Goal: Transaction & Acquisition: Book appointment/travel/reservation

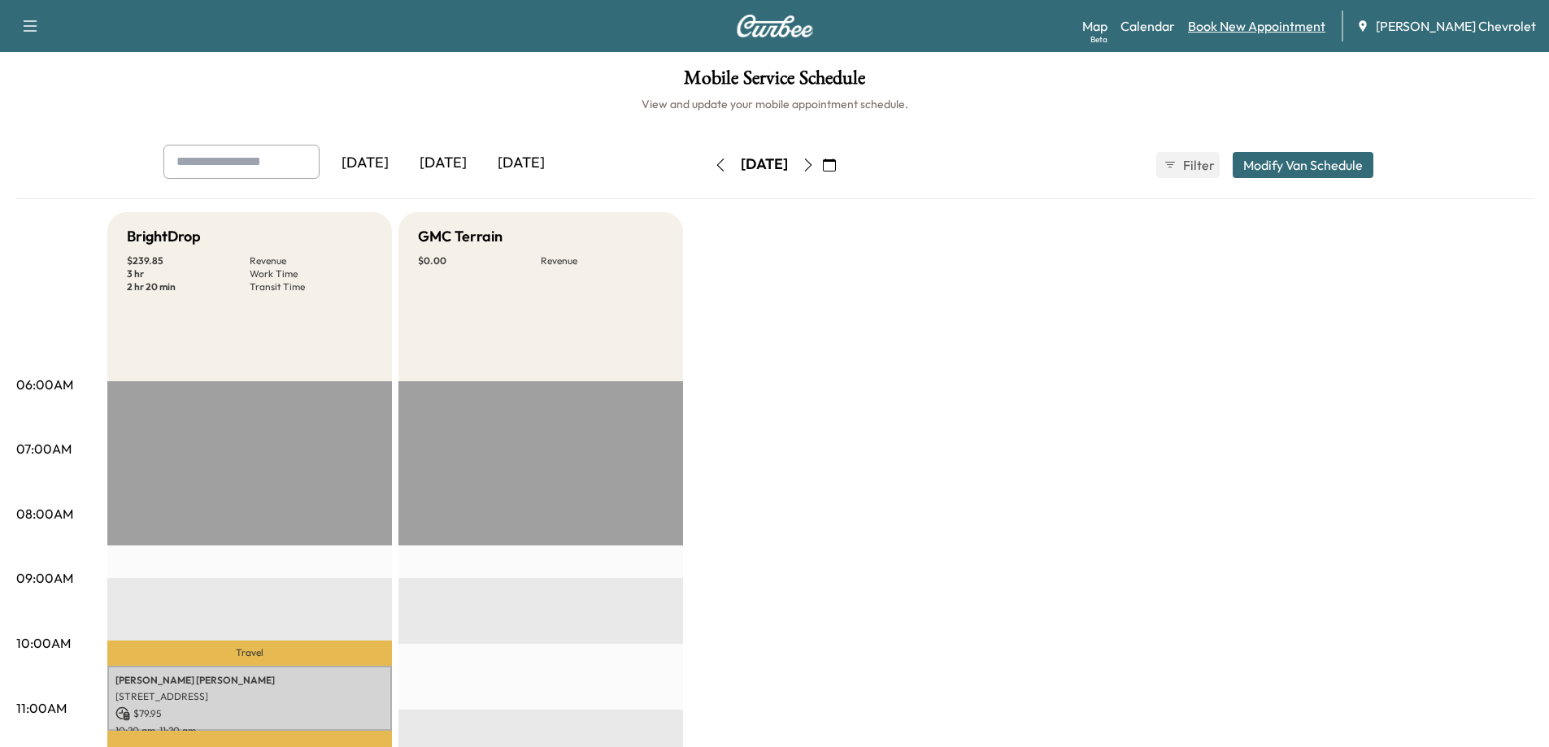
scroll to position [244, 0]
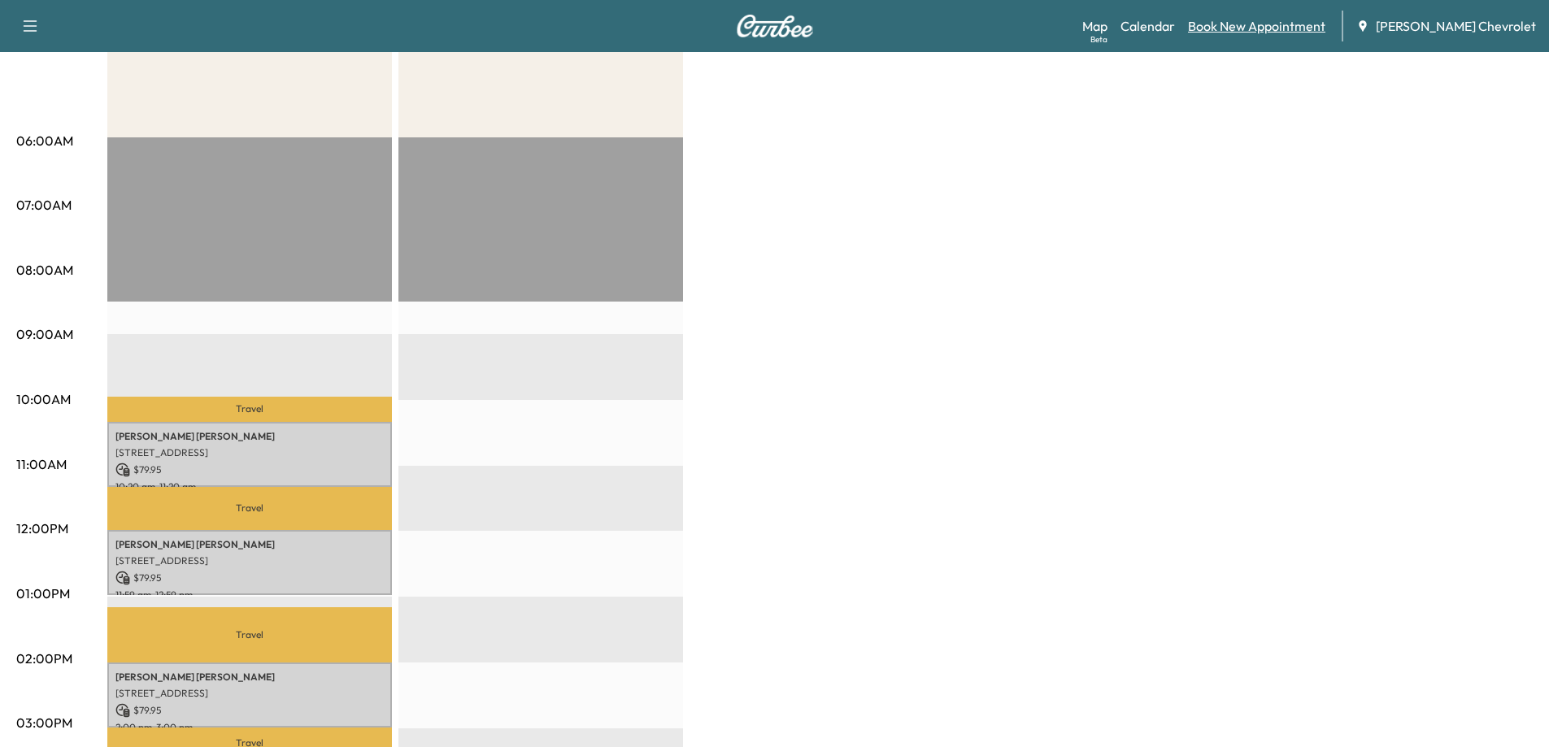
click at [1237, 28] on link "Book New Appointment" at bounding box center [1256, 26] width 137 height 20
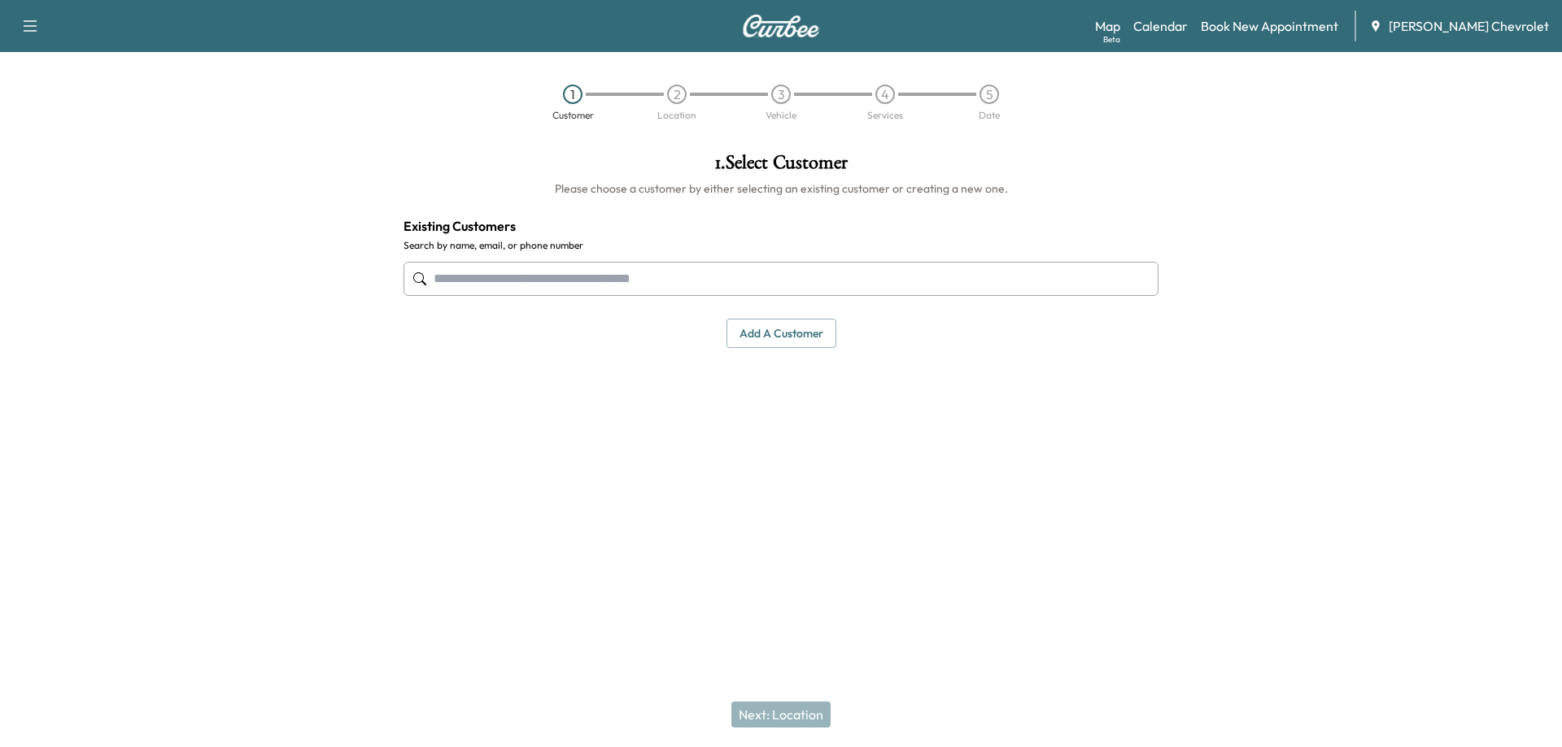
click at [1019, 282] on input "text" at bounding box center [780, 279] width 755 height 34
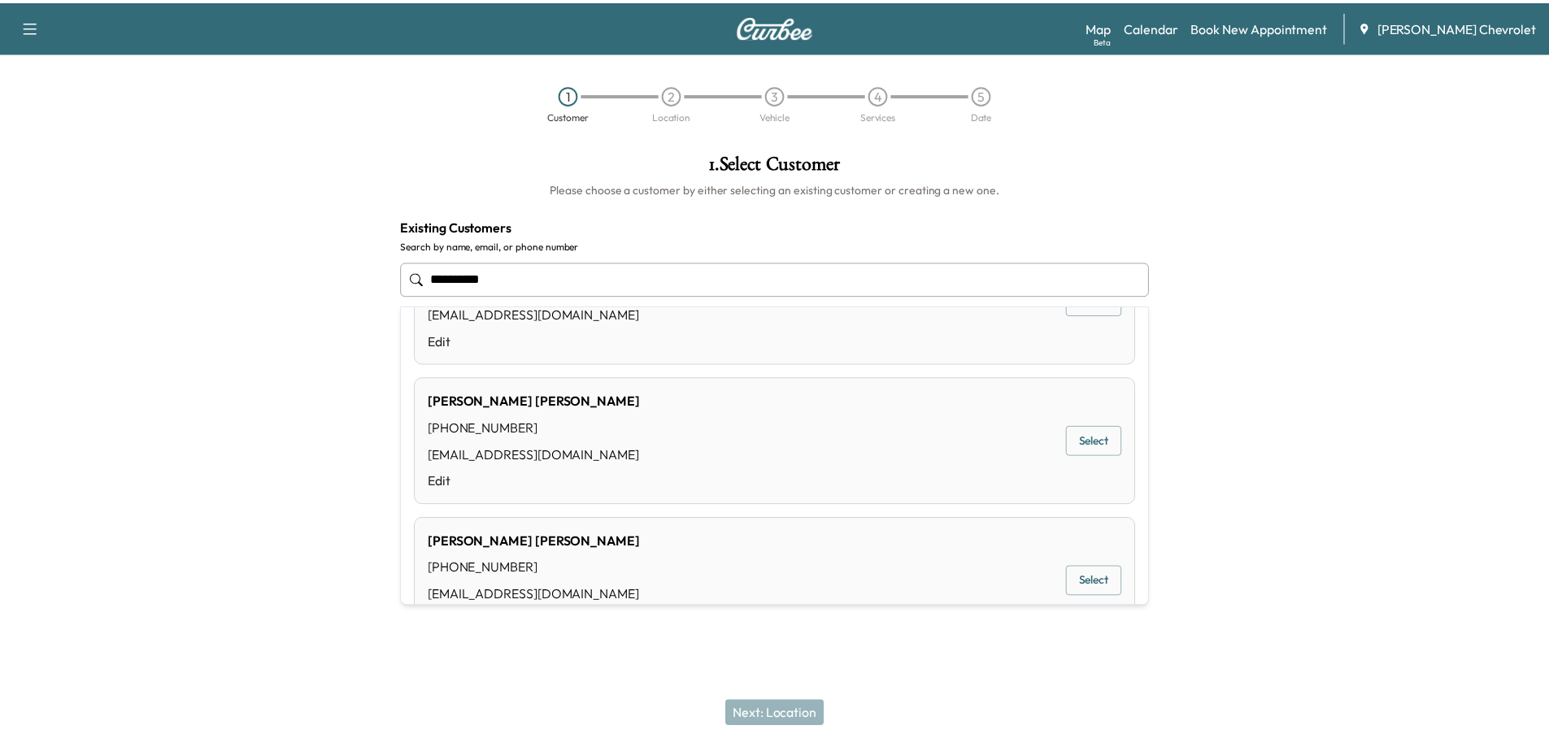
scroll to position [163, 0]
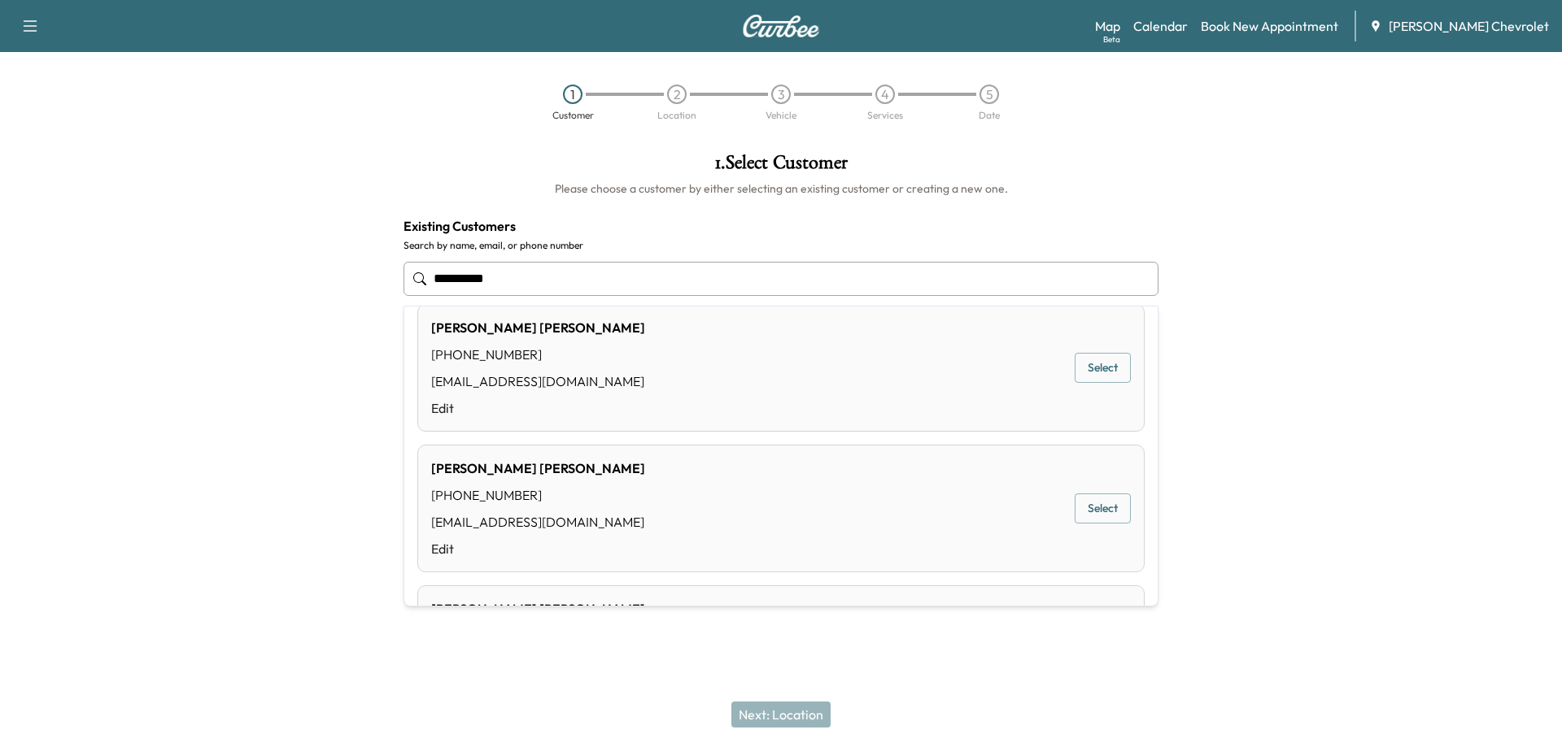
click at [1086, 503] on button "Select" at bounding box center [1102, 509] width 56 height 30
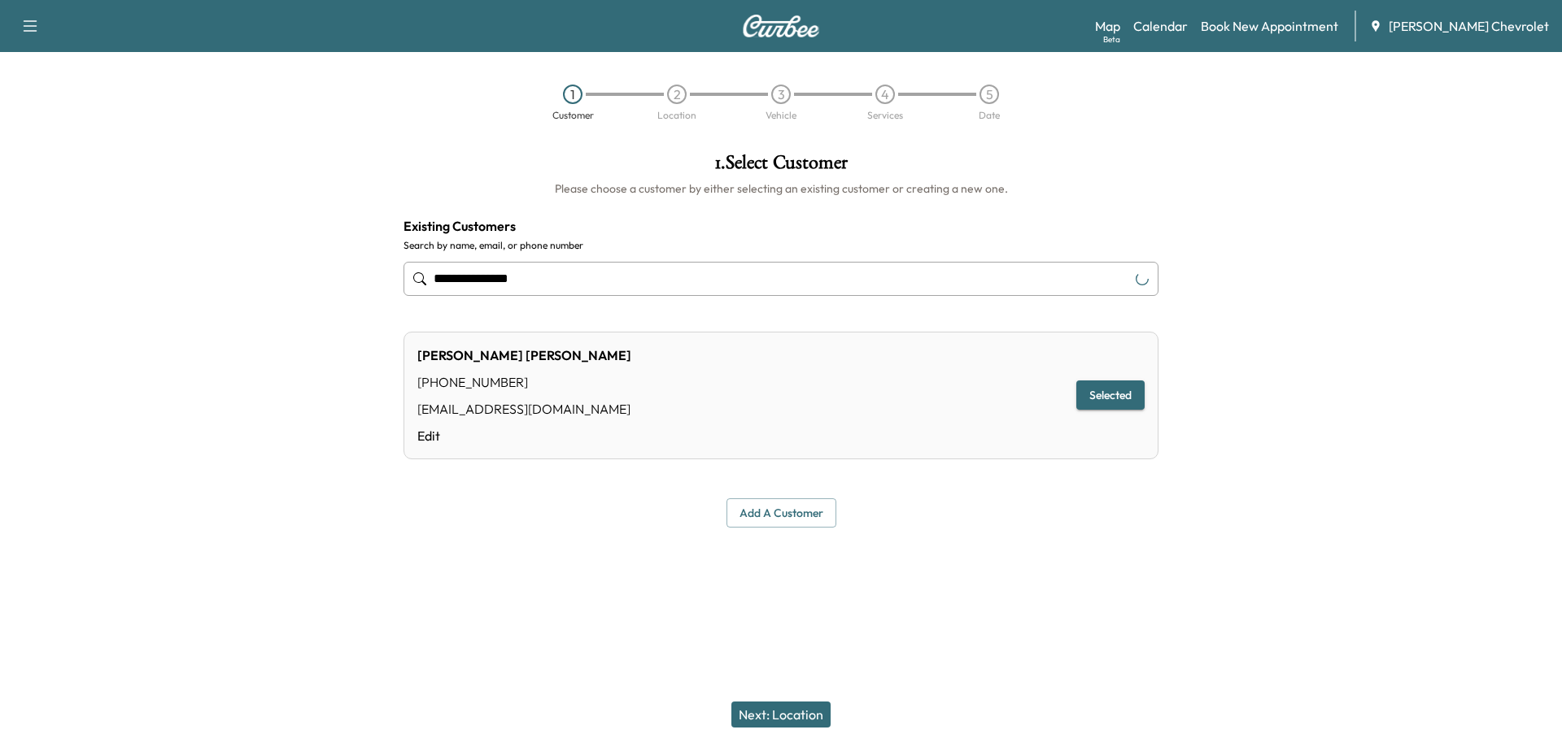
type input "**********"
click at [789, 708] on button "Next: Location" at bounding box center [780, 715] width 99 height 26
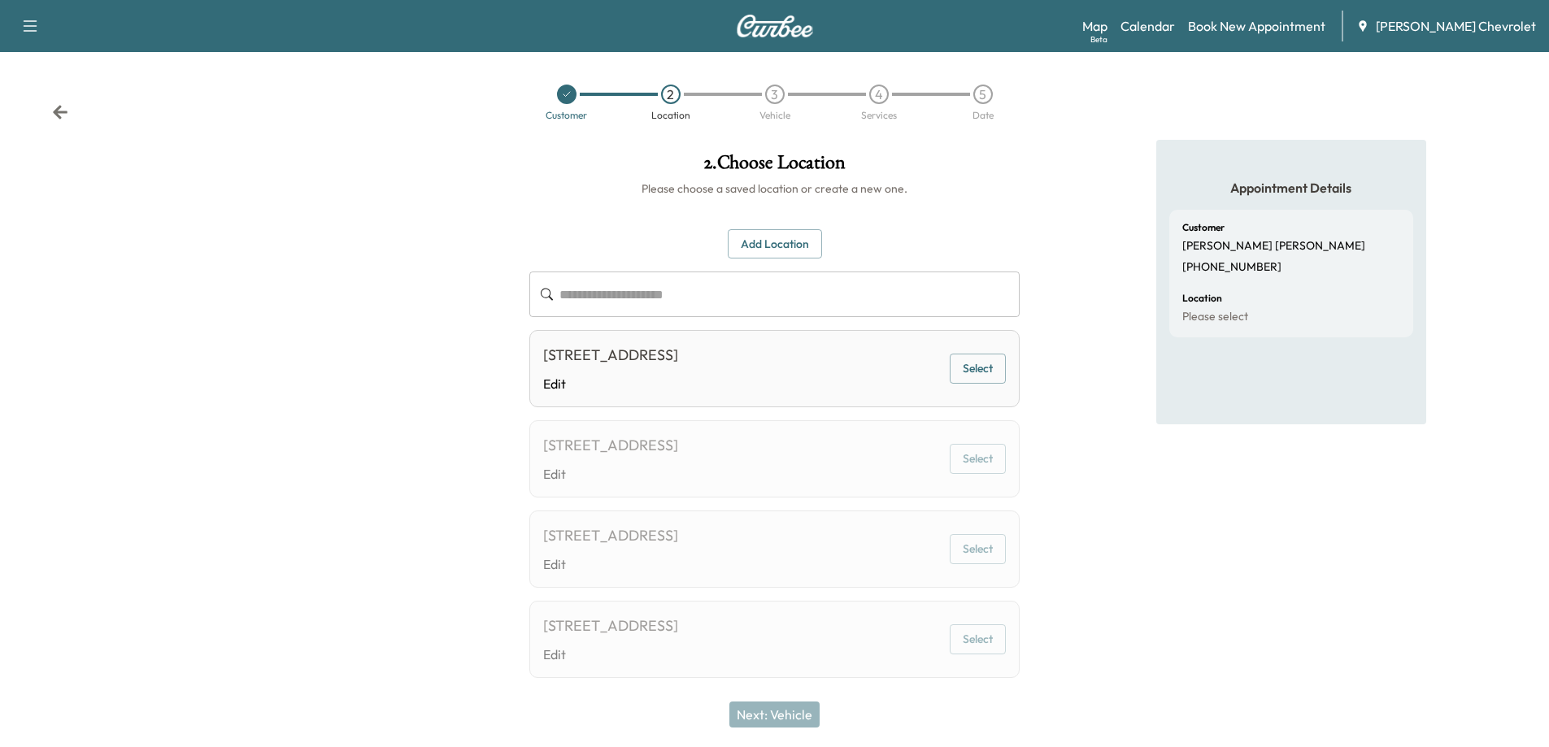
click at [978, 377] on button "Select" at bounding box center [978, 369] width 56 height 30
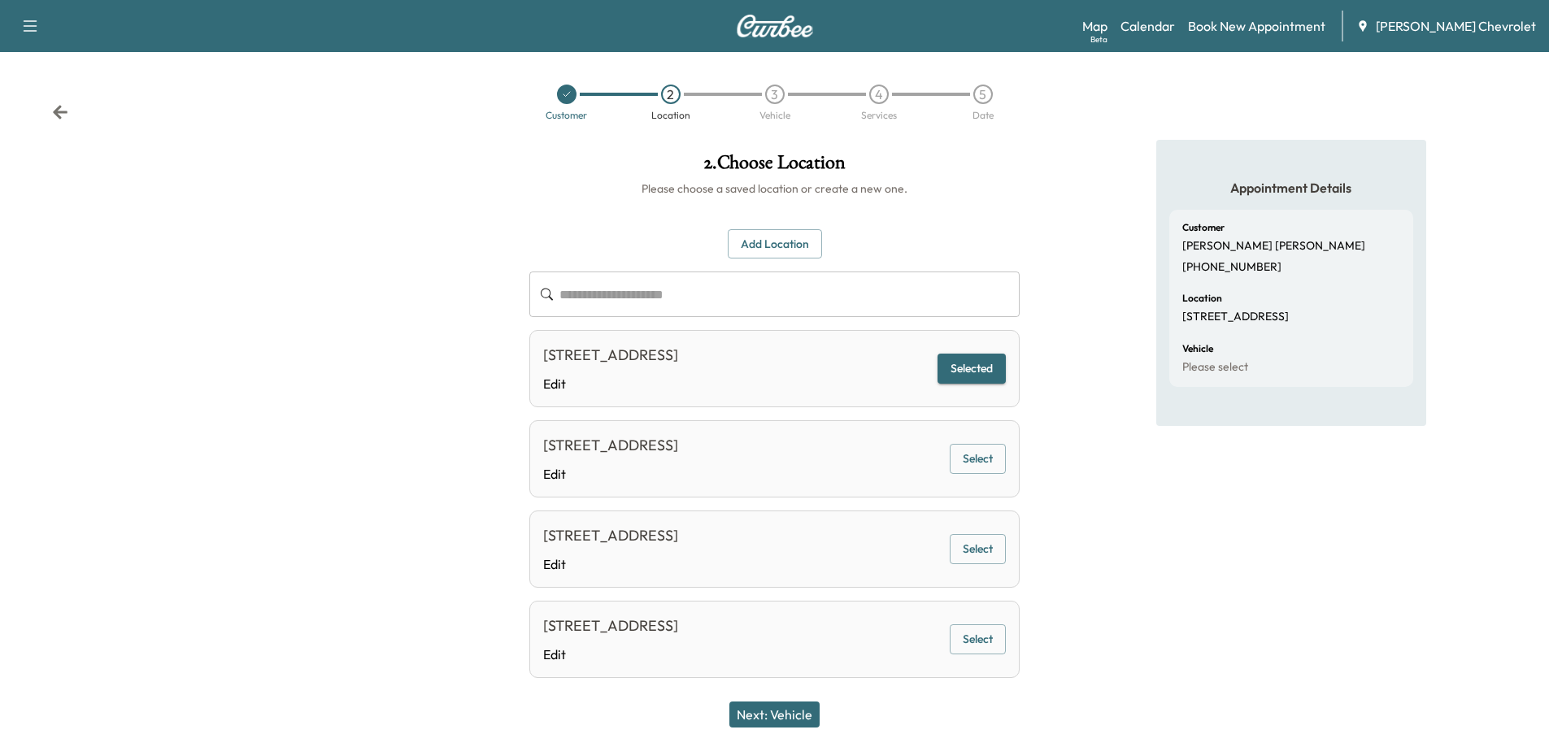
click at [790, 723] on button "Next: Vehicle" at bounding box center [775, 715] width 90 height 26
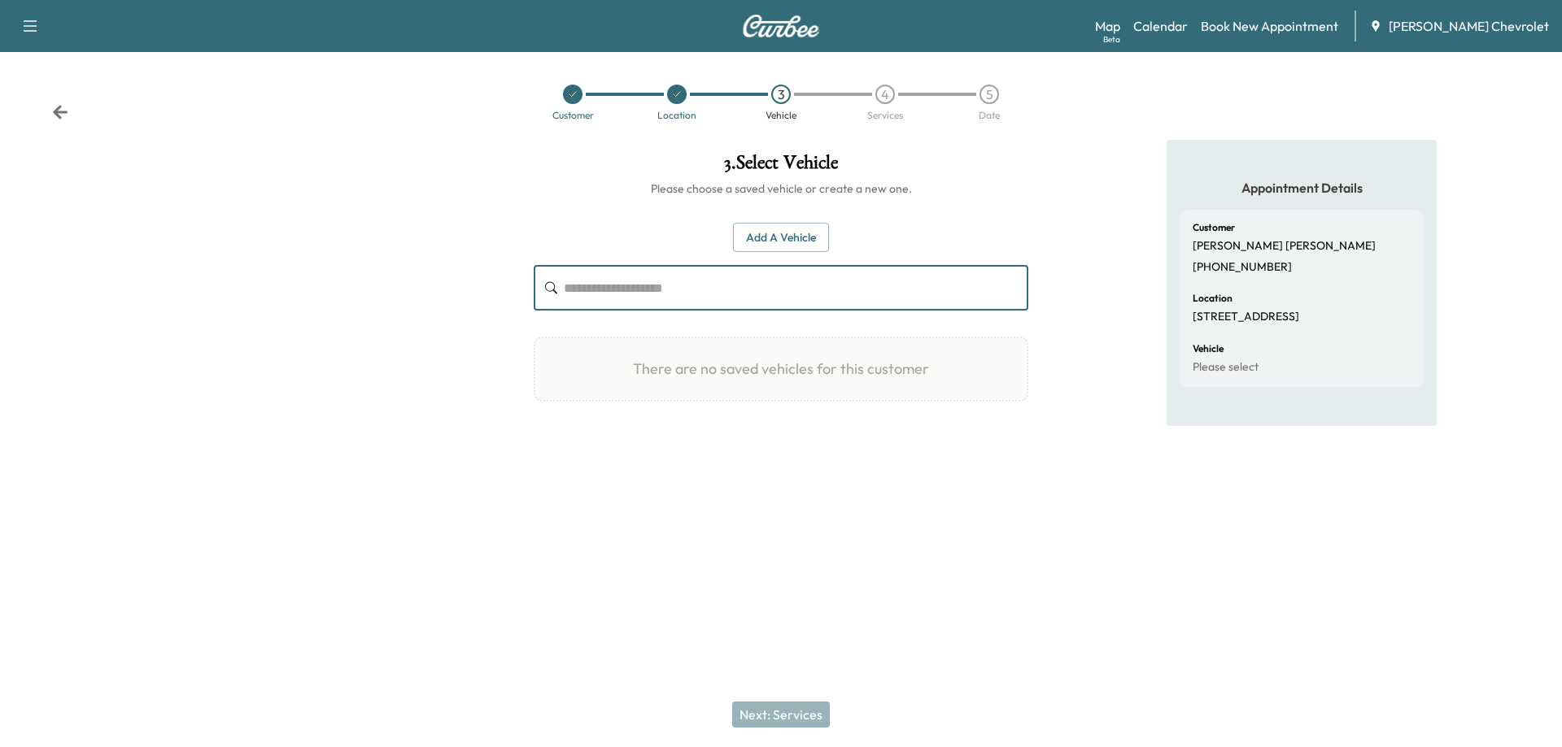
paste input "**********"
type input "**********"
click at [785, 244] on button "Add a Vehicle" at bounding box center [781, 238] width 96 height 30
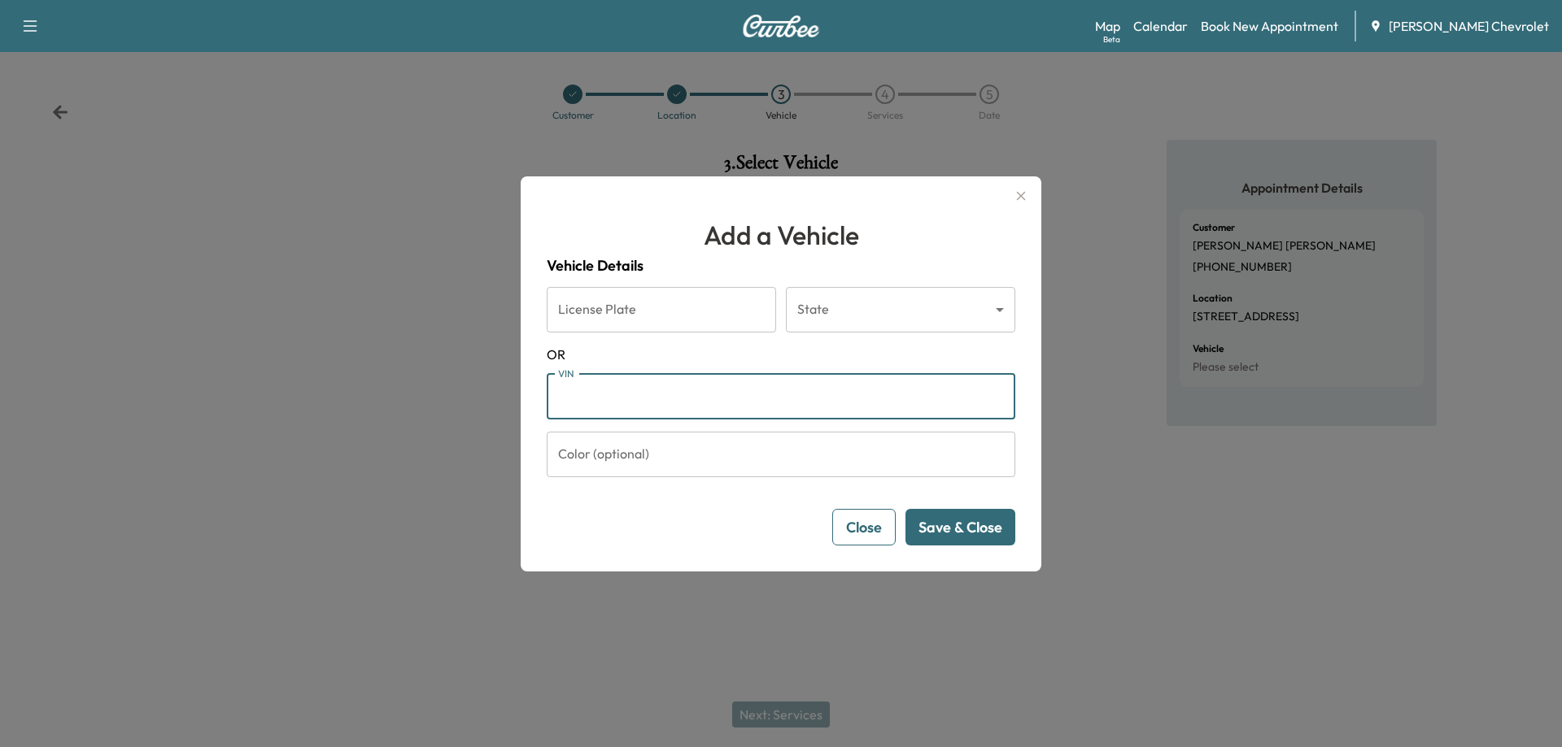
paste input "**********"
type input "**********"
click at [951, 534] on button "Save & Close" at bounding box center [960, 527] width 110 height 37
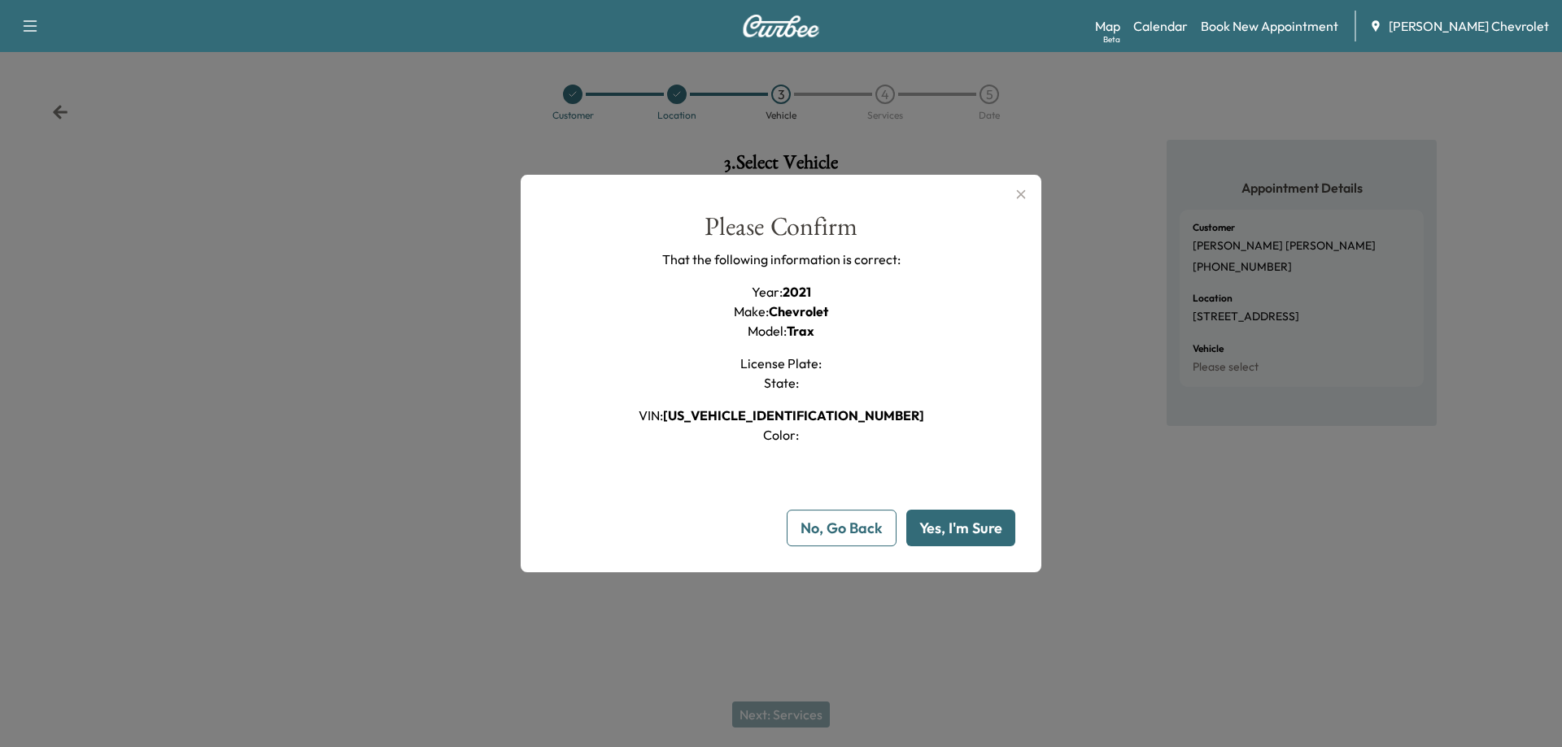
click at [952, 534] on button "Yes, I'm Sure" at bounding box center [960, 528] width 109 height 37
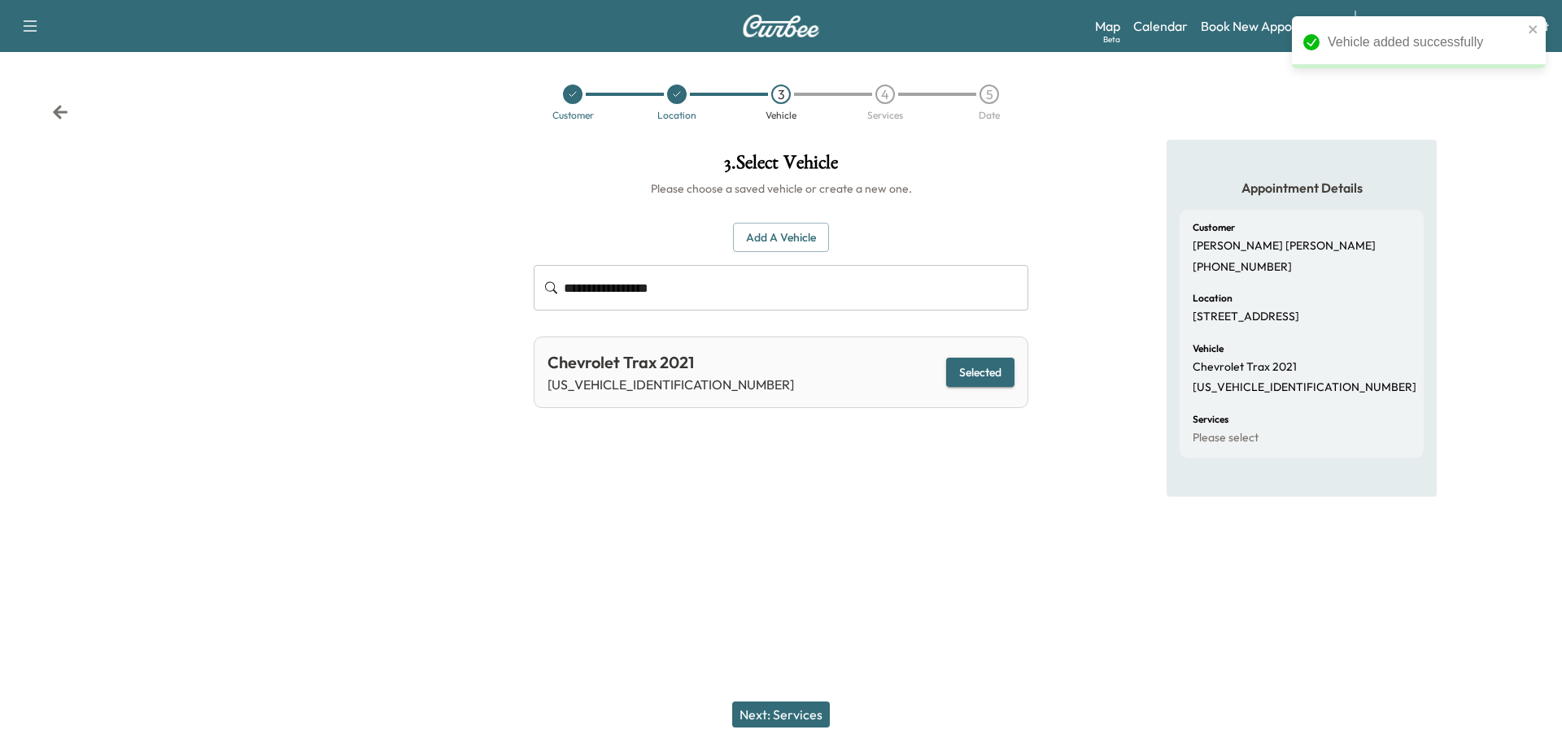
click at [804, 717] on button "Next: Services" at bounding box center [781, 715] width 98 height 26
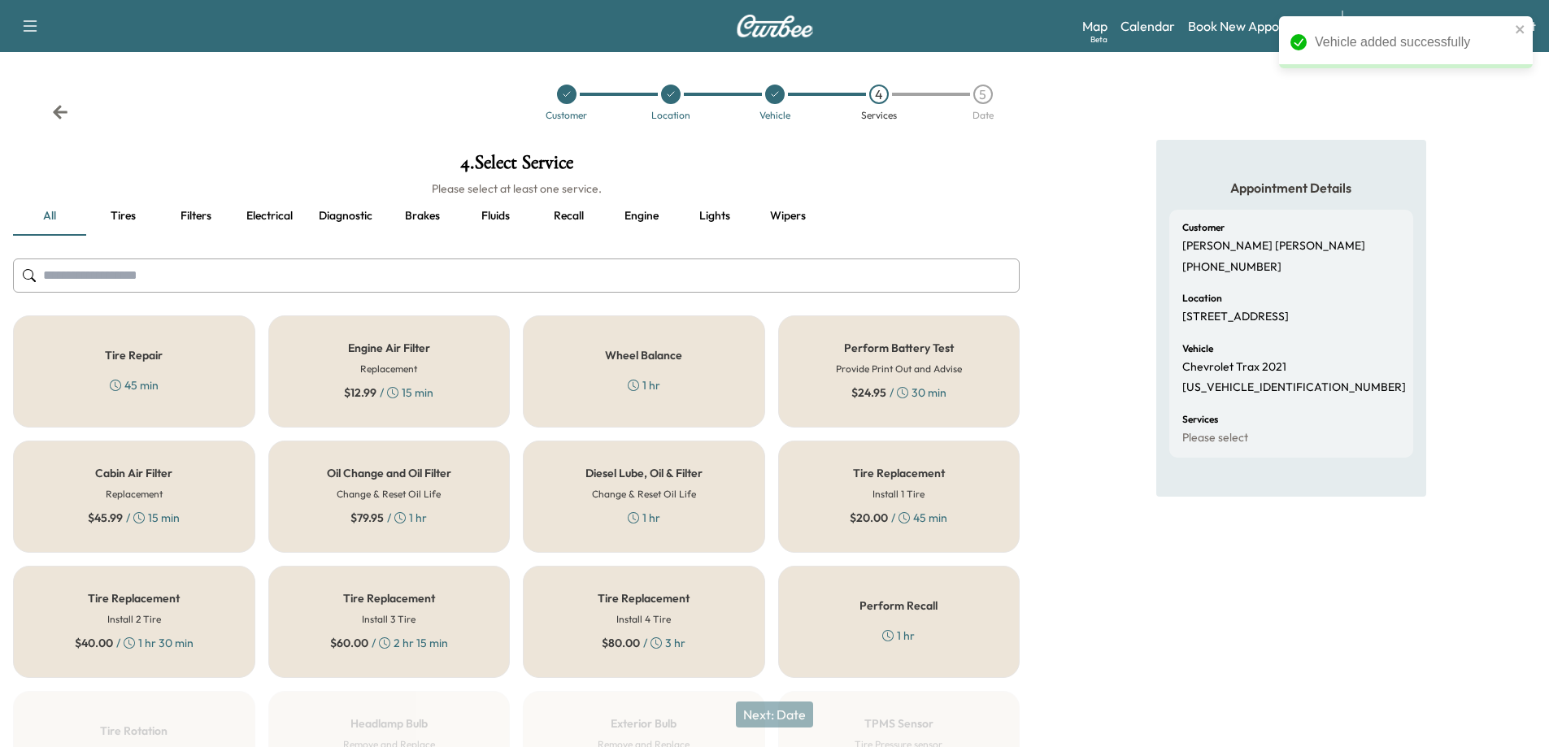
click at [387, 502] on div "Oil Change and Oil Filter Change & Reset Oil Life $ 79.95 / 1 hr" at bounding box center [389, 497] width 242 height 112
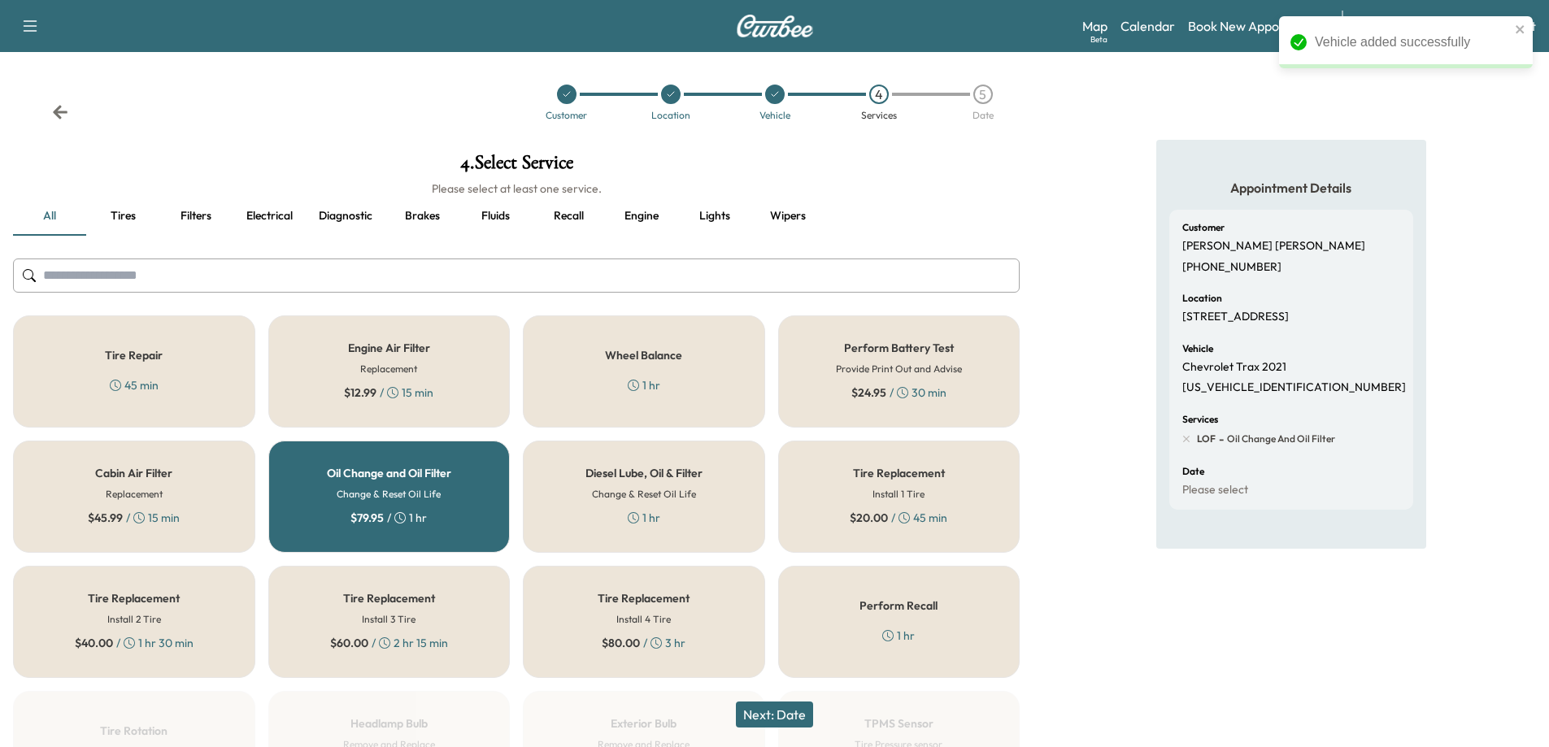
click at [795, 721] on button "Next: Date" at bounding box center [774, 715] width 77 height 26
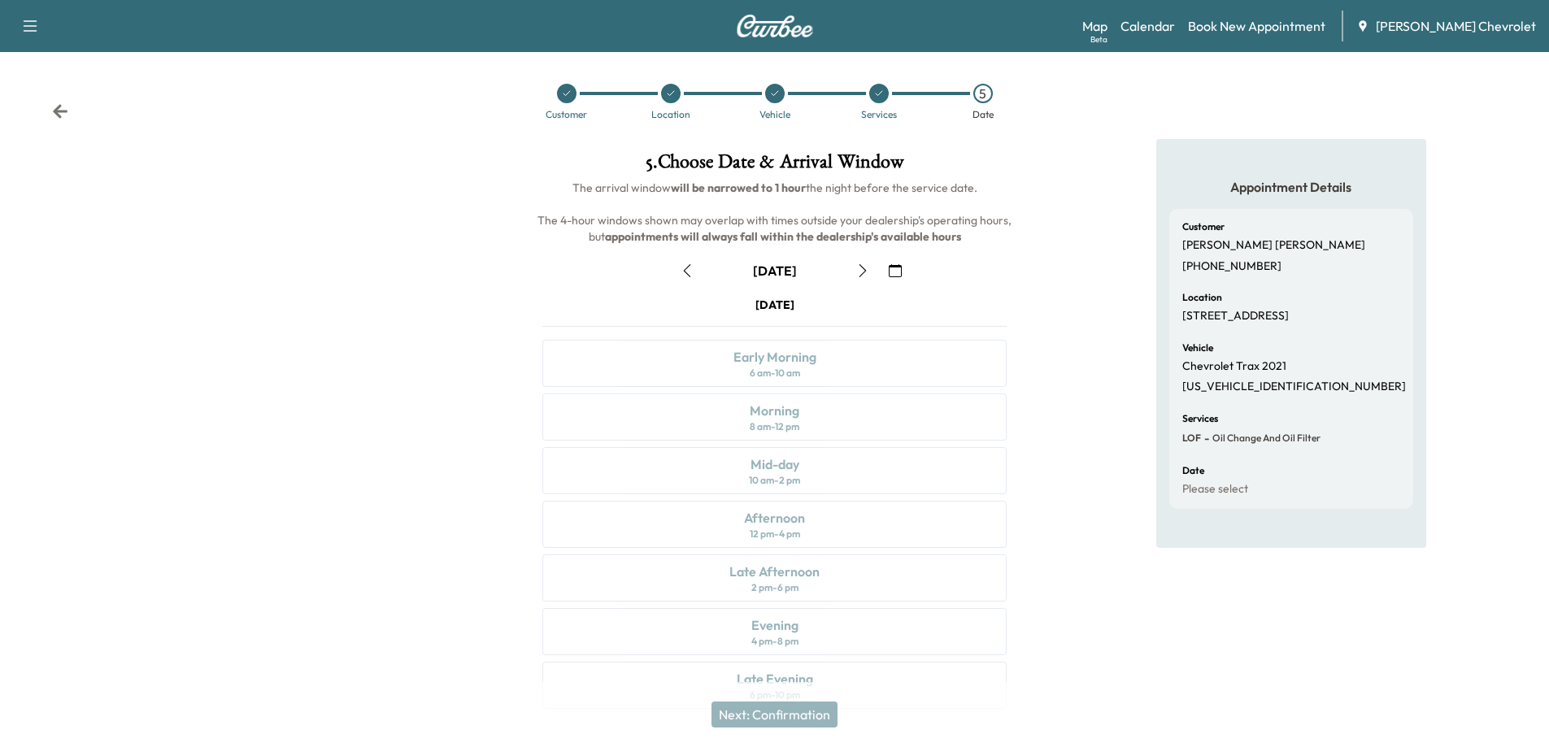
scroll to position [0, 0]
click at [853, 266] on button "button" at bounding box center [863, 272] width 28 height 26
click at [864, 270] on icon "button" at bounding box center [862, 271] width 7 height 13
click at [865, 271] on icon "button" at bounding box center [862, 271] width 7 height 13
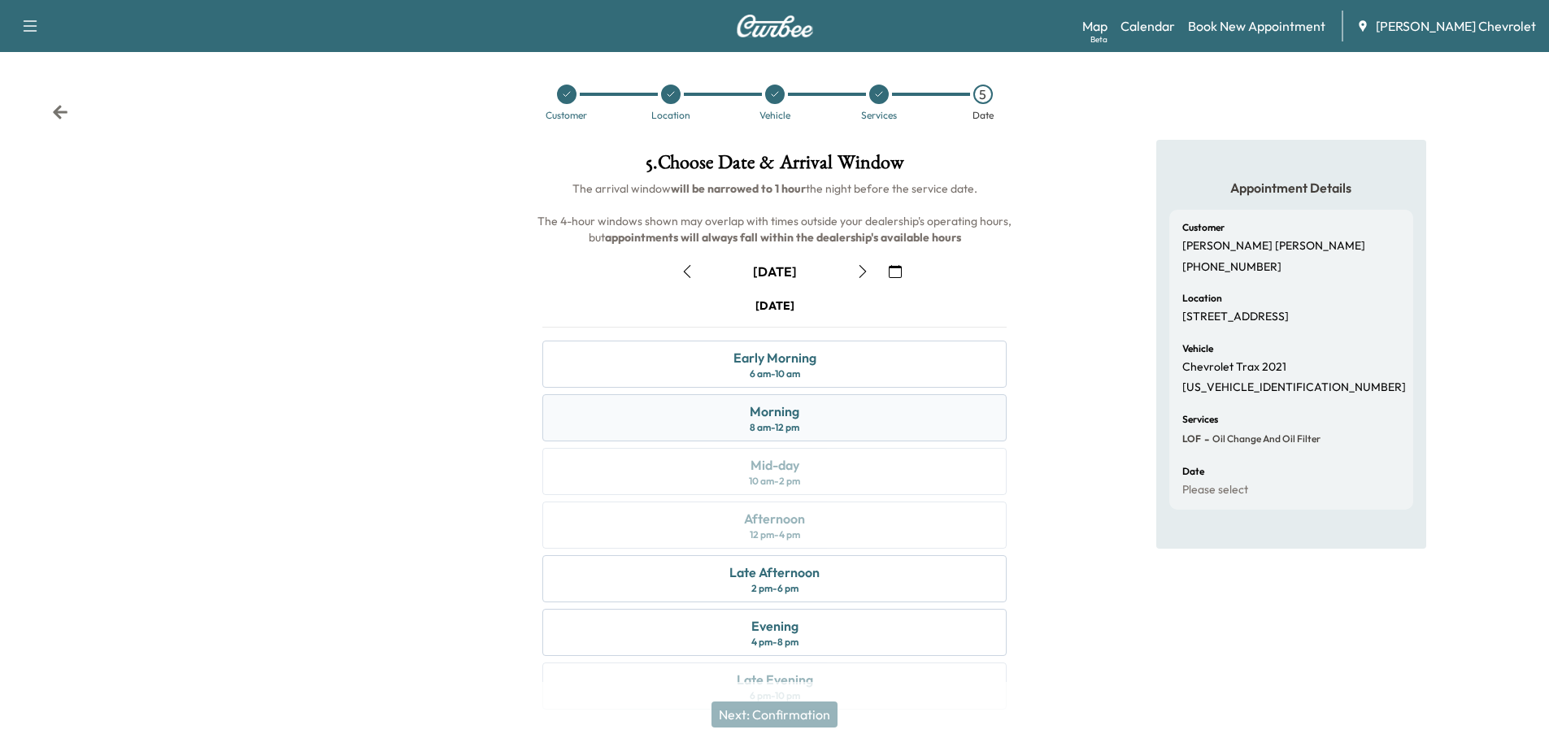
click at [832, 421] on div "Morning 8 am - 12 pm" at bounding box center [774, 417] width 464 height 47
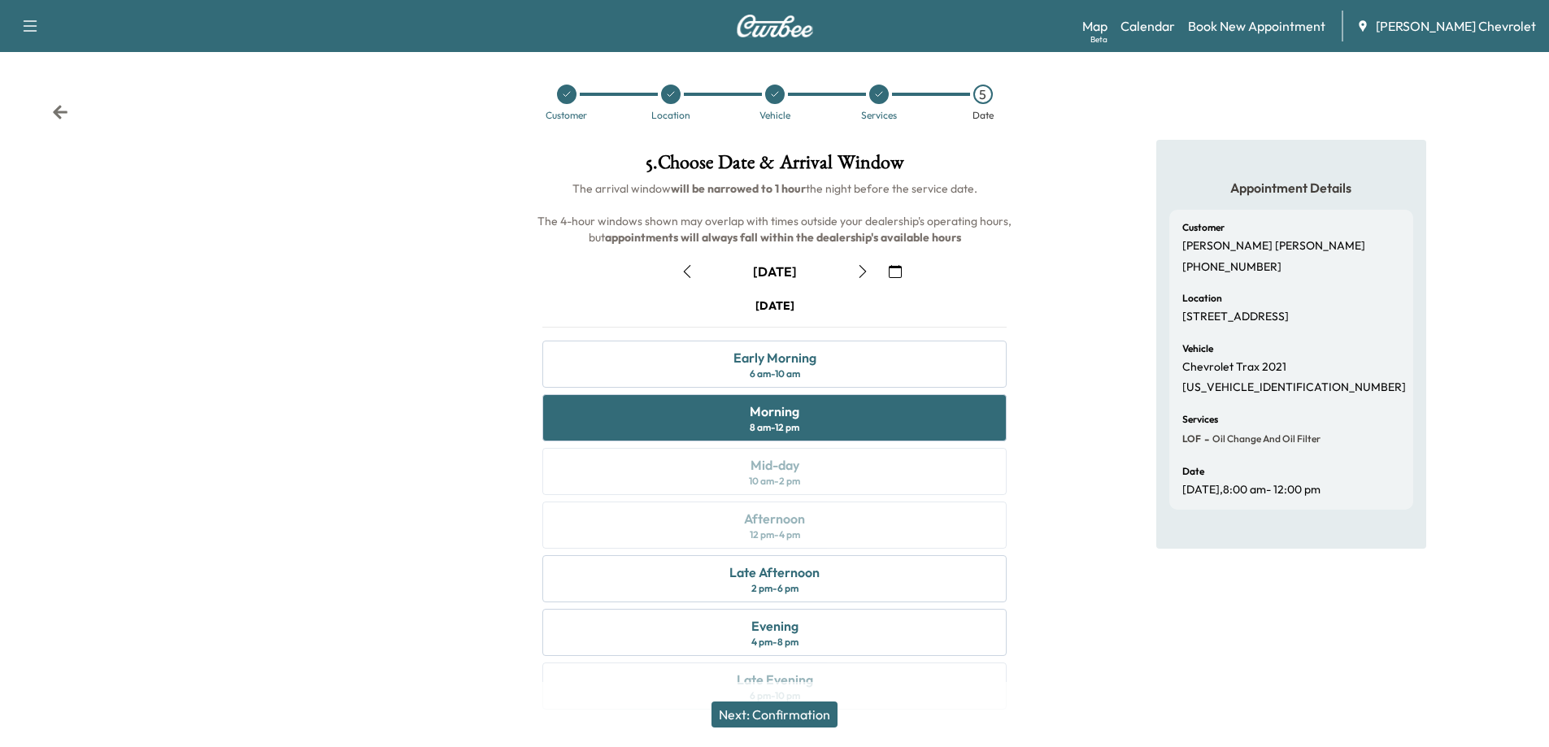
click at [799, 721] on button "Next: Confirmation" at bounding box center [775, 715] width 126 height 26
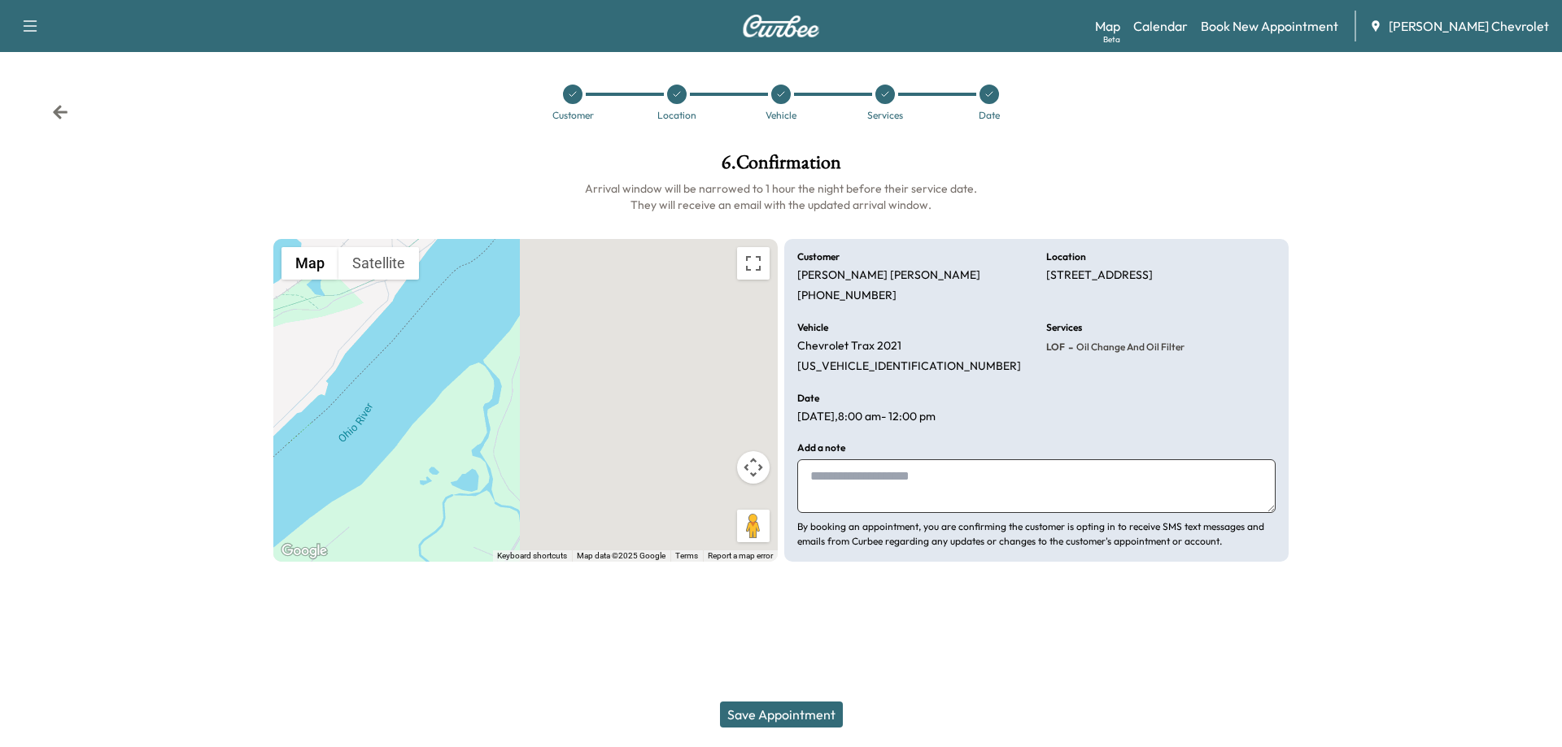
click at [792, 717] on button "Save Appointment" at bounding box center [781, 715] width 123 height 26
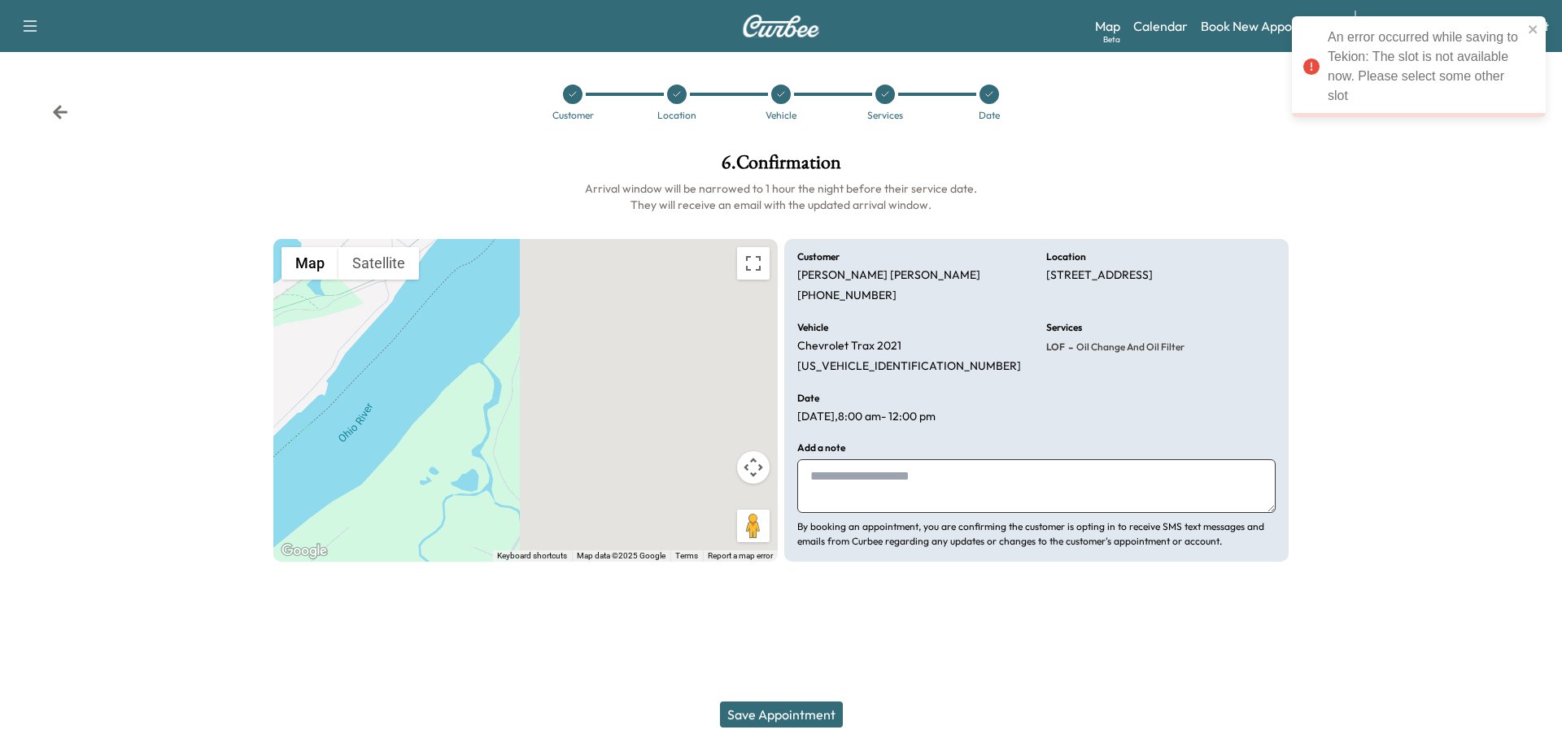
click at [989, 98] on icon at bounding box center [989, 94] width 10 height 10
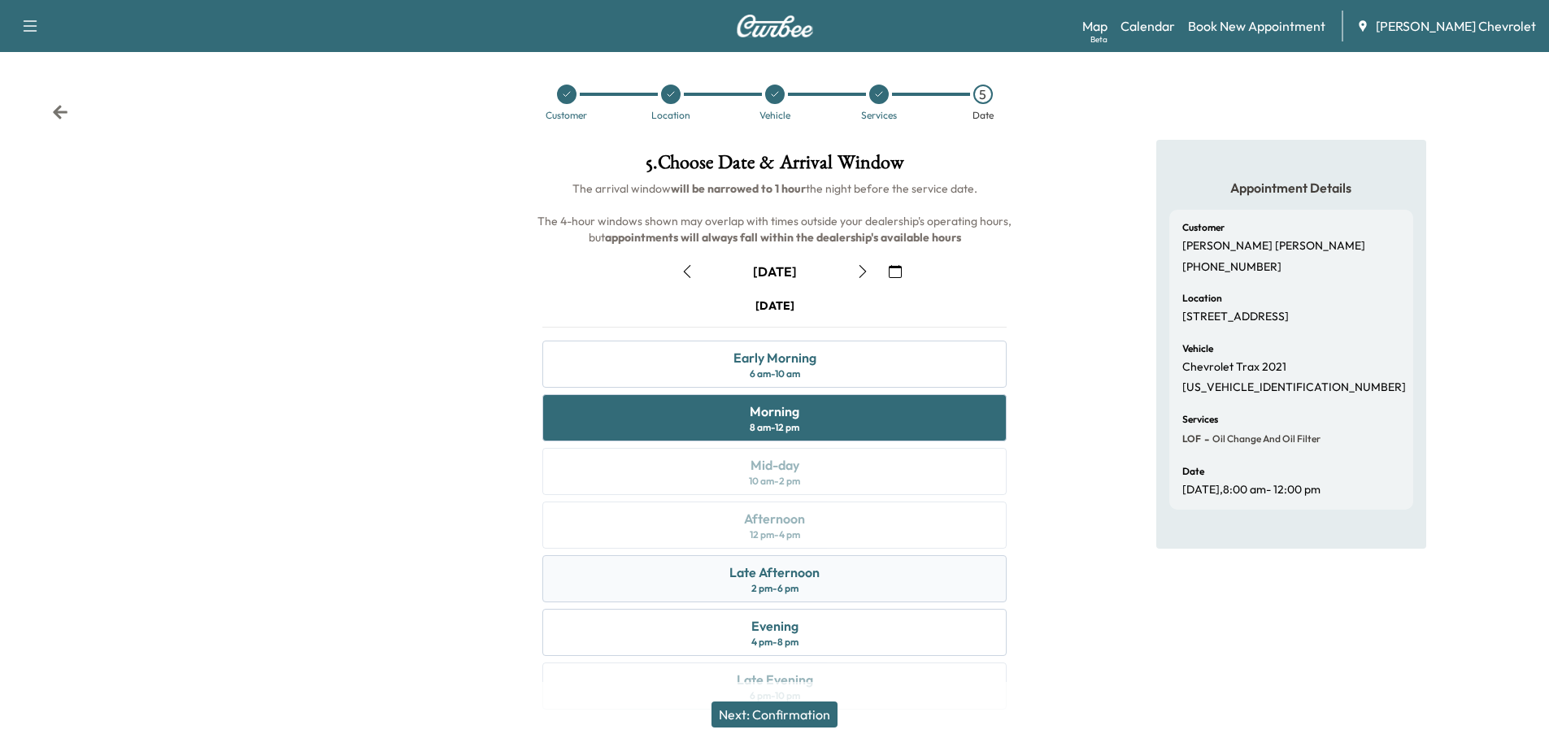
click at [826, 577] on div "Late Afternoon 2 pm - 6 pm" at bounding box center [774, 579] width 464 height 47
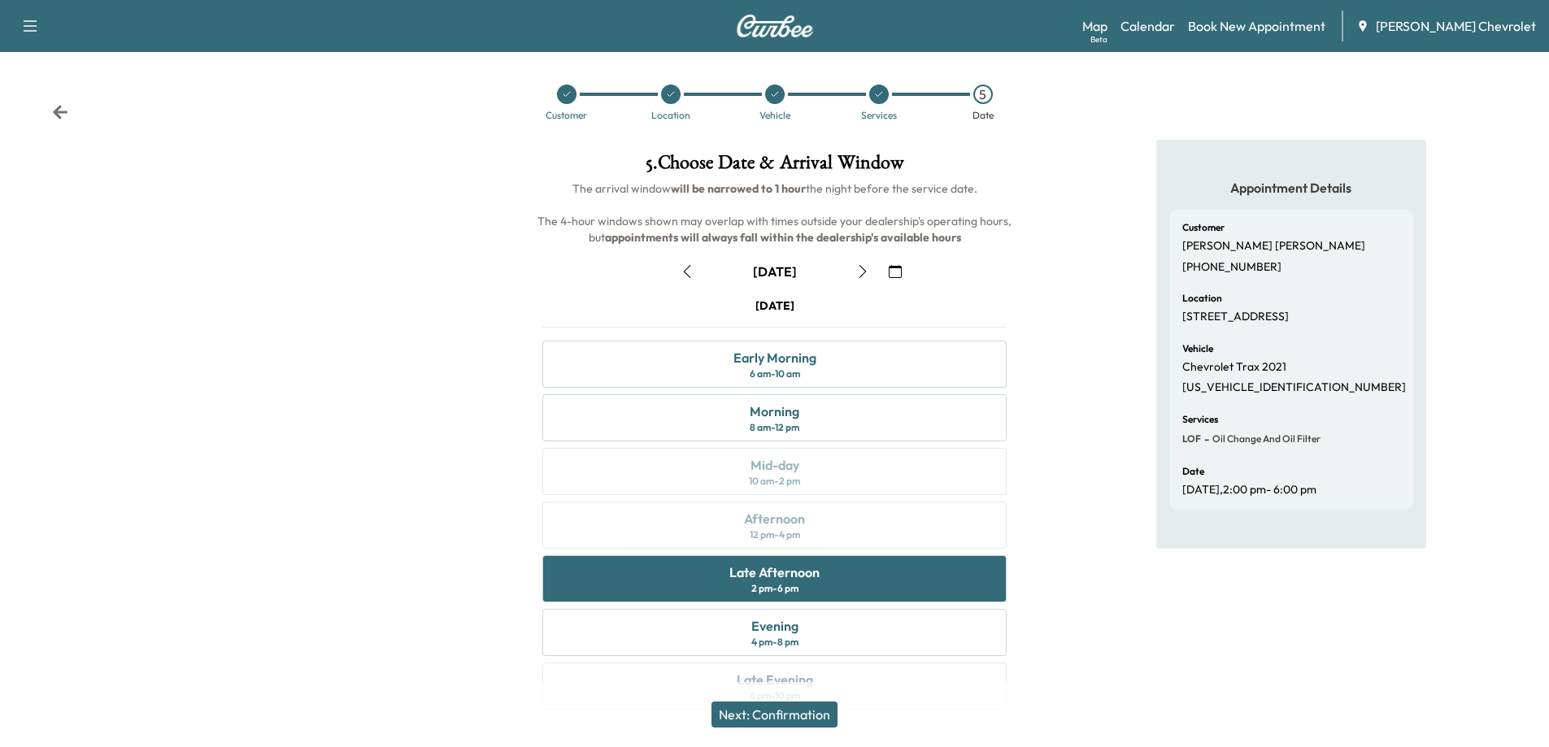
click at [800, 719] on button "Next: Confirmation" at bounding box center [775, 715] width 126 height 26
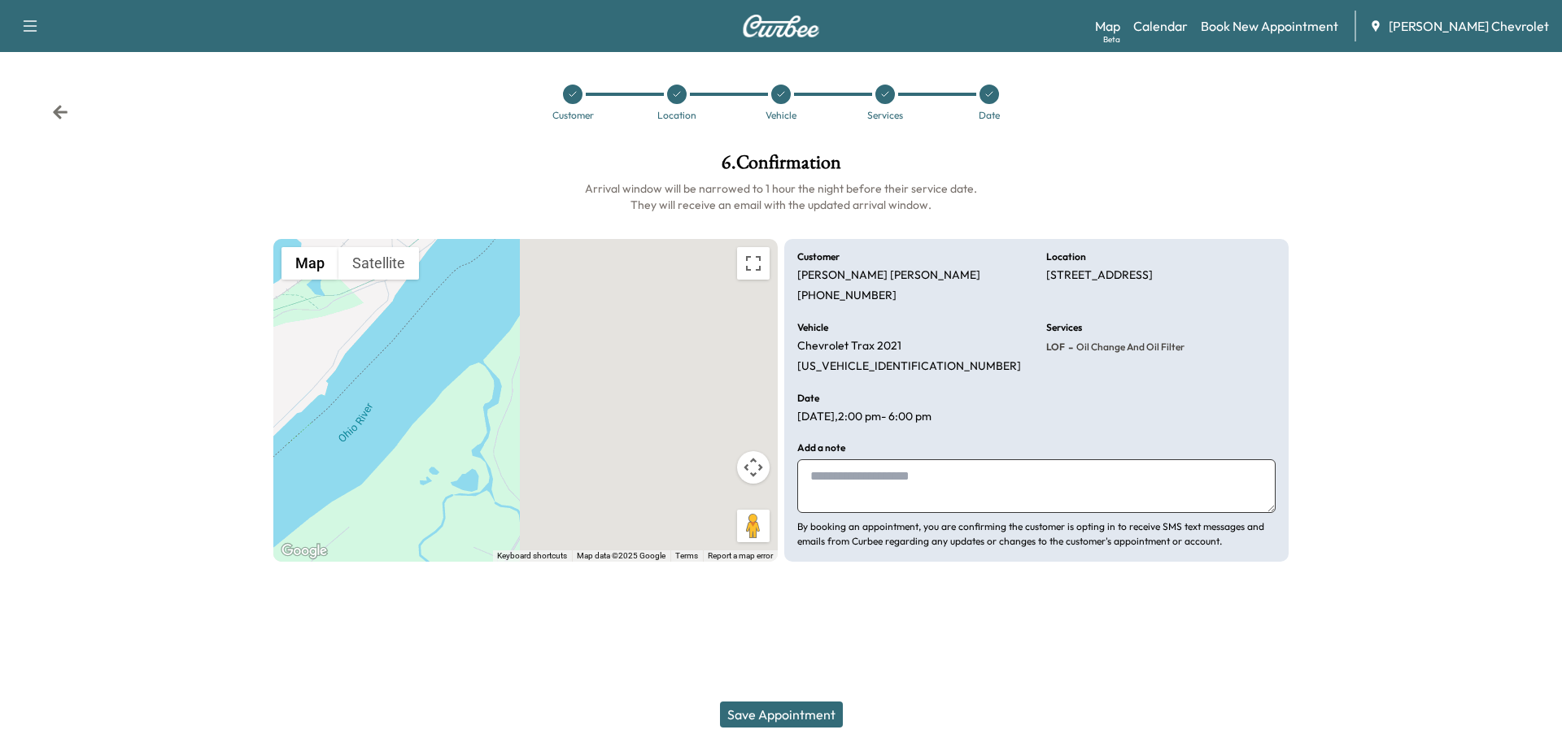
click at [800, 719] on button "Save Appointment" at bounding box center [781, 715] width 123 height 26
click at [569, 99] on div at bounding box center [573, 95] width 20 height 20
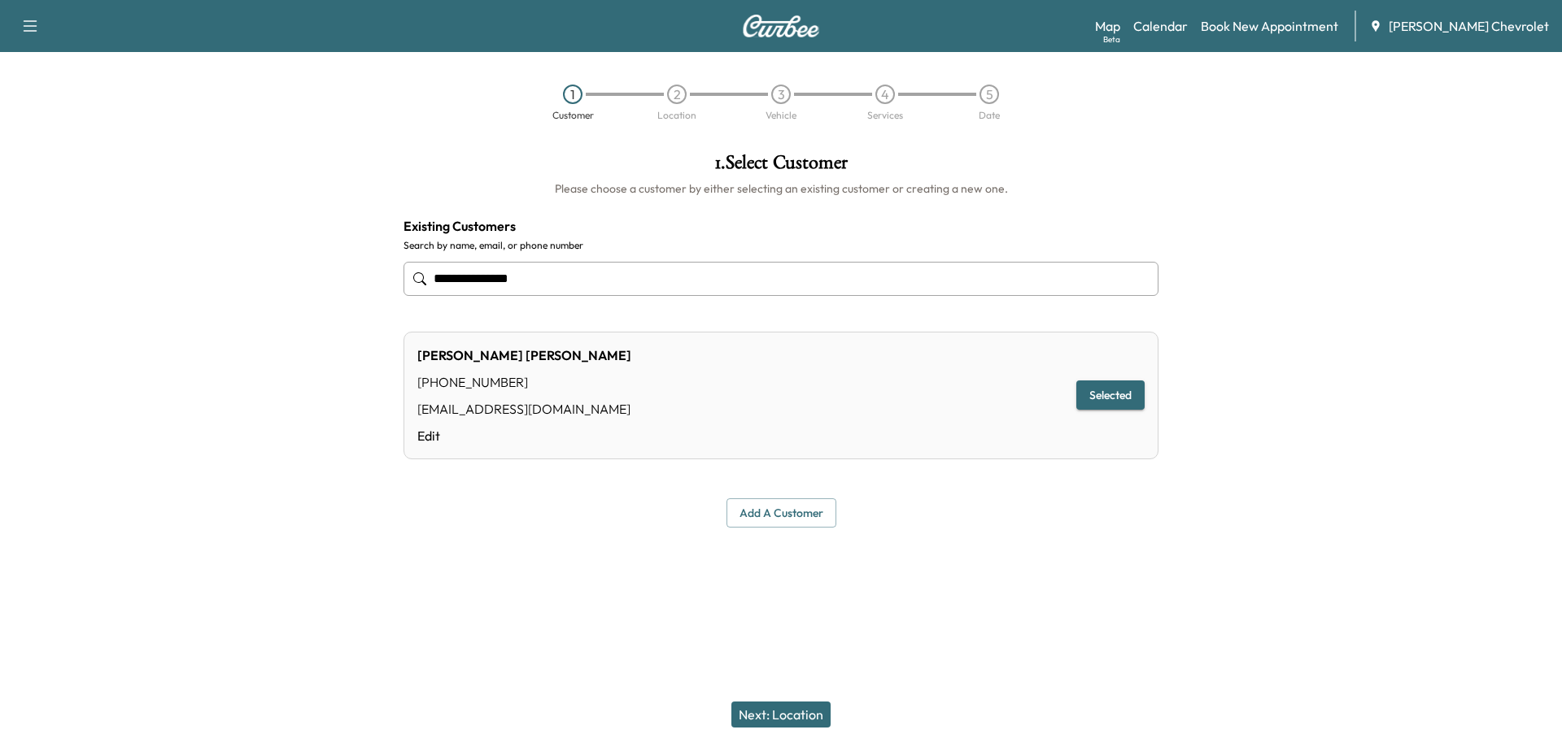
click at [684, 279] on input "**********" at bounding box center [780, 279] width 755 height 34
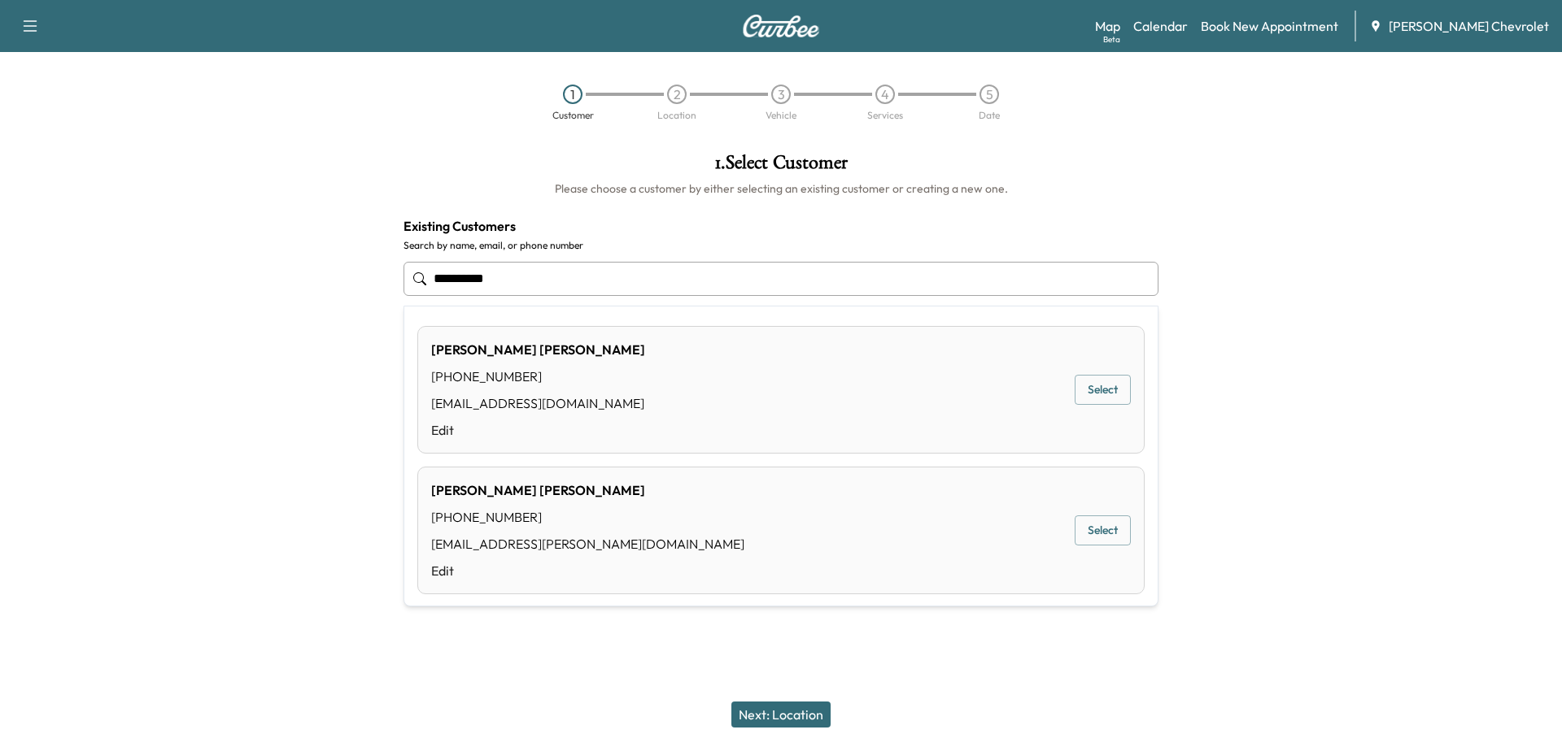
click at [1097, 395] on button "Select" at bounding box center [1102, 390] width 56 height 30
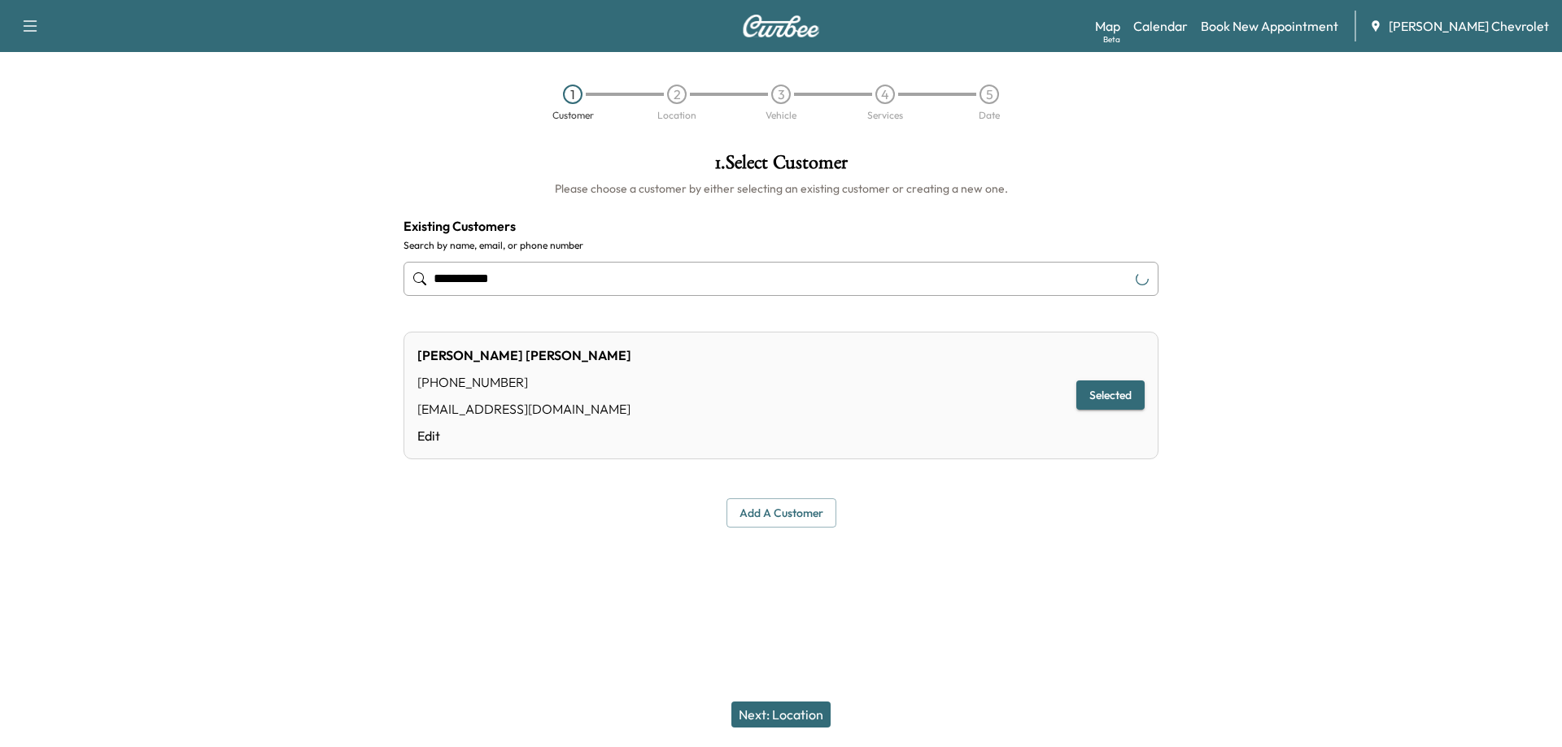
type input "**********"
click at [774, 714] on button "Next: Location" at bounding box center [780, 715] width 99 height 26
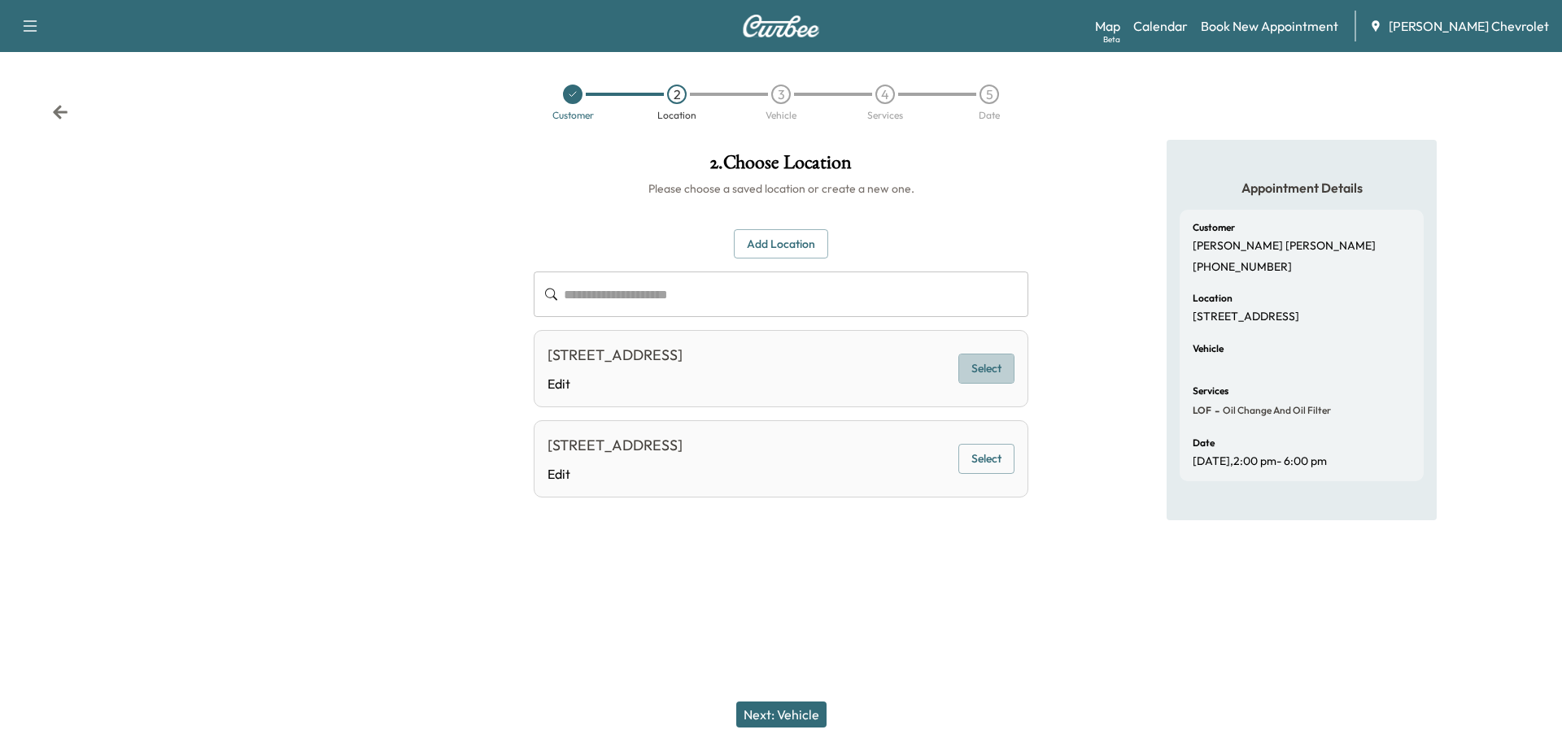
click at [988, 384] on button "Select" at bounding box center [986, 369] width 56 height 30
click at [765, 708] on button "Next: Vehicle" at bounding box center [781, 715] width 90 height 26
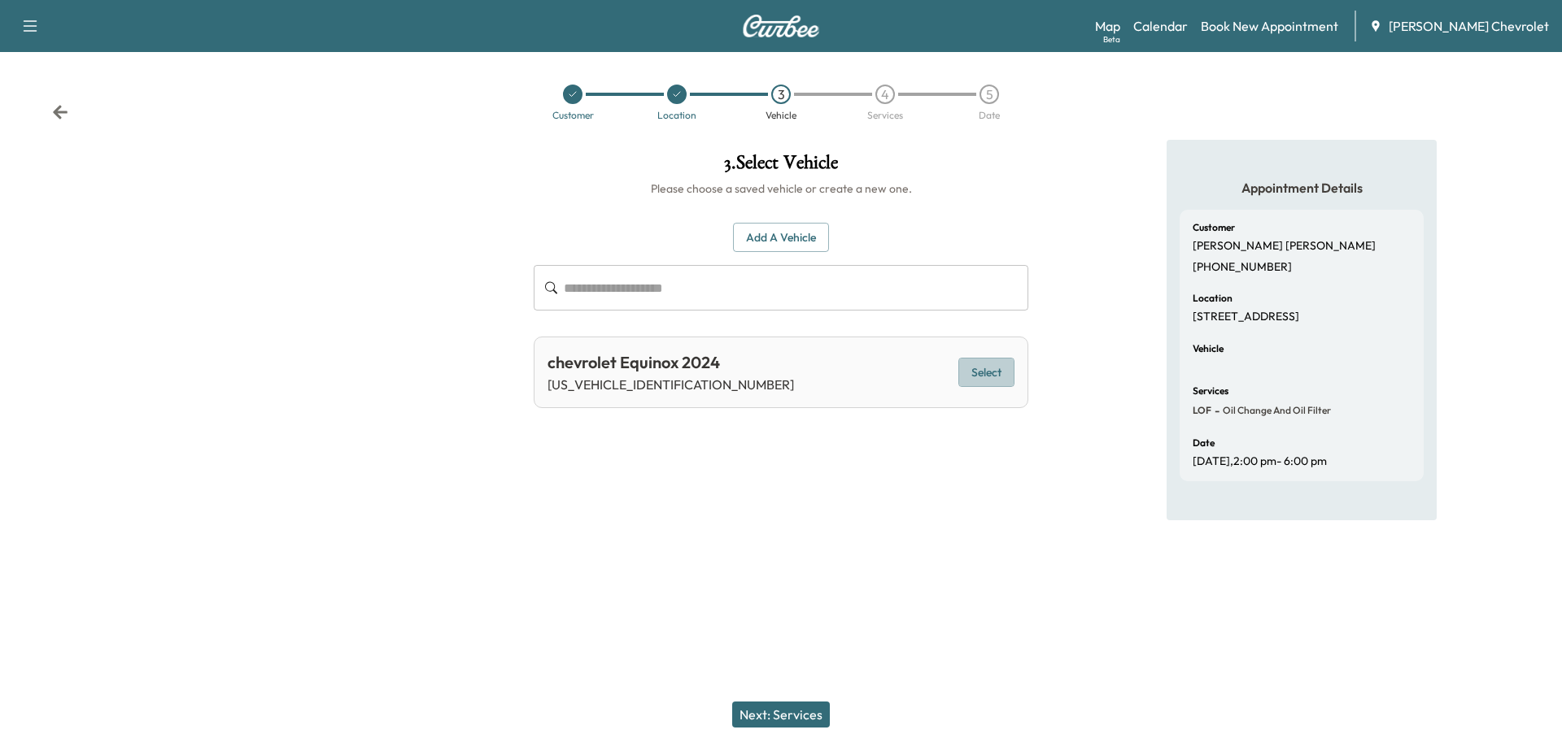
click at [991, 371] on button "Select" at bounding box center [986, 373] width 56 height 30
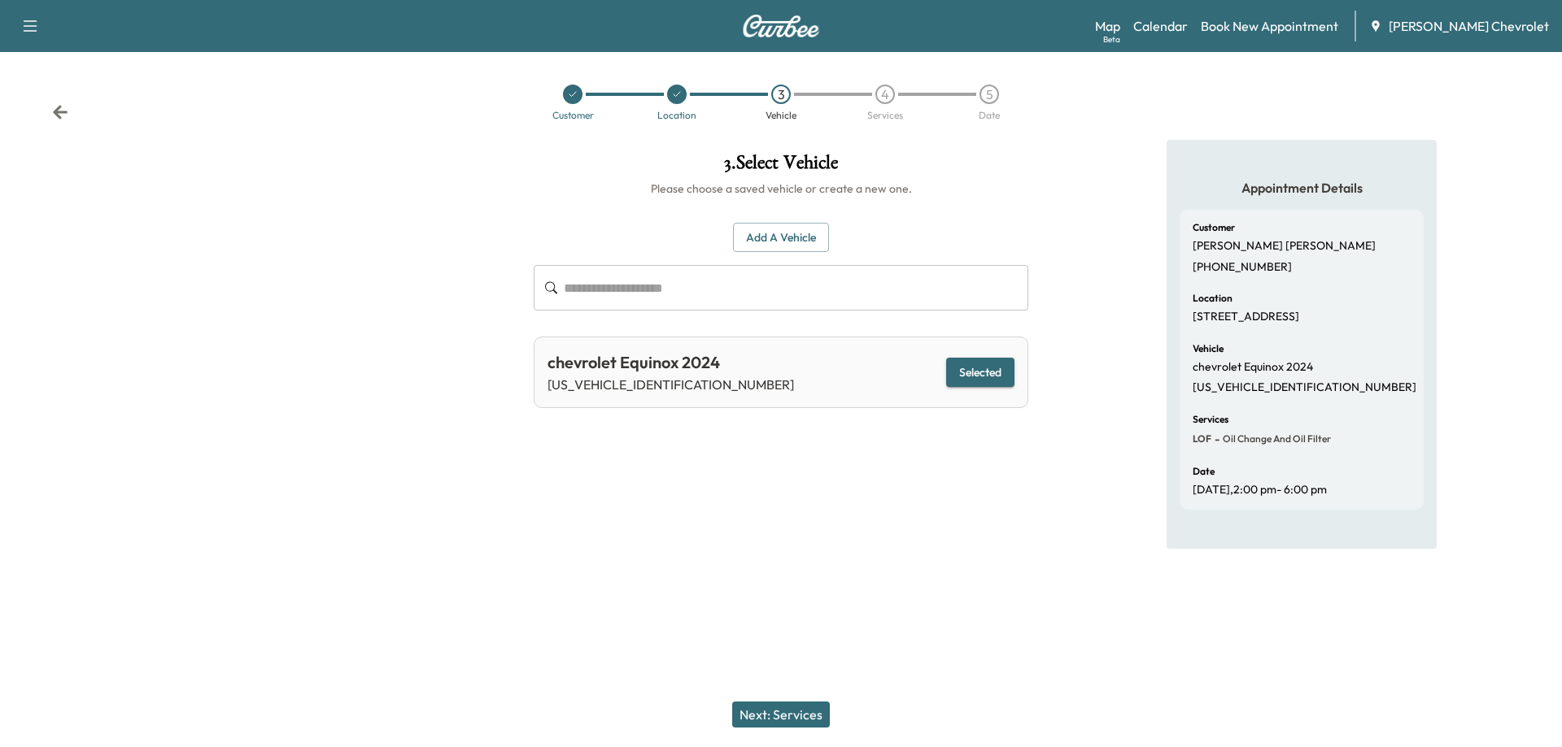
click at [776, 719] on button "Next: Services" at bounding box center [781, 715] width 98 height 26
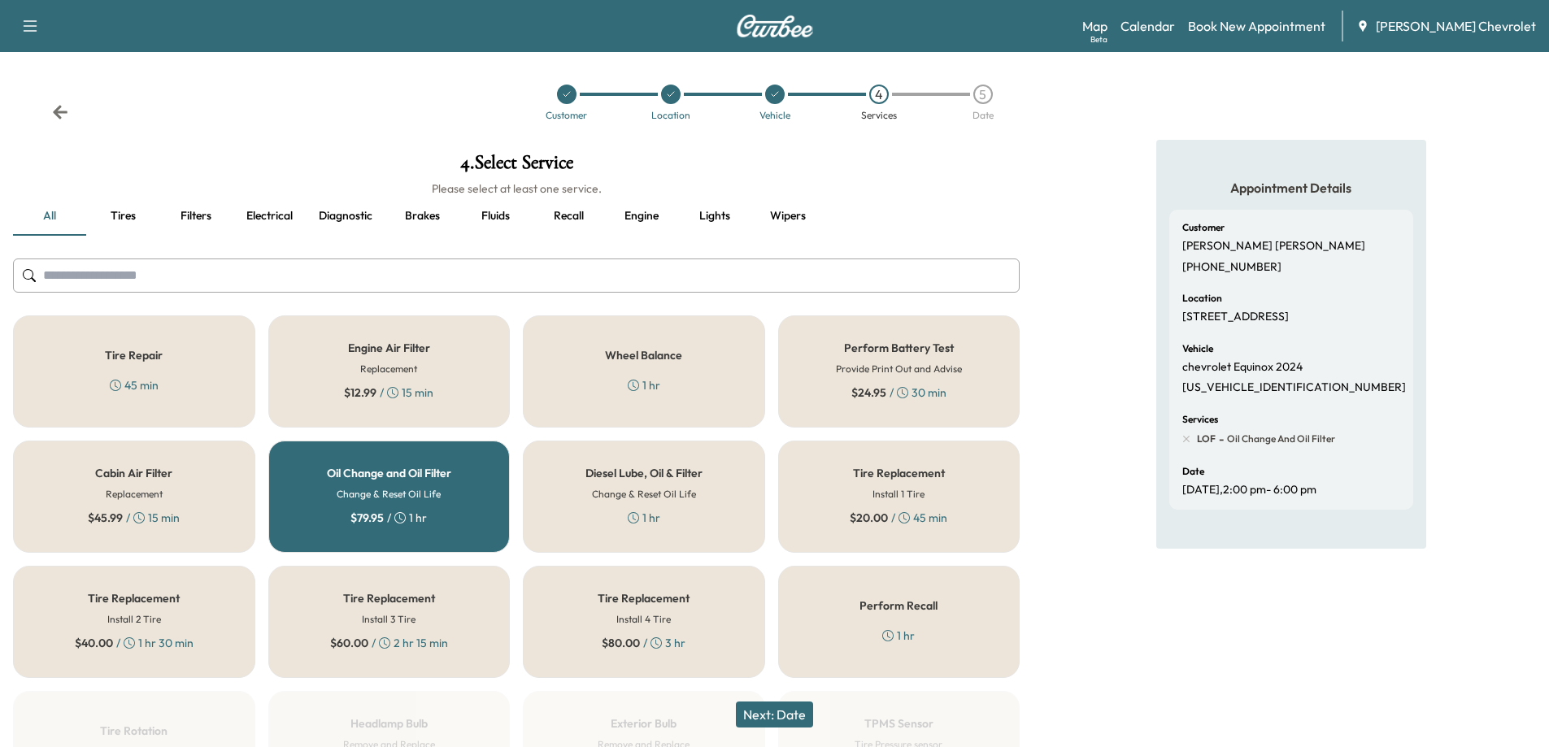
click at [388, 513] on div "$ 79.95 / 1 hr" at bounding box center [389, 518] width 76 height 16
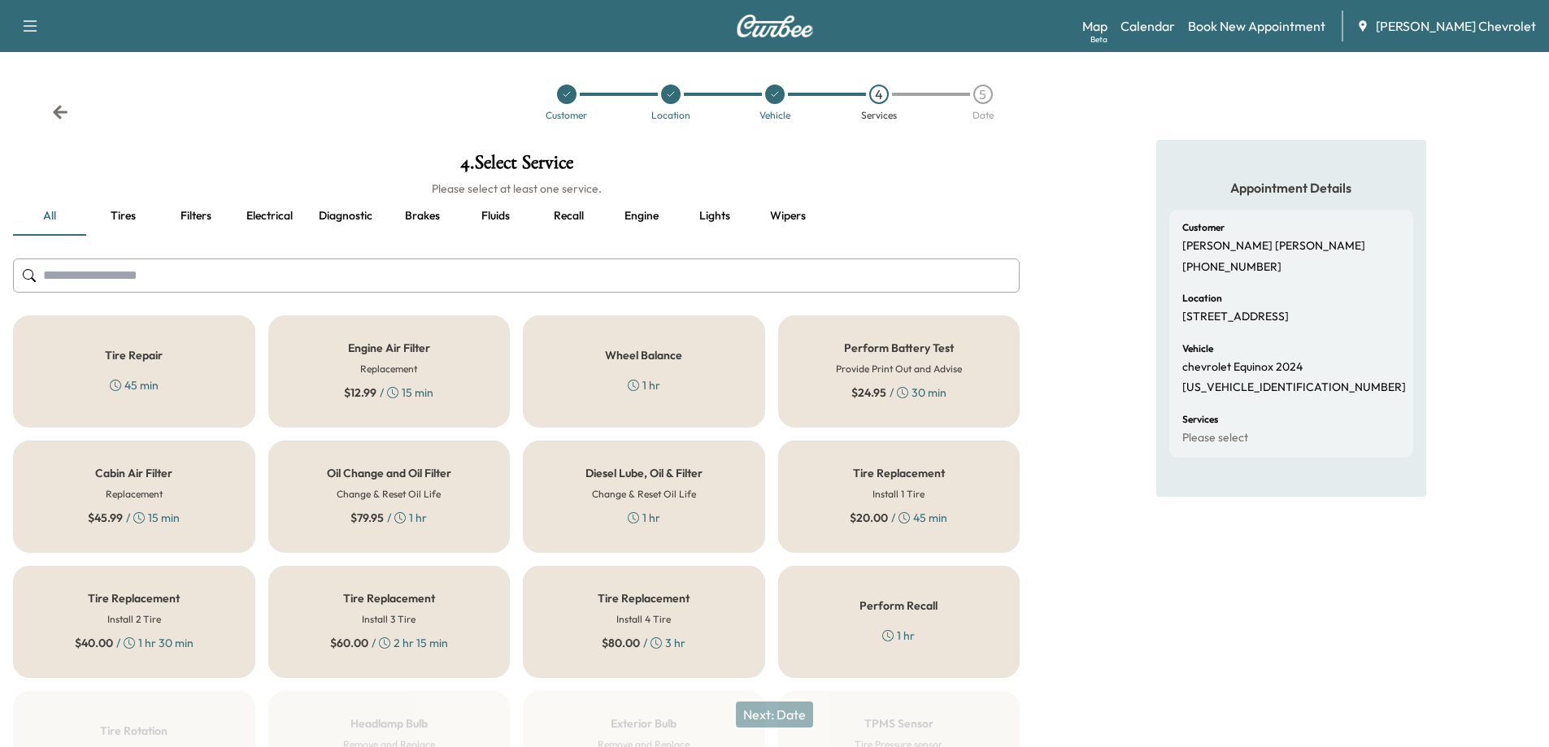
click at [454, 513] on div "Oil Change and Oil Filter Change & Reset Oil Life $ 79.95 / 1 hr" at bounding box center [389, 497] width 242 height 112
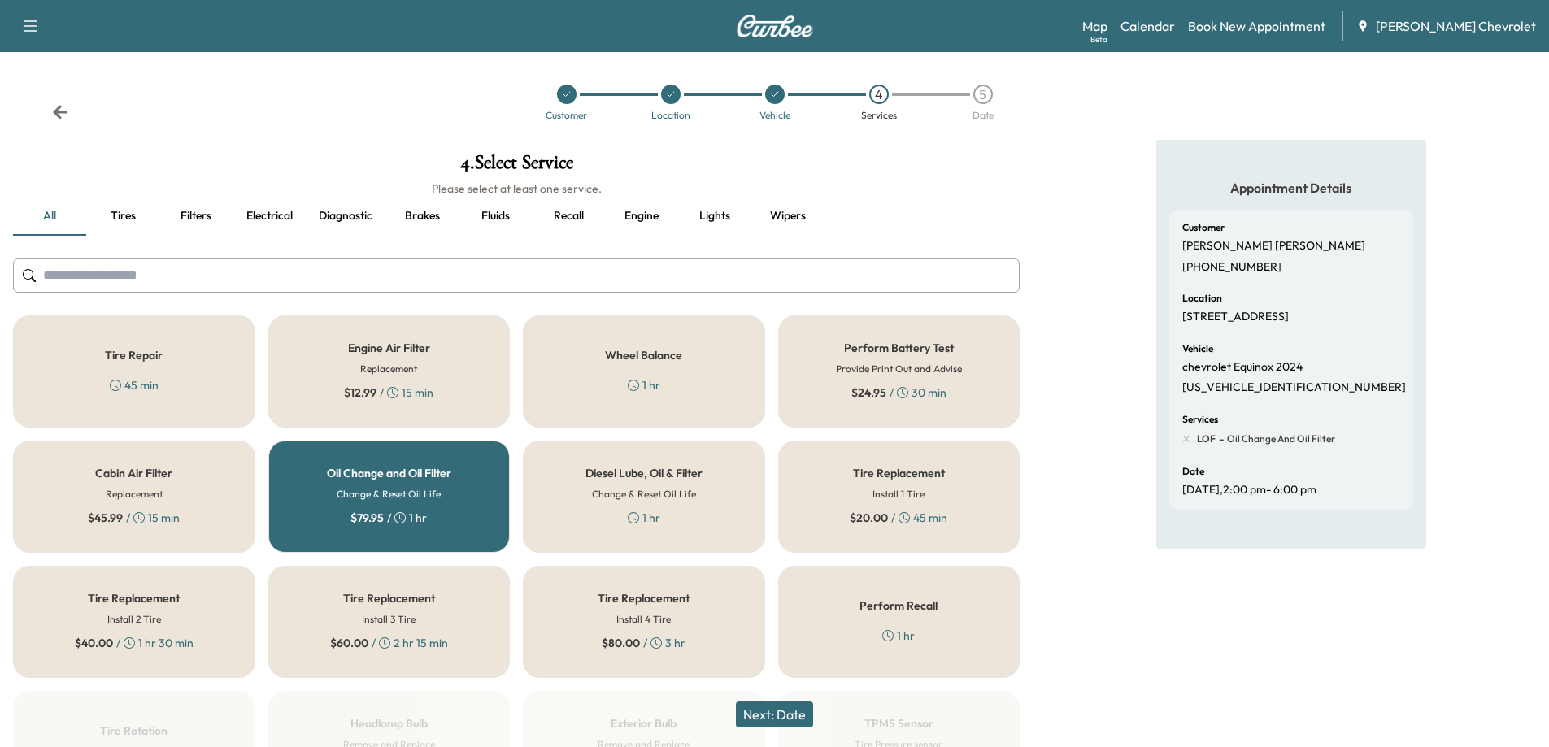
click at [796, 721] on button "Next: Date" at bounding box center [774, 715] width 77 height 26
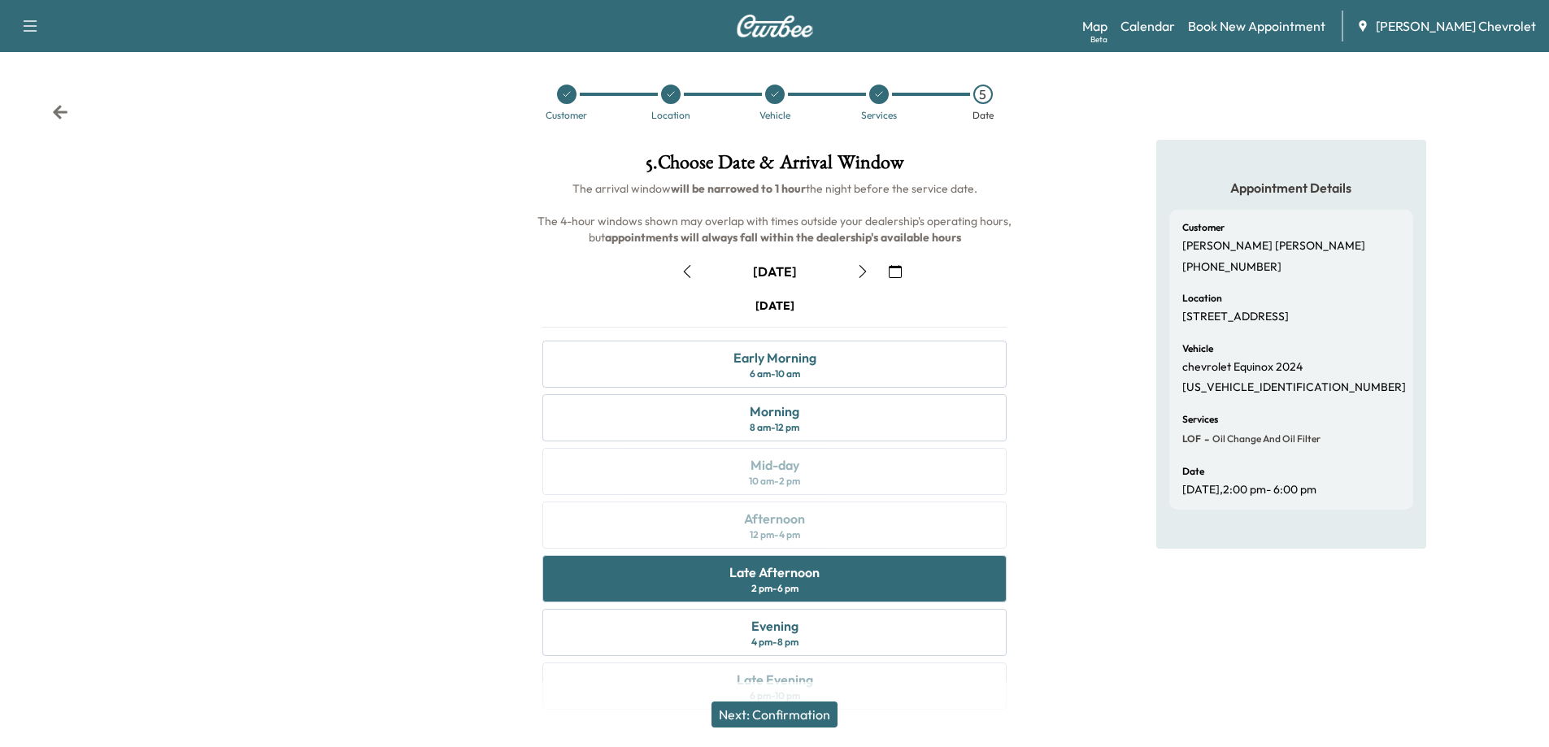
click at [859, 272] on icon "button" at bounding box center [862, 271] width 13 height 13
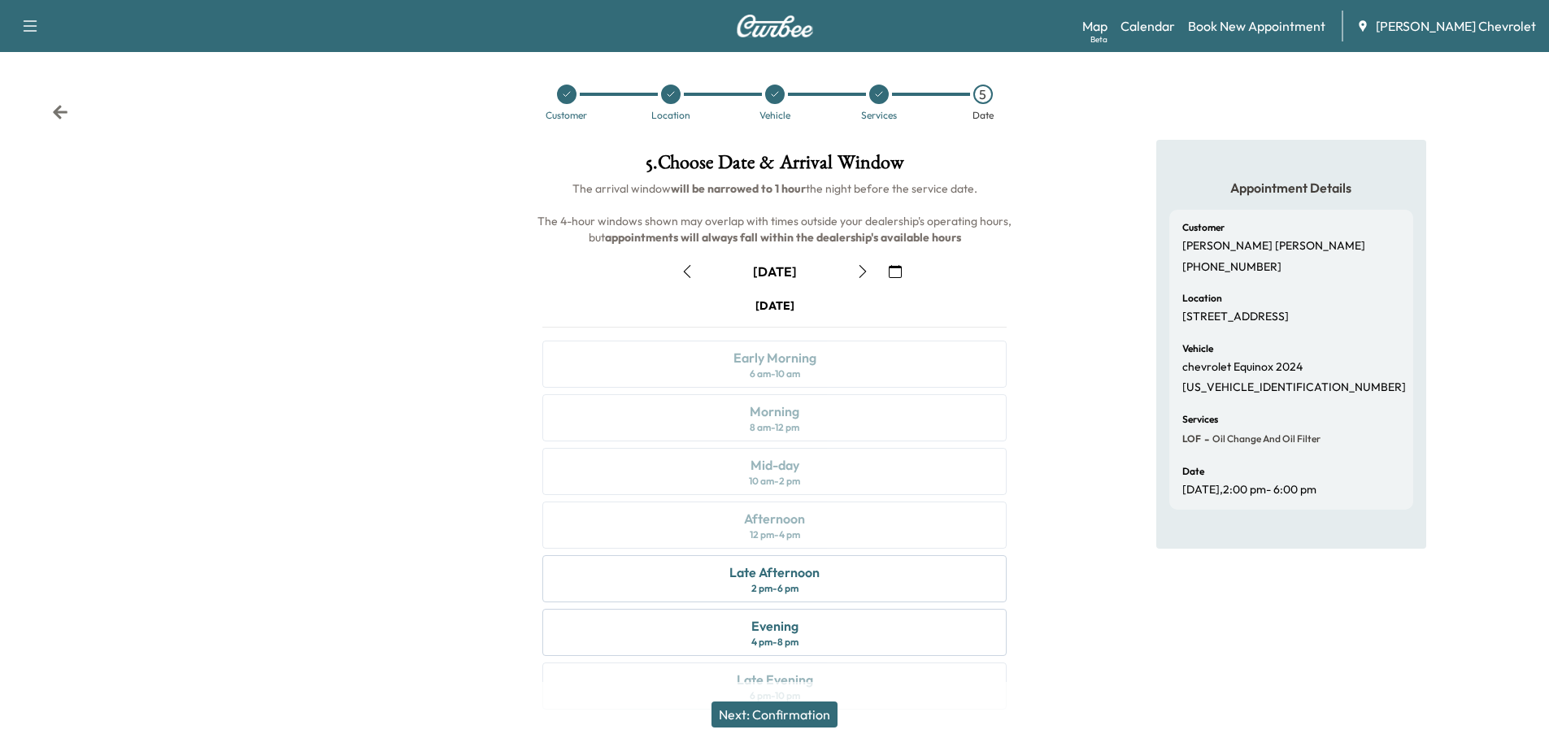
click at [861, 271] on icon "button" at bounding box center [862, 271] width 13 height 13
click at [865, 274] on icon "button" at bounding box center [862, 271] width 13 height 13
click at [830, 519] on div "Afternoon 12 pm - 4 pm" at bounding box center [774, 525] width 464 height 47
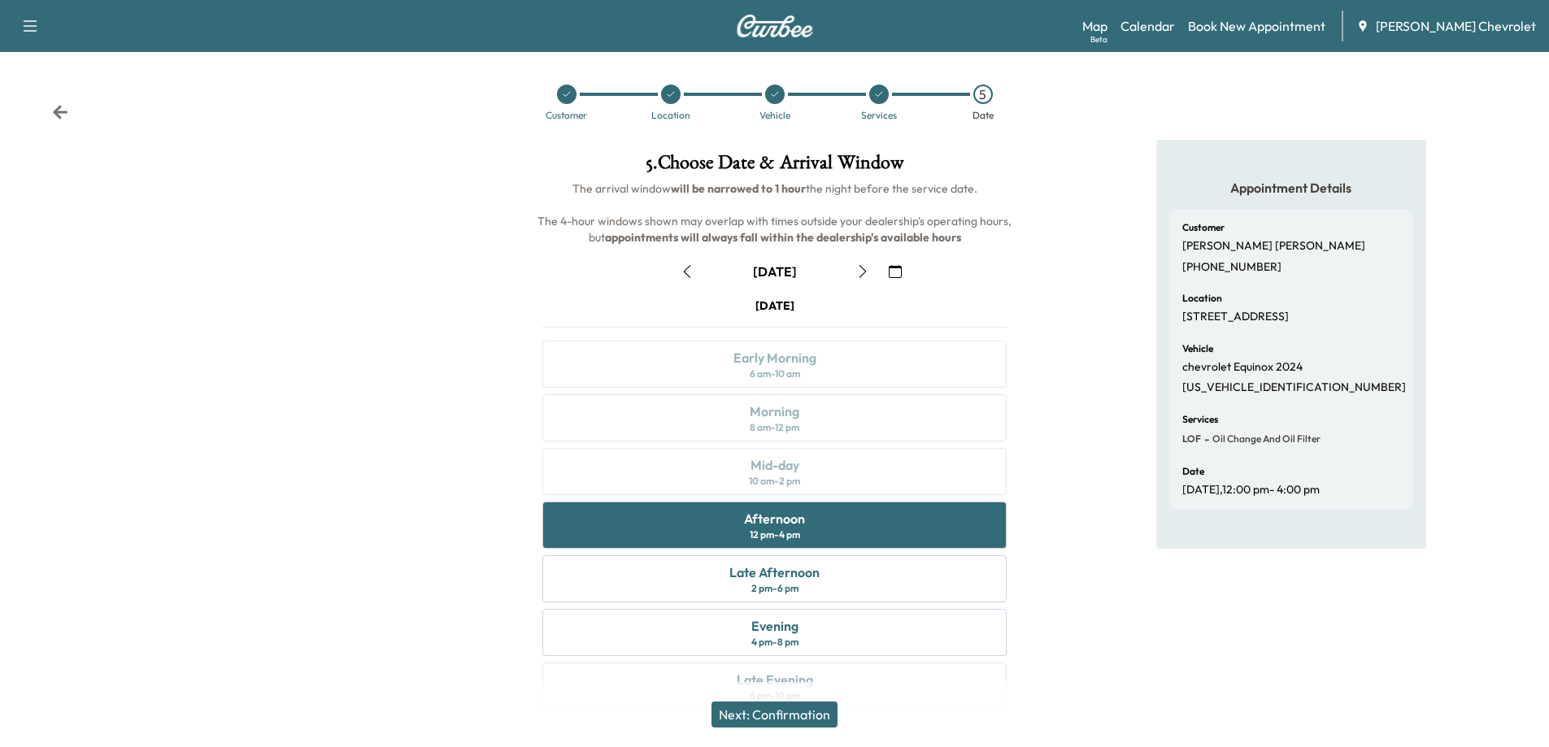
click at [747, 723] on button "Next: Confirmation" at bounding box center [775, 715] width 126 height 26
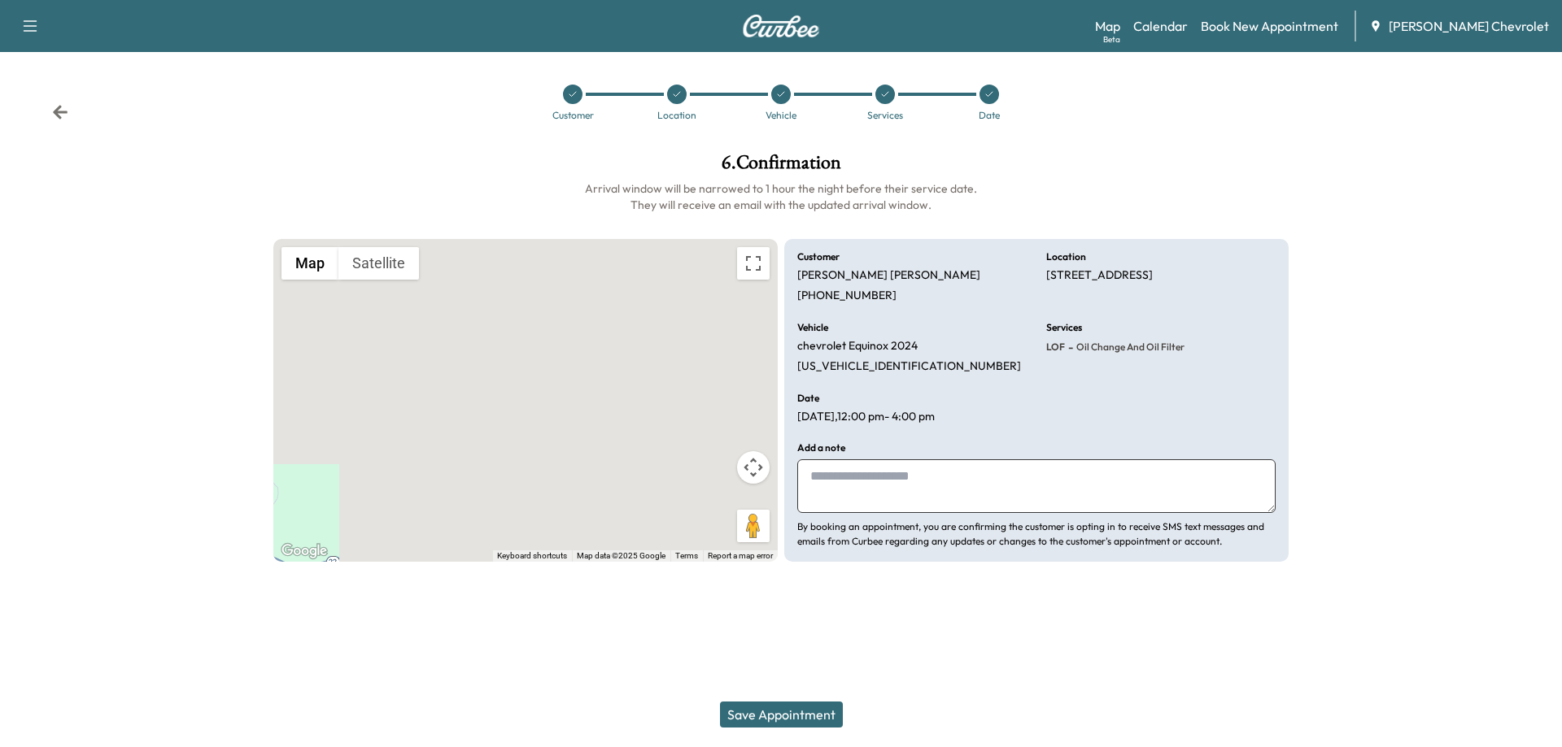
click at [759, 712] on button "Save Appointment" at bounding box center [781, 715] width 123 height 26
click at [987, 88] on div at bounding box center [989, 95] width 20 height 20
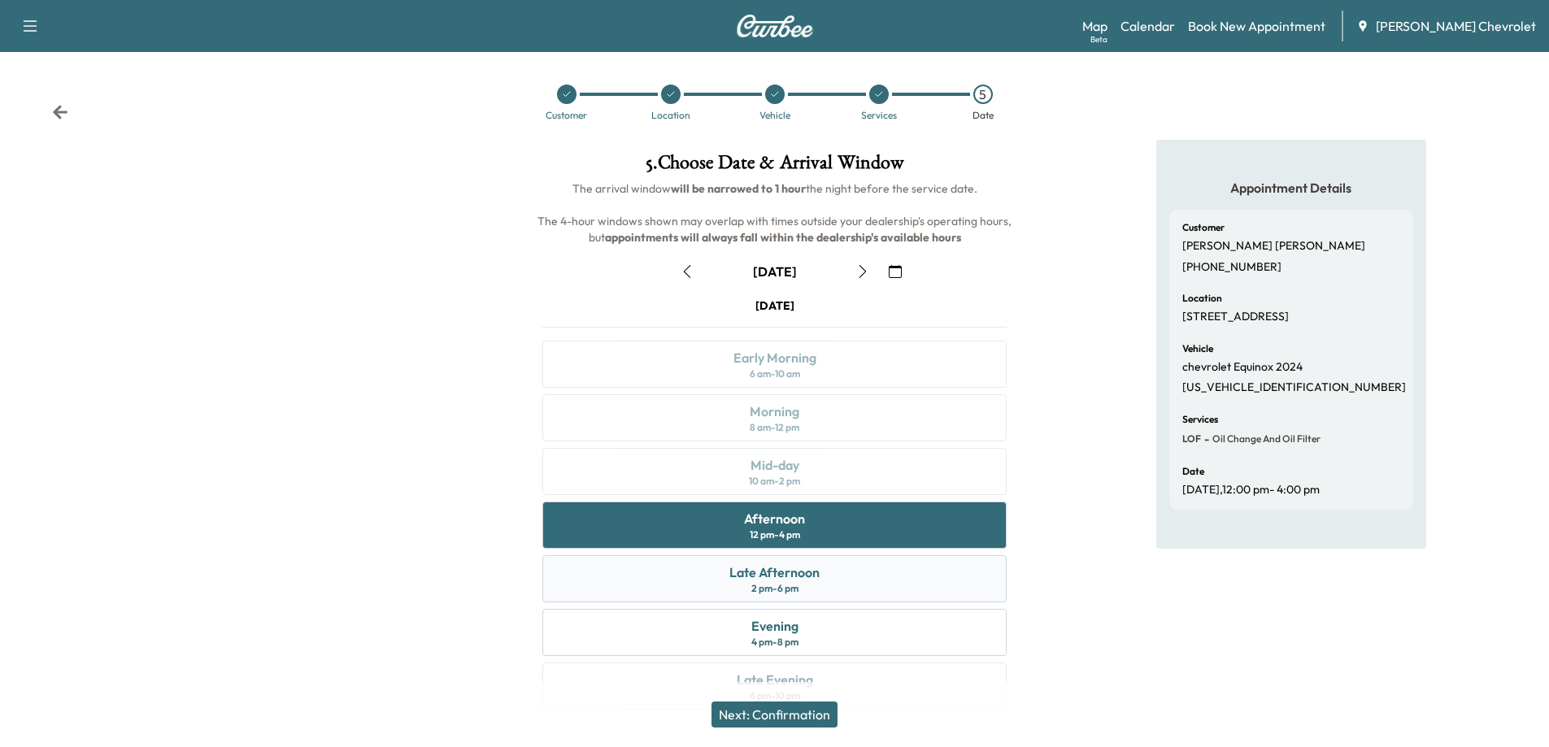
click at [817, 582] on div "Late Afternoon" at bounding box center [775, 573] width 90 height 20
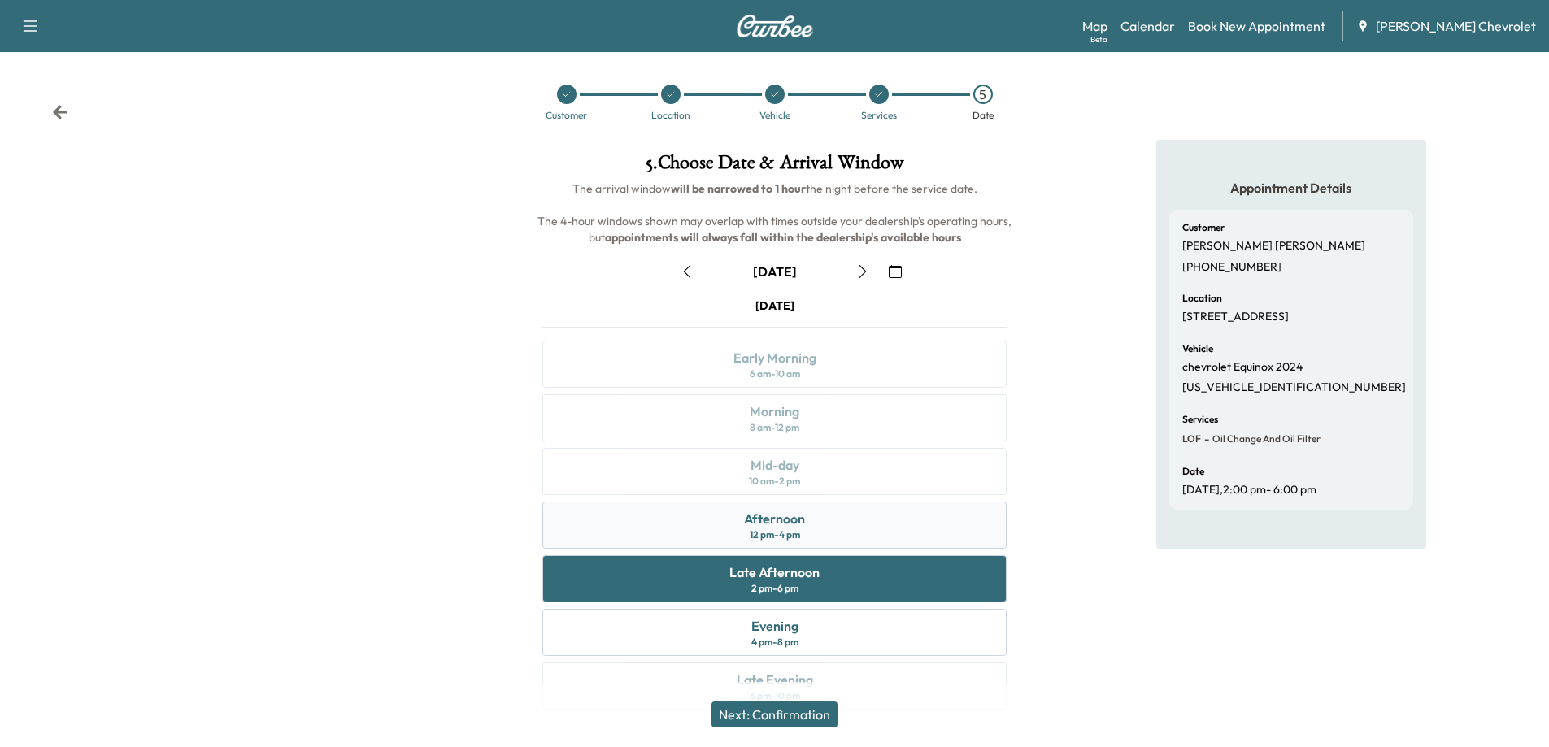
click at [800, 533] on div "12 pm - 4 pm" at bounding box center [775, 535] width 50 height 13
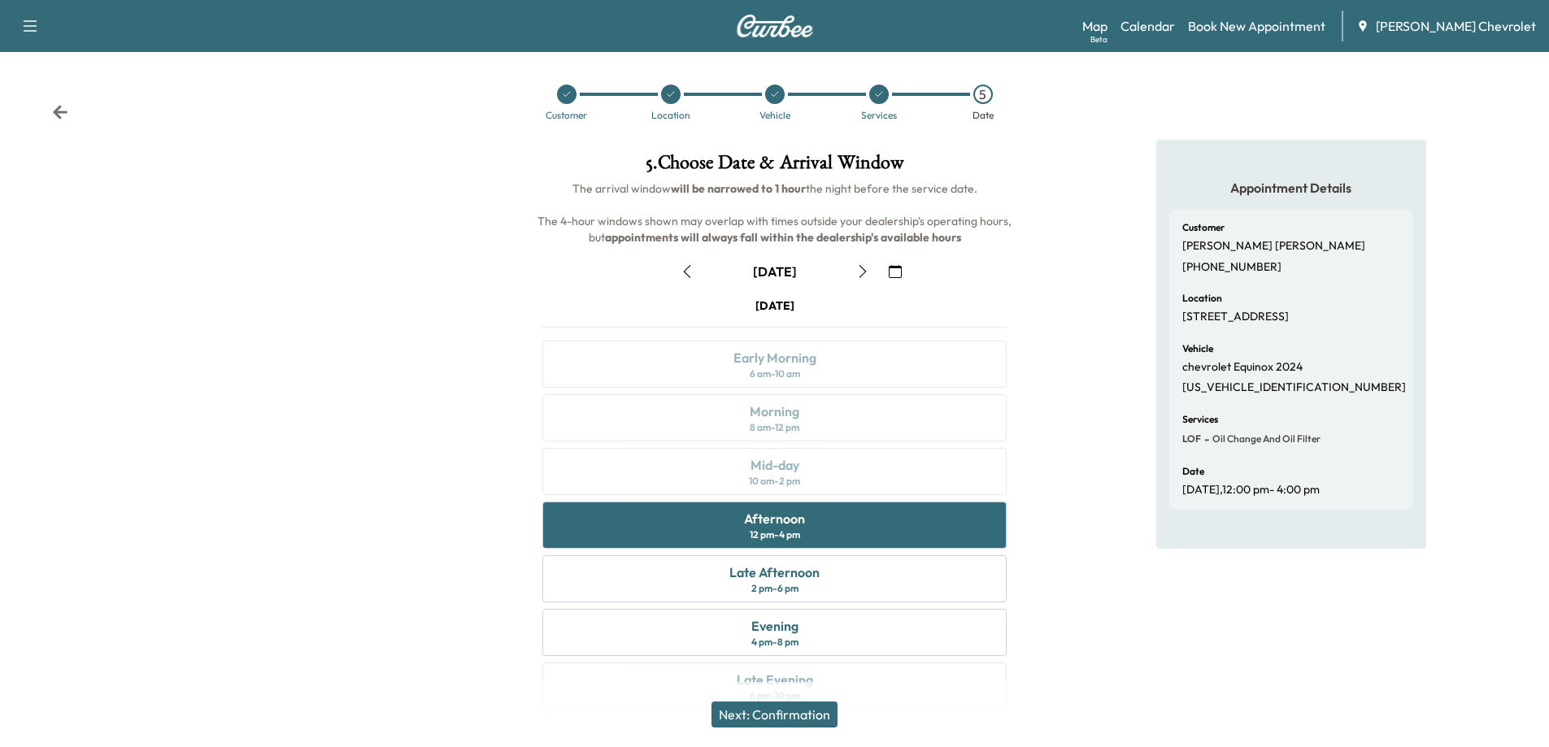
click at [863, 275] on icon "button" at bounding box center [862, 271] width 13 height 13
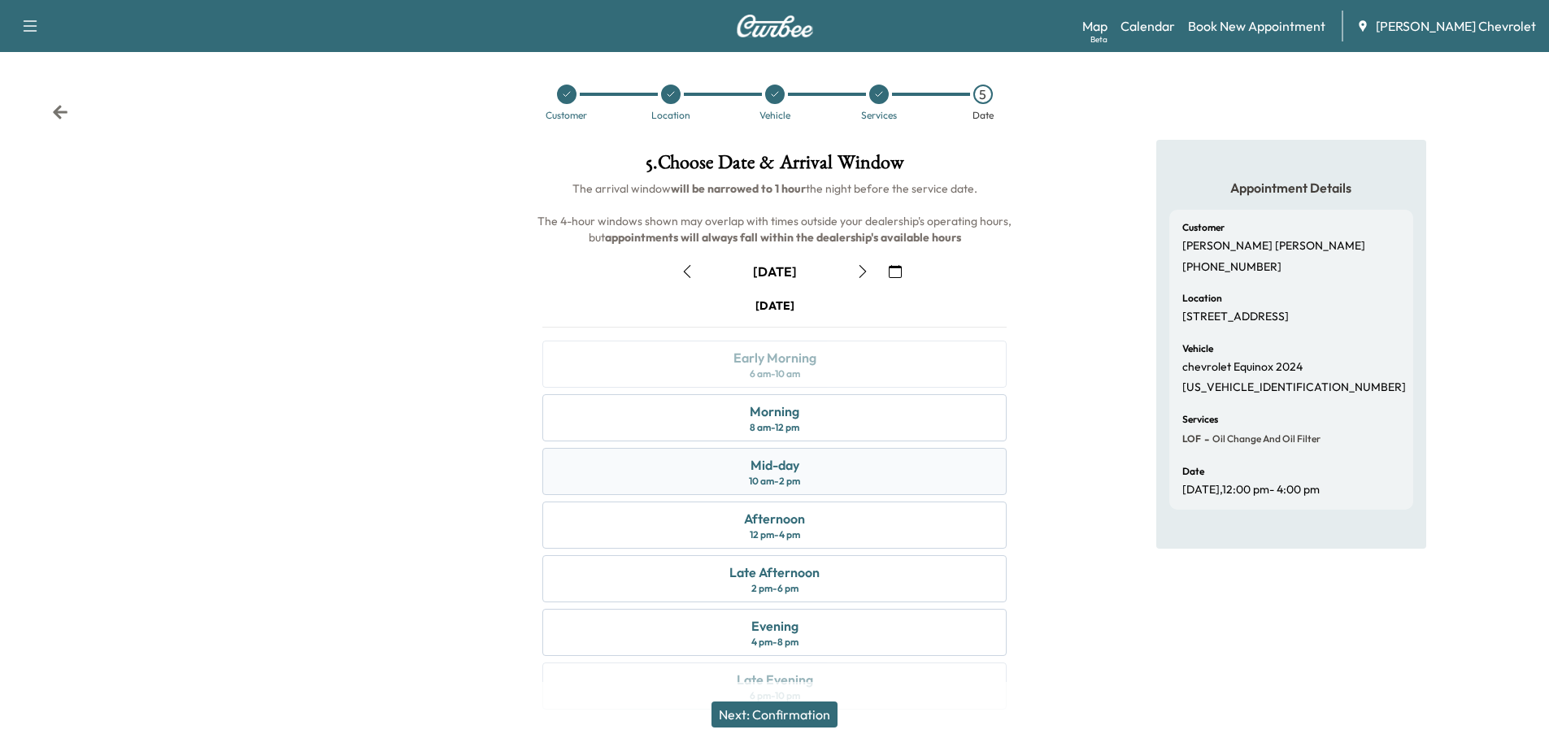
click at [825, 481] on div "Mid-day 10 am - 2 pm" at bounding box center [774, 471] width 464 height 47
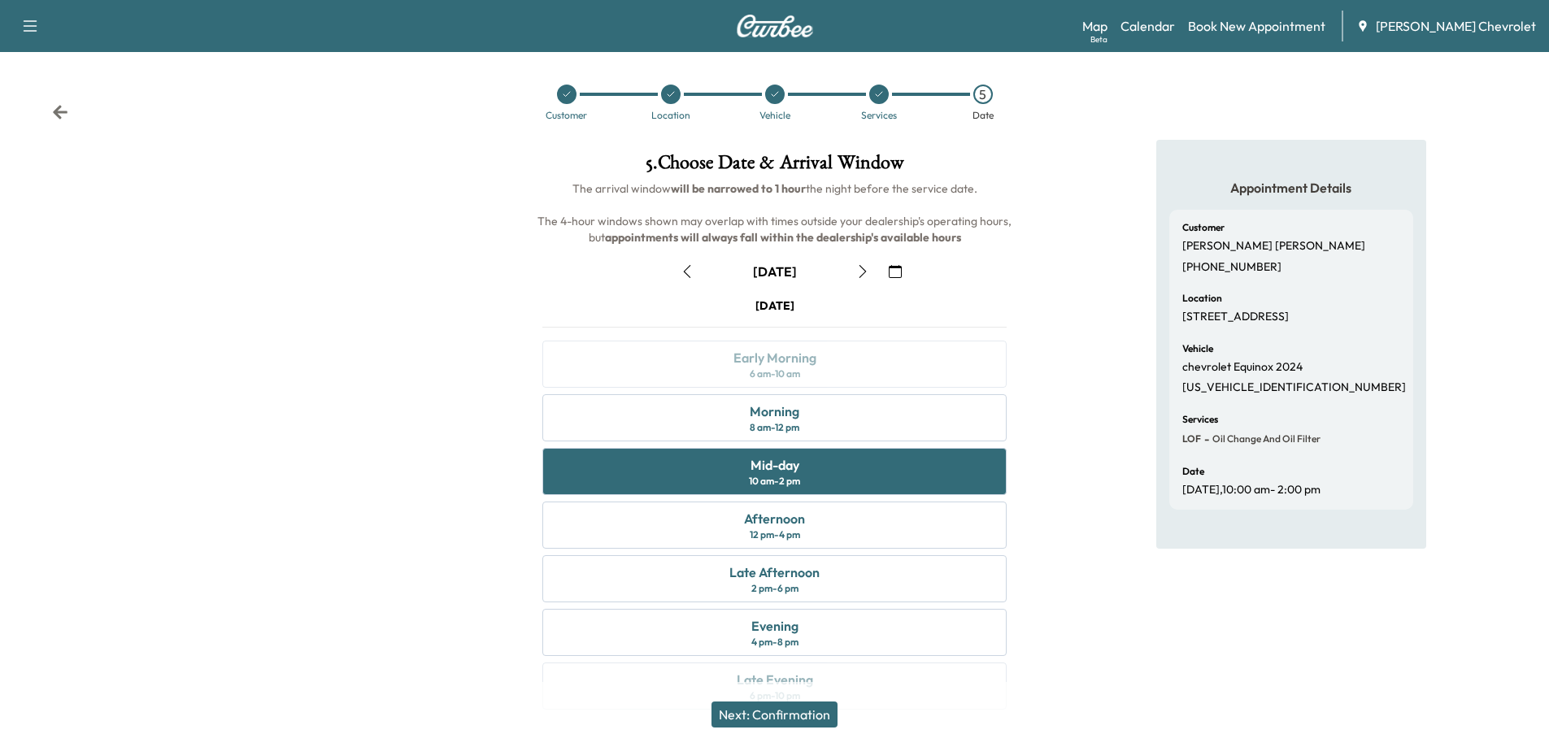
click at [808, 709] on button "Next: Confirmation" at bounding box center [775, 715] width 126 height 26
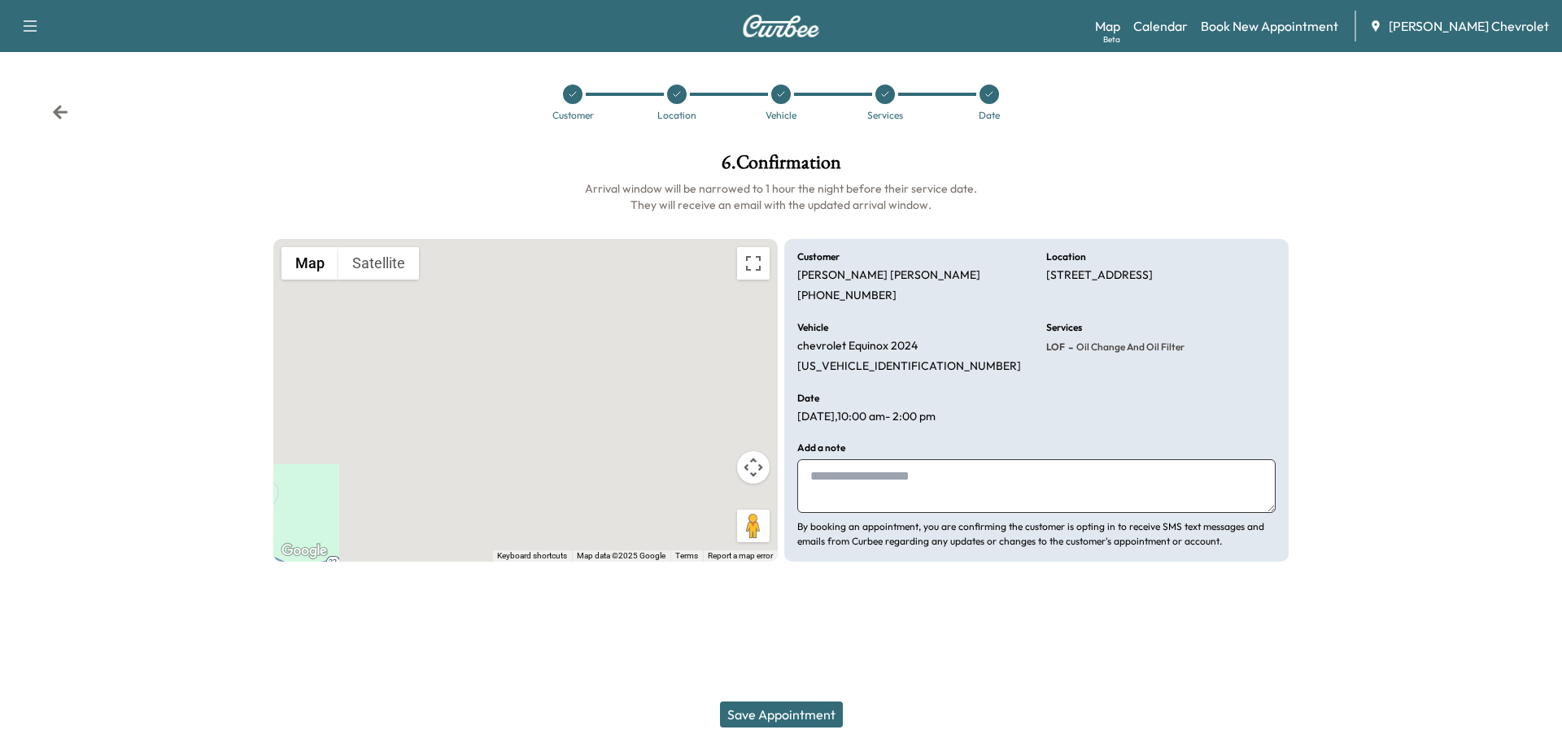
click at [800, 709] on button "Save Appointment" at bounding box center [781, 715] width 123 height 26
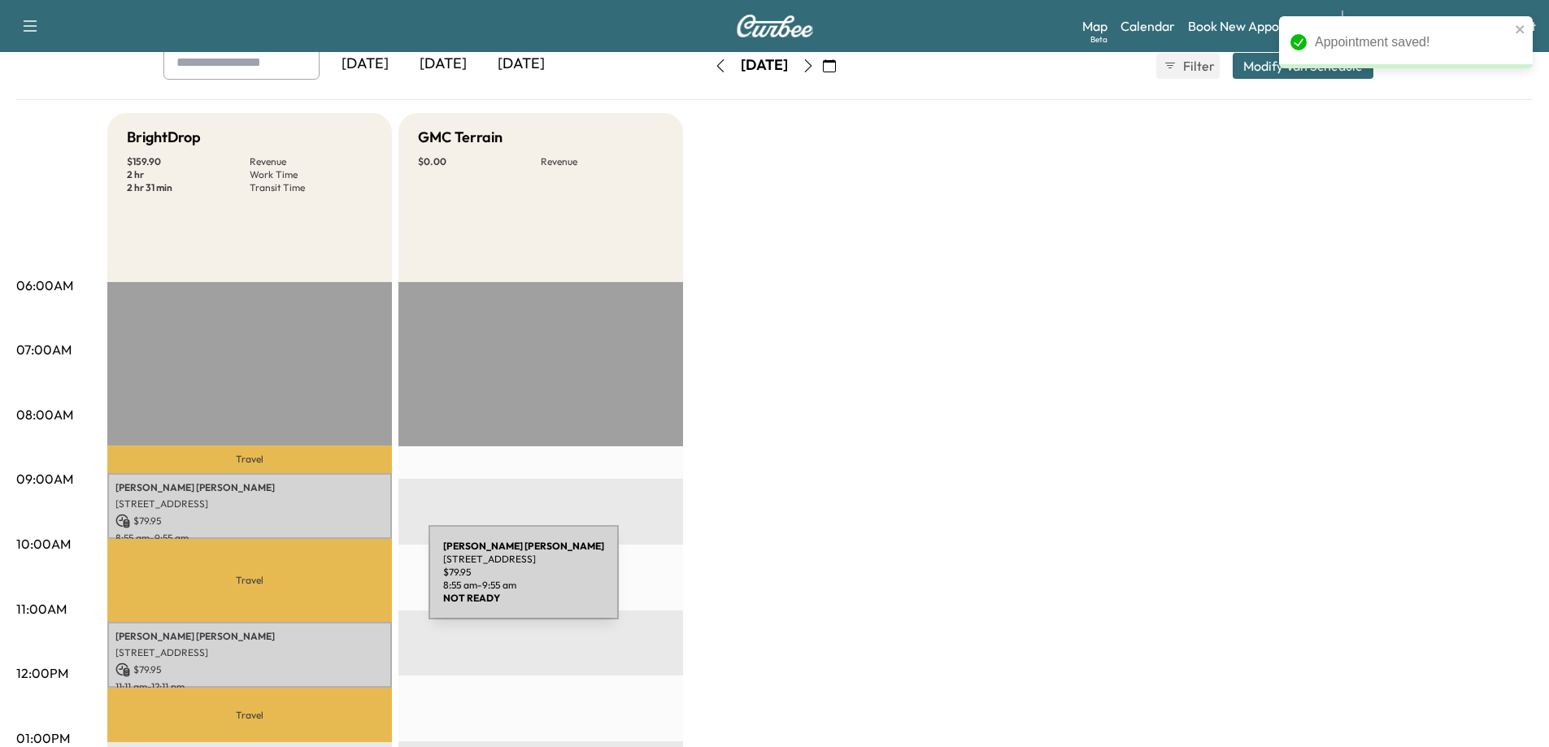
scroll to position [163, 0]
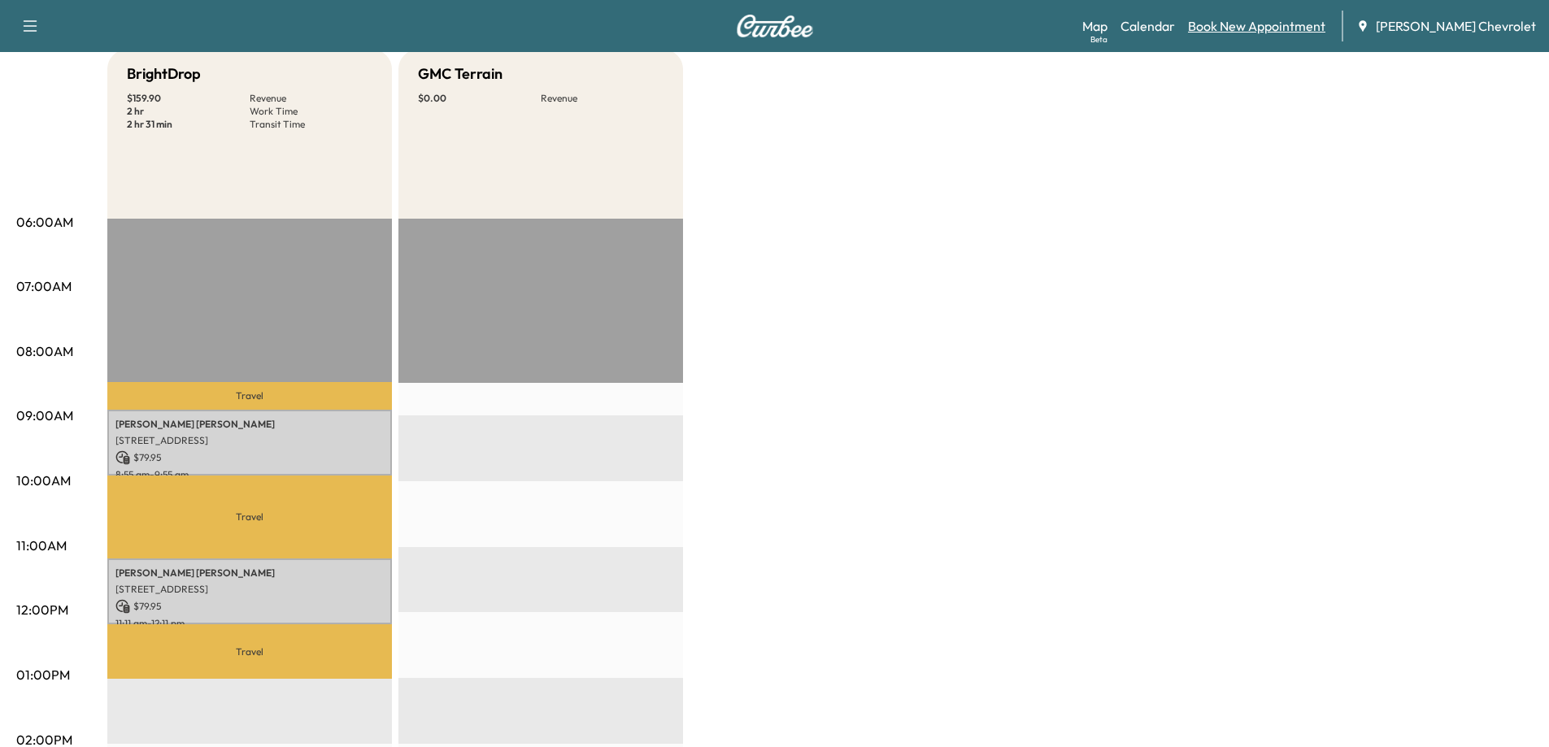
click at [1272, 27] on link "Book New Appointment" at bounding box center [1256, 26] width 137 height 20
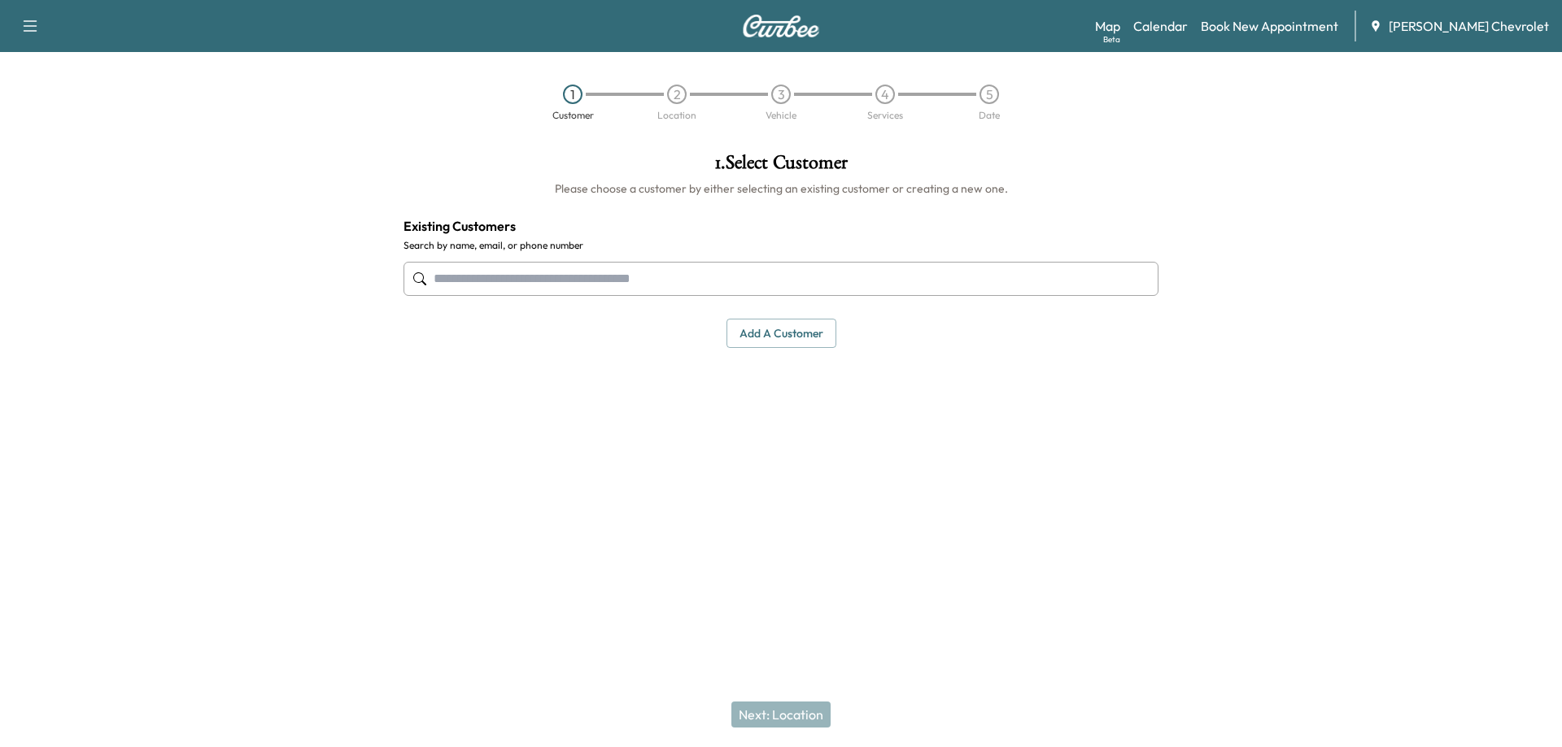
click at [779, 290] on input "text" at bounding box center [780, 279] width 755 height 34
click at [617, 284] on input "text" at bounding box center [780, 279] width 755 height 34
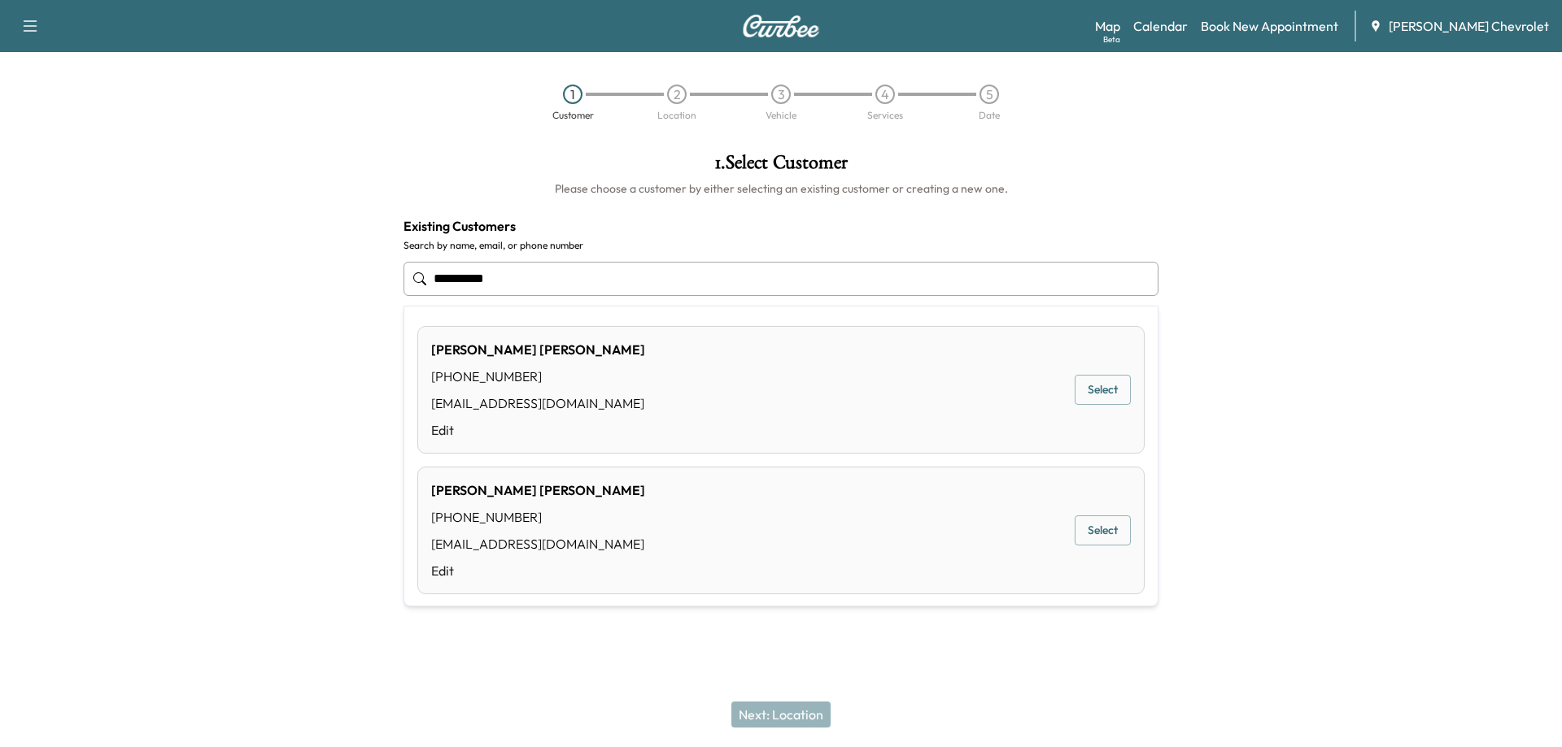
click at [1102, 389] on button "Select" at bounding box center [1102, 390] width 56 height 30
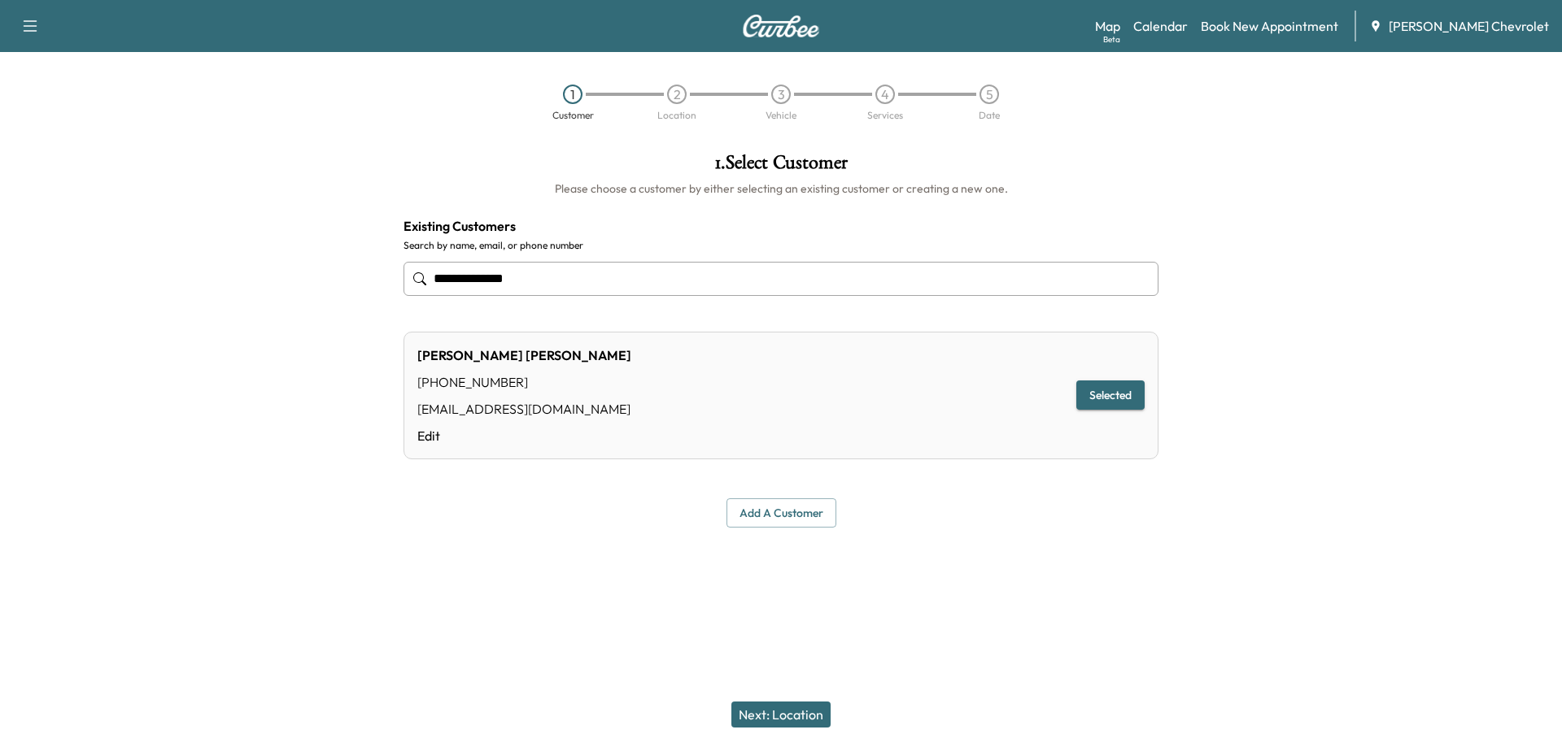
type input "**********"
click at [788, 713] on button "Next: Location" at bounding box center [780, 715] width 99 height 26
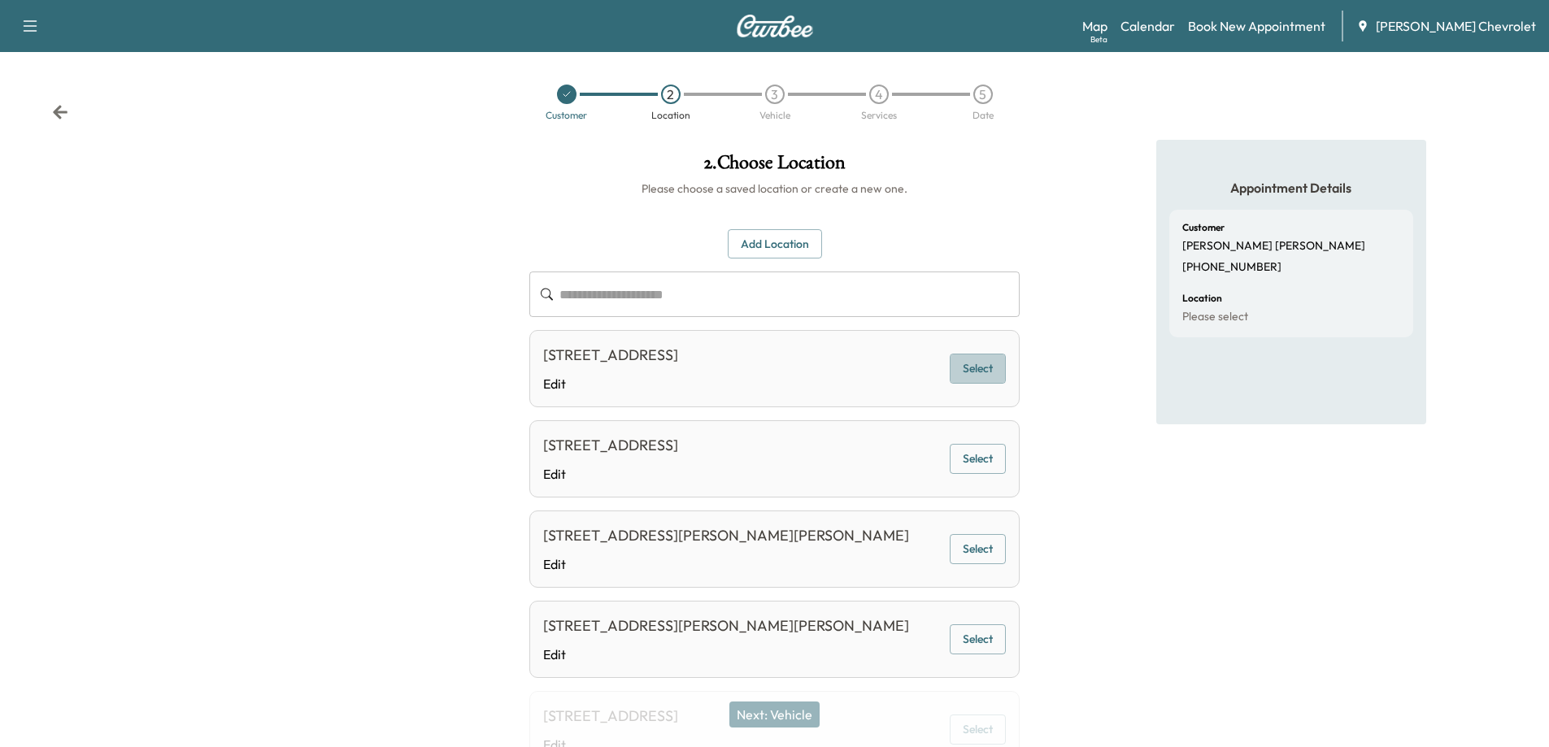
click at [982, 367] on button "Select" at bounding box center [978, 369] width 56 height 30
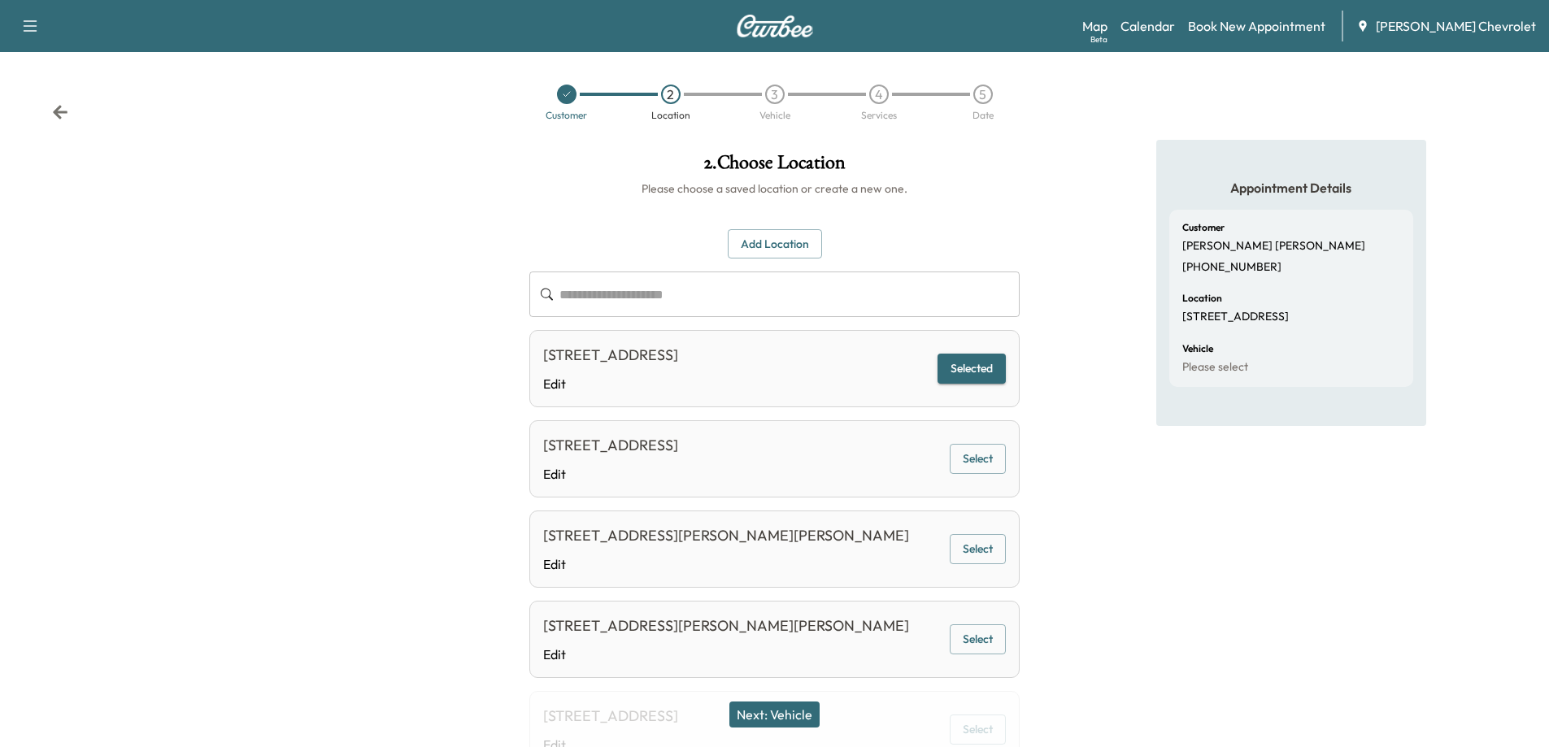
click at [797, 714] on button "Next: Vehicle" at bounding box center [775, 715] width 90 height 26
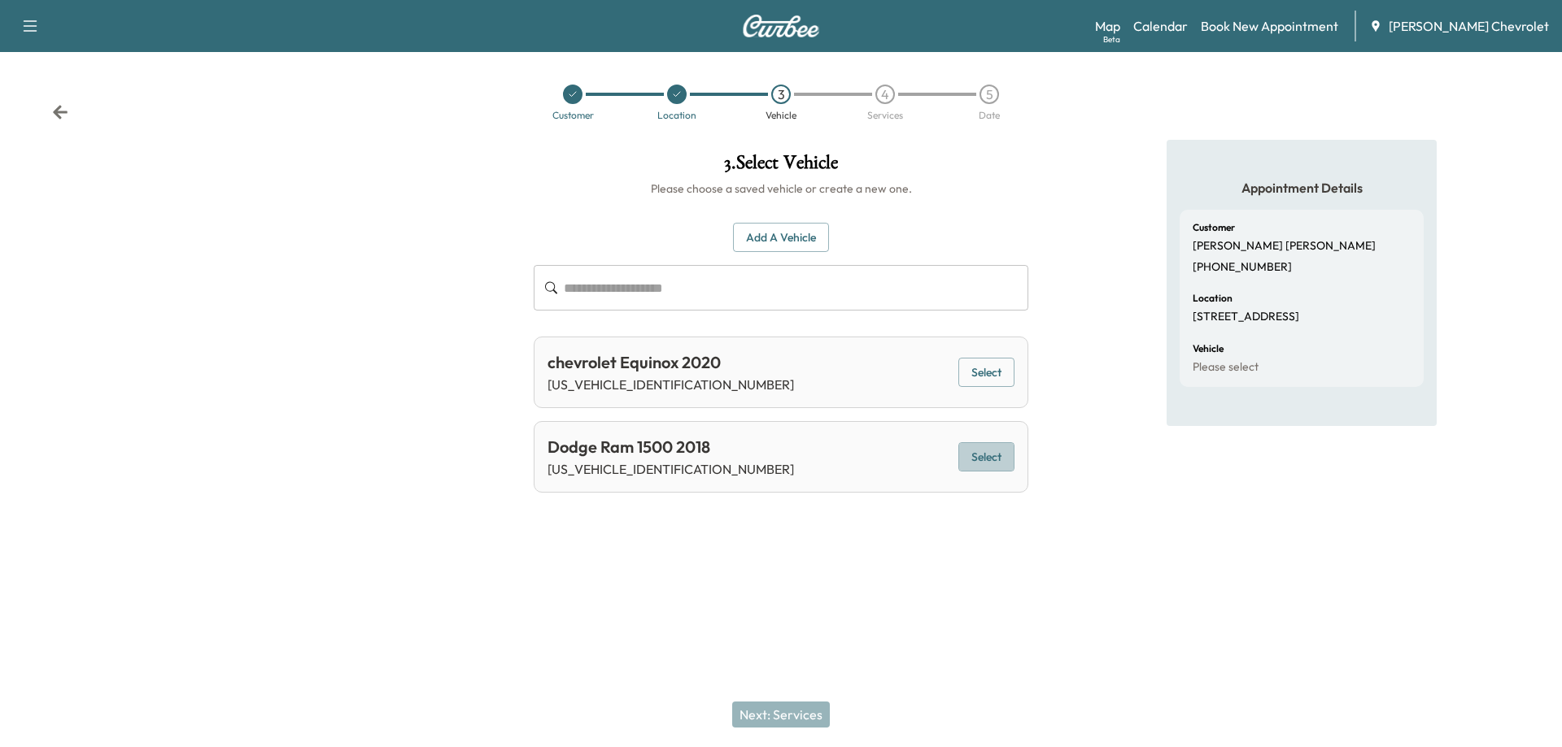
click at [996, 460] on button "Select" at bounding box center [986, 457] width 56 height 30
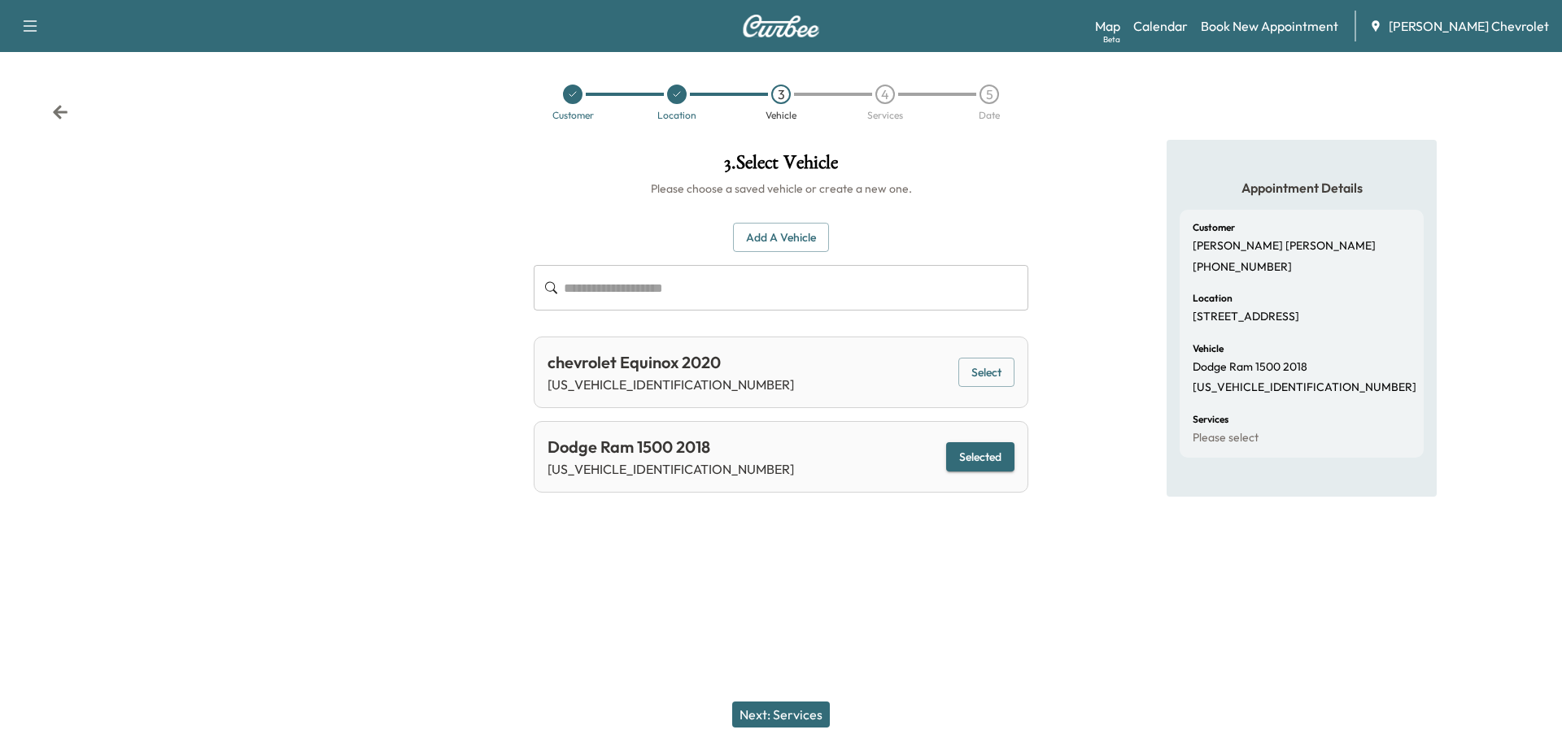
click at [797, 718] on button "Next: Services" at bounding box center [781, 715] width 98 height 26
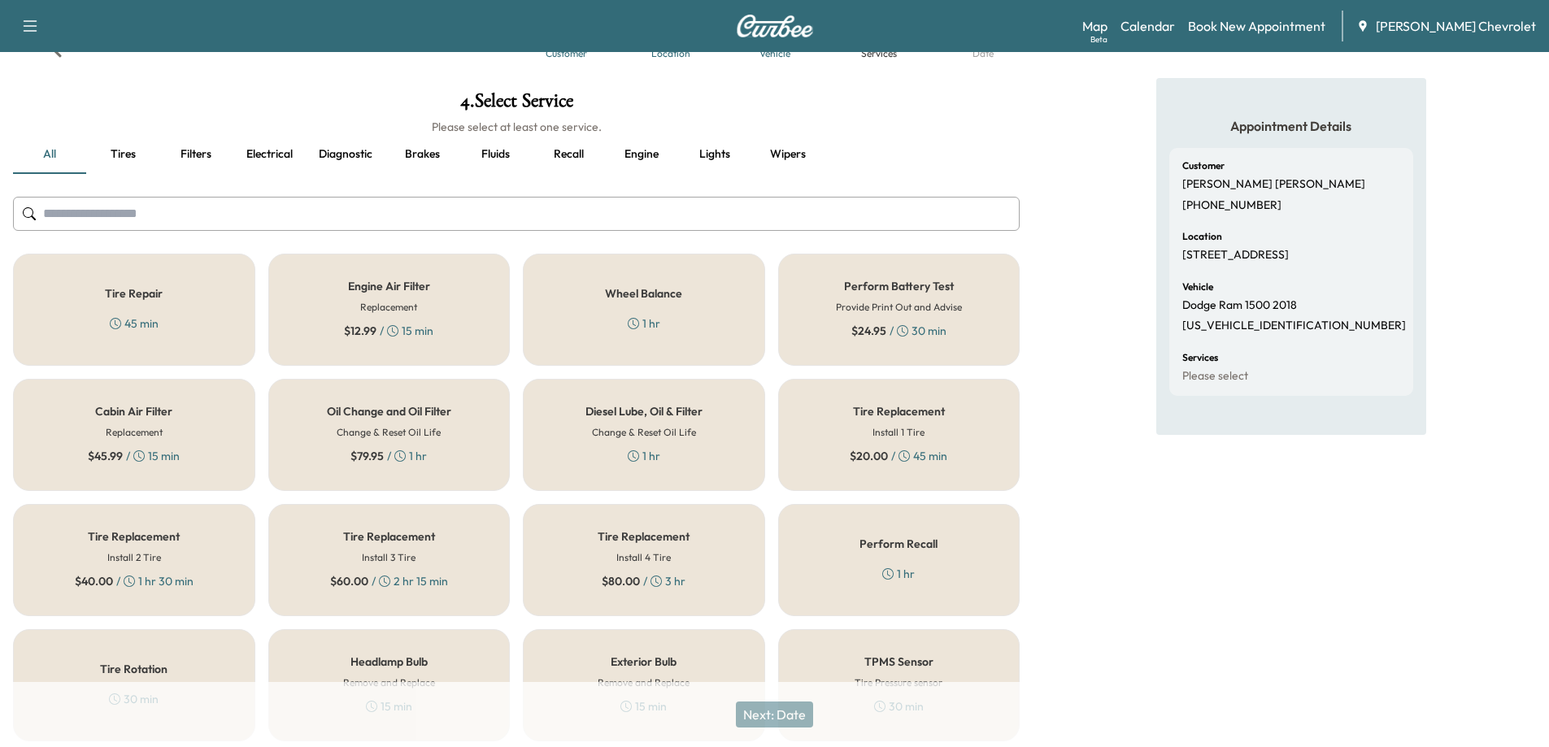
scroll to position [163, 0]
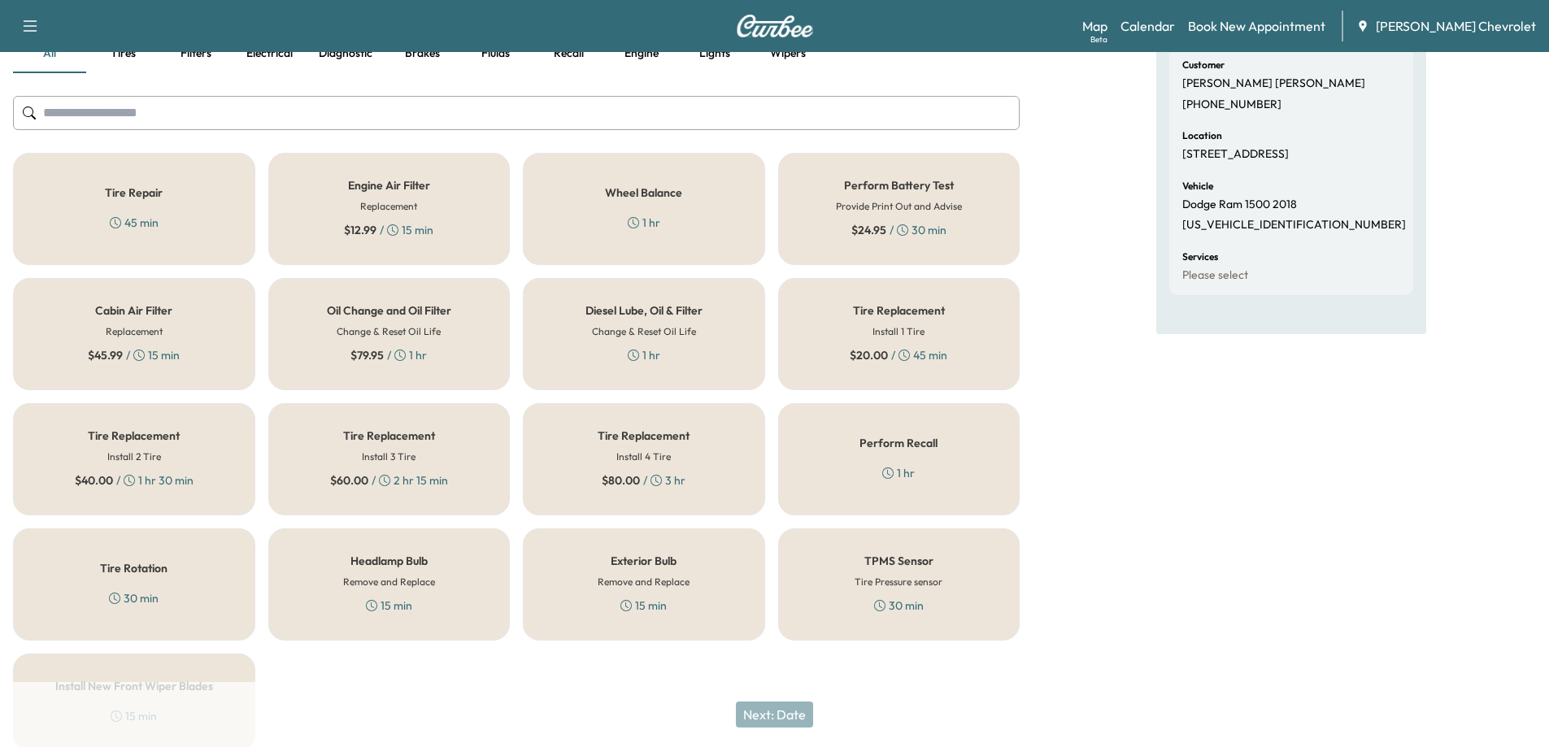
click at [451, 336] on div "Oil Change and Oil Filter Change & Reset Oil Life $ 79.95 / 1 hr" at bounding box center [389, 334] width 242 height 112
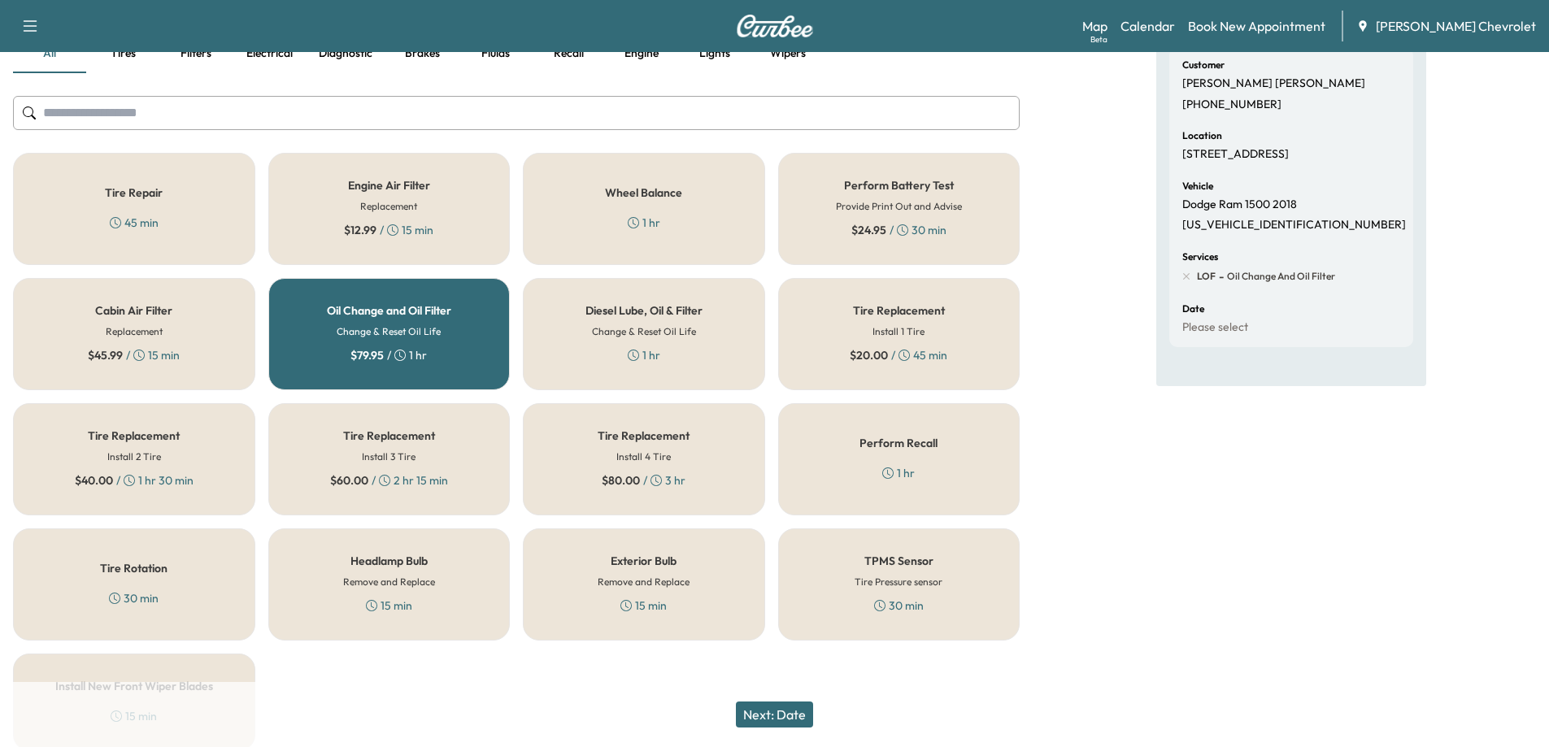
click at [636, 227] on icon at bounding box center [633, 222] width 11 height 11
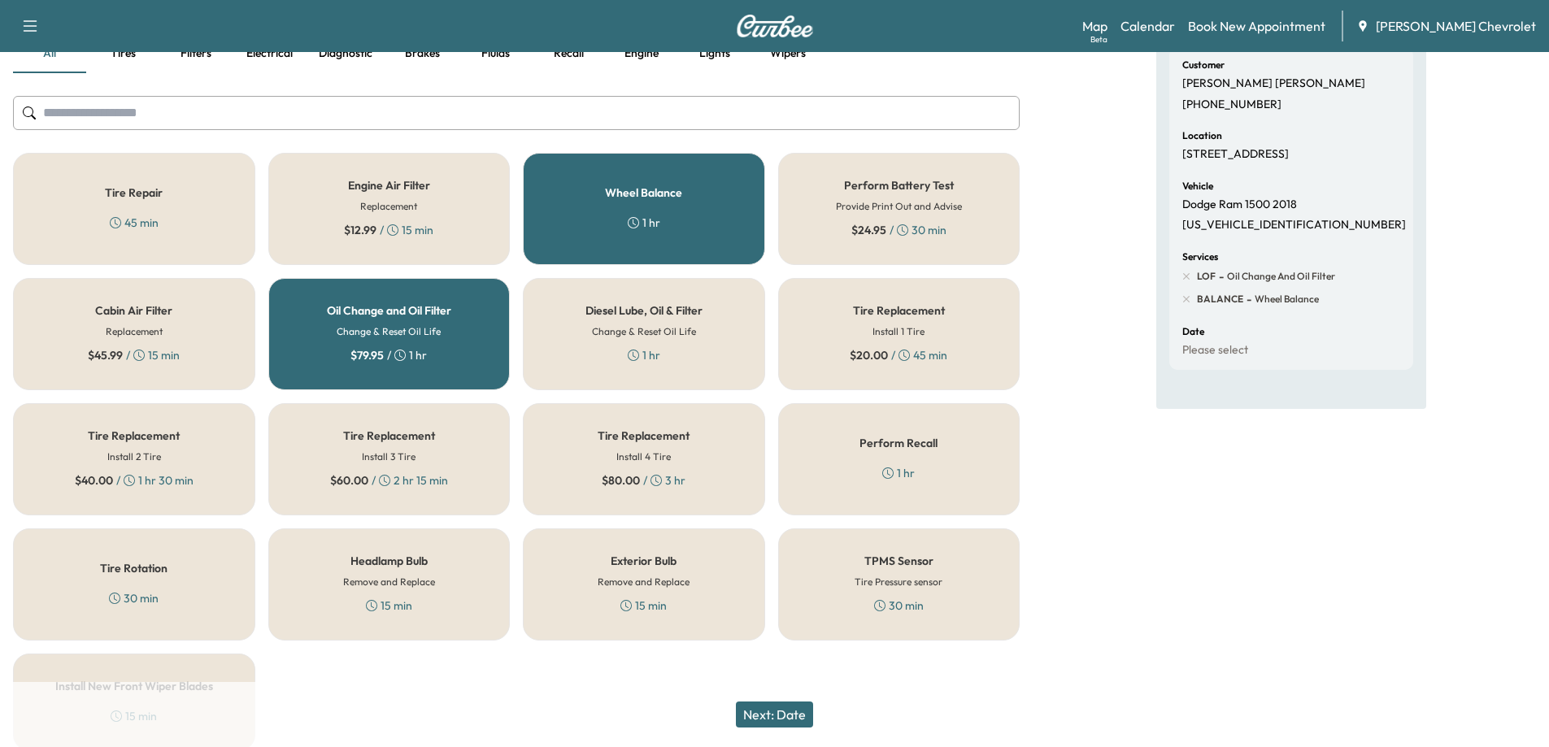
drag, startPoint x: 772, startPoint y: 715, endPoint x: 776, endPoint y: 666, distance: 49.0
click at [776, 666] on div "4 . Select Service Please select at least one service. all Tires Filters Electr…" at bounding box center [516, 370] width 1033 height 787
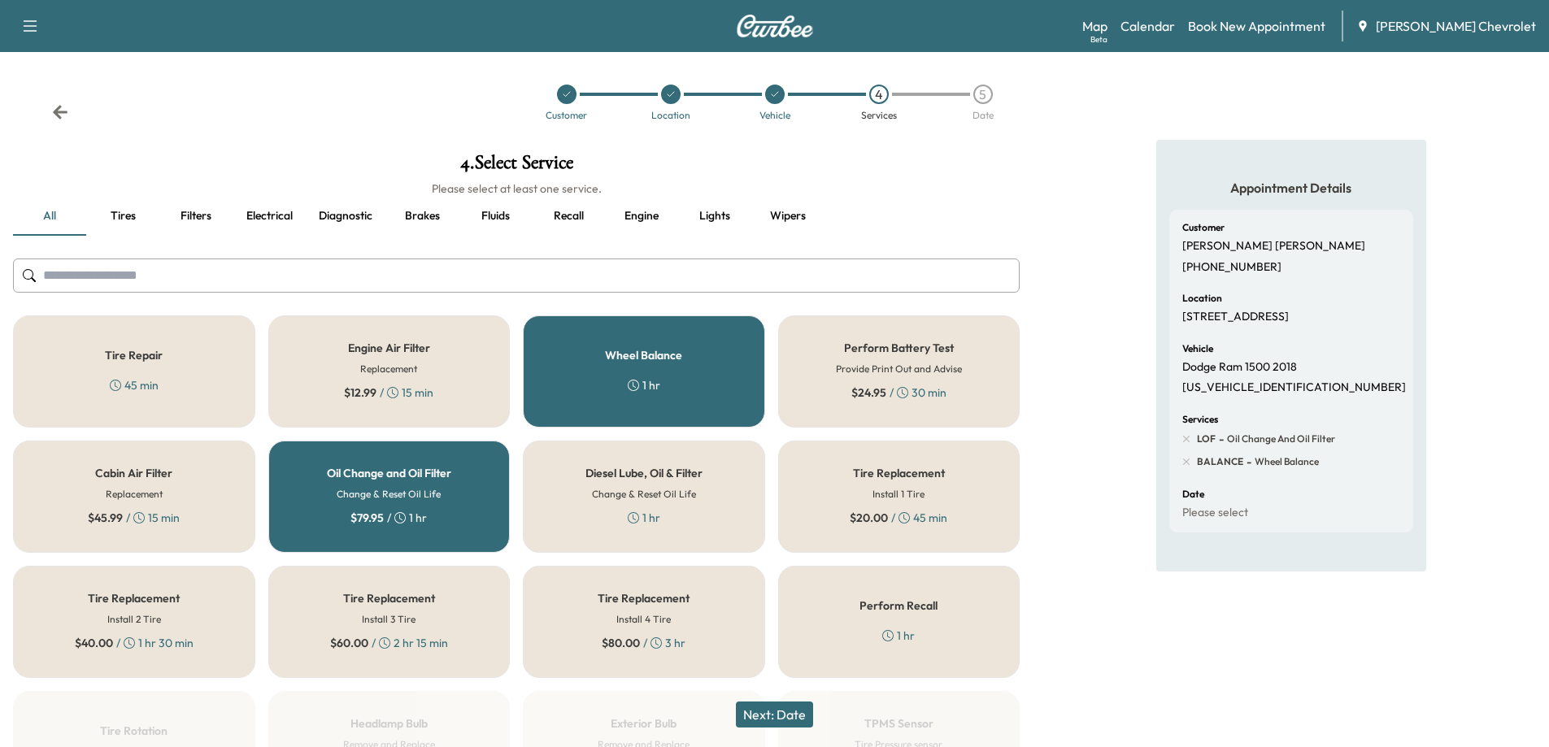
scroll to position [81, 0]
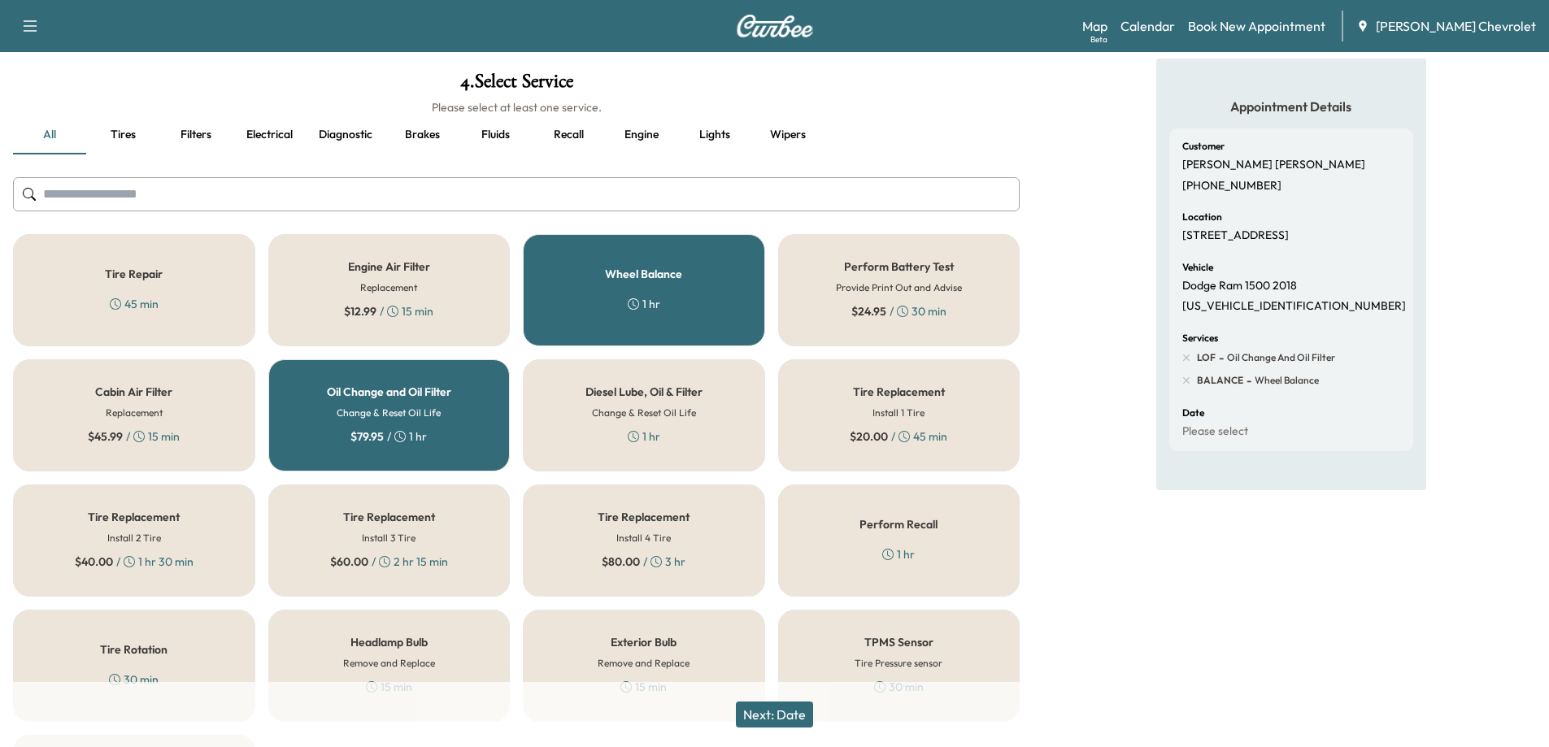
click at [778, 711] on button "Next: Date" at bounding box center [774, 715] width 77 height 26
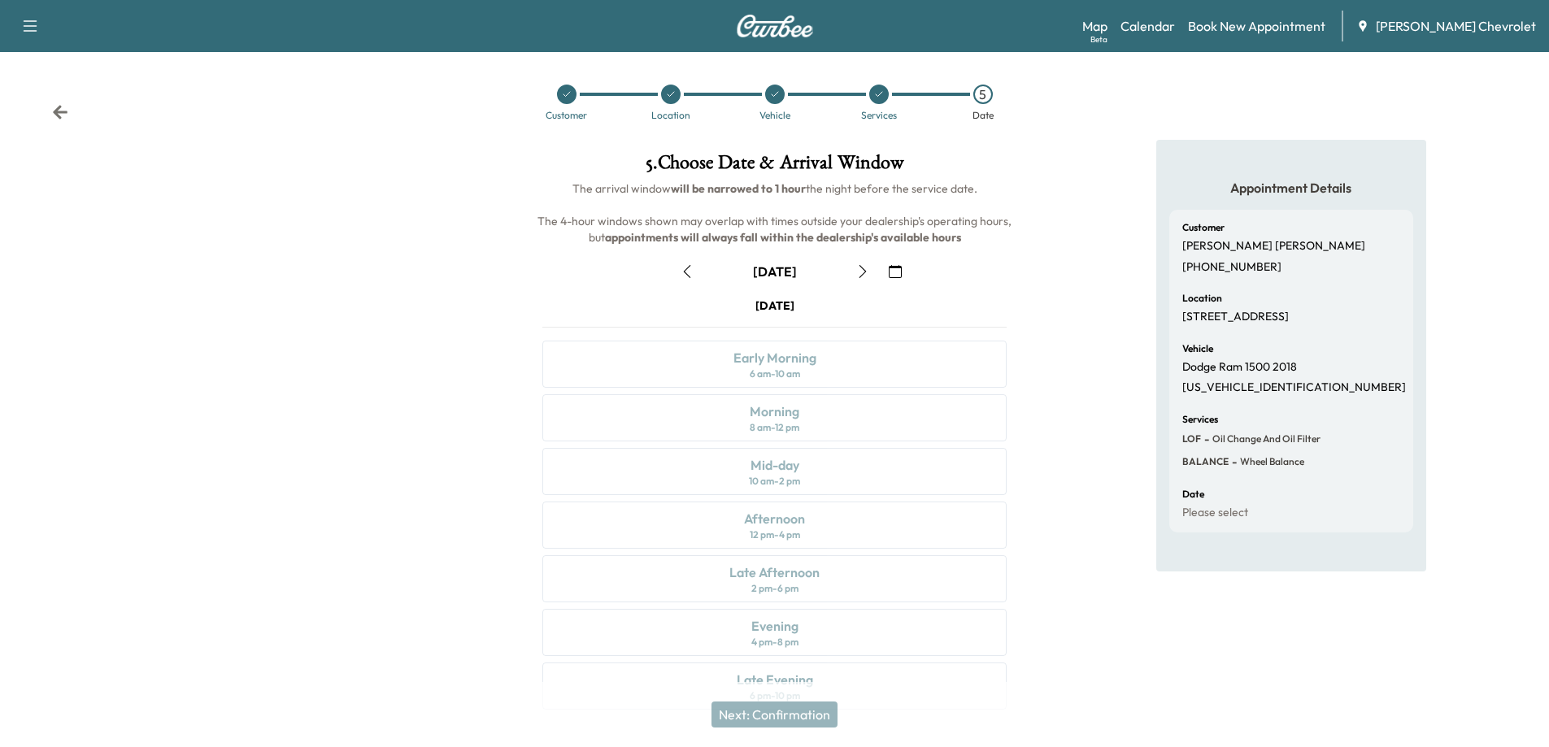
click at [856, 276] on icon "button" at bounding box center [862, 271] width 13 height 13
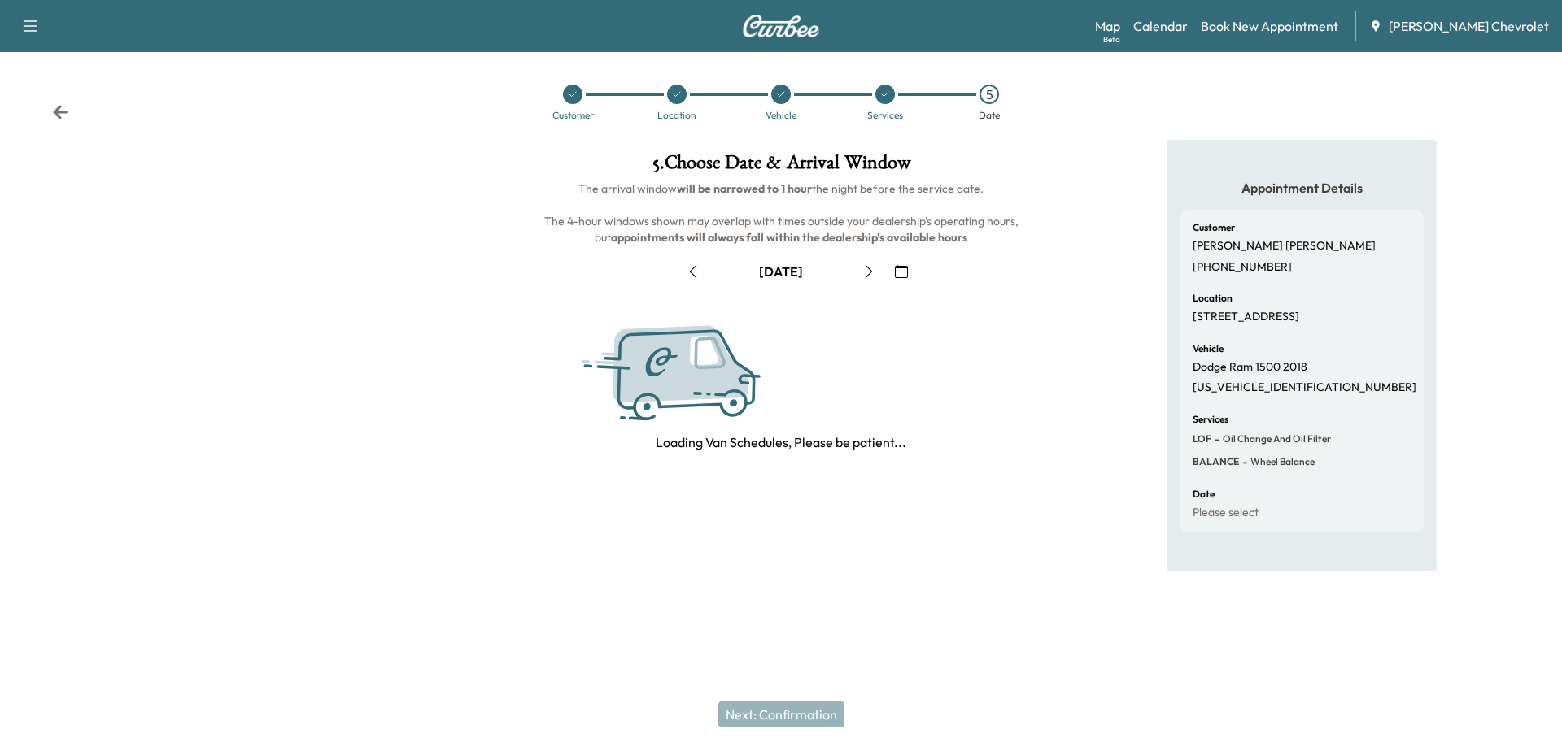
click at [856, 276] on button "button" at bounding box center [869, 272] width 28 height 26
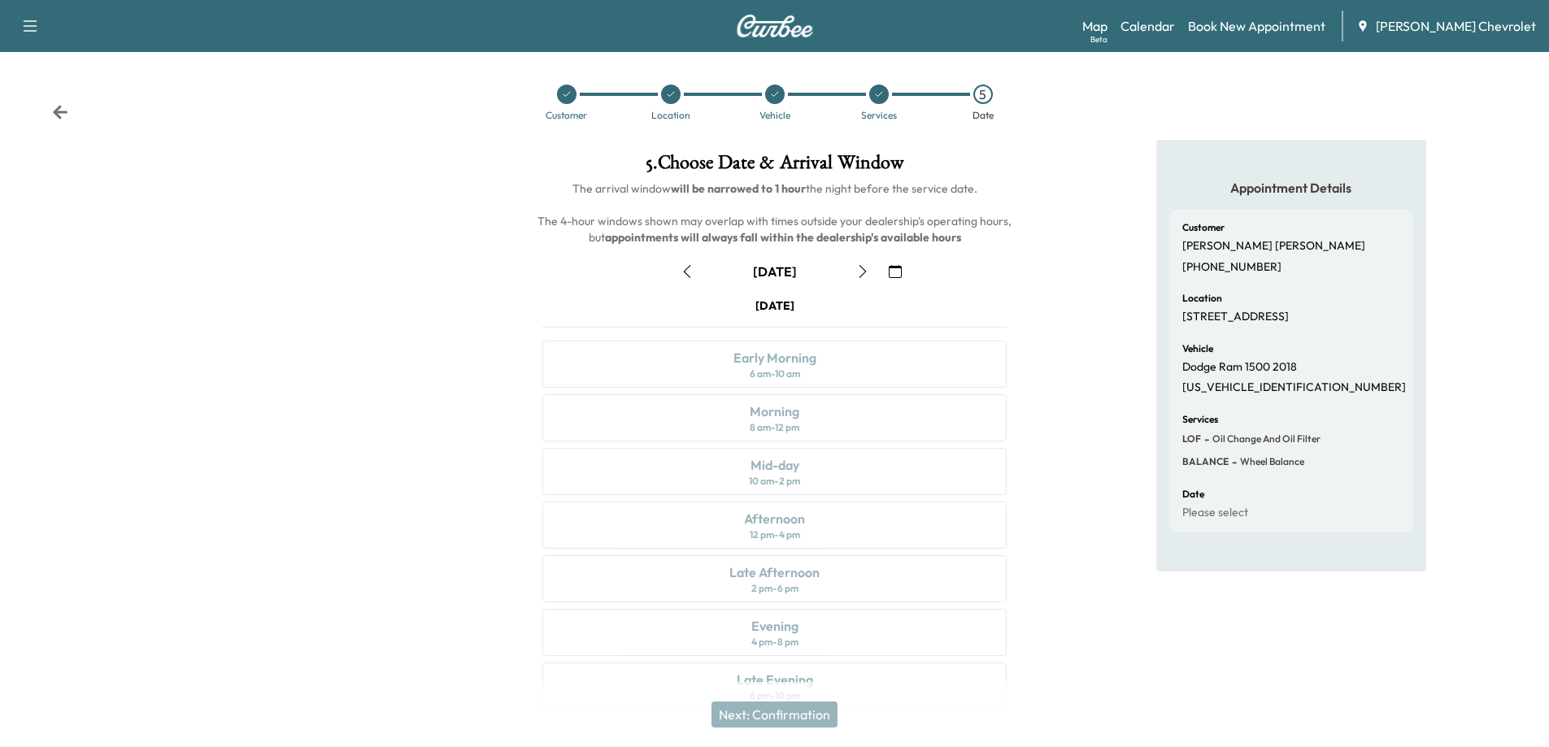
click at [857, 277] on icon "button" at bounding box center [862, 271] width 13 height 13
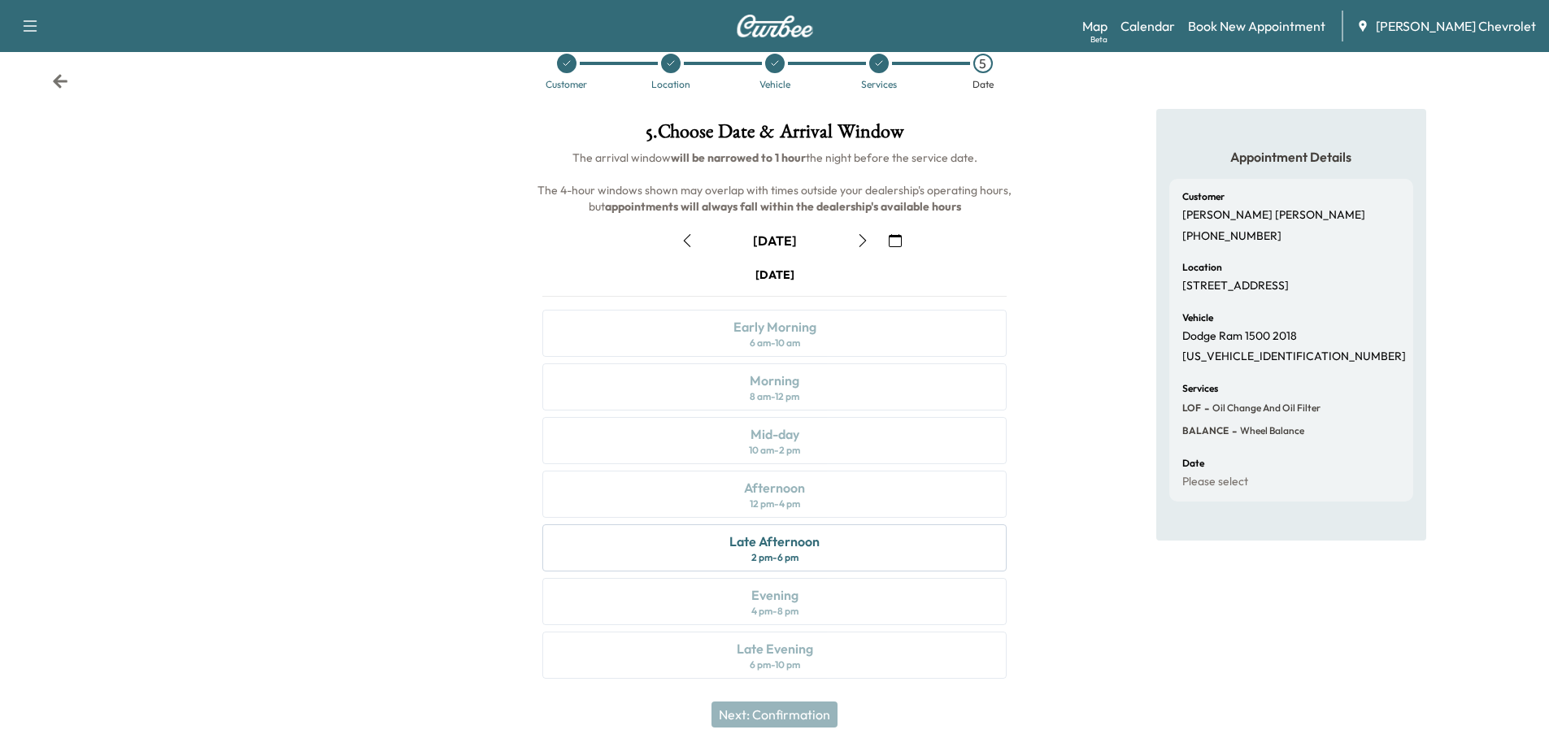
scroll to position [34, 0]
click at [817, 544] on div "Late Afternoon" at bounding box center [775, 539] width 90 height 20
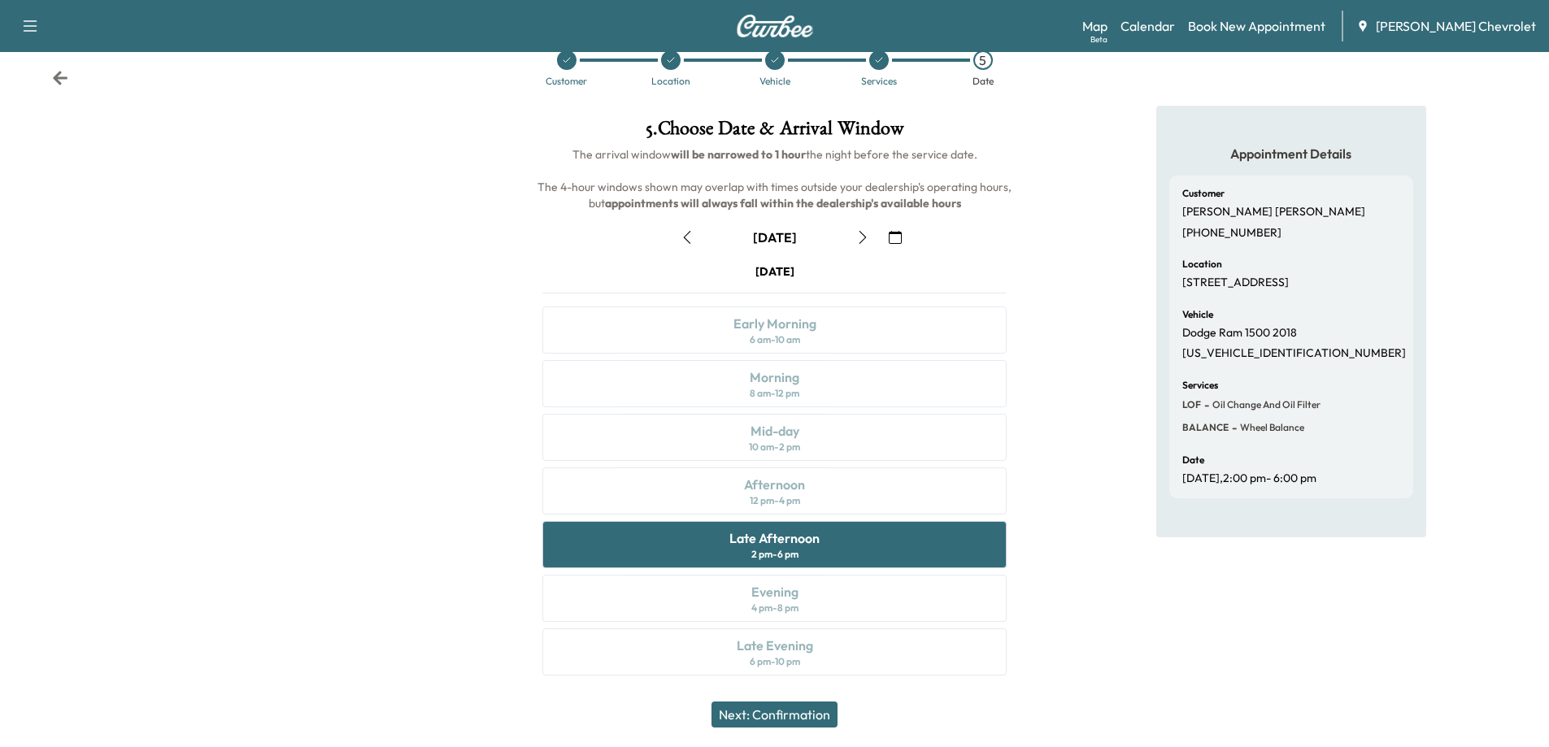
click at [758, 717] on button "Next: Confirmation" at bounding box center [775, 715] width 126 height 26
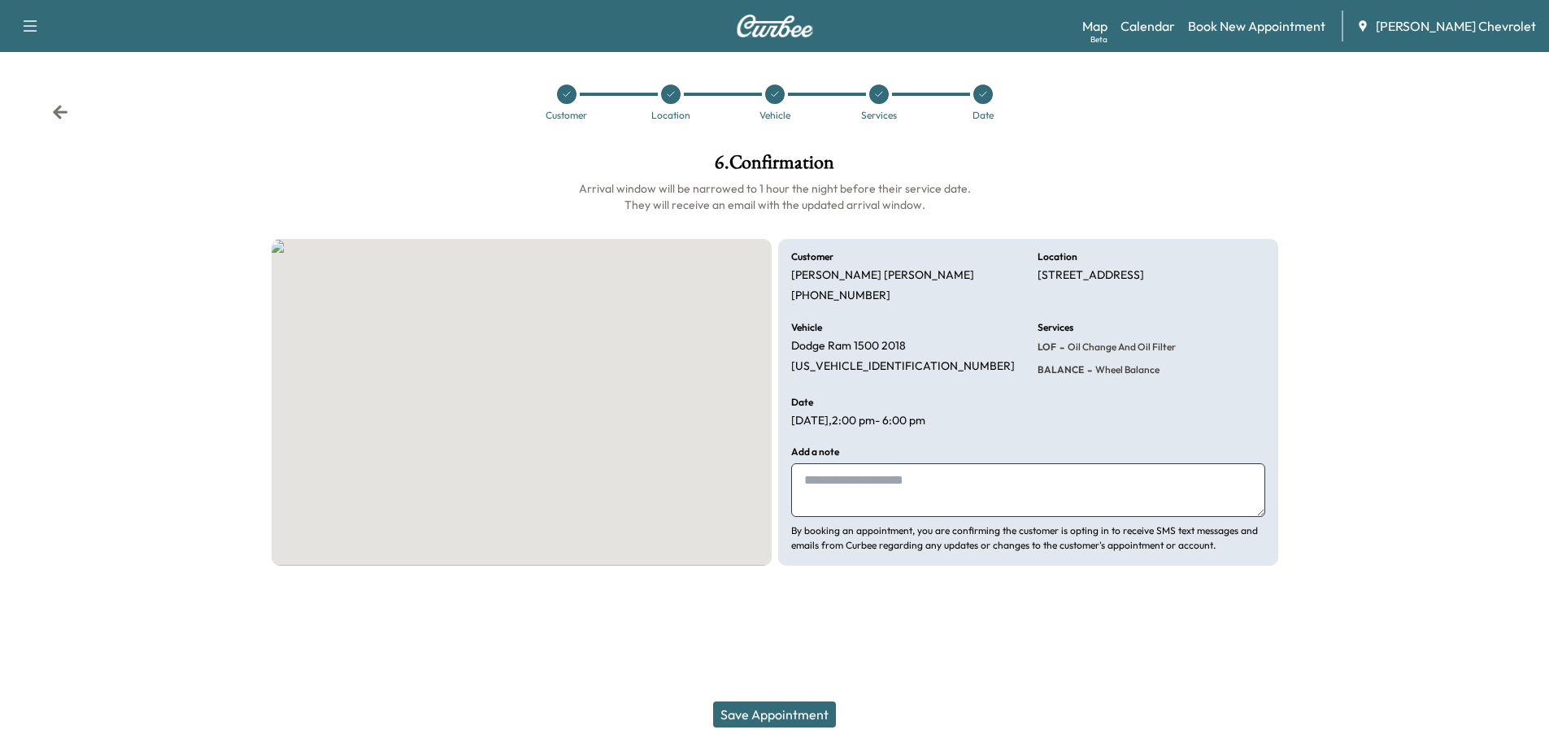
scroll to position [0, 0]
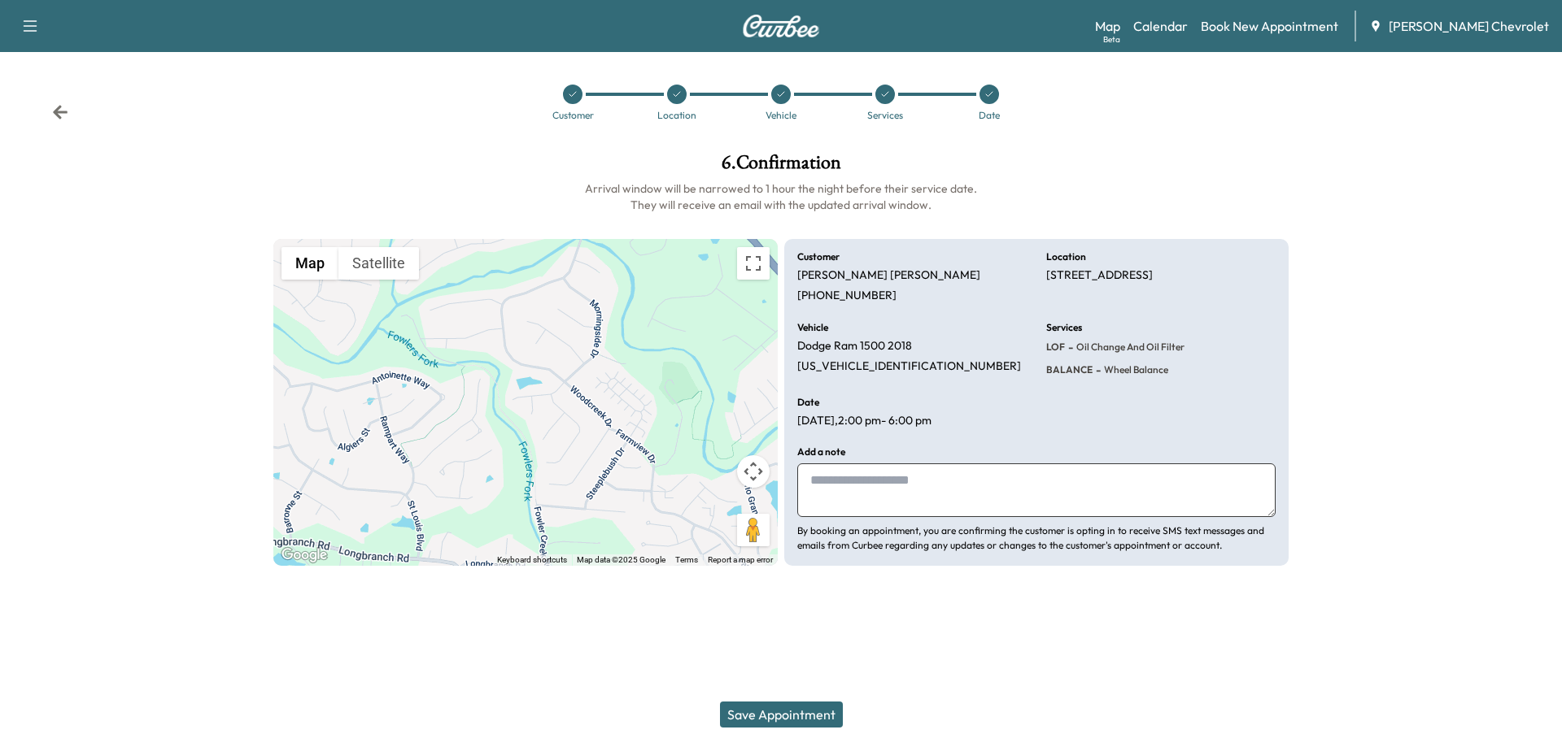
click at [783, 717] on button "Save Appointment" at bounding box center [781, 715] width 123 height 26
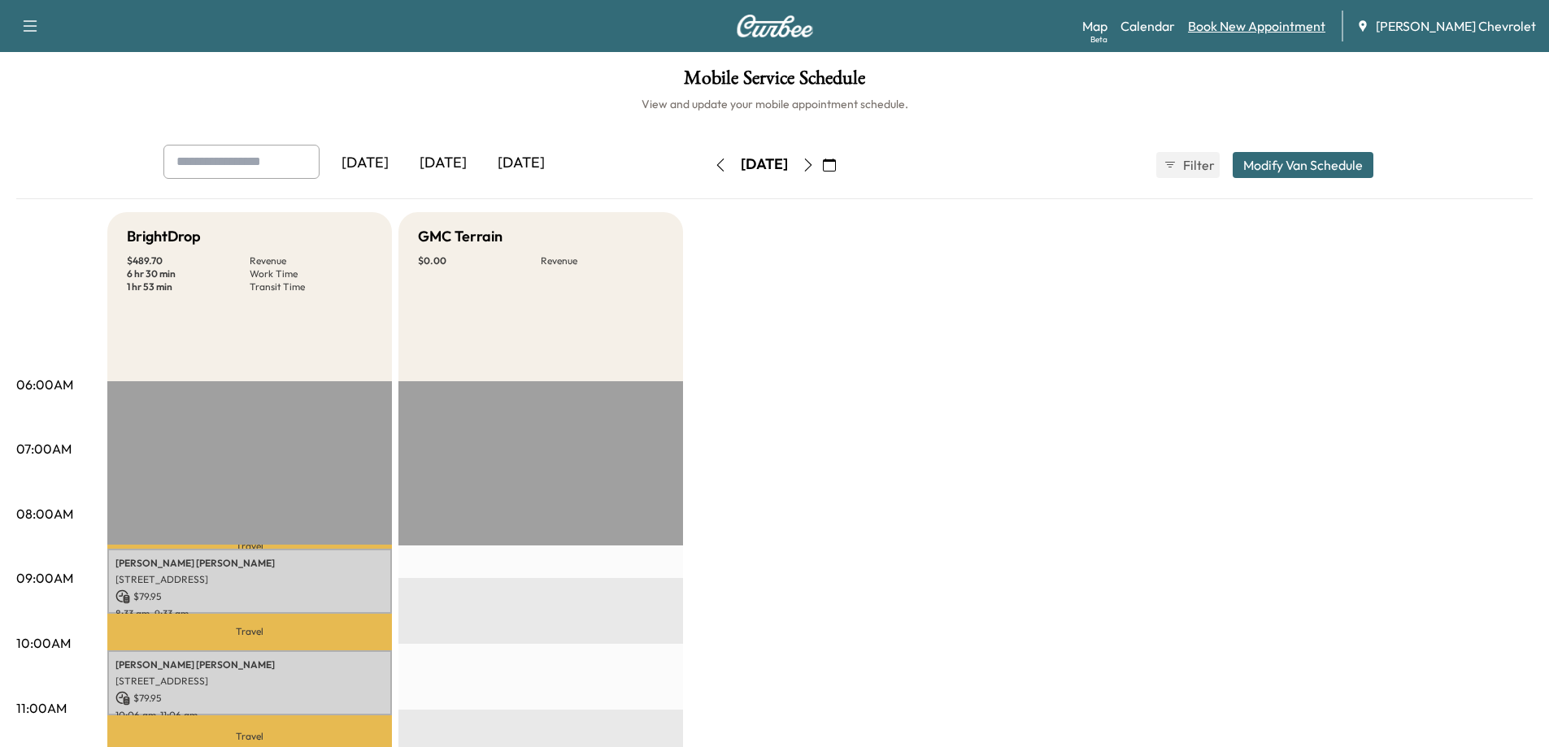
click at [1249, 30] on link "Book New Appointment" at bounding box center [1256, 26] width 137 height 20
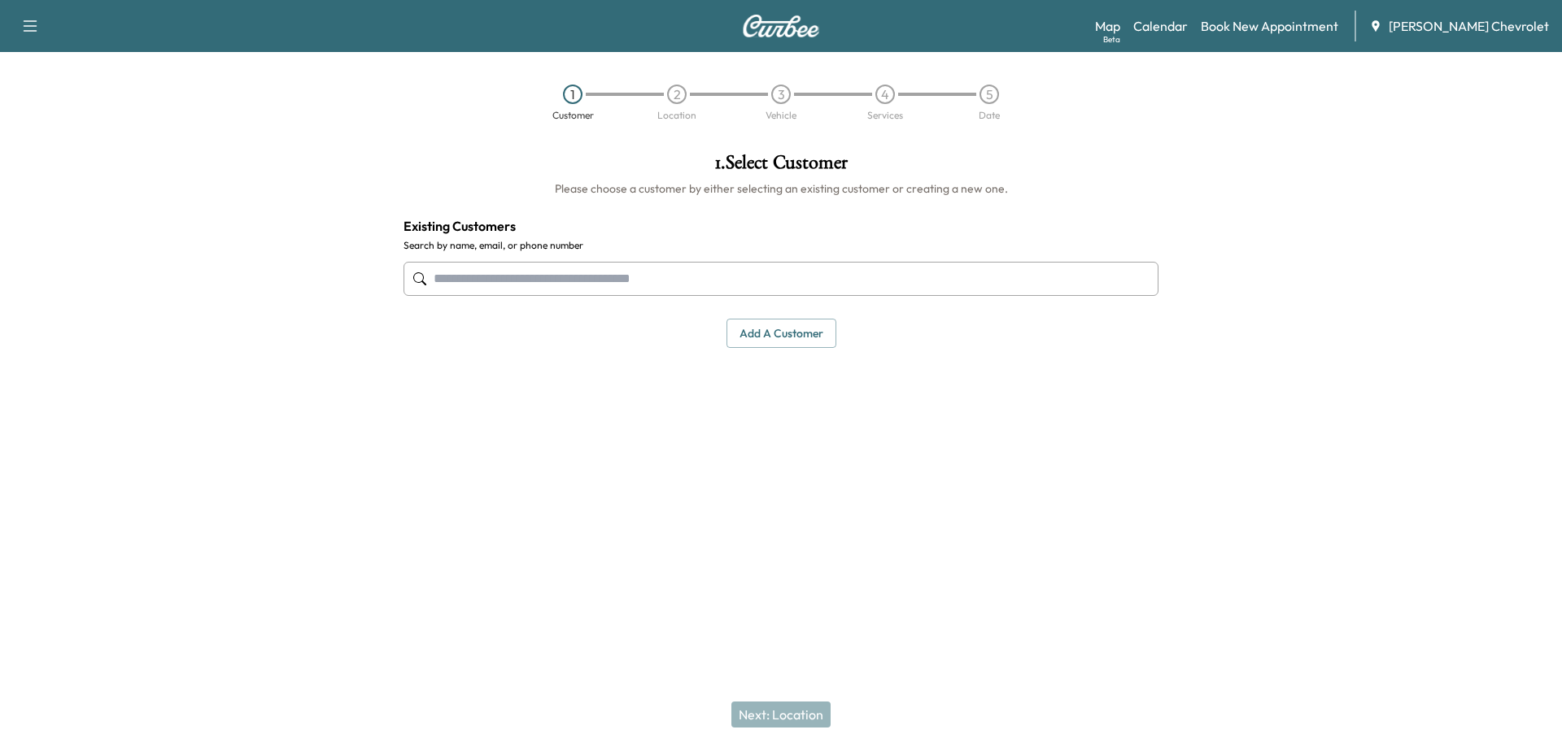
paste input "**********"
type input "**********"
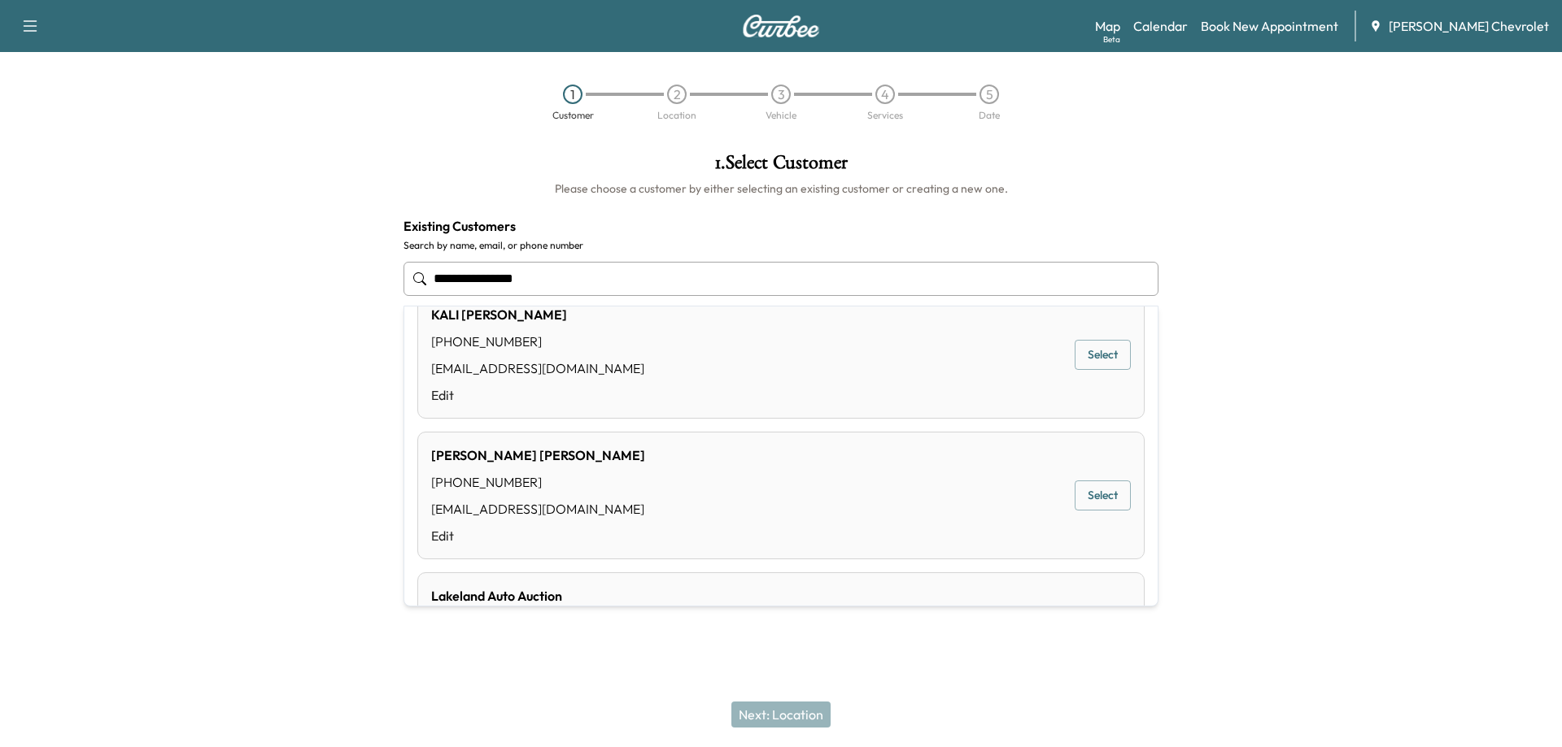
scroll to position [26, 0]
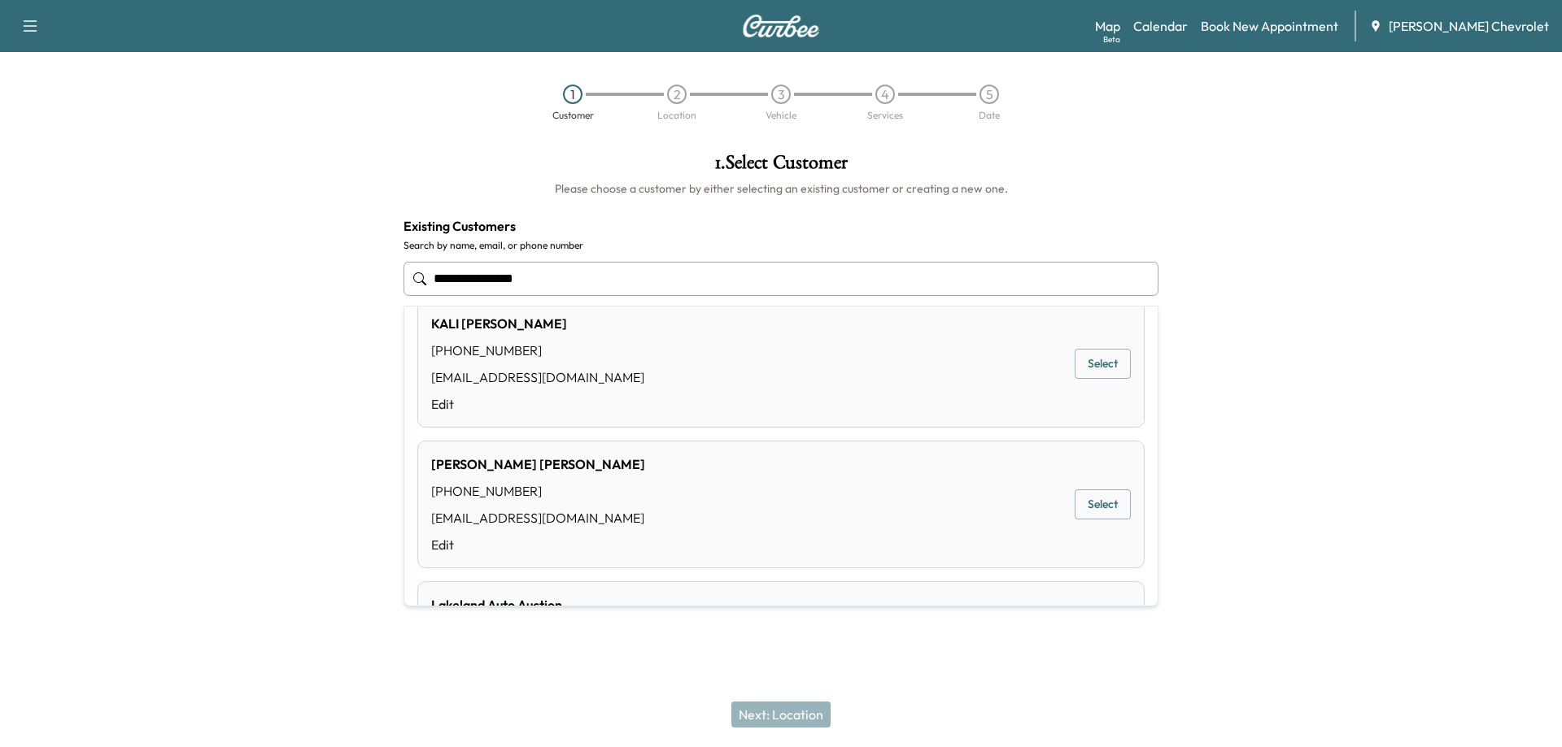
drag, startPoint x: 539, startPoint y: 286, endPoint x: 386, endPoint y: 325, distance: 157.8
click at [386, 325] on div "**********" at bounding box center [781, 327] width 1562 height 374
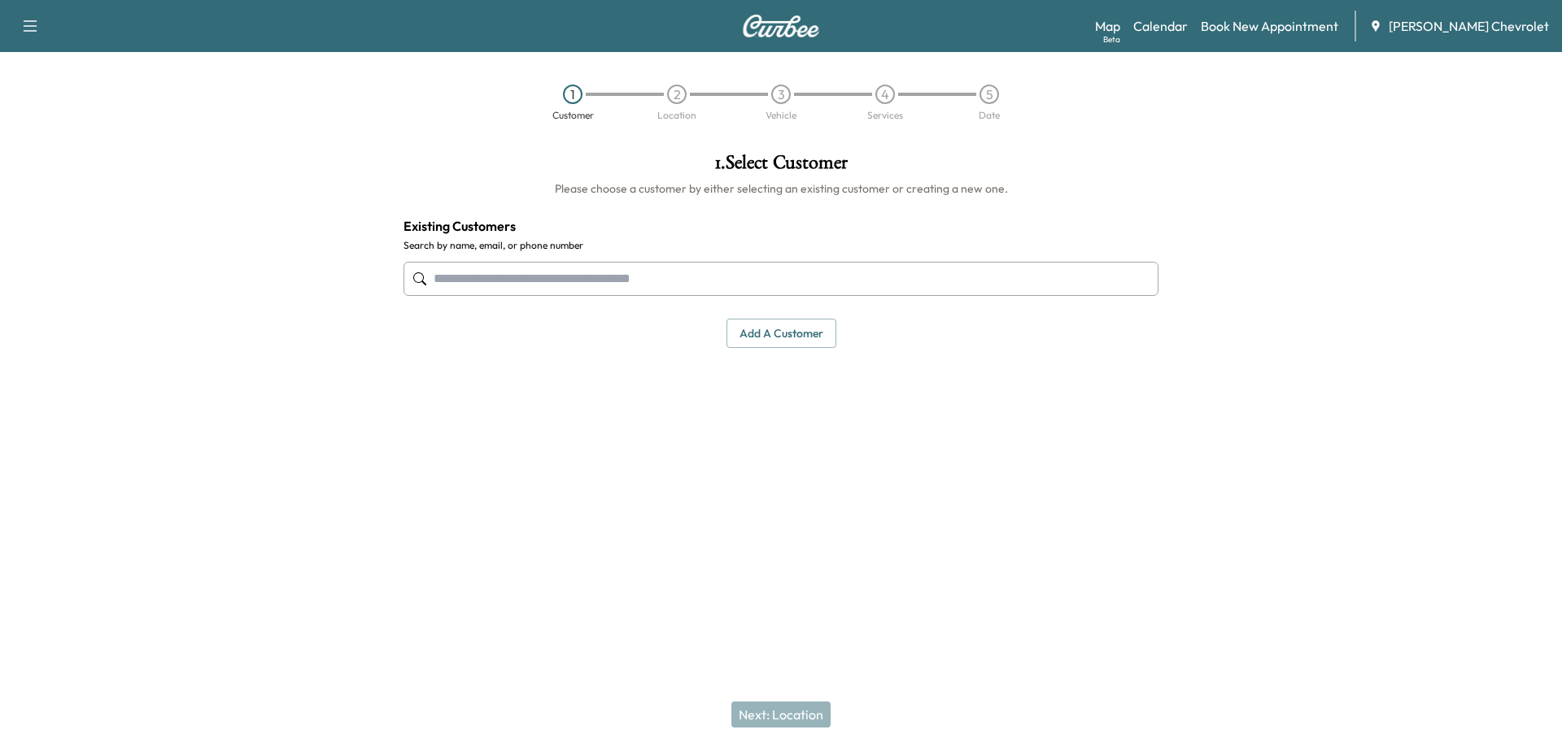
paste input "**********"
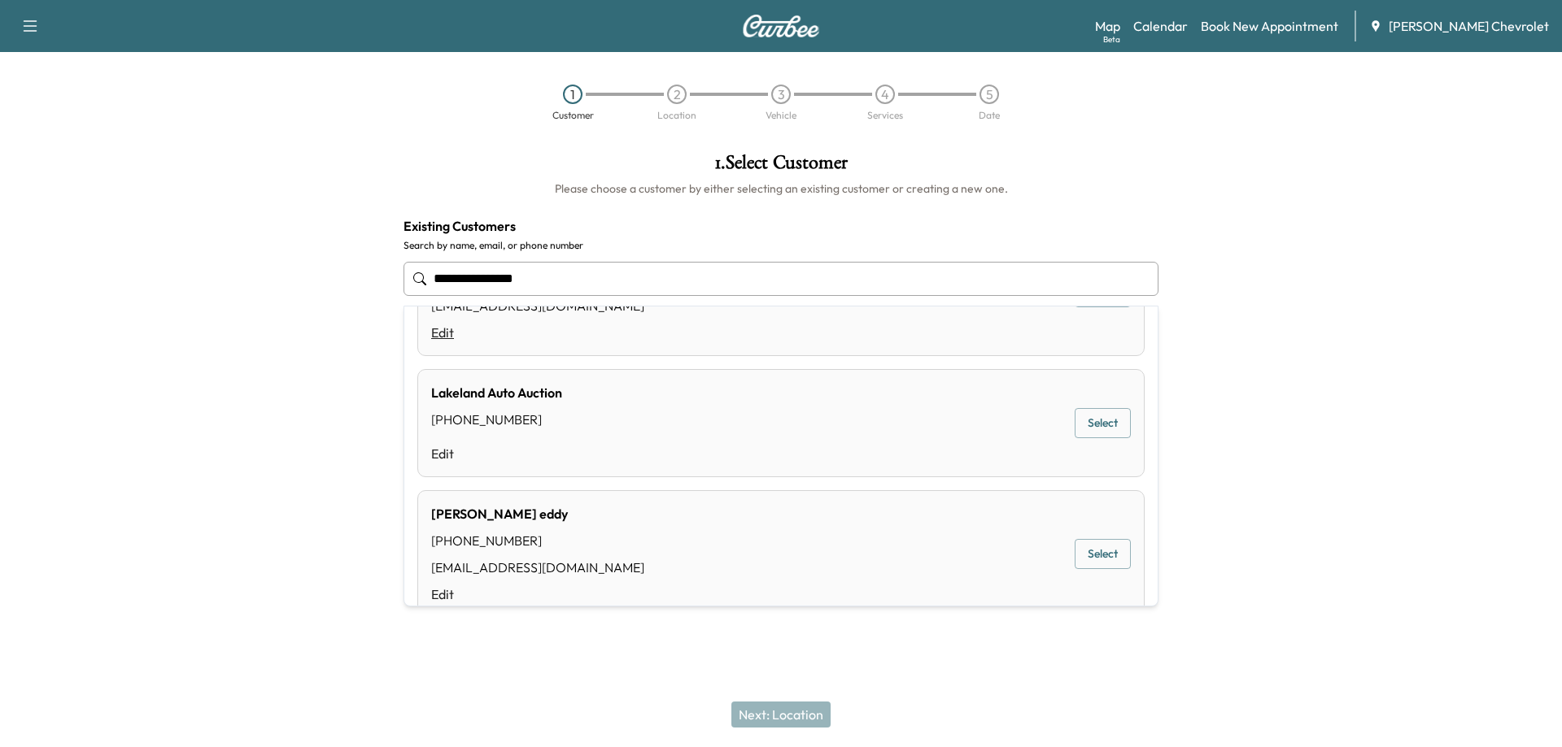
scroll to position [189, 0]
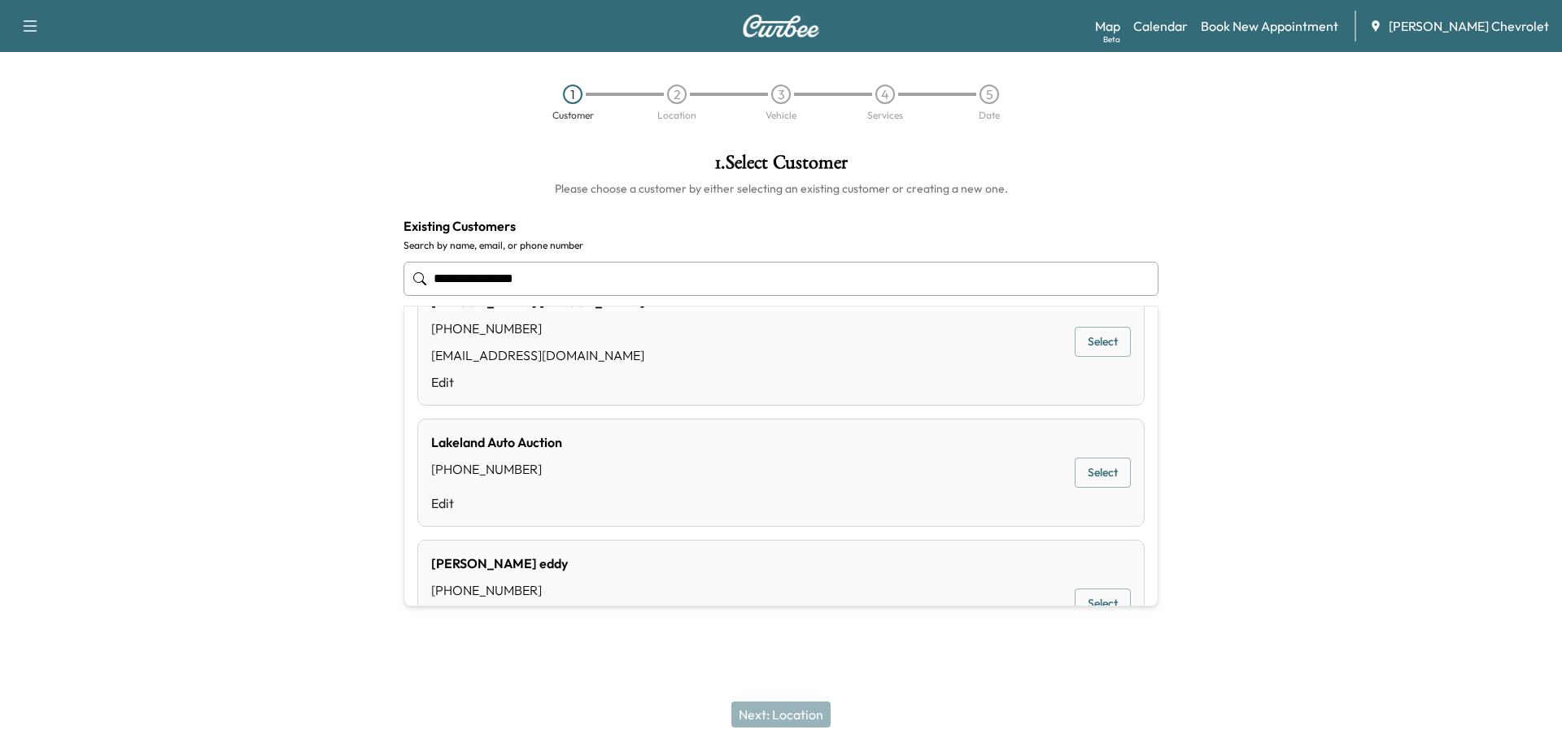
drag, startPoint x: 534, startPoint y: 294, endPoint x: 493, endPoint y: 294, distance: 41.5
click at [493, 294] on input "**********" at bounding box center [780, 279] width 755 height 34
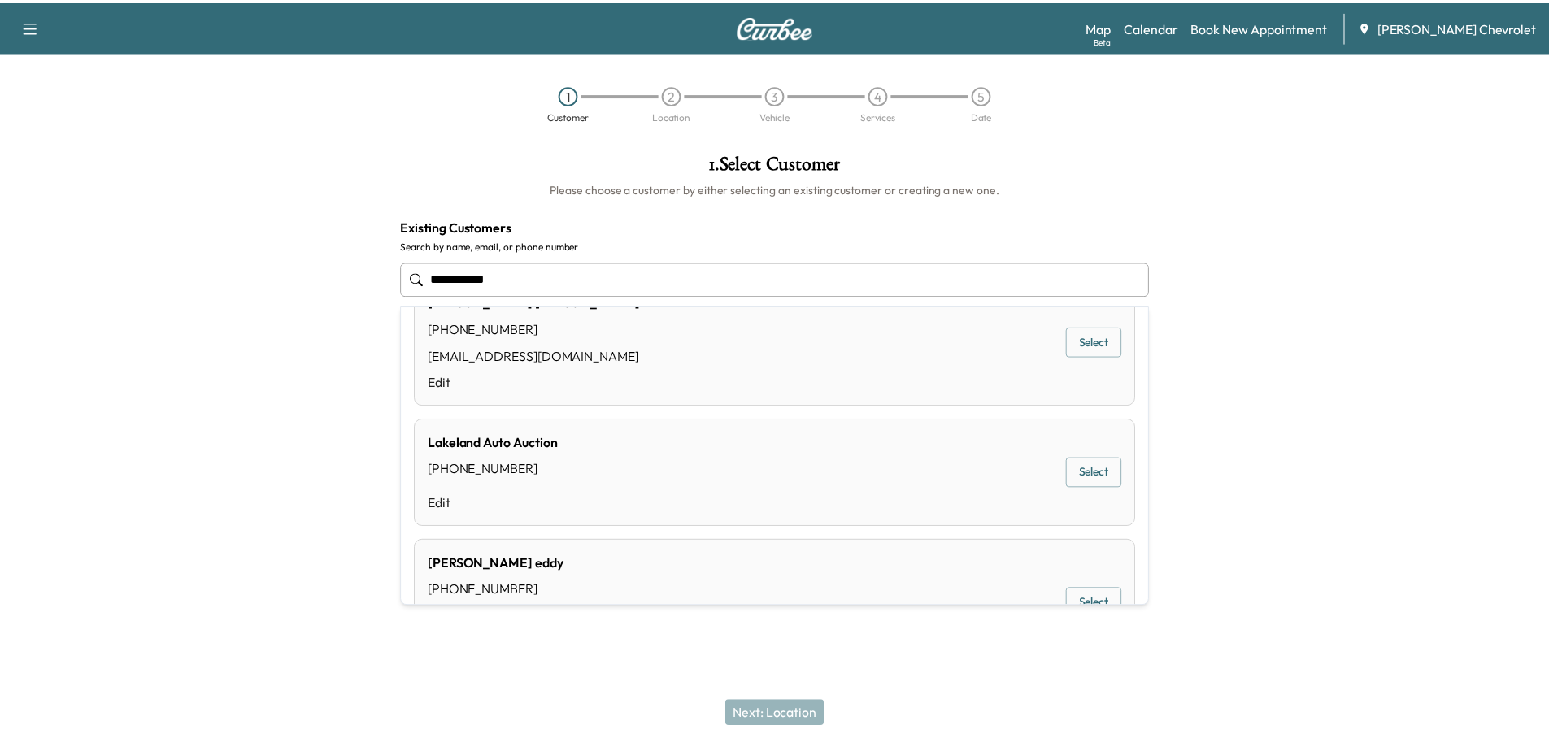
scroll to position [0, 0]
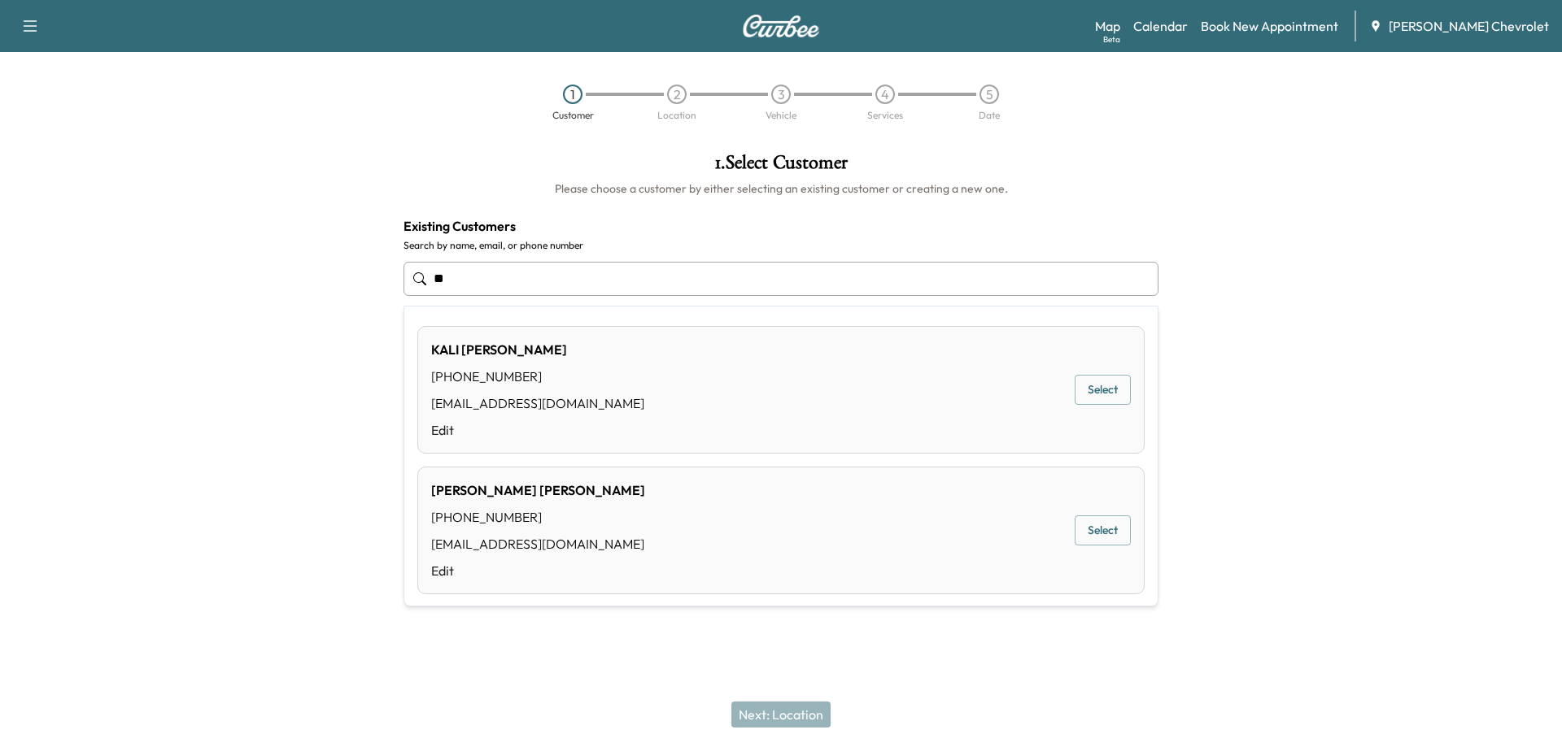
type input "*"
click at [1091, 394] on button "Select" at bounding box center [1102, 390] width 56 height 30
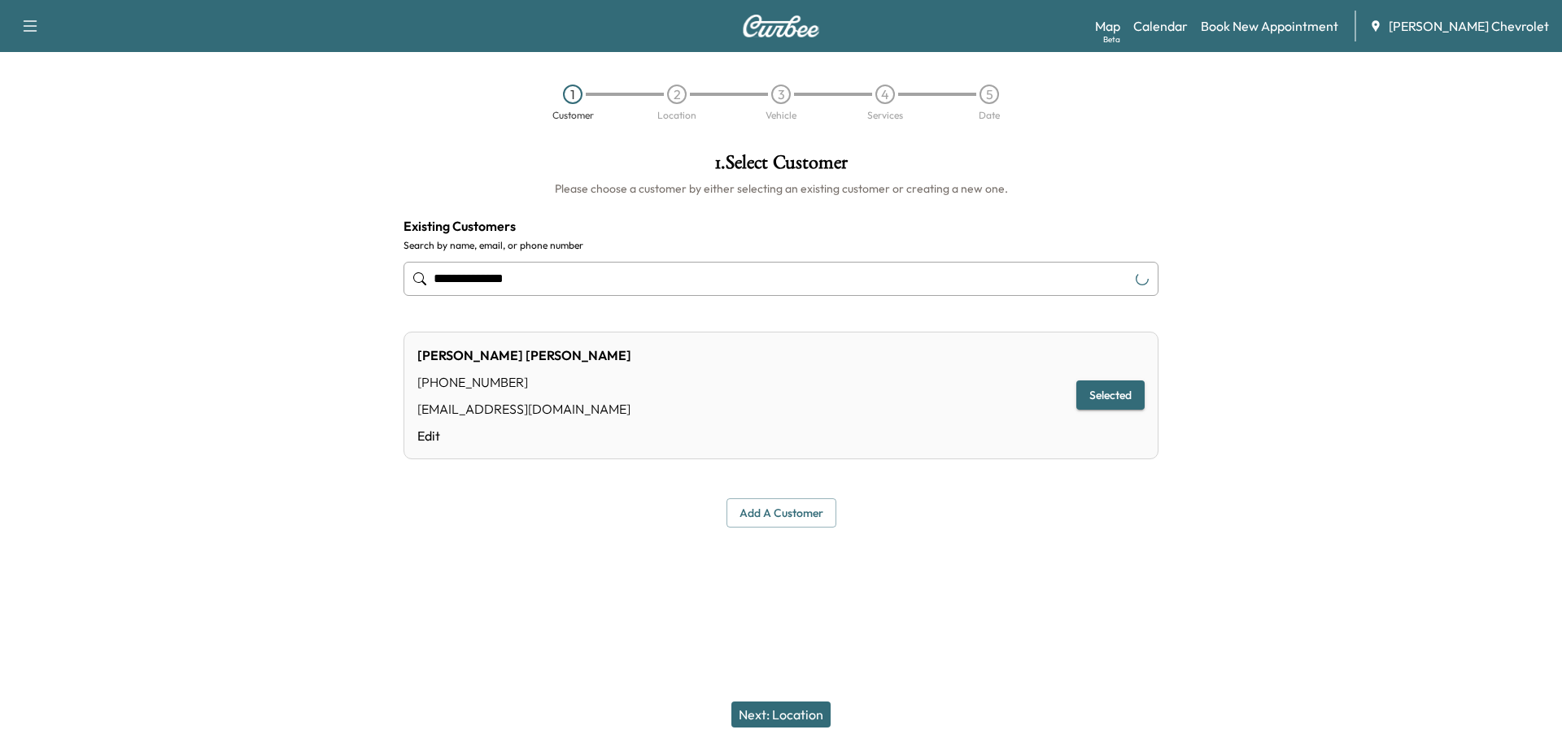
type input "**********"
click at [784, 712] on button "Next: Location" at bounding box center [780, 715] width 99 height 26
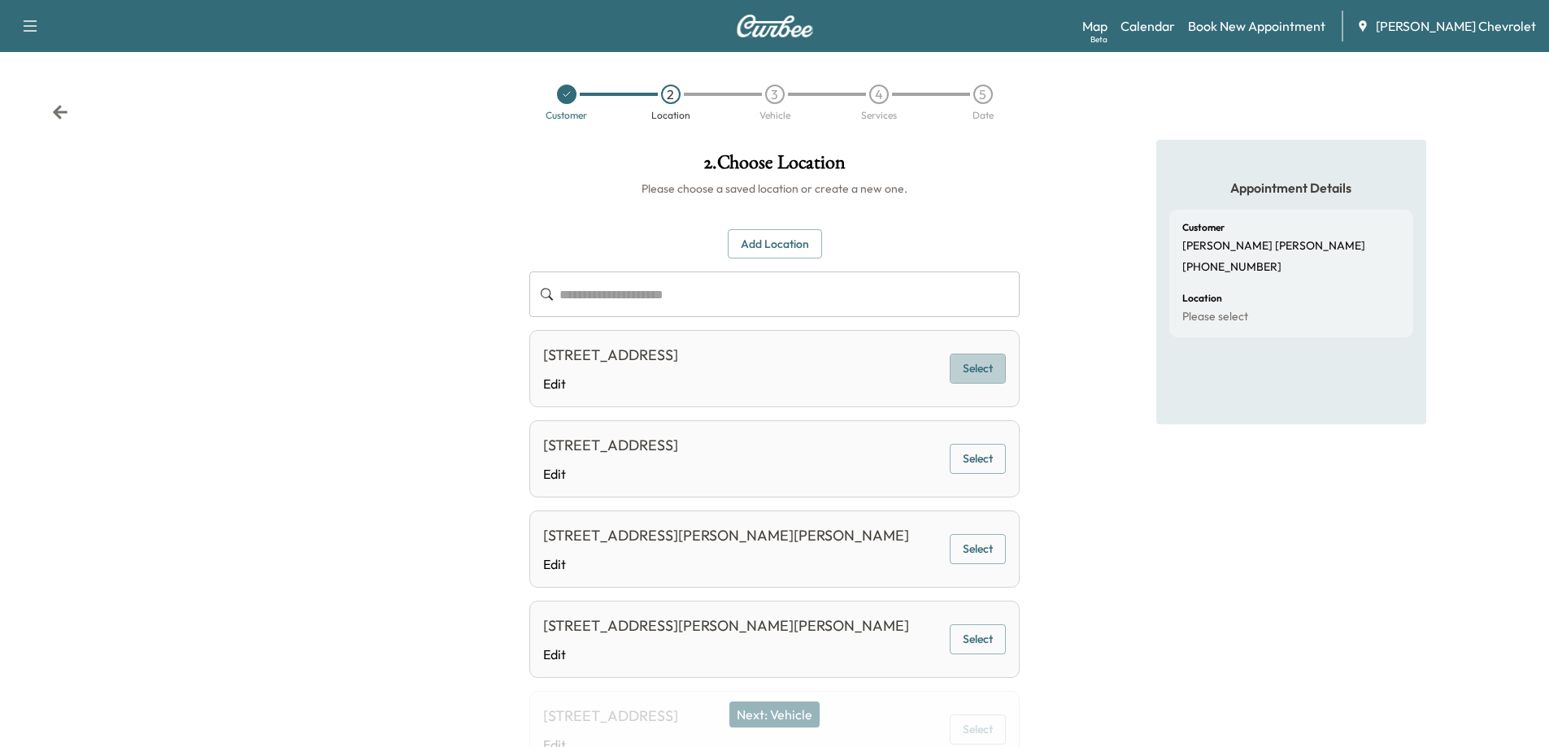
click at [966, 373] on button "Select" at bounding box center [978, 369] width 56 height 30
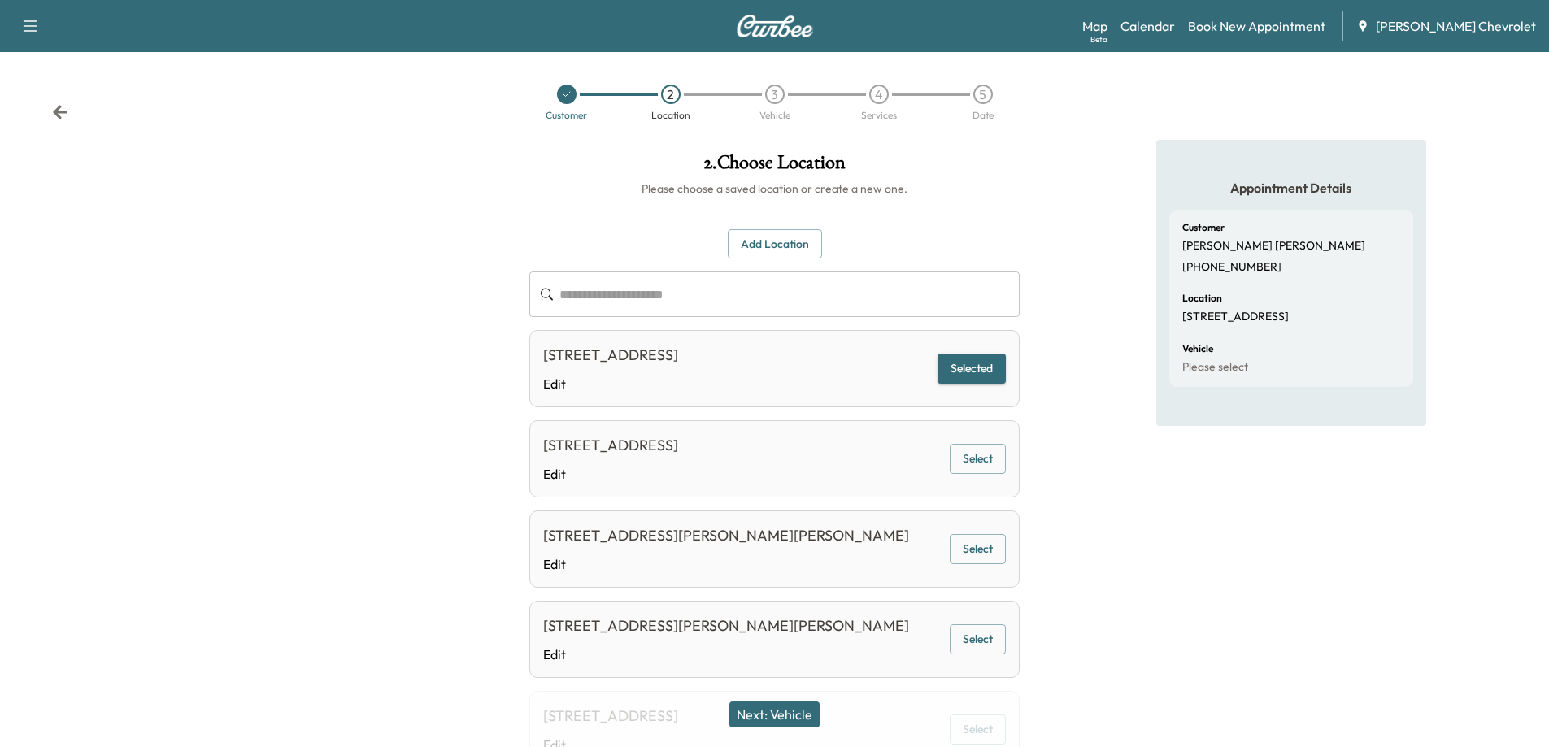
click at [797, 717] on button "Next: Vehicle" at bounding box center [775, 715] width 90 height 26
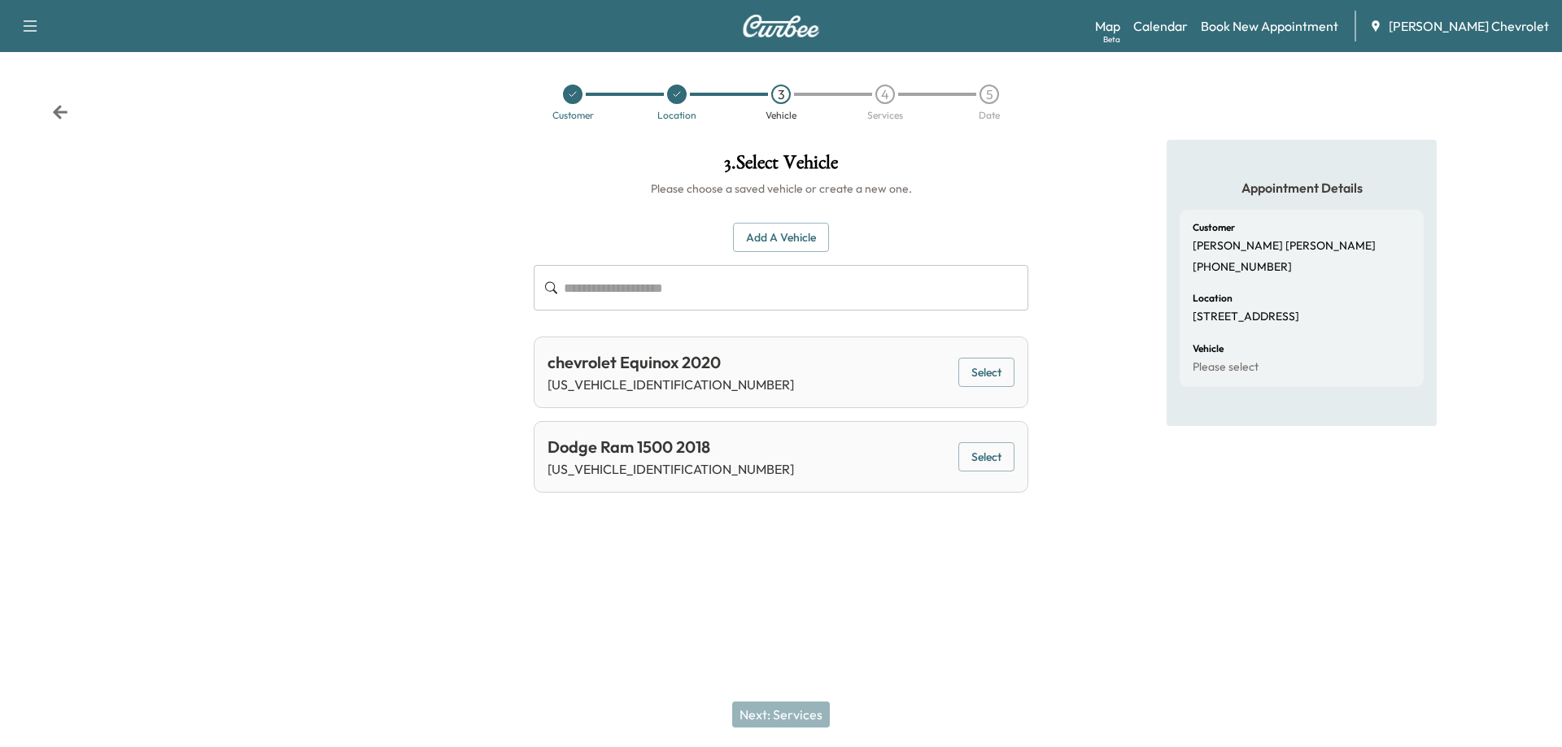
click at [1000, 375] on button "Select" at bounding box center [986, 373] width 56 height 30
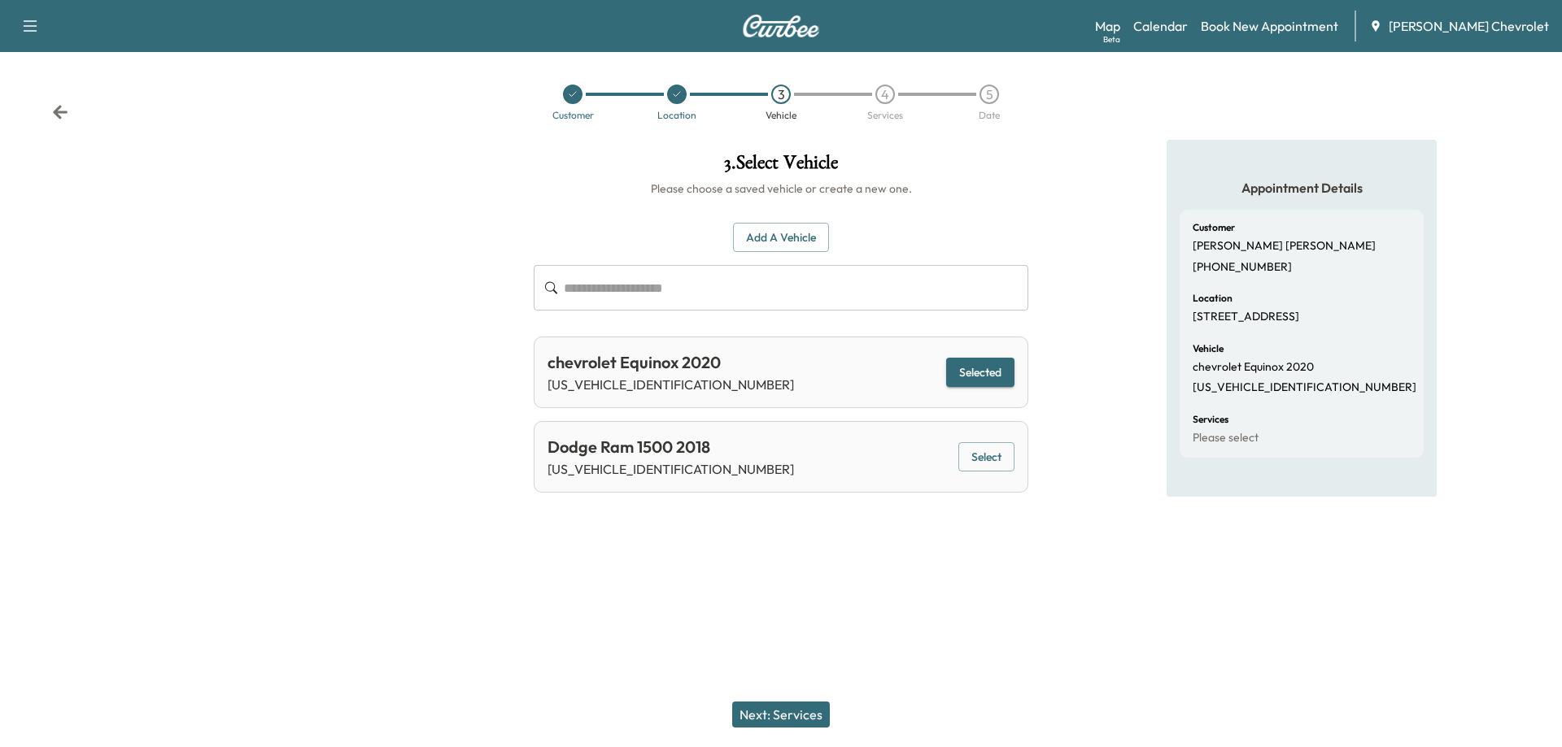
click at [772, 712] on button "Next: Services" at bounding box center [781, 715] width 98 height 26
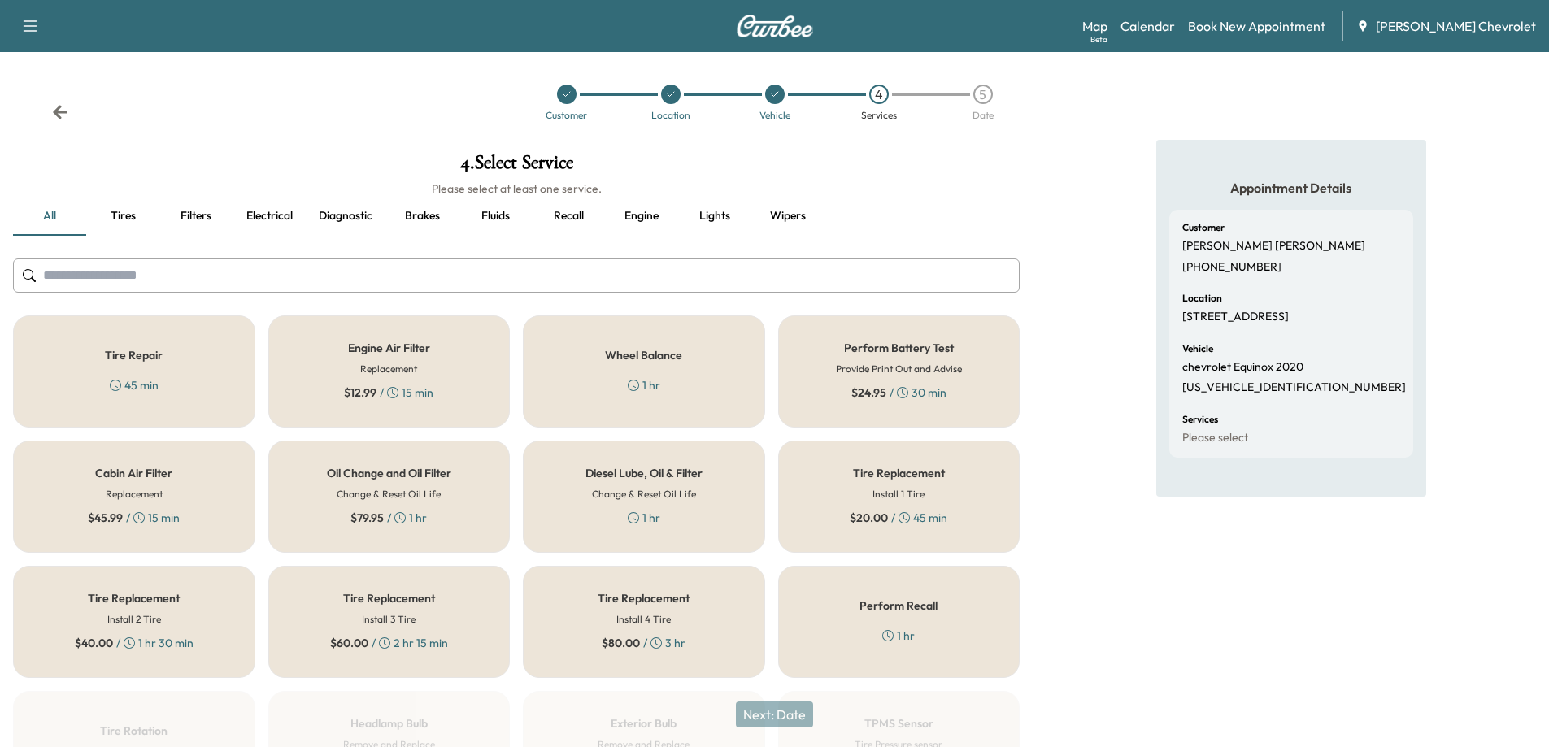
click at [453, 479] on div "Oil Change and Oil Filter Change & Reset Oil Life $ 79.95 / 1 hr" at bounding box center [389, 497] width 242 height 112
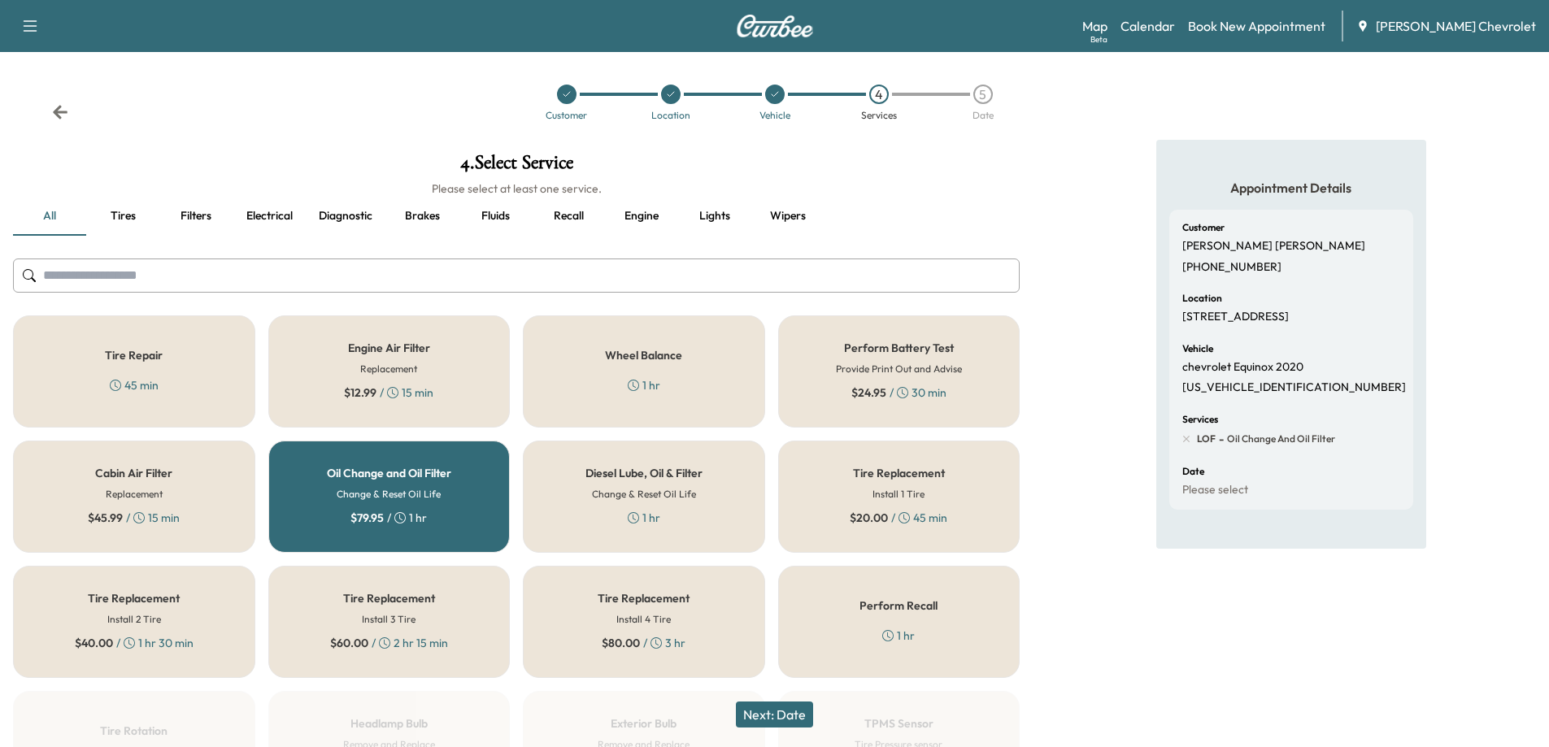
click at [789, 719] on button "Next: Date" at bounding box center [774, 715] width 77 height 26
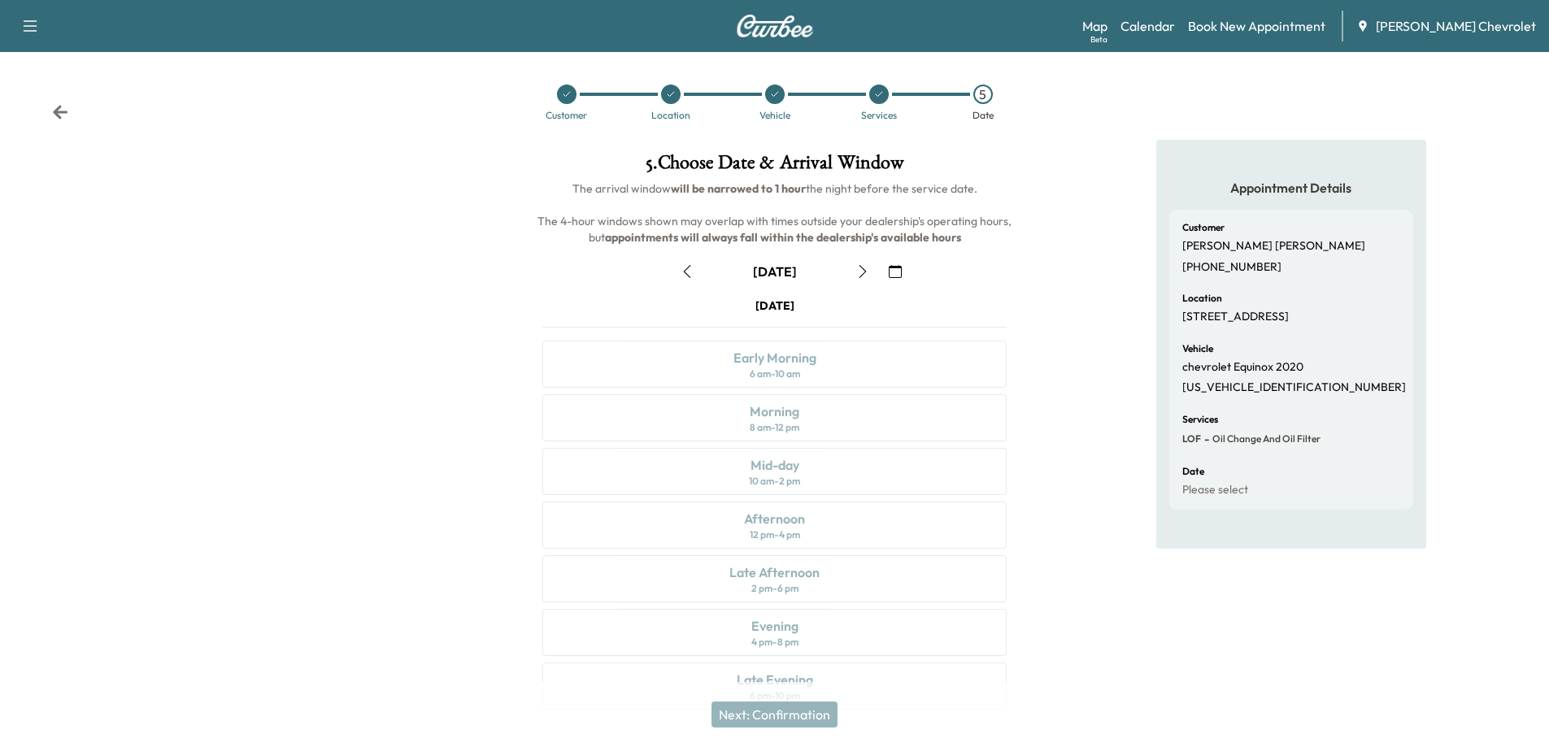
click at [862, 274] on icon "button" at bounding box center [862, 271] width 13 height 13
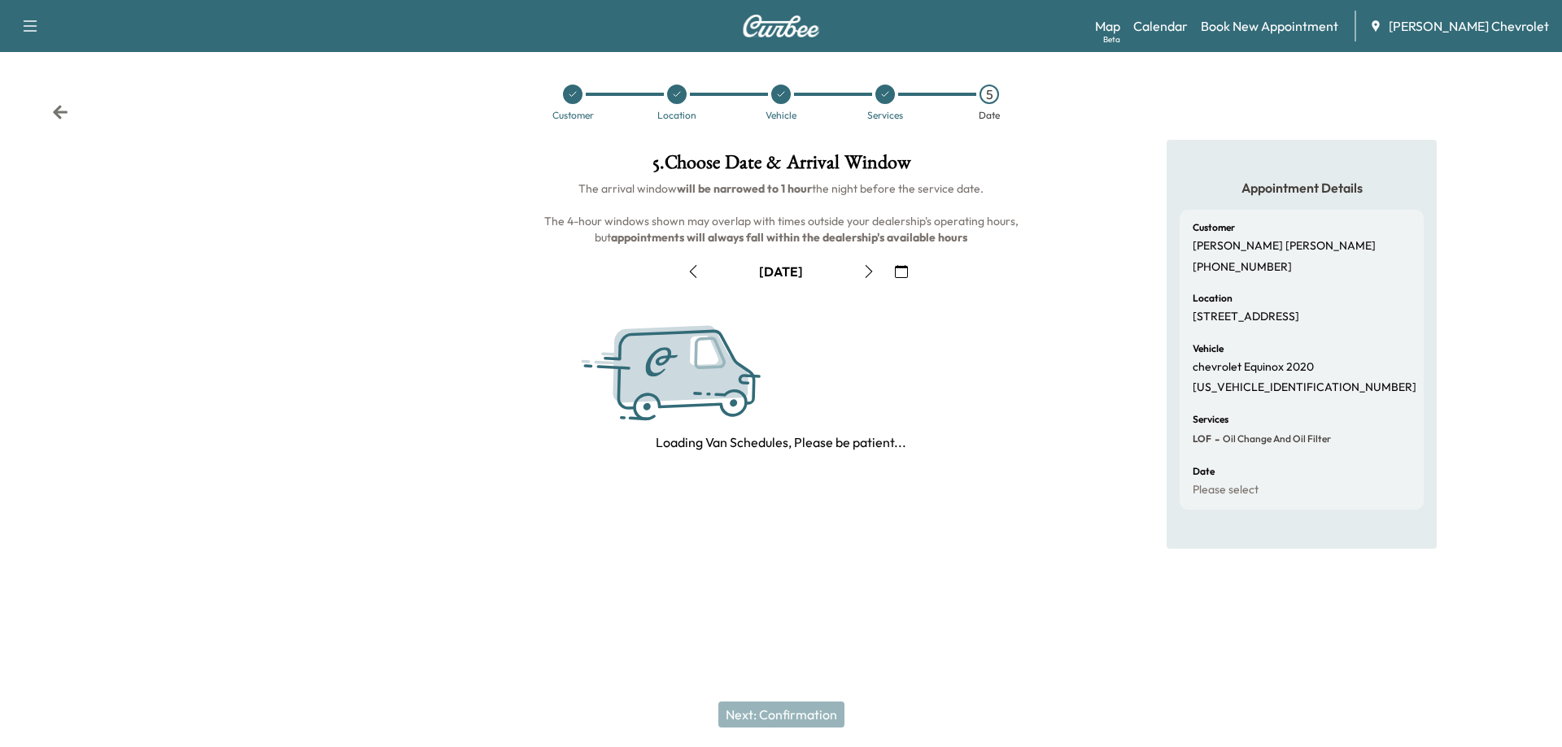
click at [862, 274] on icon "button" at bounding box center [868, 271] width 13 height 13
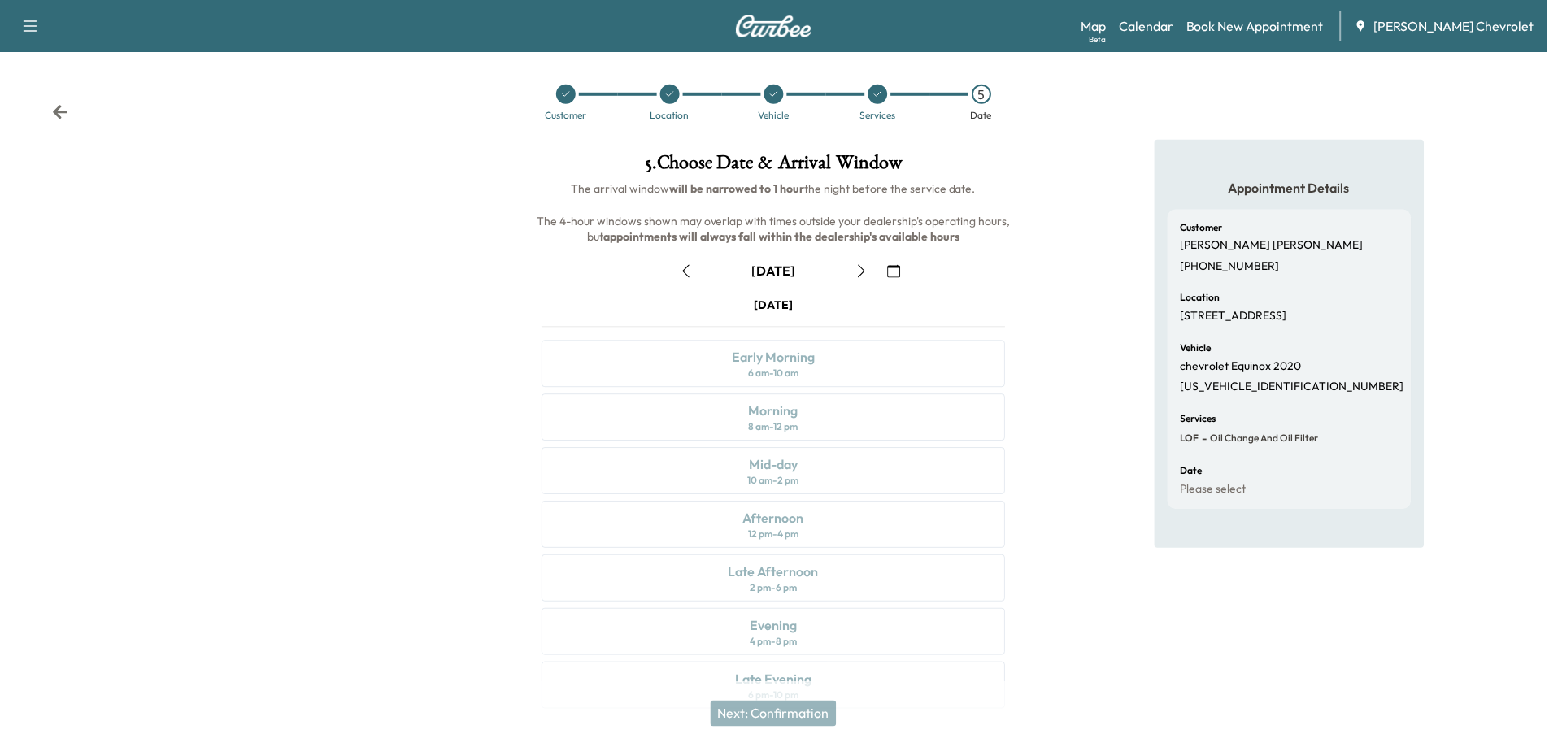
click at [862, 274] on icon "button" at bounding box center [862, 271] width 13 height 13
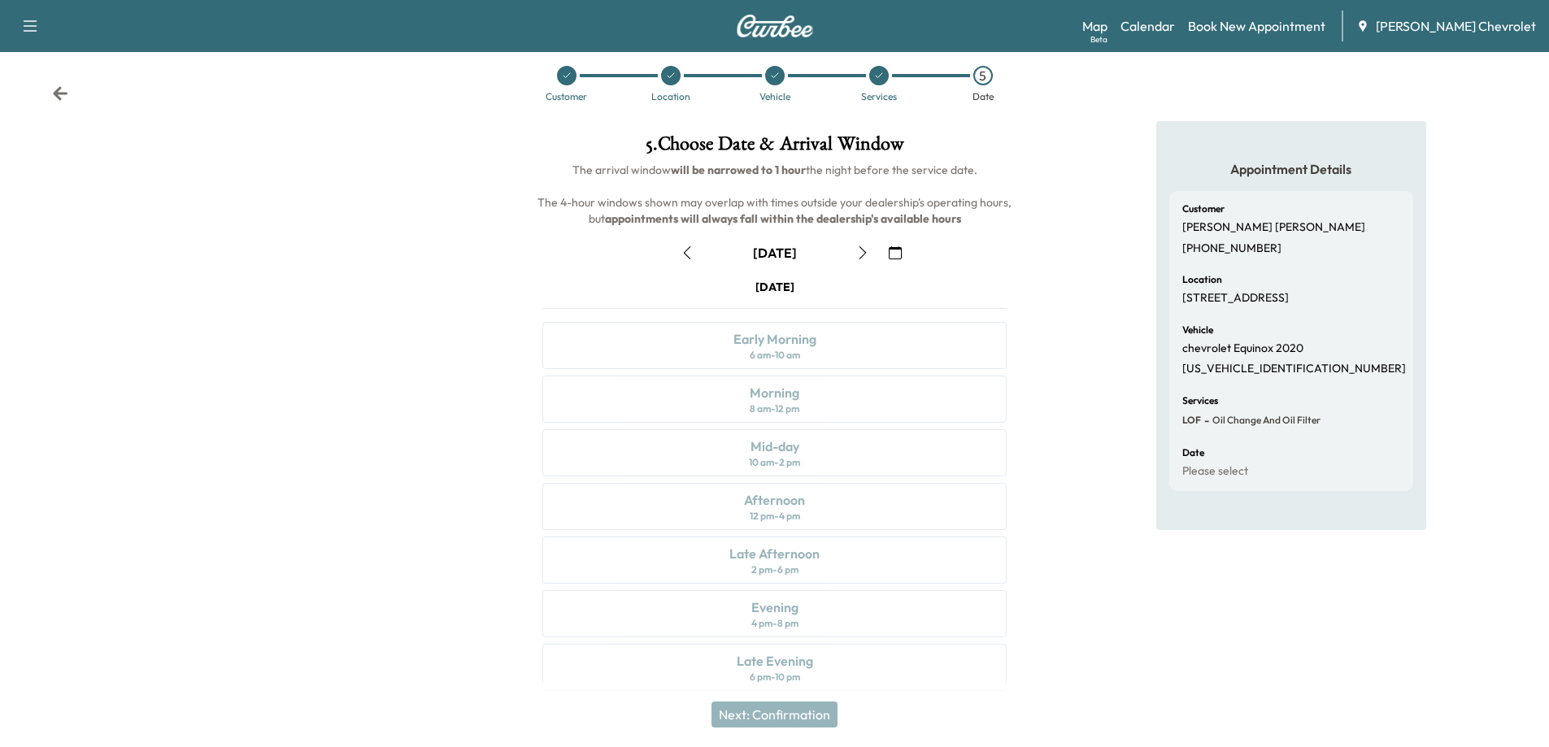
scroll to position [34, 0]
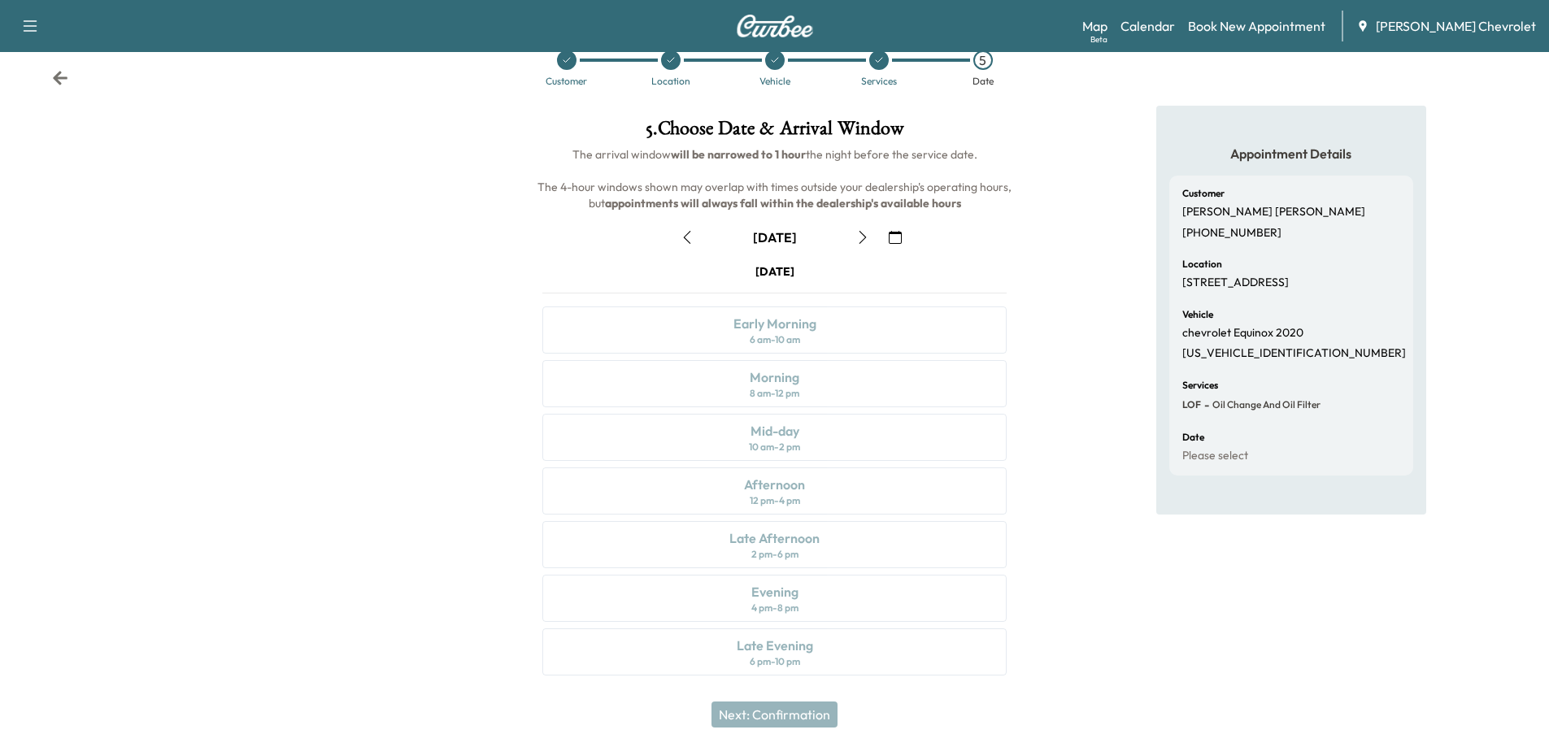
click at [804, 538] on div "Thursday September 11 Early Morning 6 am - 10 am Morning 8 am - 12 pm Mid-day 1…" at bounding box center [774, 473] width 490 height 419
click at [785, 604] on div "Thursday September 11 Early Morning 6 am - 10 am Morning 8 am - 12 pm Mid-day 1…" at bounding box center [774, 473] width 490 height 419
click at [892, 239] on icon "button" at bounding box center [895, 237] width 13 height 13
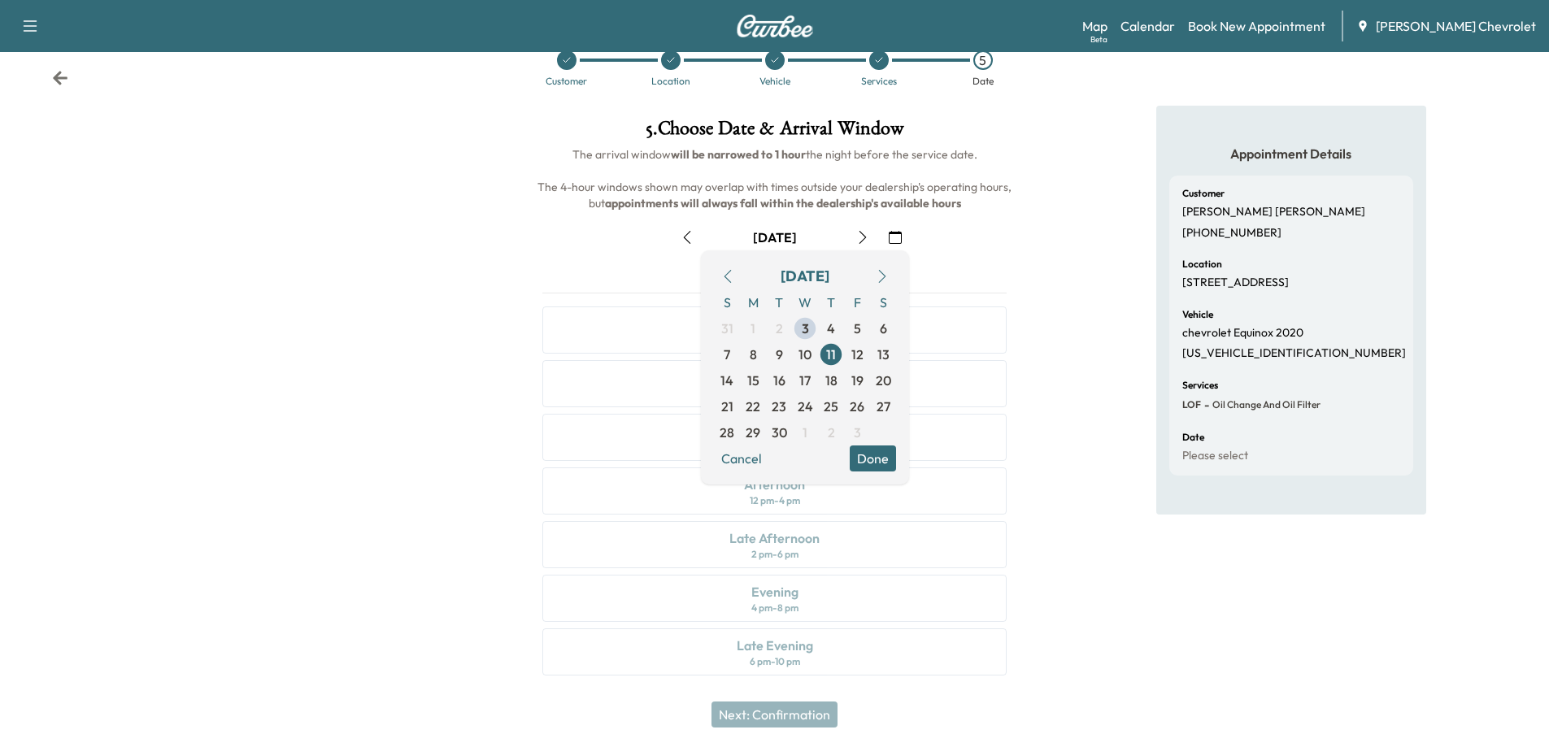
click at [1031, 539] on div "5 . Choose Date & Arrival Window The arrival window will be narrowed to 1 hour …" at bounding box center [774, 401] width 516 height 590
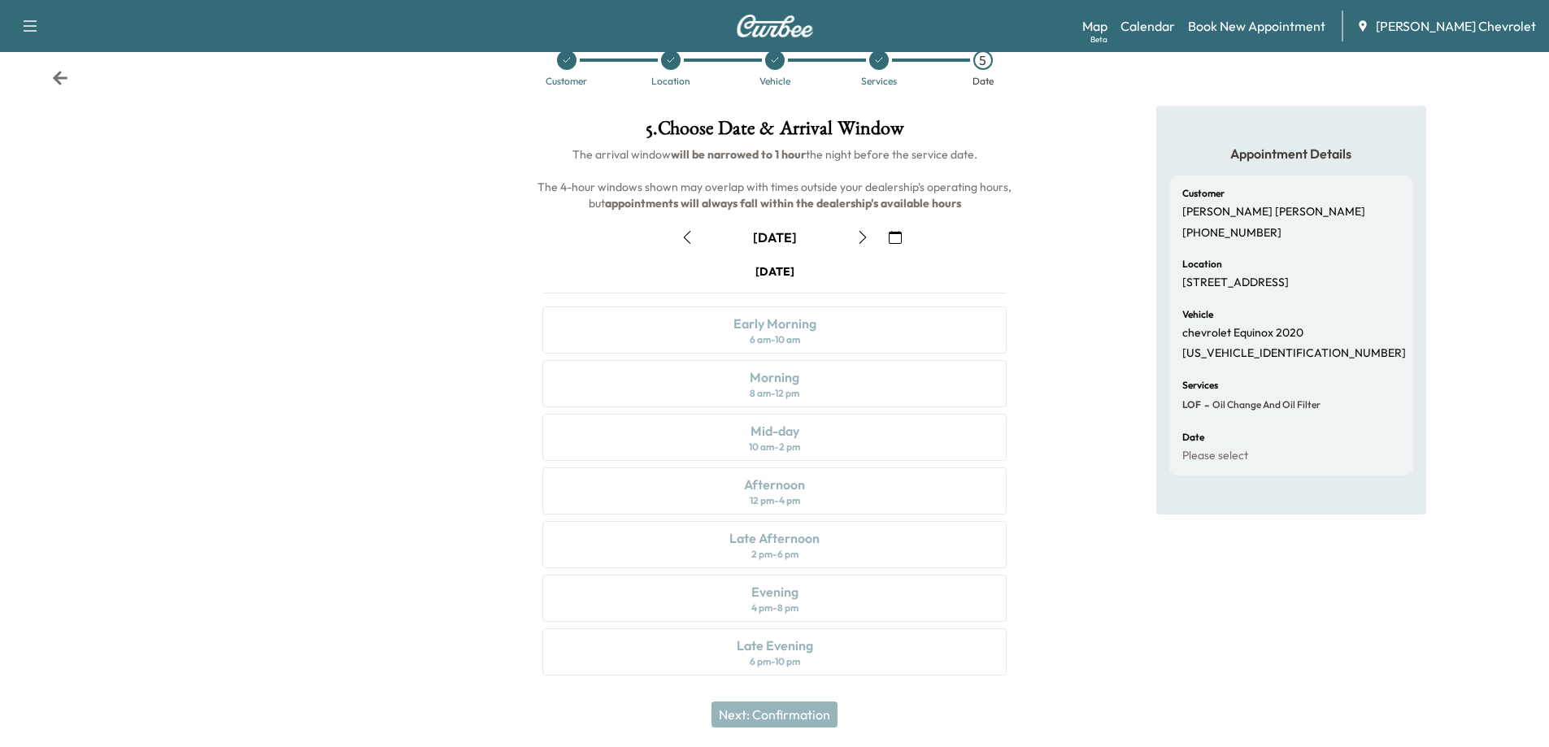
click at [800, 612] on div "Thursday September 11 Early Morning 6 am - 10 am Morning 8 am - 12 pm Mid-day 1…" at bounding box center [774, 473] width 490 height 419
click at [780, 536] on div "Thursday September 11 Early Morning 6 am - 10 am Morning 8 am - 12 pm Mid-day 1…" at bounding box center [774, 473] width 490 height 419
click at [861, 232] on icon "button" at bounding box center [862, 237] width 13 height 13
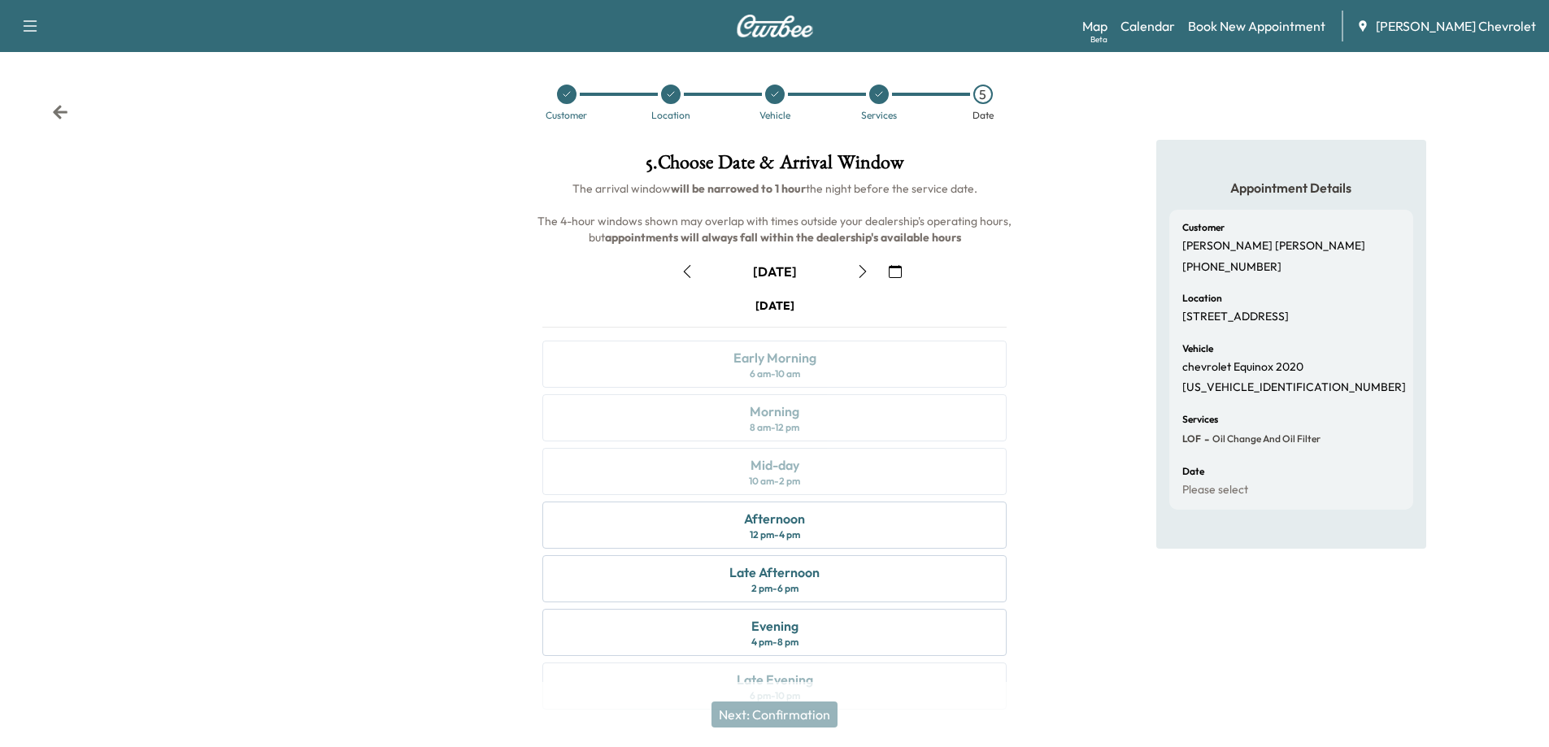
click at [690, 274] on icon "button" at bounding box center [687, 271] width 13 height 13
click at [862, 272] on icon "button" at bounding box center [862, 271] width 13 height 13
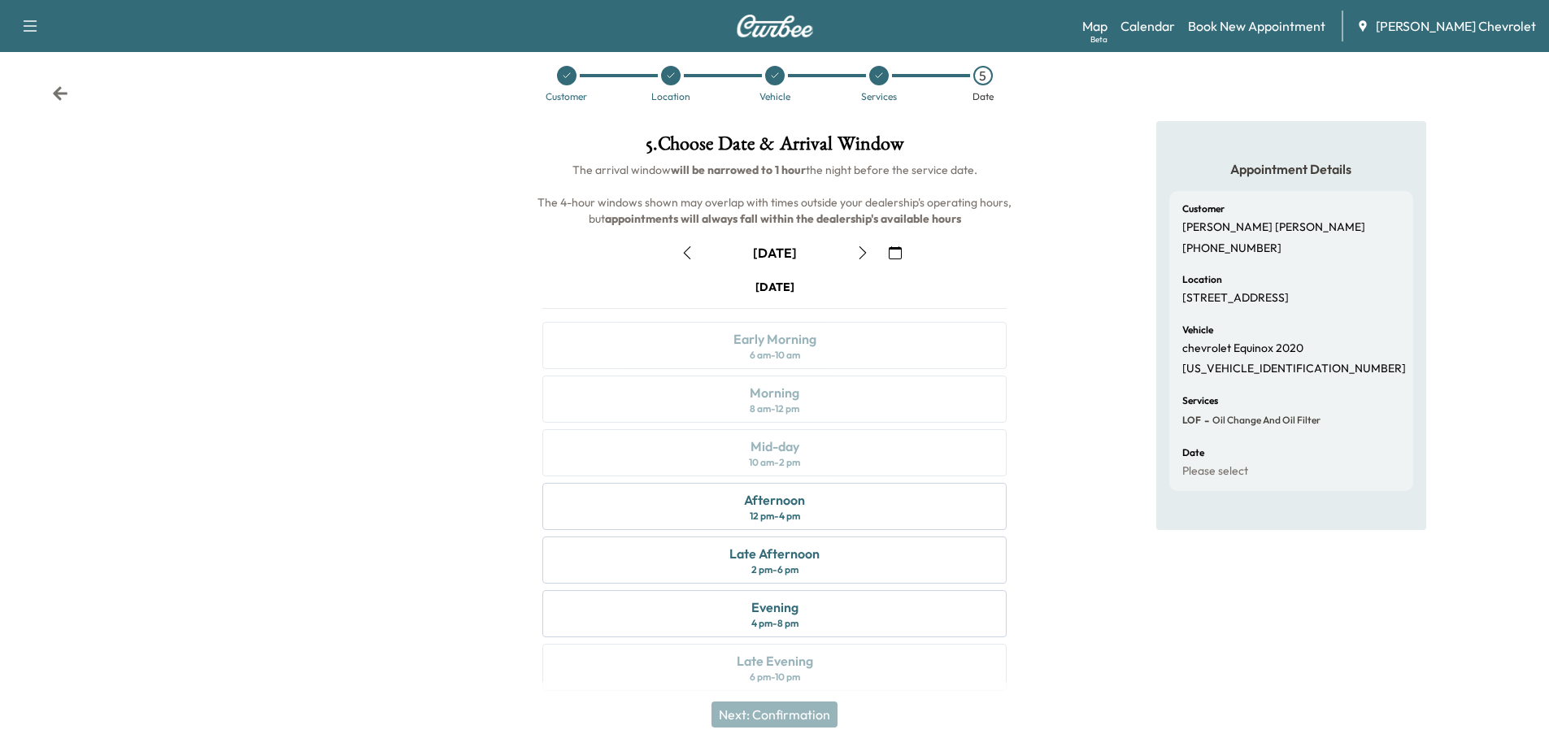
scroll to position [34, 0]
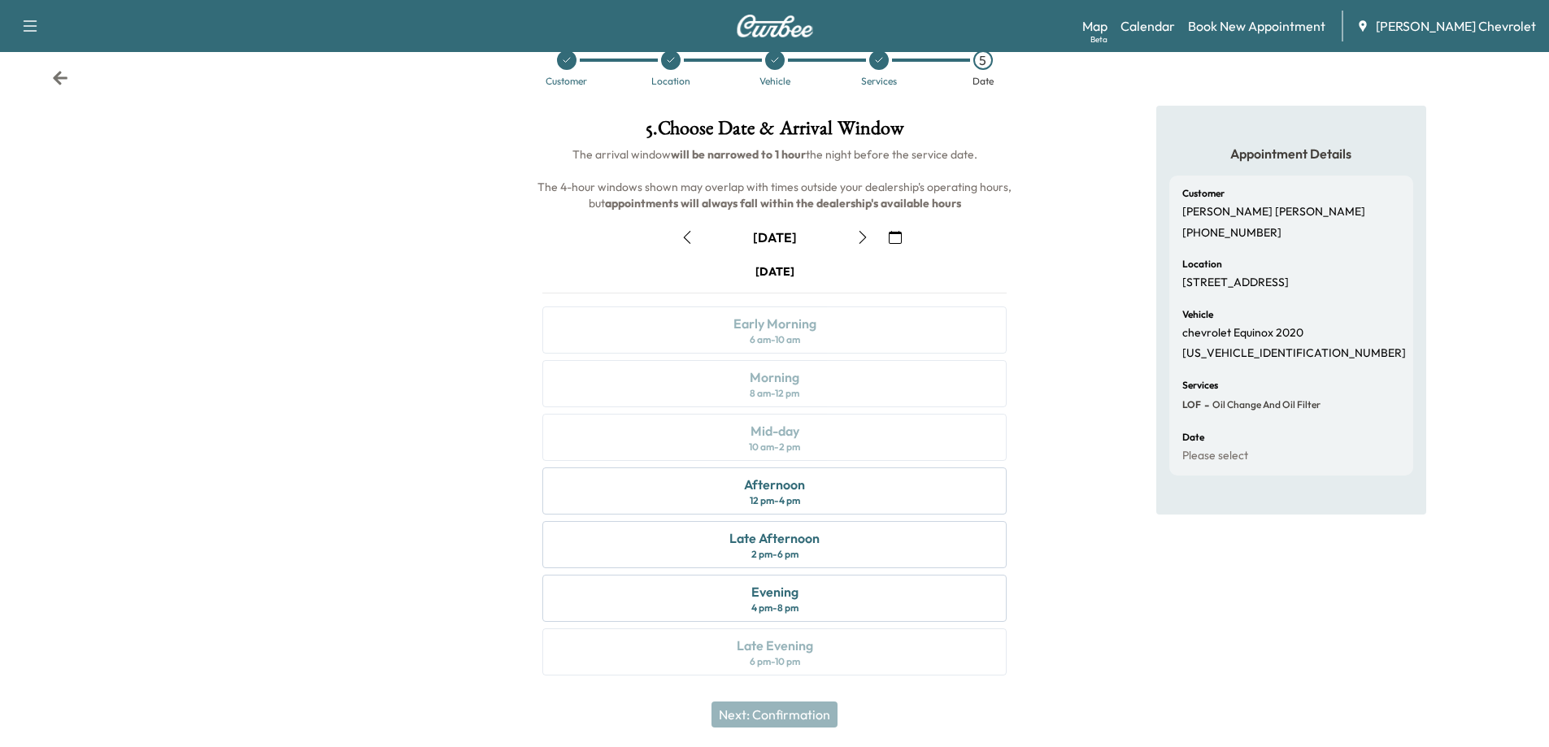
click at [864, 238] on icon "button" at bounding box center [862, 237] width 13 height 13
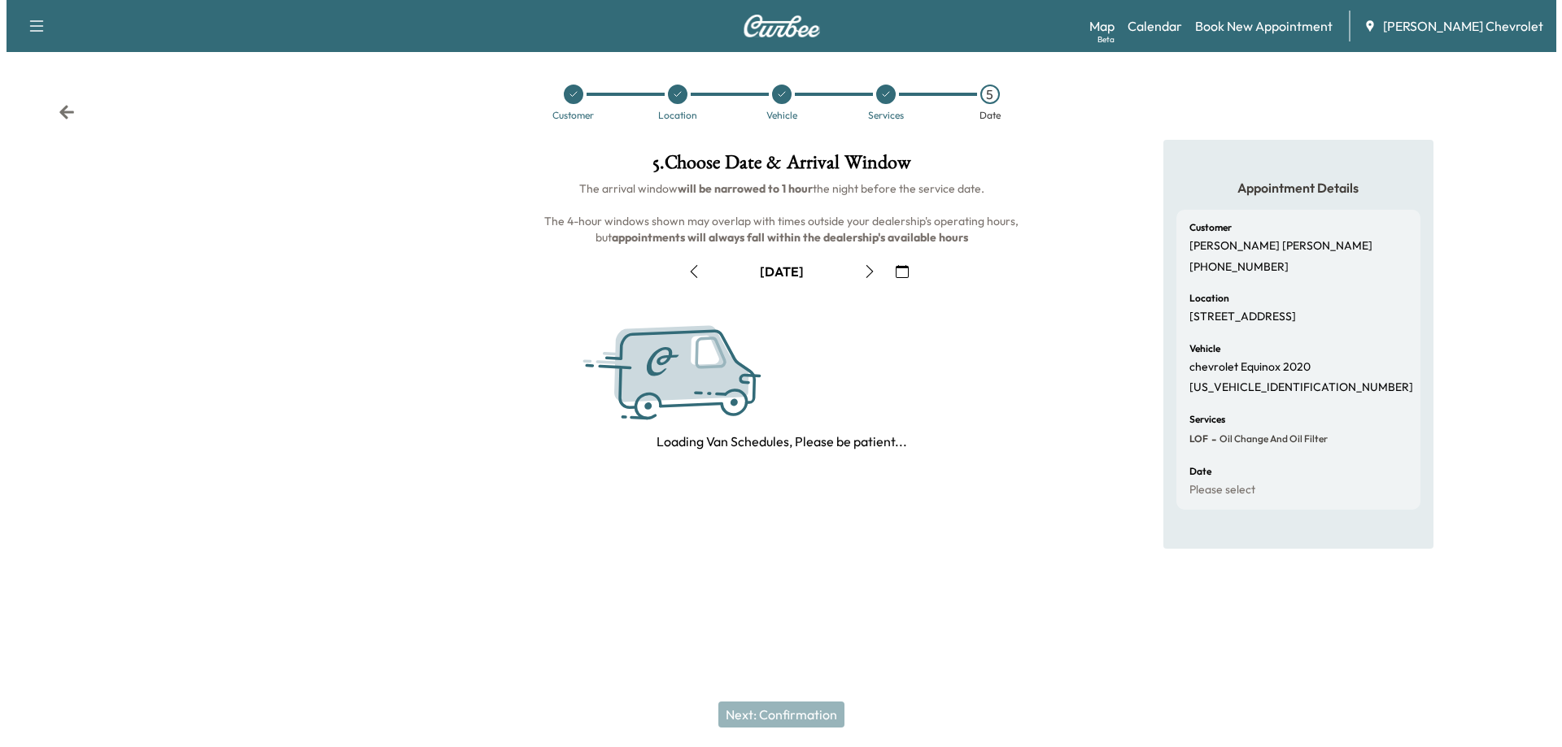
scroll to position [0, 0]
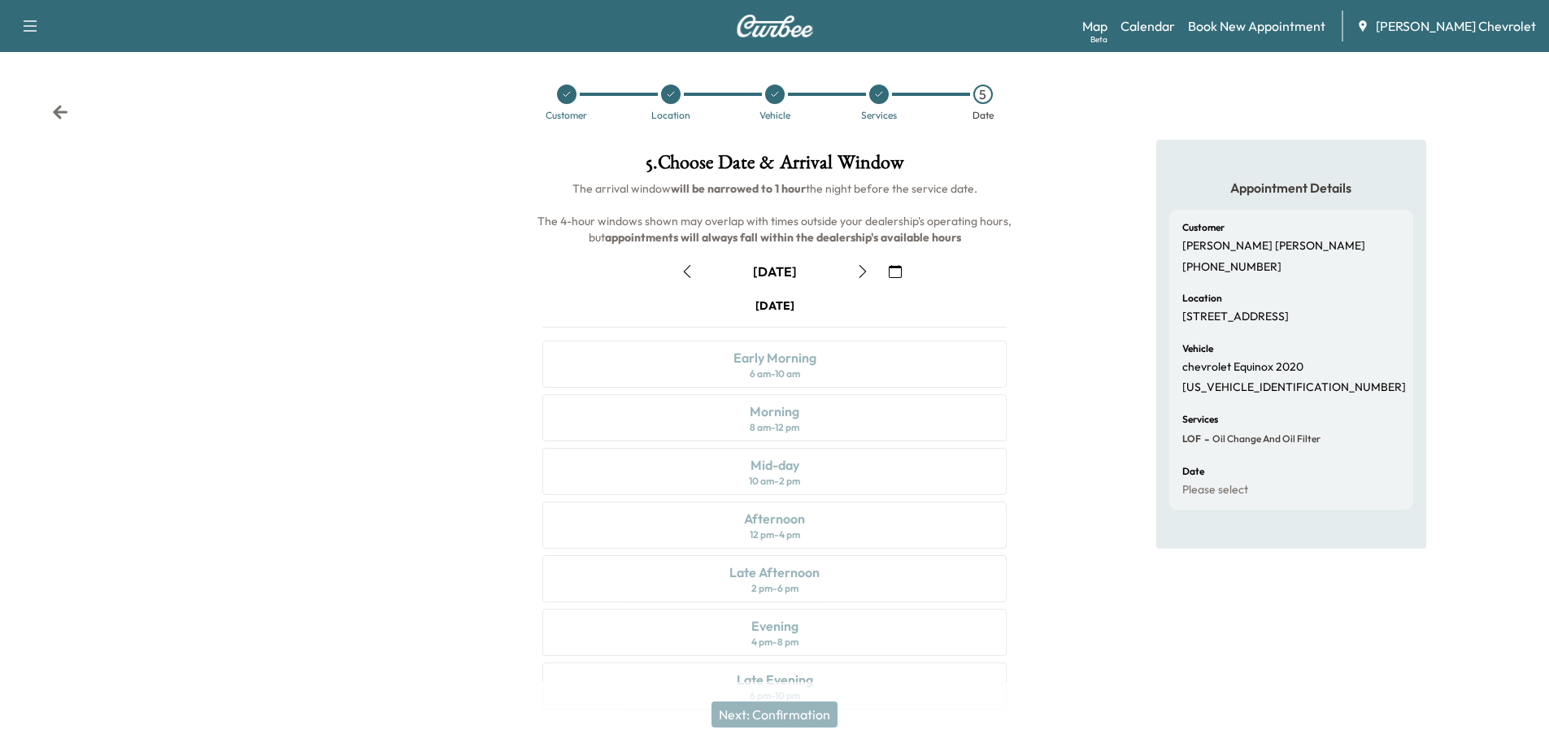
click at [856, 273] on icon "button" at bounding box center [862, 271] width 13 height 13
click at [857, 281] on button "button" at bounding box center [863, 272] width 28 height 26
click at [775, 533] on div "12 pm - 4 pm" at bounding box center [775, 535] width 50 height 13
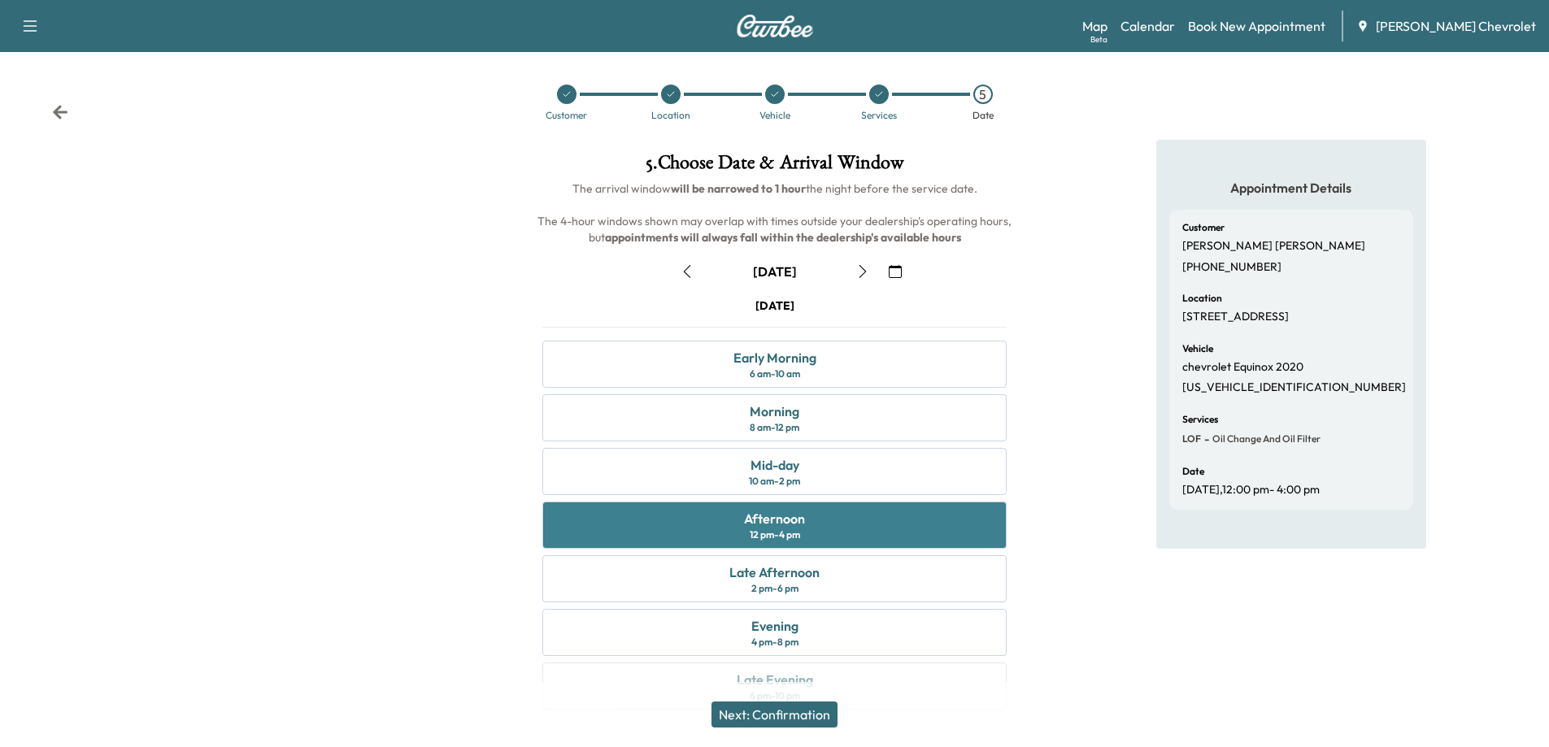
click at [842, 538] on div "Afternoon 12 pm - 4 pm" at bounding box center [774, 525] width 464 height 47
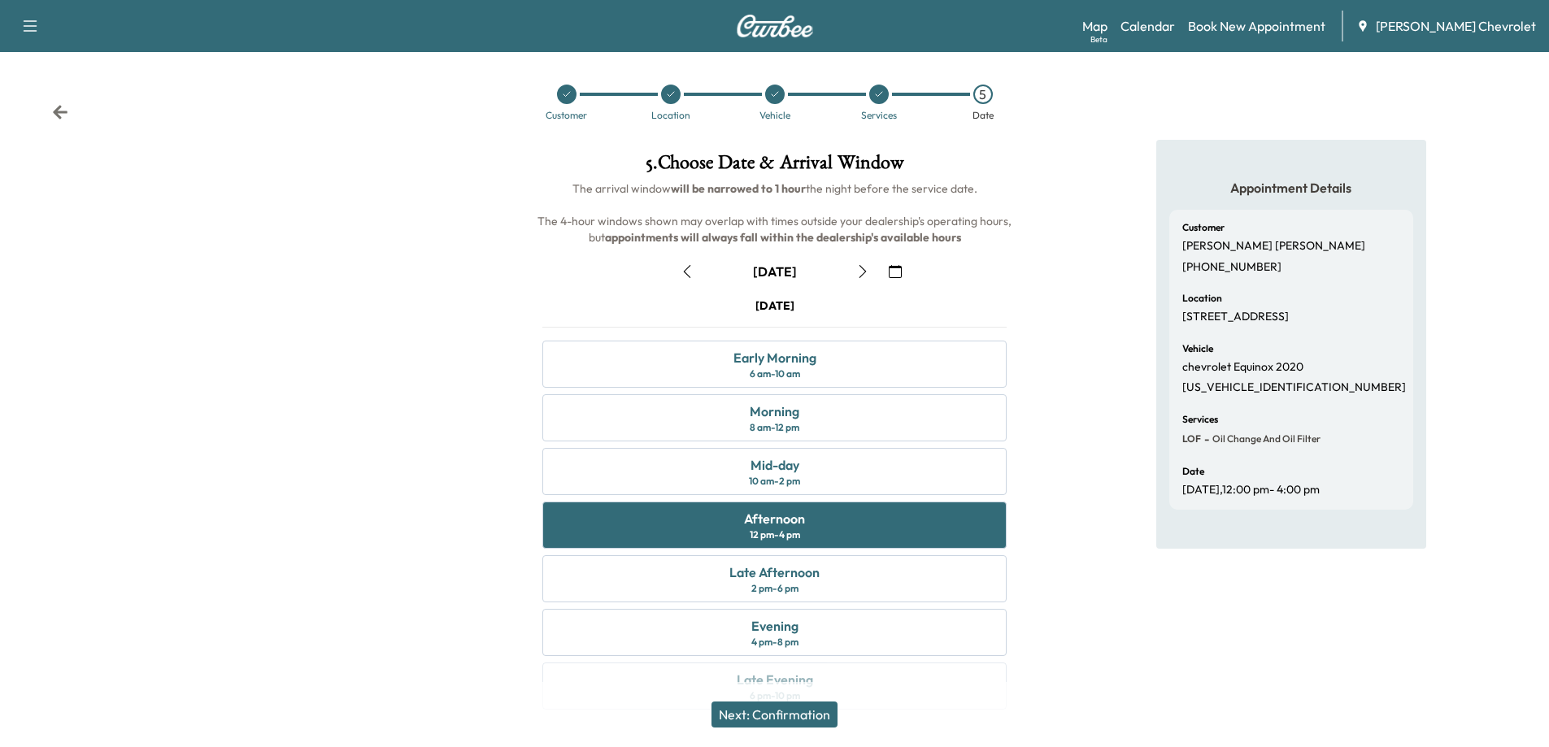
click at [809, 711] on button "Next: Confirmation" at bounding box center [775, 715] width 126 height 26
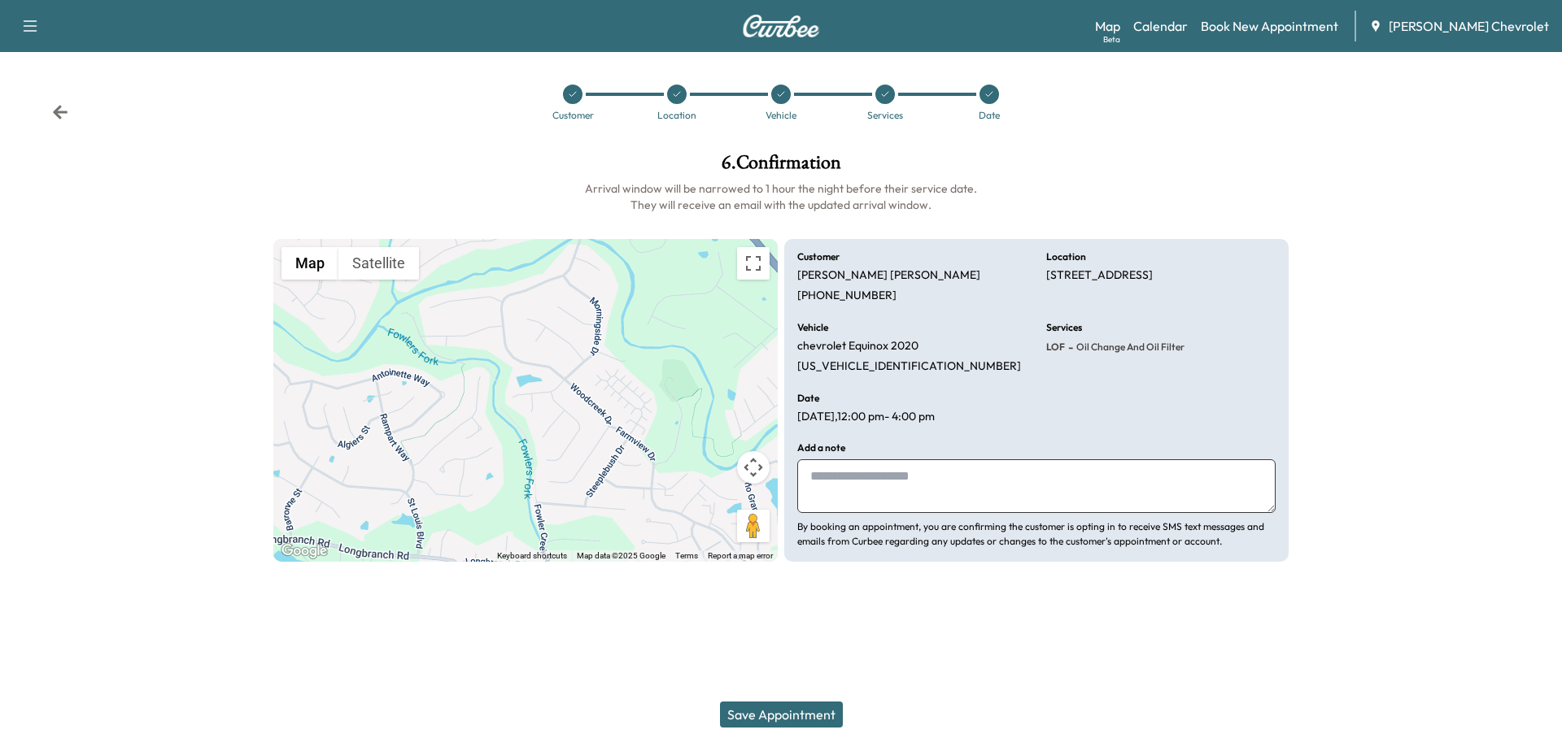
click at [804, 717] on button "Save Appointment" at bounding box center [781, 715] width 123 height 26
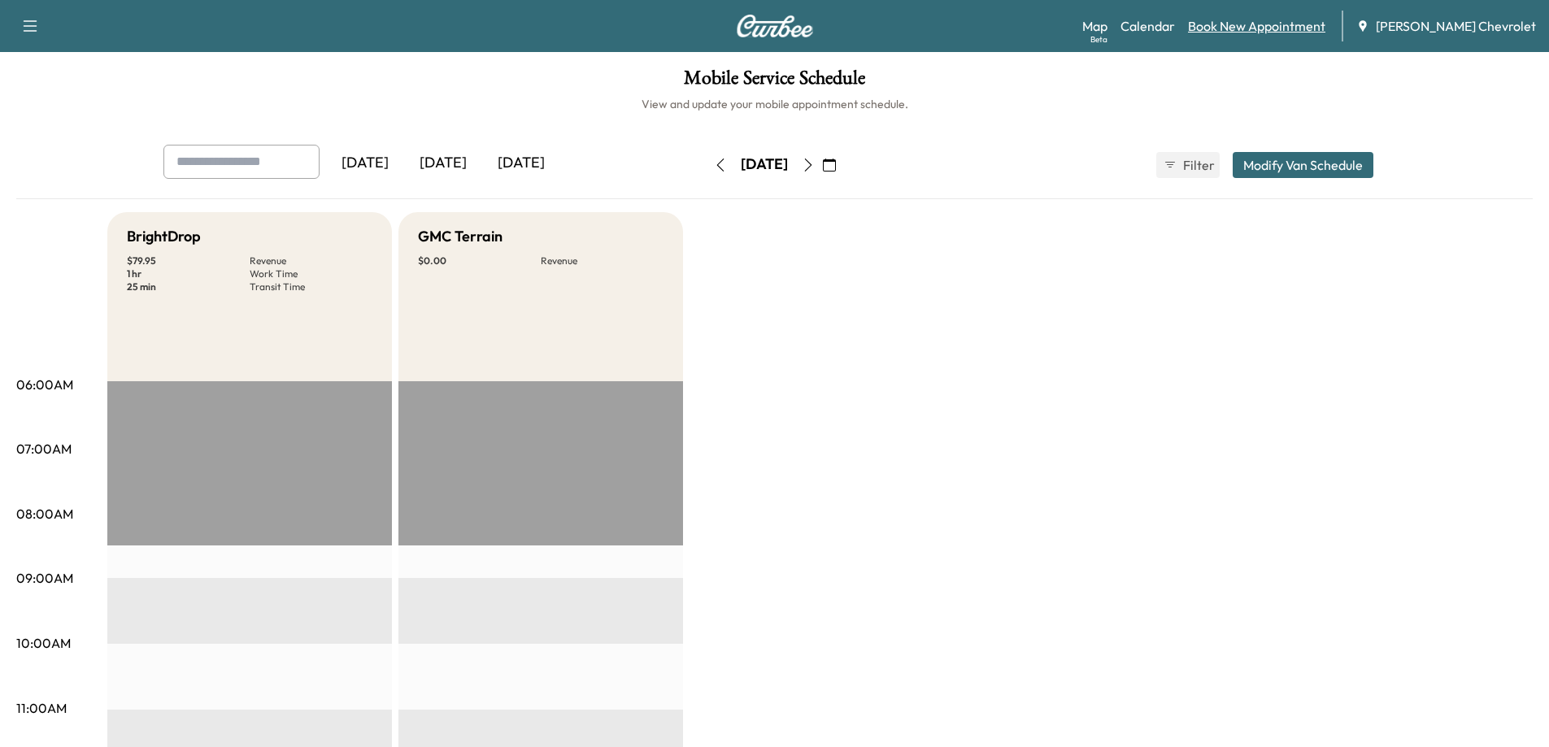
click at [1240, 19] on link "Book New Appointment" at bounding box center [1256, 26] width 137 height 20
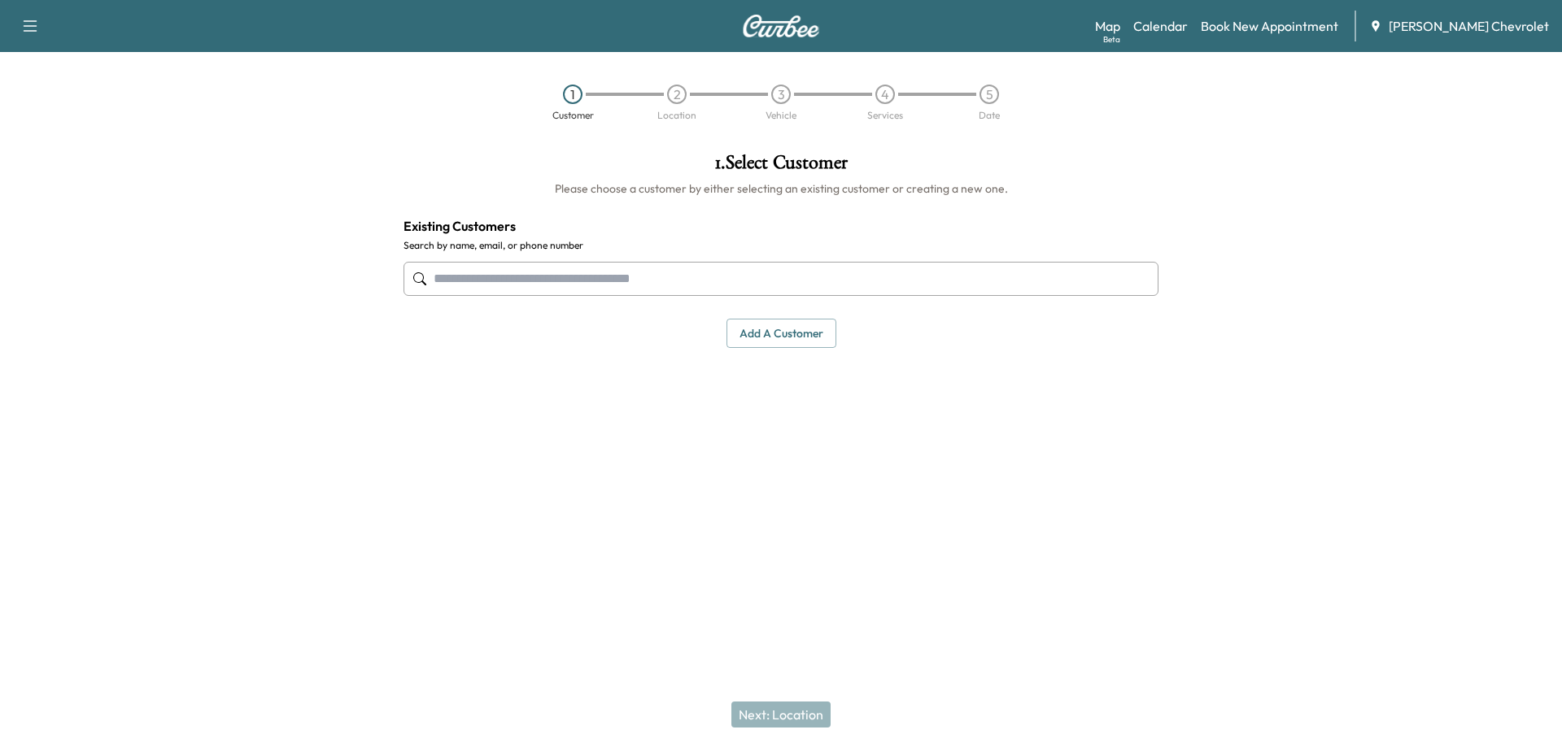
click at [782, 274] on input "text" at bounding box center [780, 279] width 755 height 34
paste input "**********"
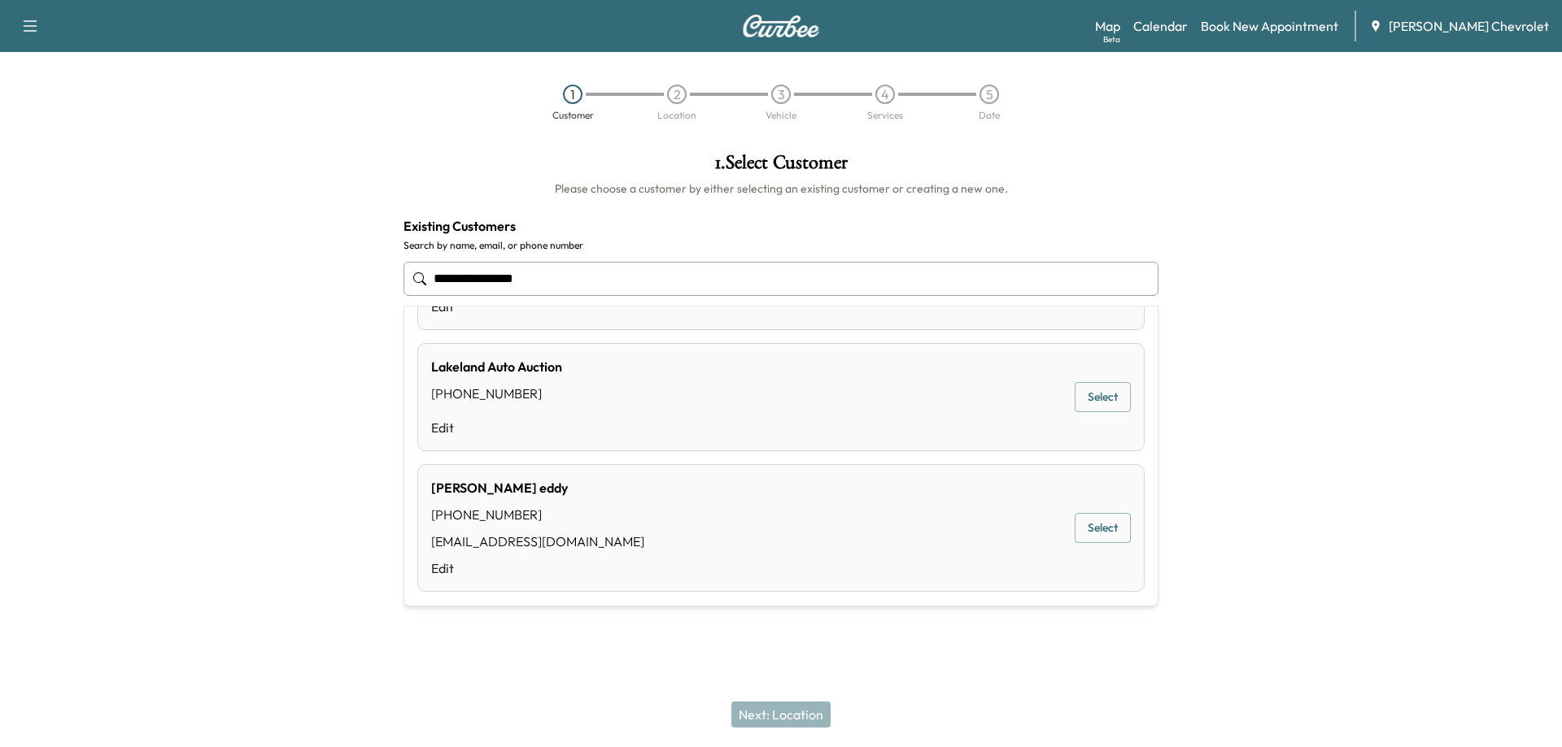
scroll to position [270, 0]
drag, startPoint x: 535, startPoint y: 279, endPoint x: 493, endPoint y: 280, distance: 42.3
click at [493, 280] on input "**********" at bounding box center [780, 279] width 755 height 34
type input "**********"
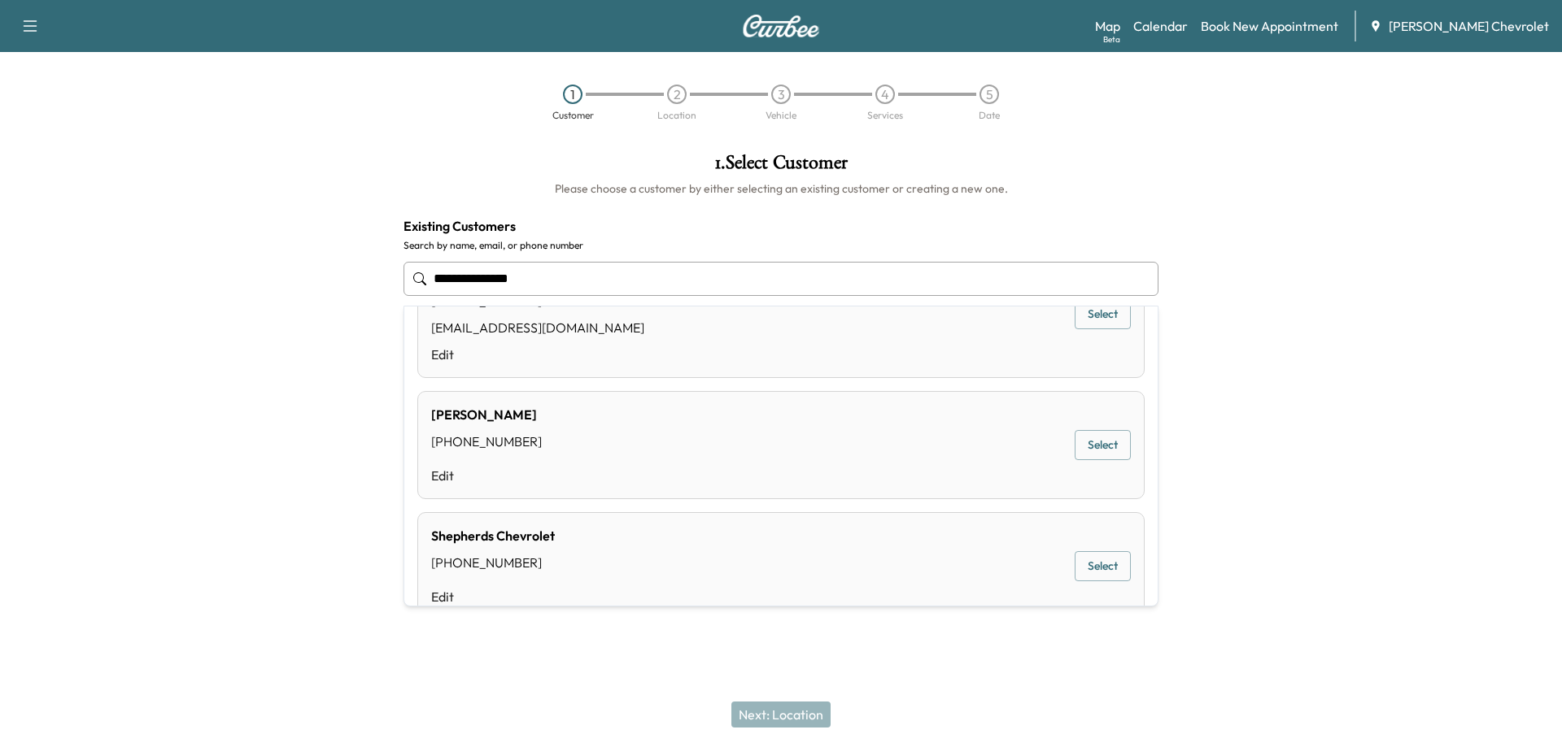
scroll to position [231, 0]
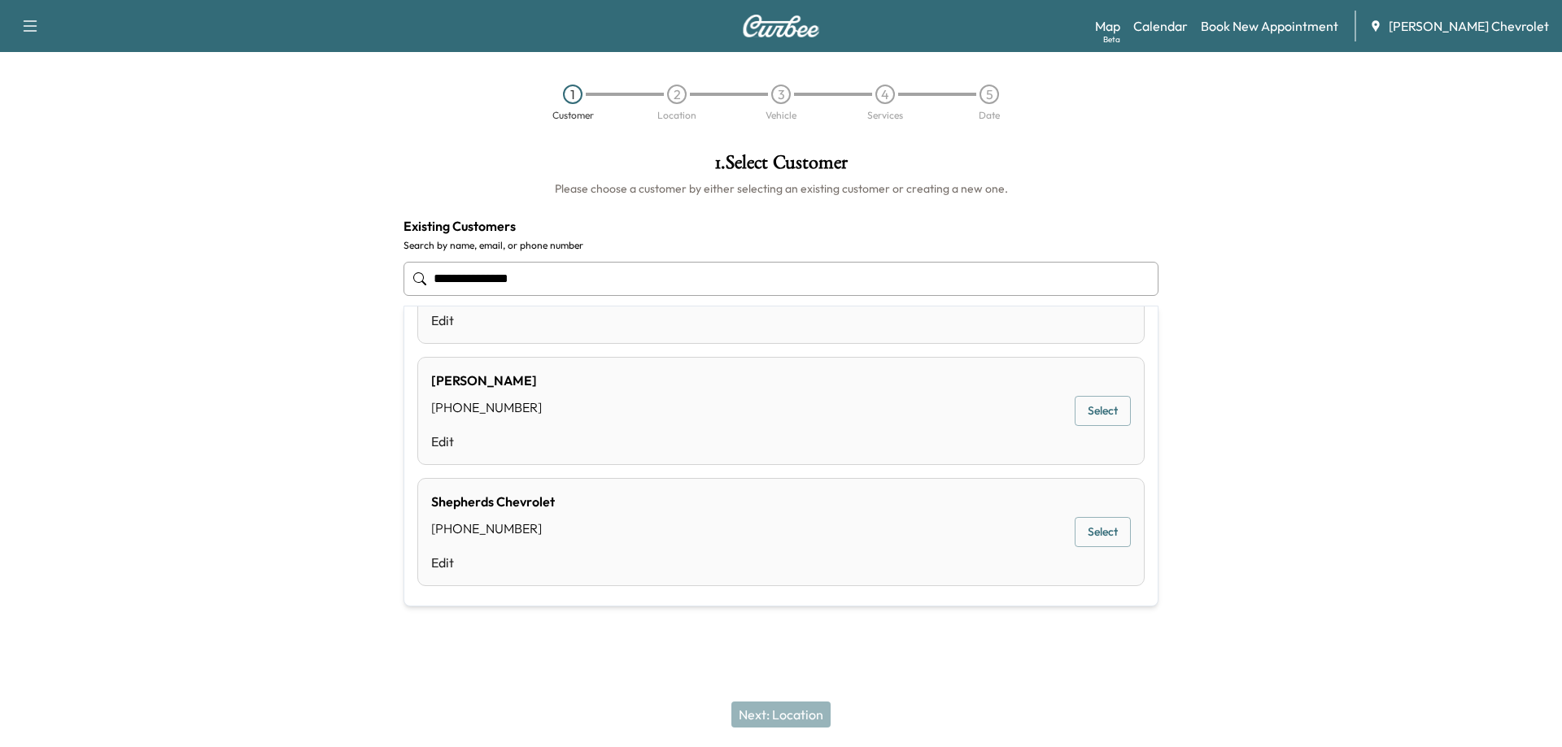
drag, startPoint x: 537, startPoint y: 271, endPoint x: 395, endPoint y: 277, distance: 141.7
click at [395, 277] on div "**********" at bounding box center [780, 250] width 781 height 221
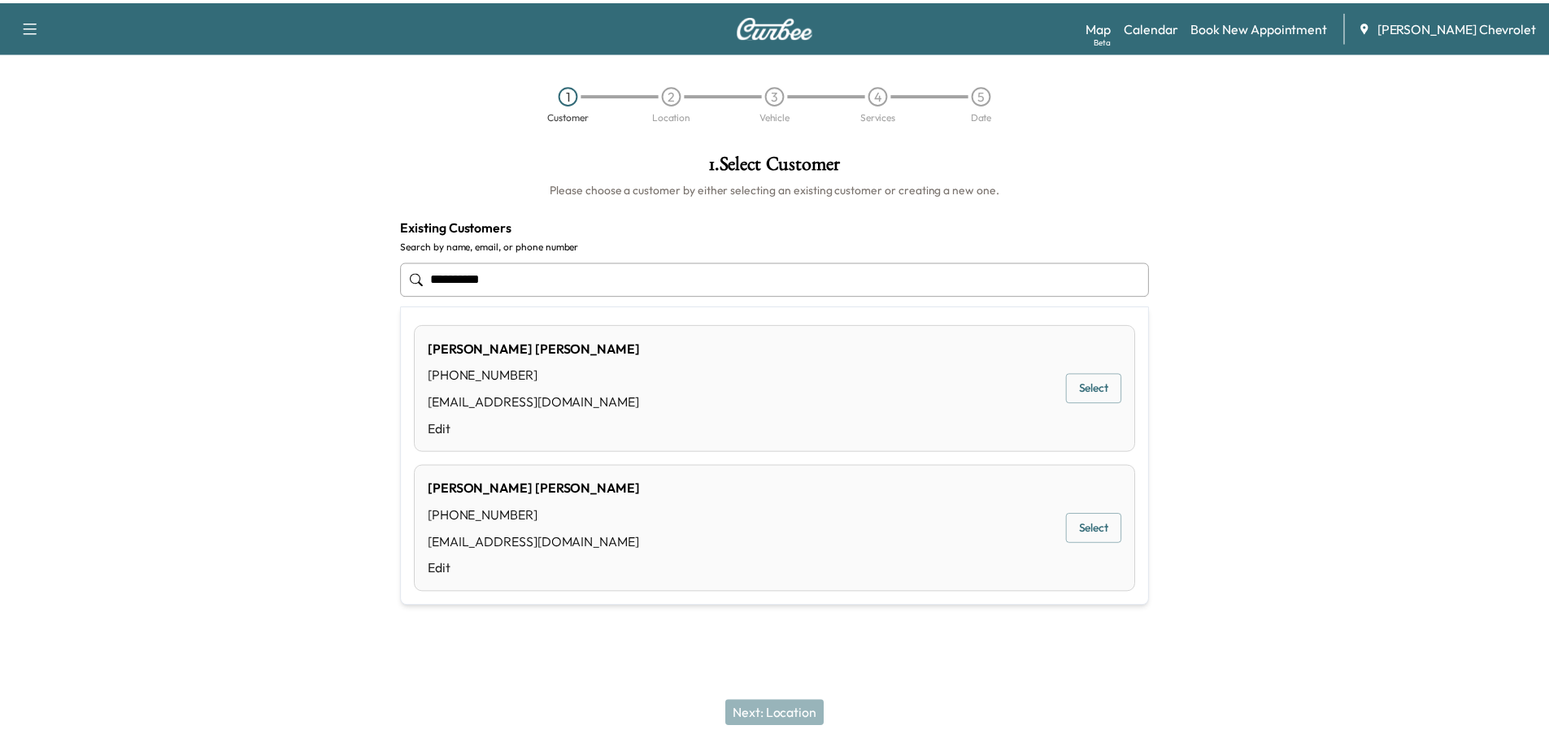
scroll to position [0, 0]
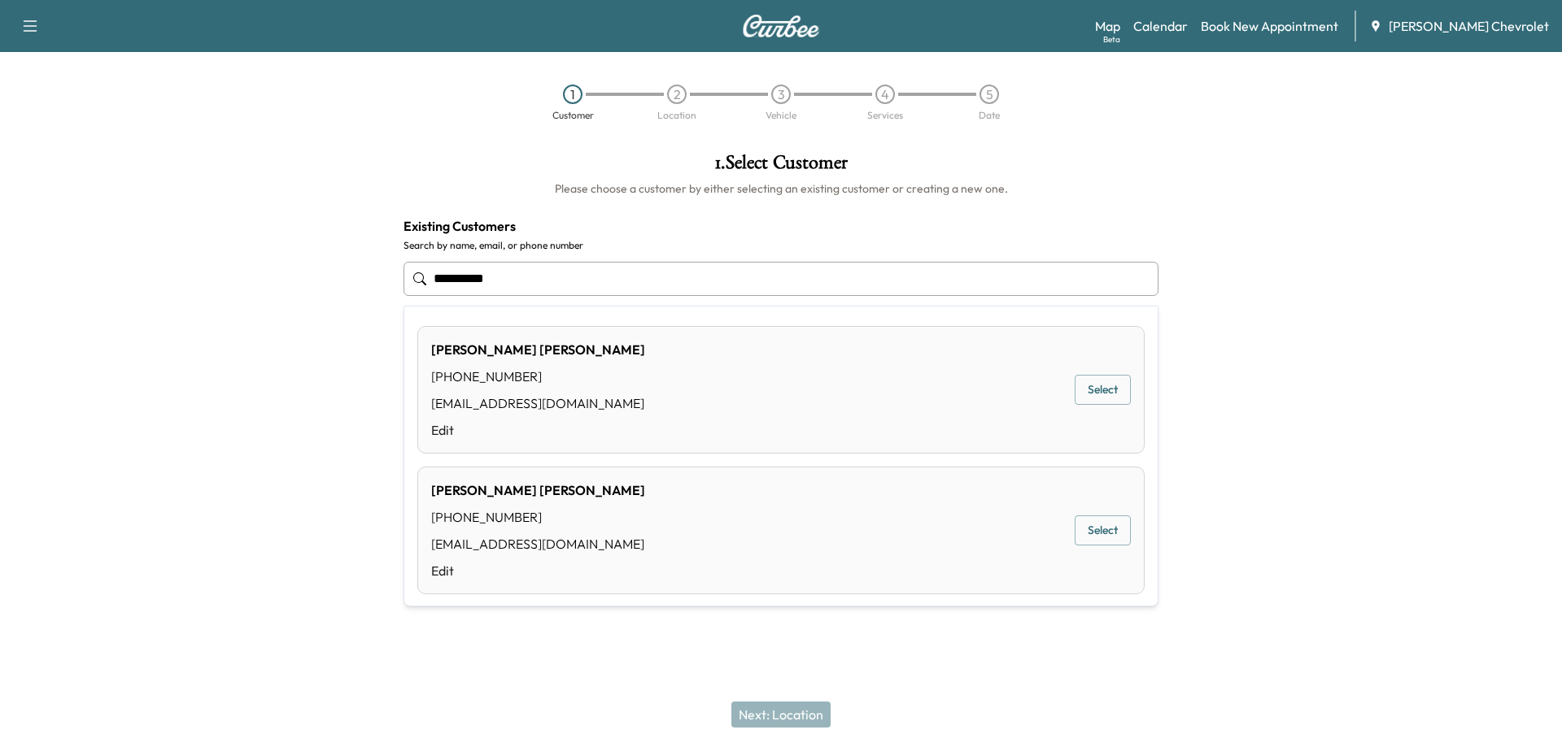
click at [1093, 399] on button "Select" at bounding box center [1102, 390] width 56 height 30
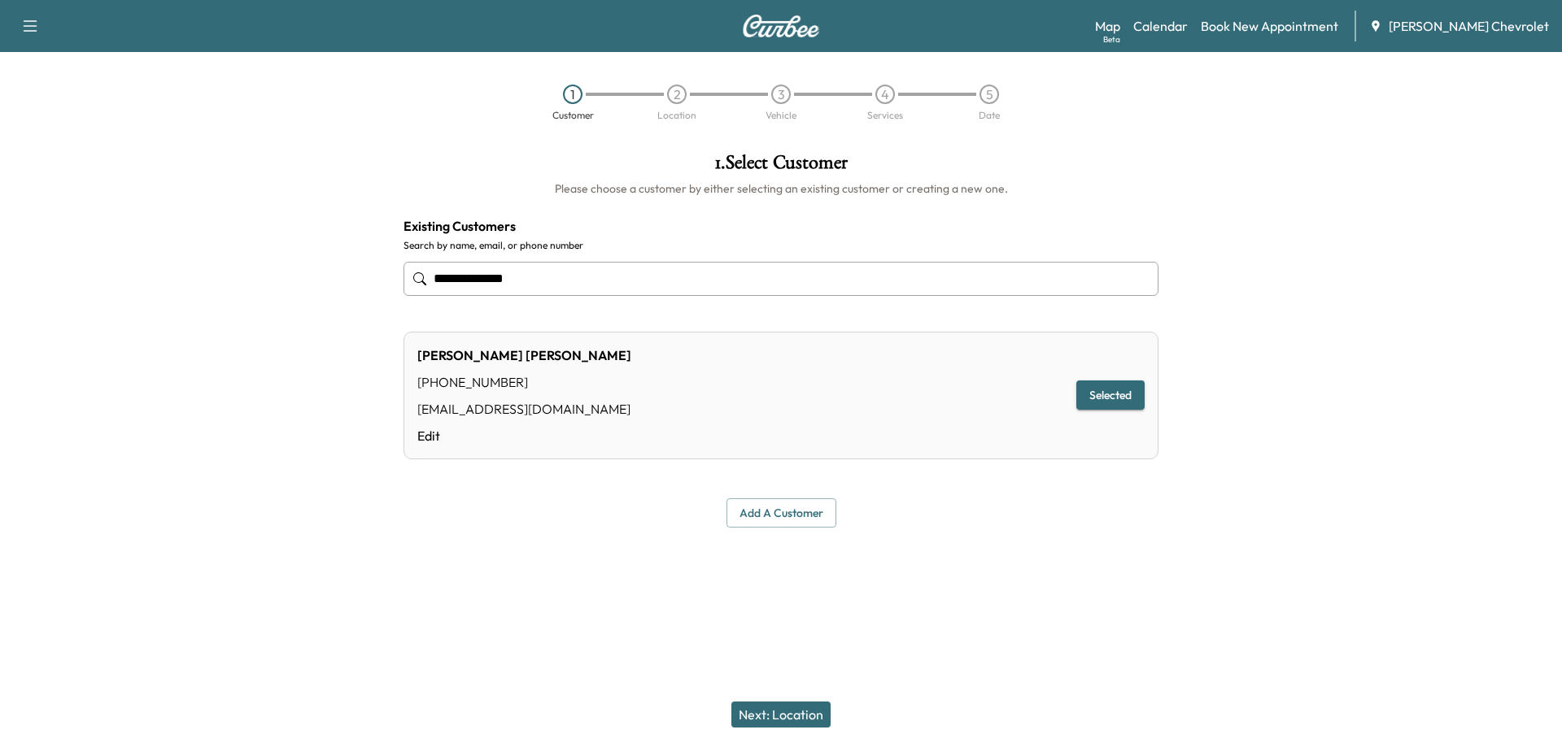
type input "**********"
click at [768, 718] on button "Next: Location" at bounding box center [780, 715] width 99 height 26
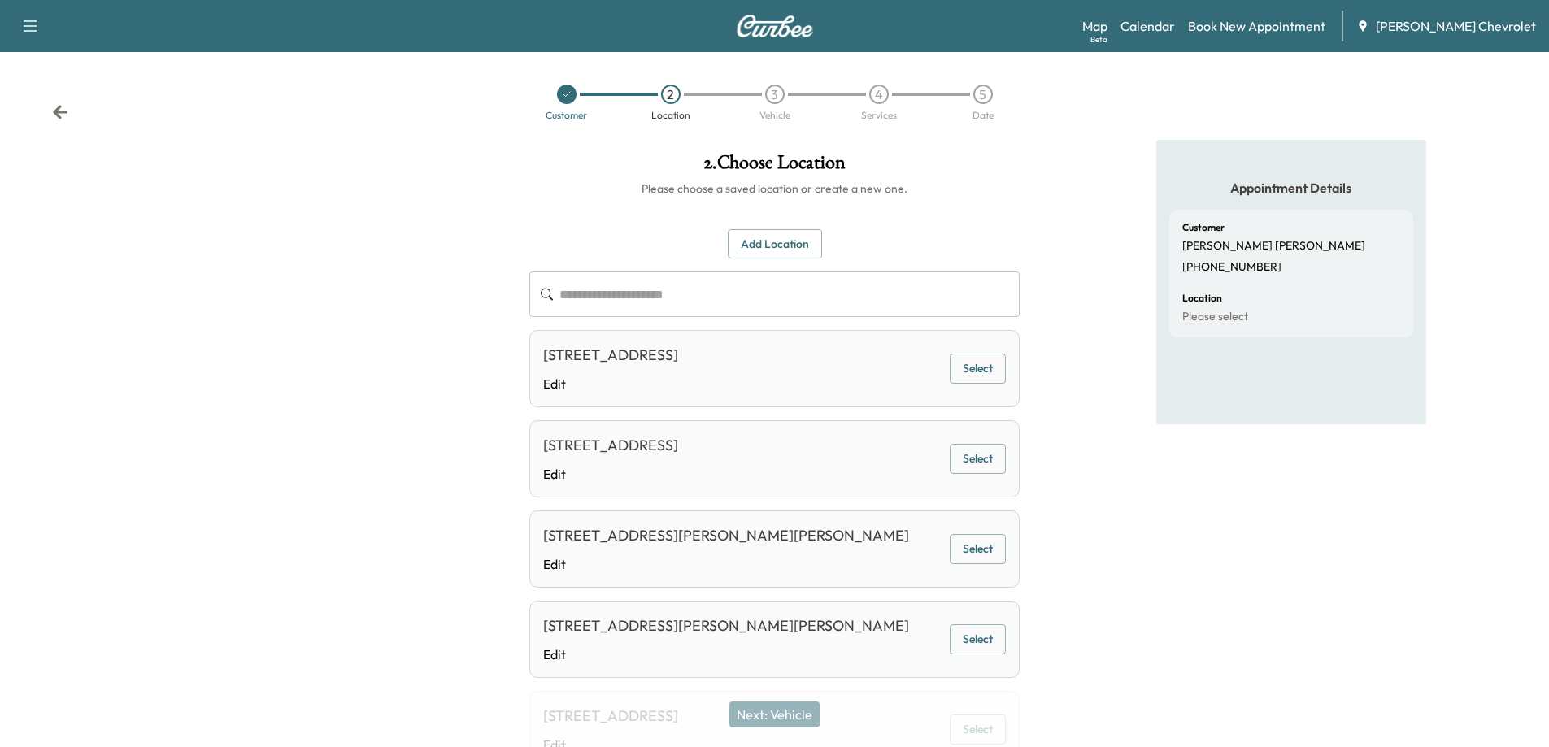
click at [964, 368] on button "Select" at bounding box center [978, 369] width 56 height 30
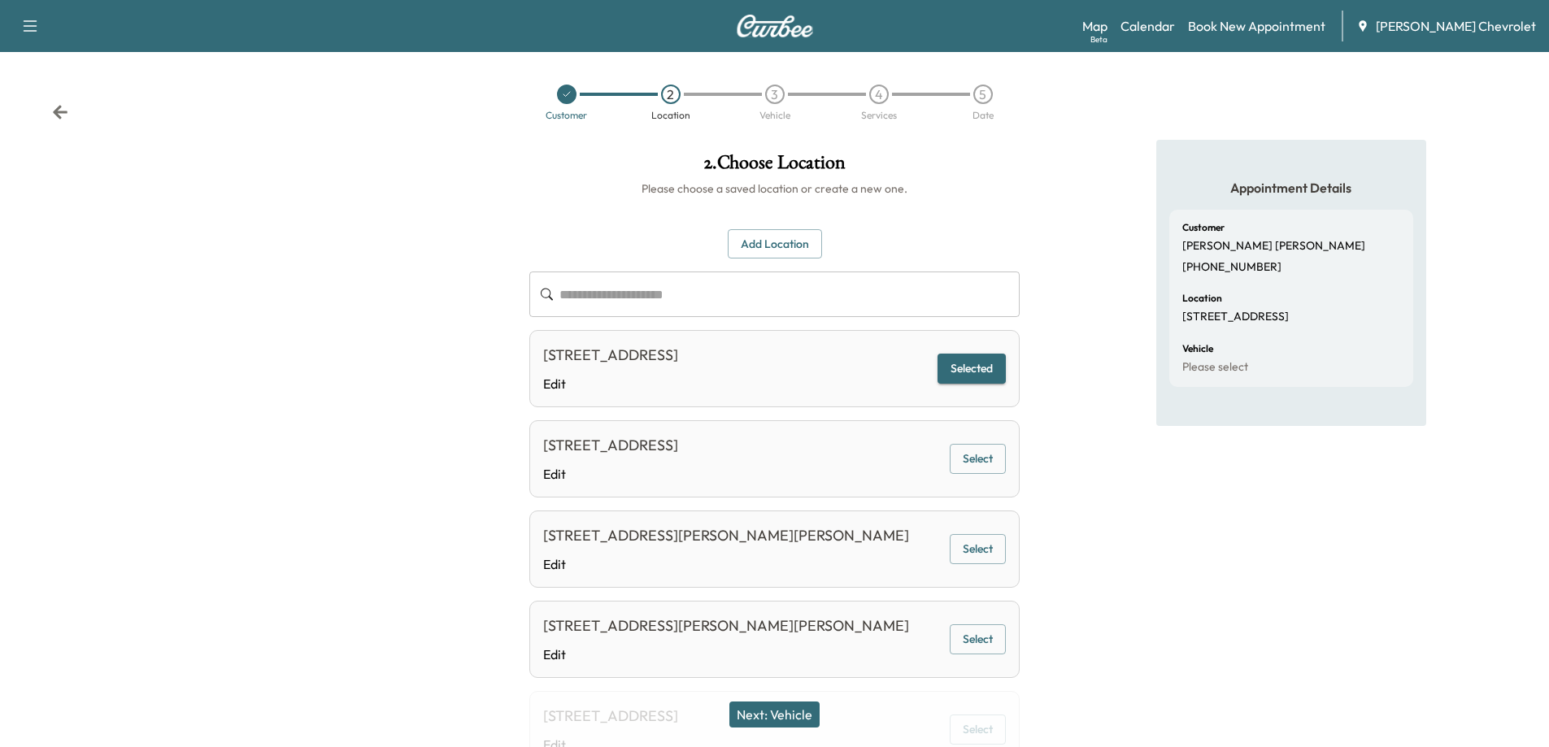
click at [793, 711] on button "Next: Vehicle" at bounding box center [775, 715] width 90 height 26
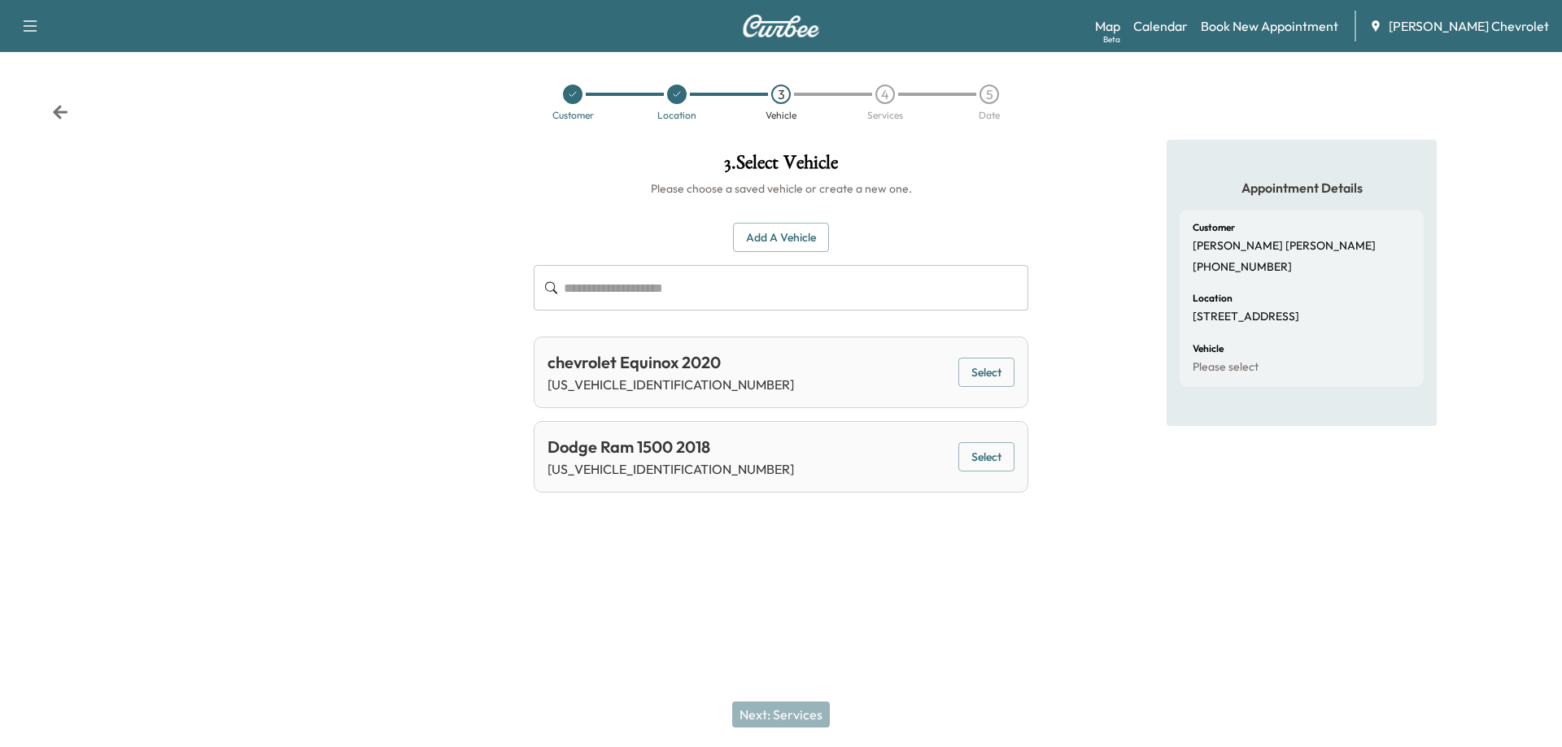
click at [995, 458] on button "Select" at bounding box center [986, 457] width 56 height 30
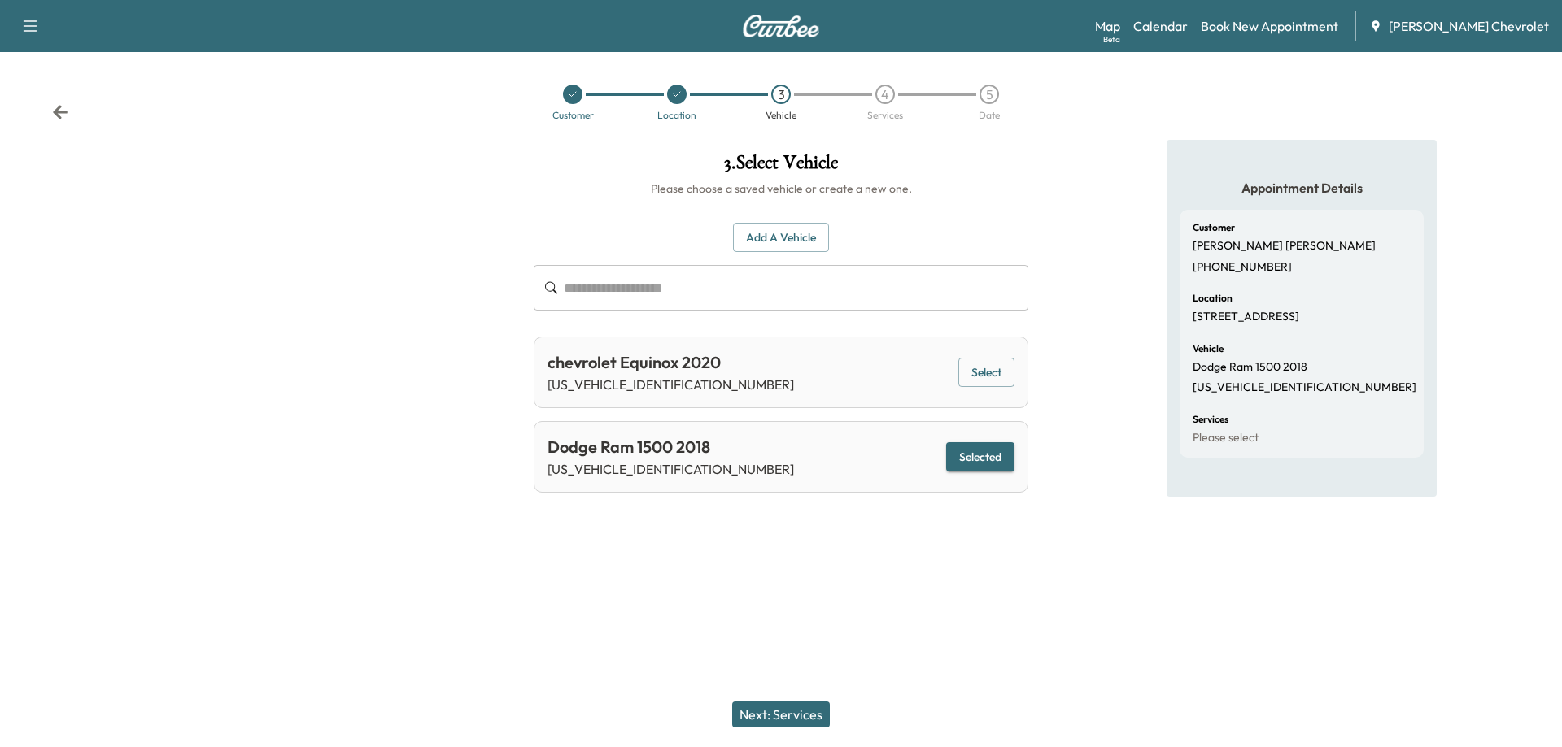
click at [797, 717] on button "Next: Services" at bounding box center [781, 715] width 98 height 26
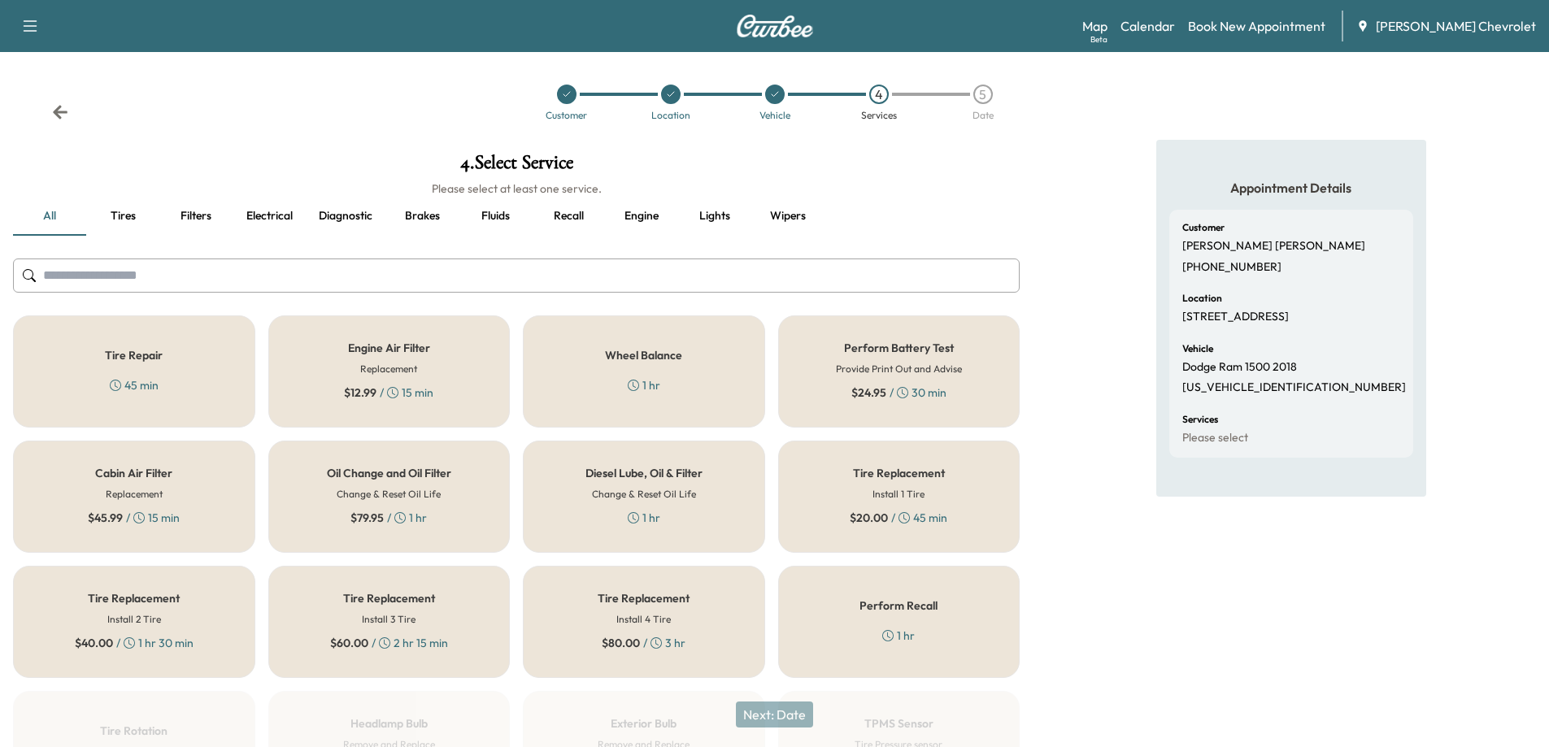
click at [457, 520] on div "Oil Change and Oil Filter Change & Reset Oil Life $ 79.95 / 1 hr" at bounding box center [389, 497] width 242 height 112
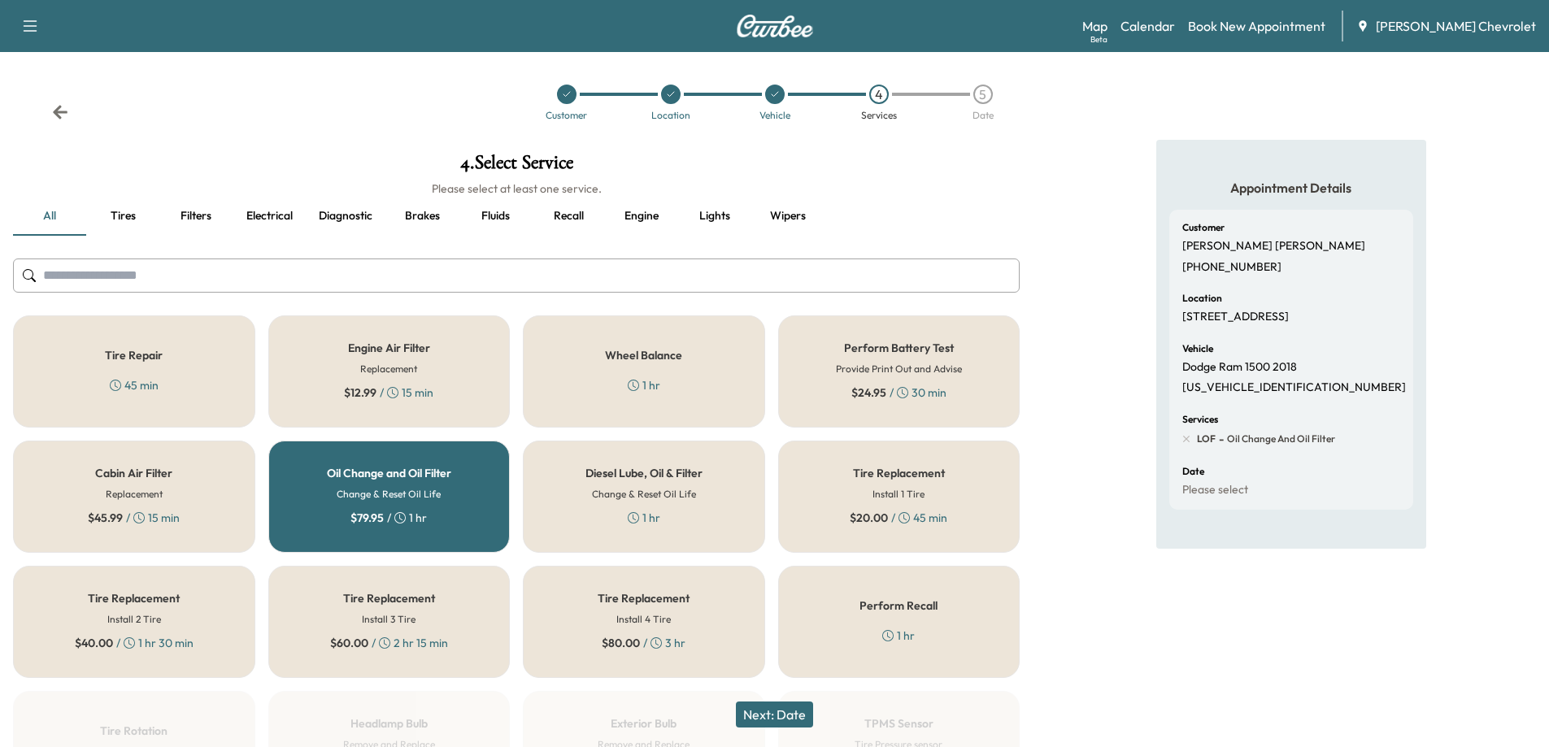
click at [594, 417] on div "Wheel Balance 1 hr" at bounding box center [644, 372] width 242 height 112
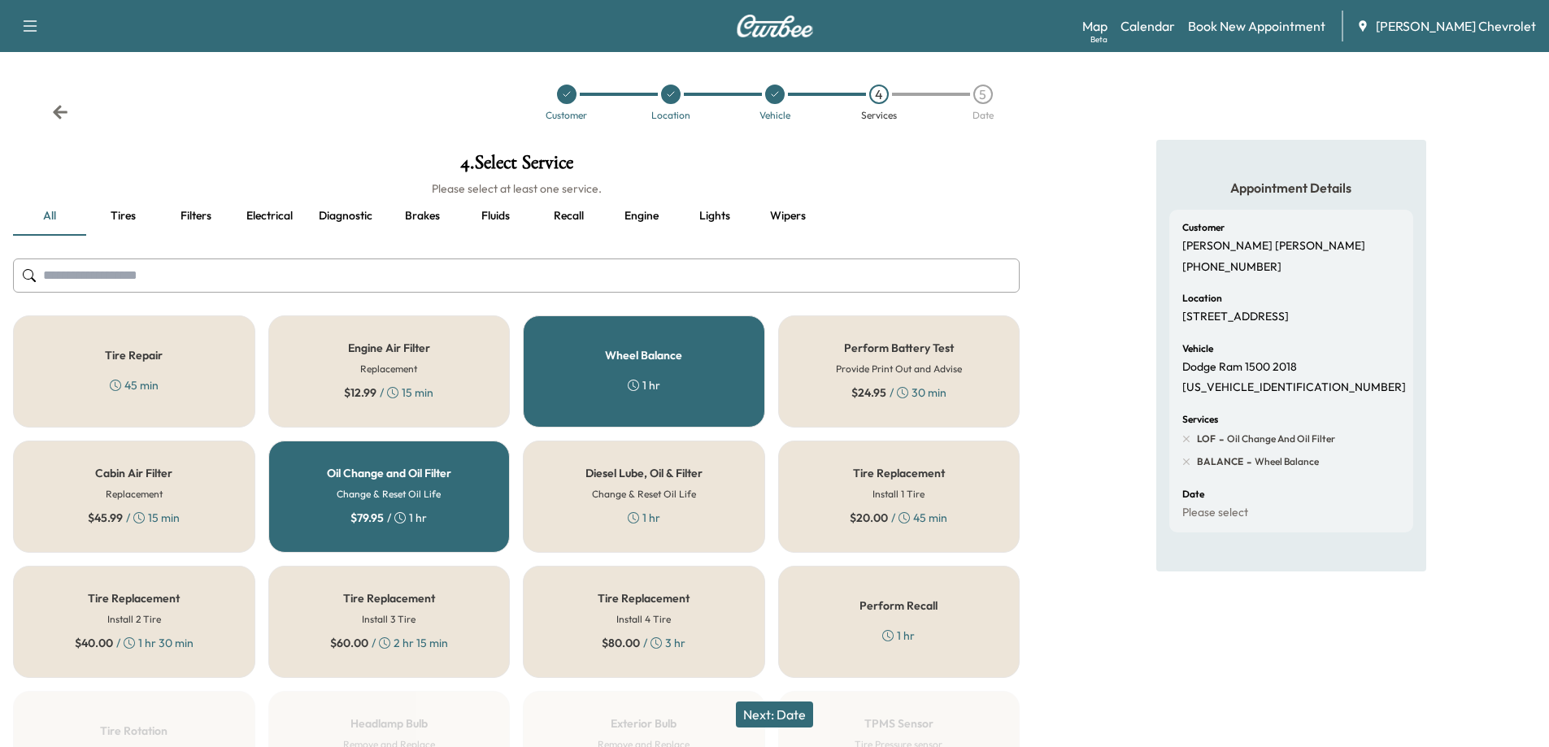
click at [775, 717] on button "Next: Date" at bounding box center [774, 715] width 77 height 26
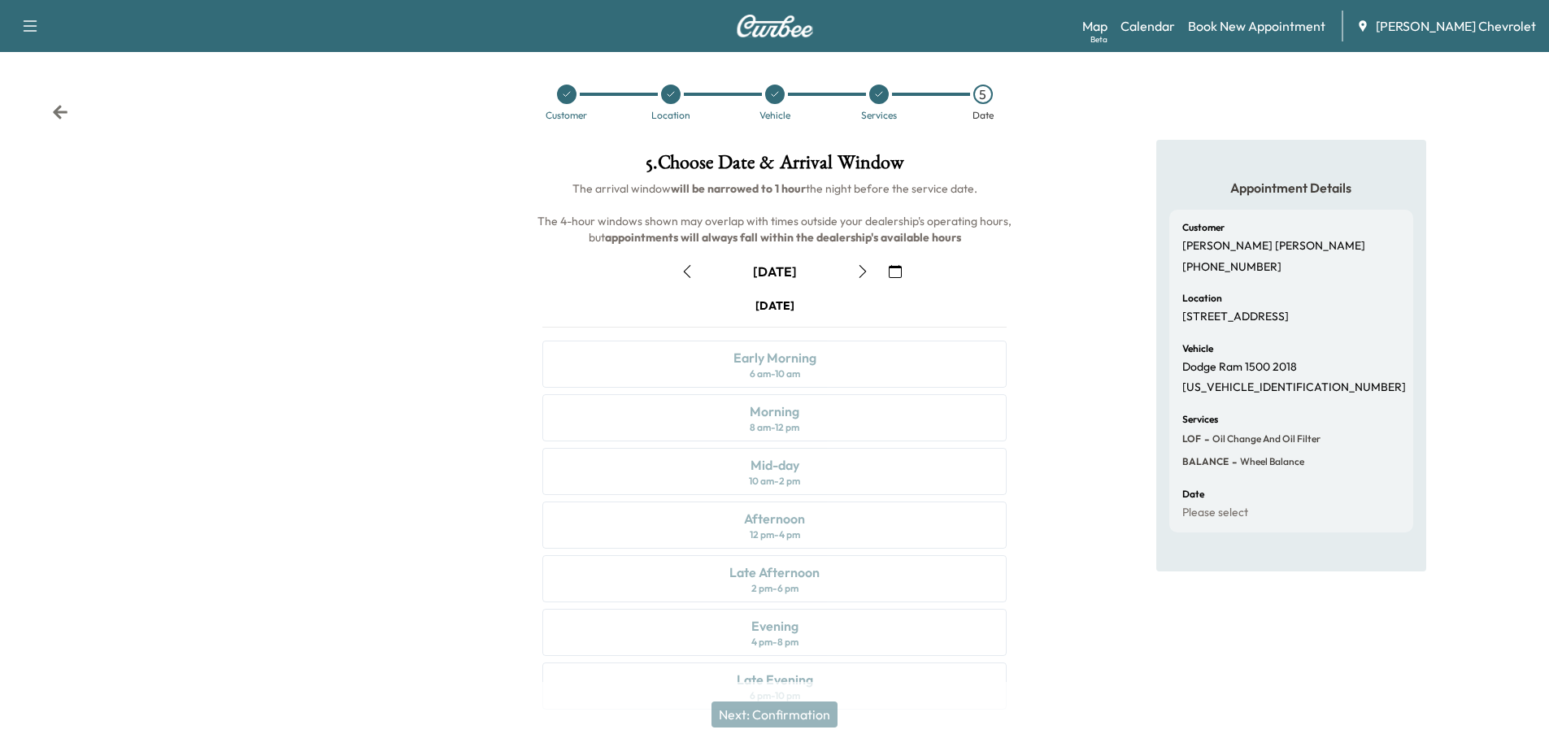
click at [854, 277] on button "button" at bounding box center [863, 272] width 28 height 26
click at [861, 277] on icon "button" at bounding box center [862, 271] width 7 height 13
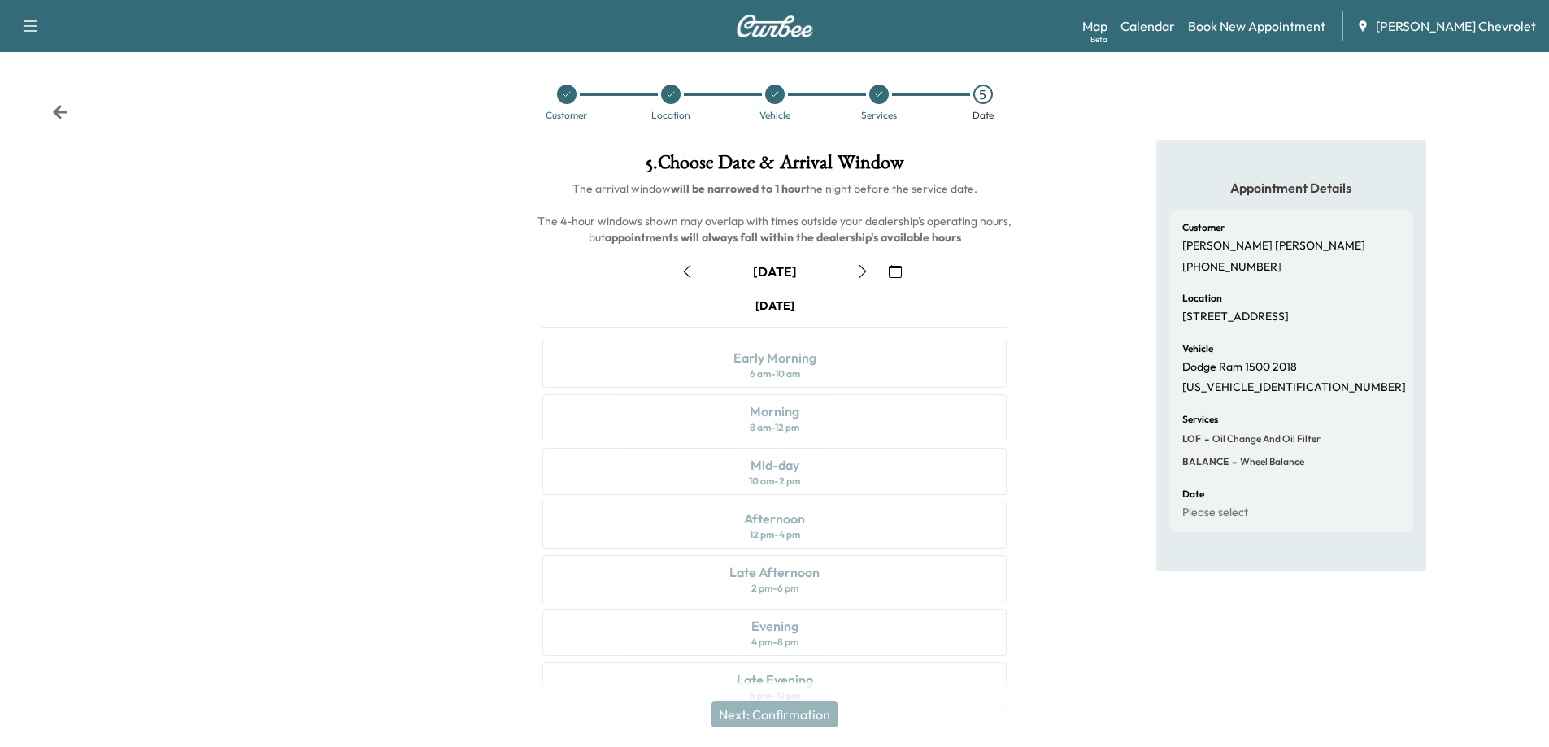
click at [861, 277] on icon "button" at bounding box center [862, 271] width 7 height 13
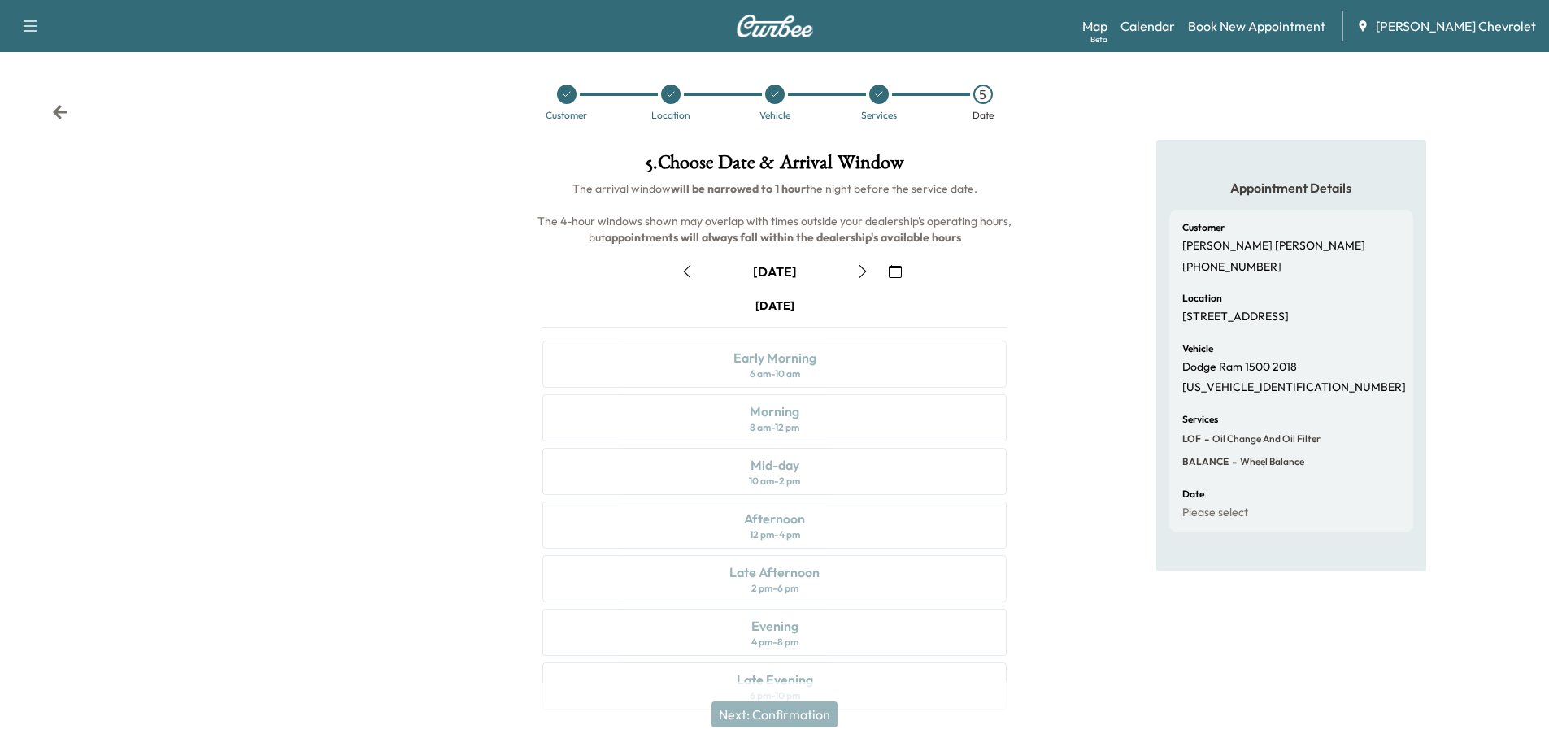
click at [861, 277] on icon "button" at bounding box center [862, 271] width 7 height 13
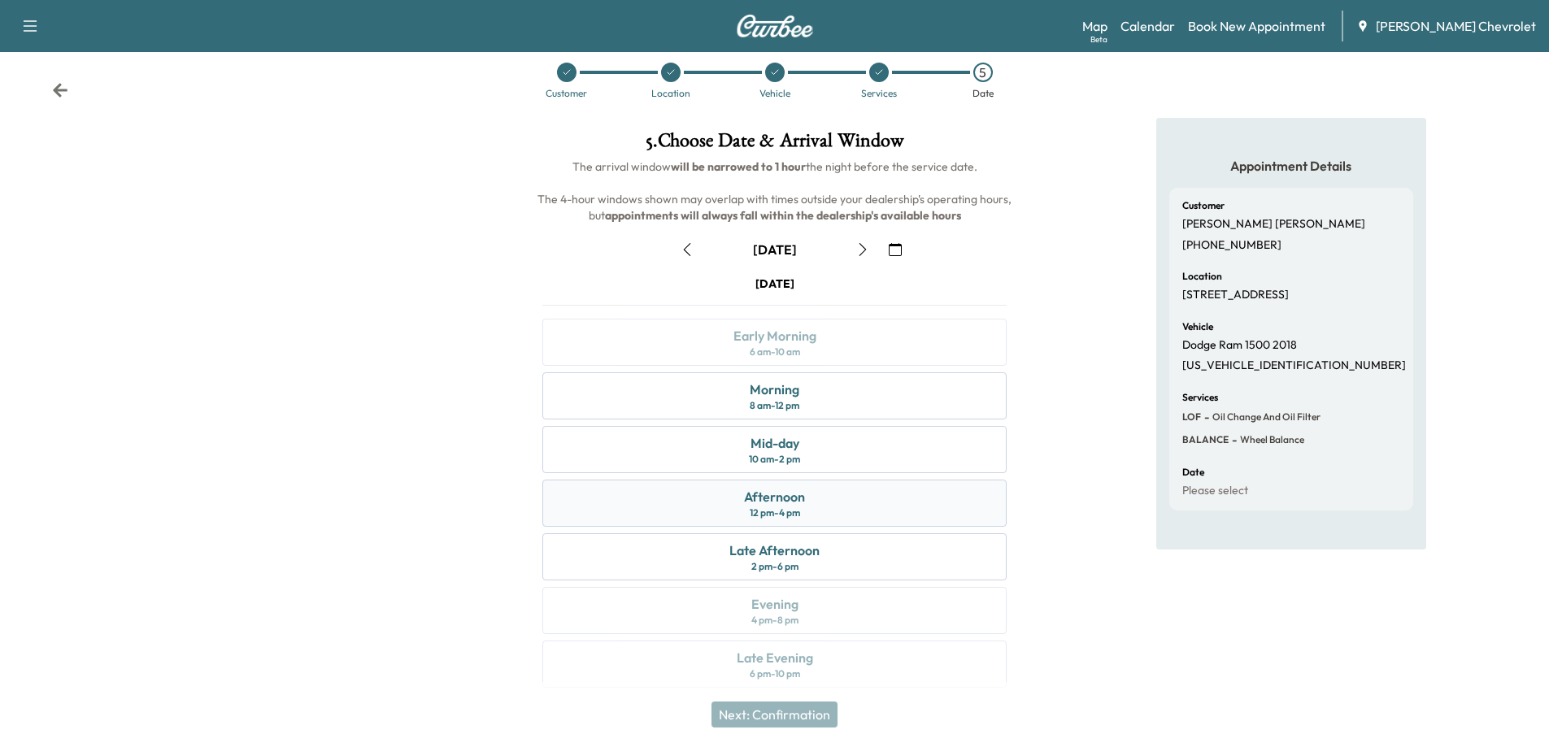
scroll to position [34, 0]
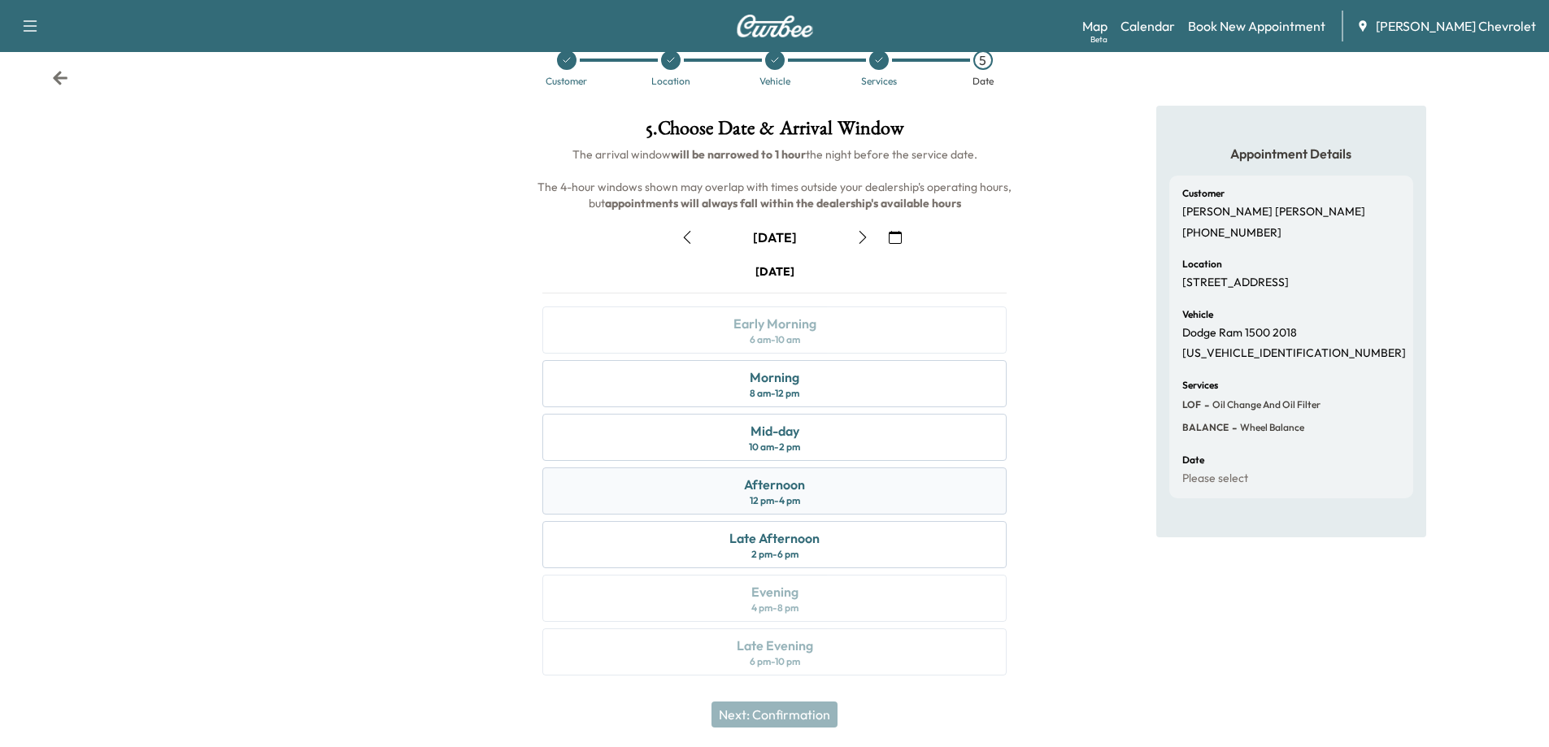
click at [817, 497] on div "Afternoon 12 pm - 4 pm" at bounding box center [774, 491] width 464 height 47
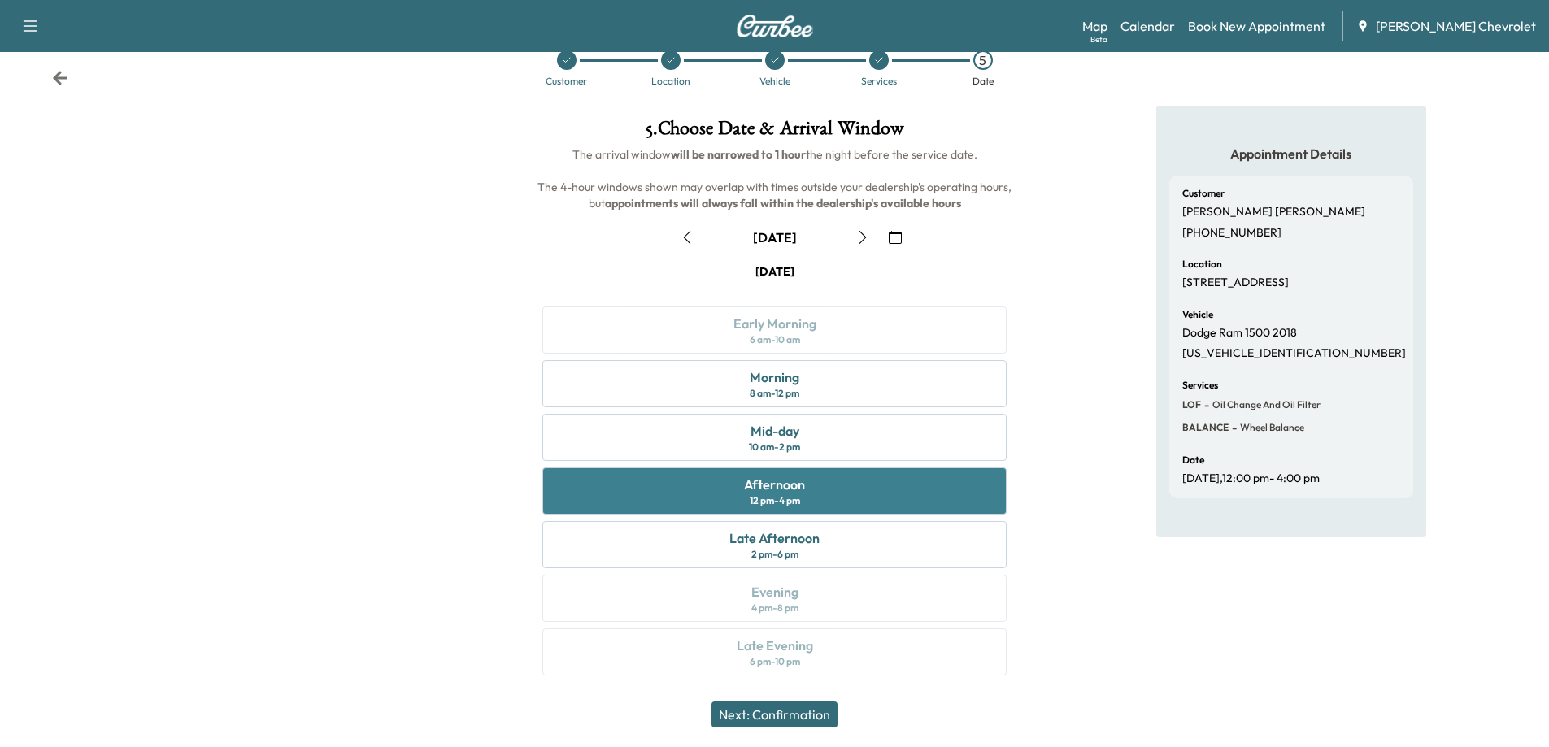
click at [828, 499] on div "Afternoon 12 pm - 4 pm" at bounding box center [774, 491] width 464 height 47
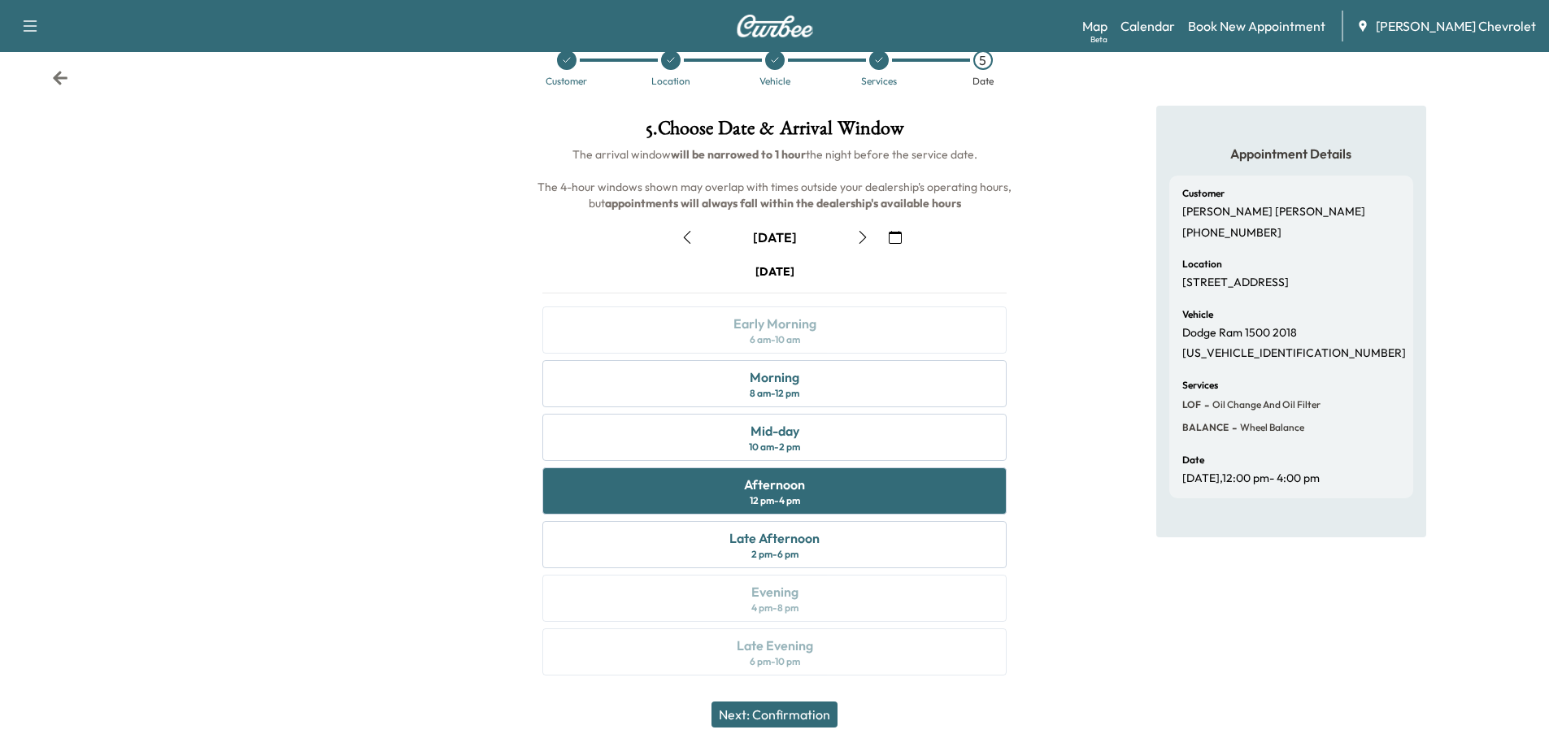
click at [770, 714] on button "Next: Confirmation" at bounding box center [775, 715] width 126 height 26
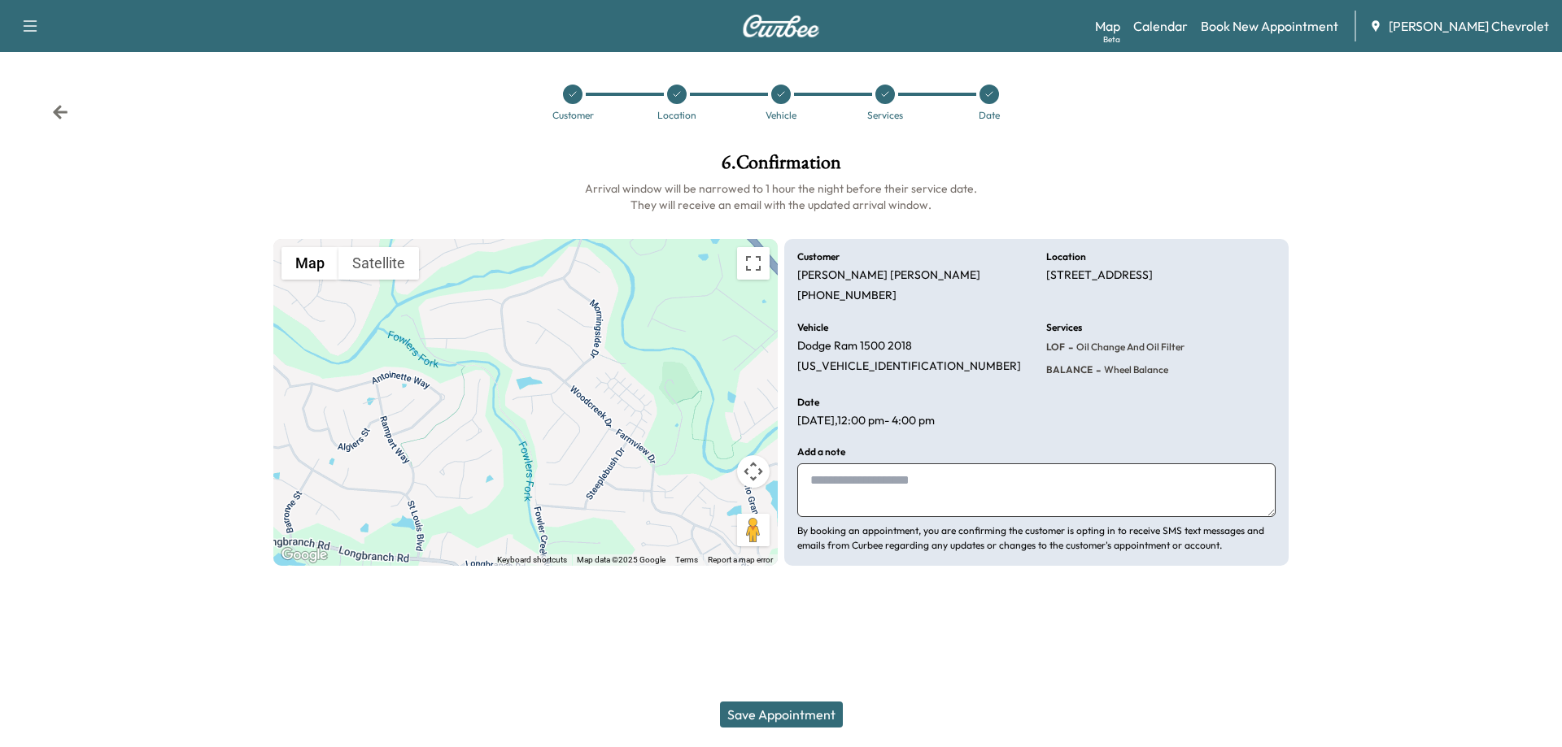
click at [782, 719] on button "Save Appointment" at bounding box center [781, 715] width 123 height 26
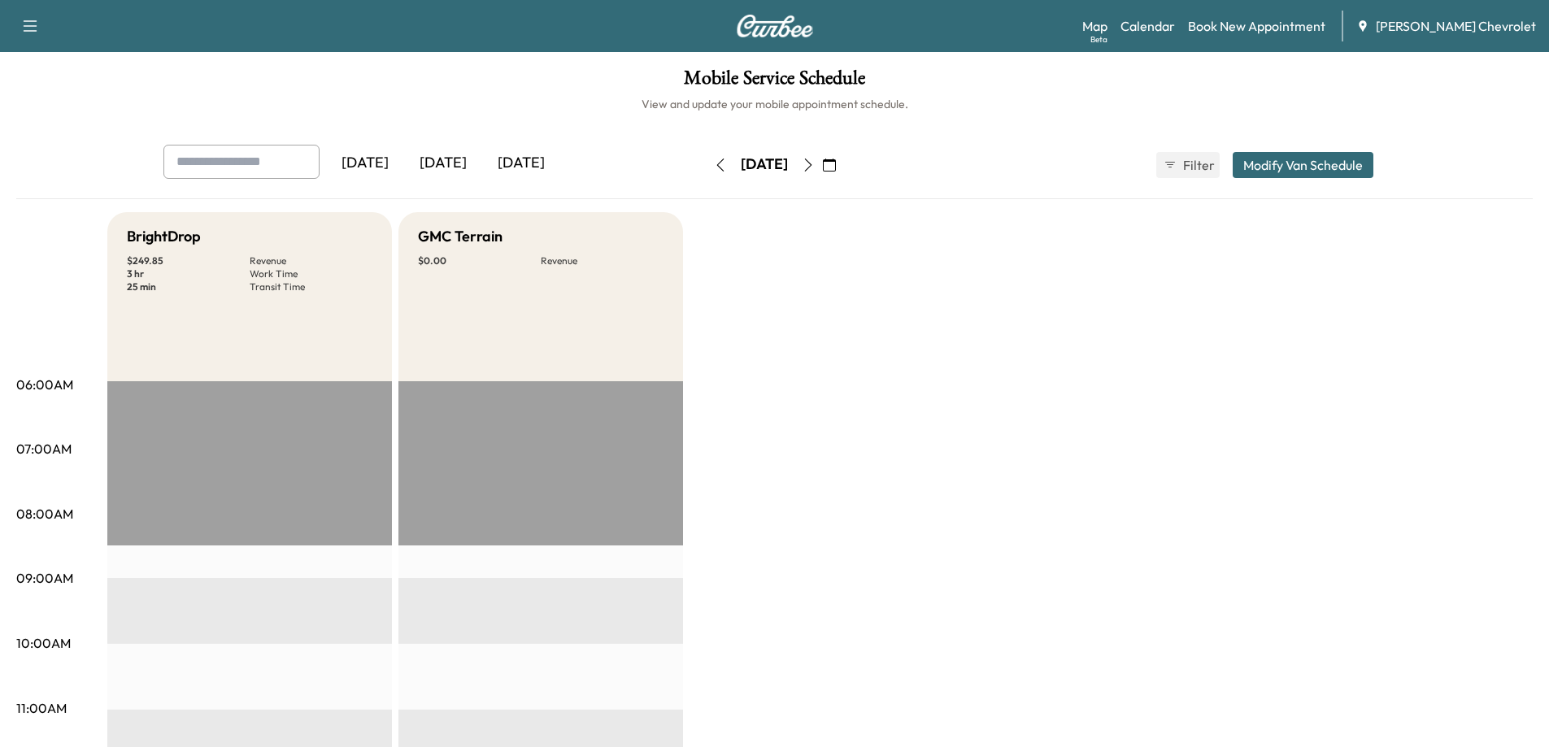
click at [714, 165] on icon "button" at bounding box center [720, 165] width 13 height 13
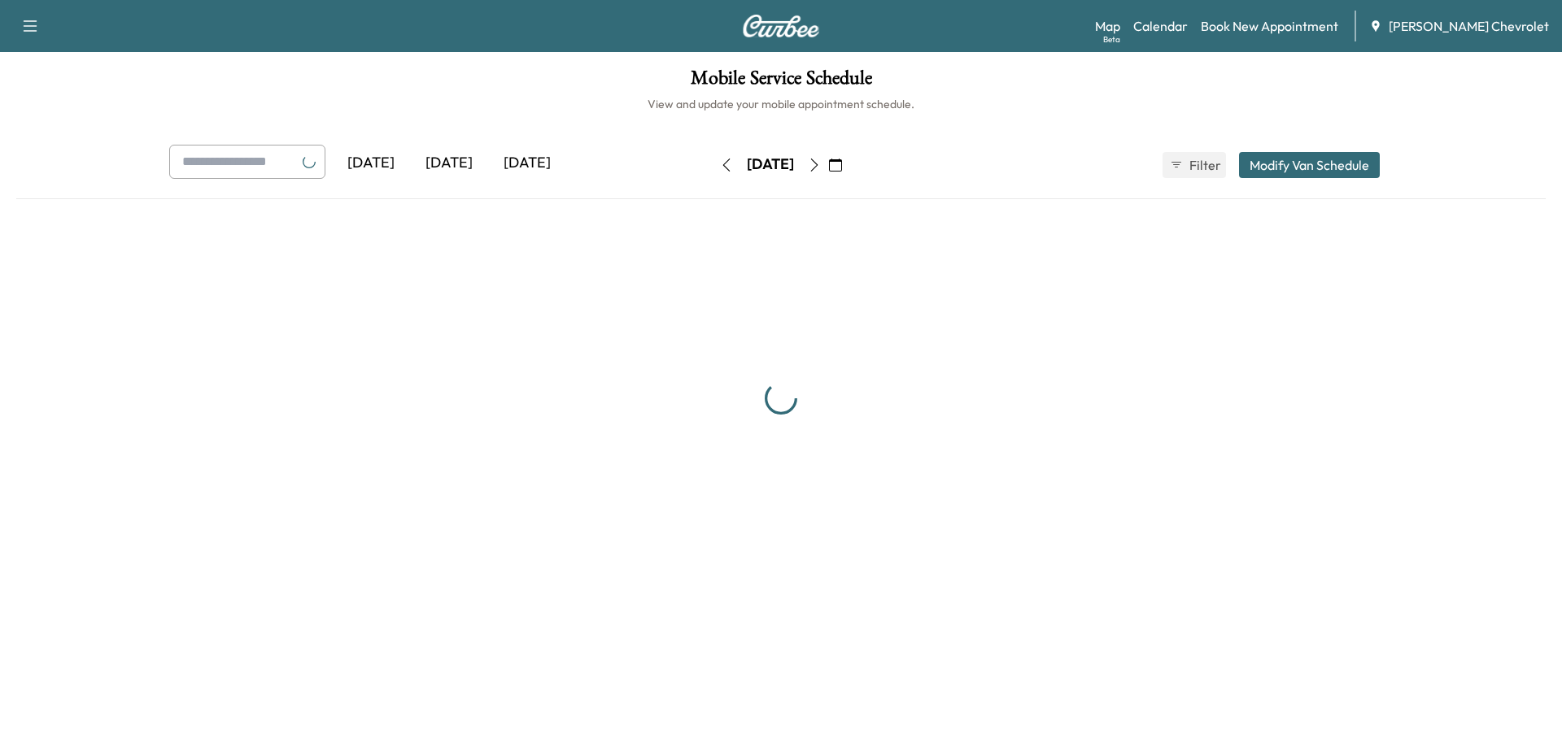
click at [712, 165] on button "button" at bounding box center [726, 165] width 28 height 26
click at [723, 165] on icon "button" at bounding box center [726, 165] width 7 height 13
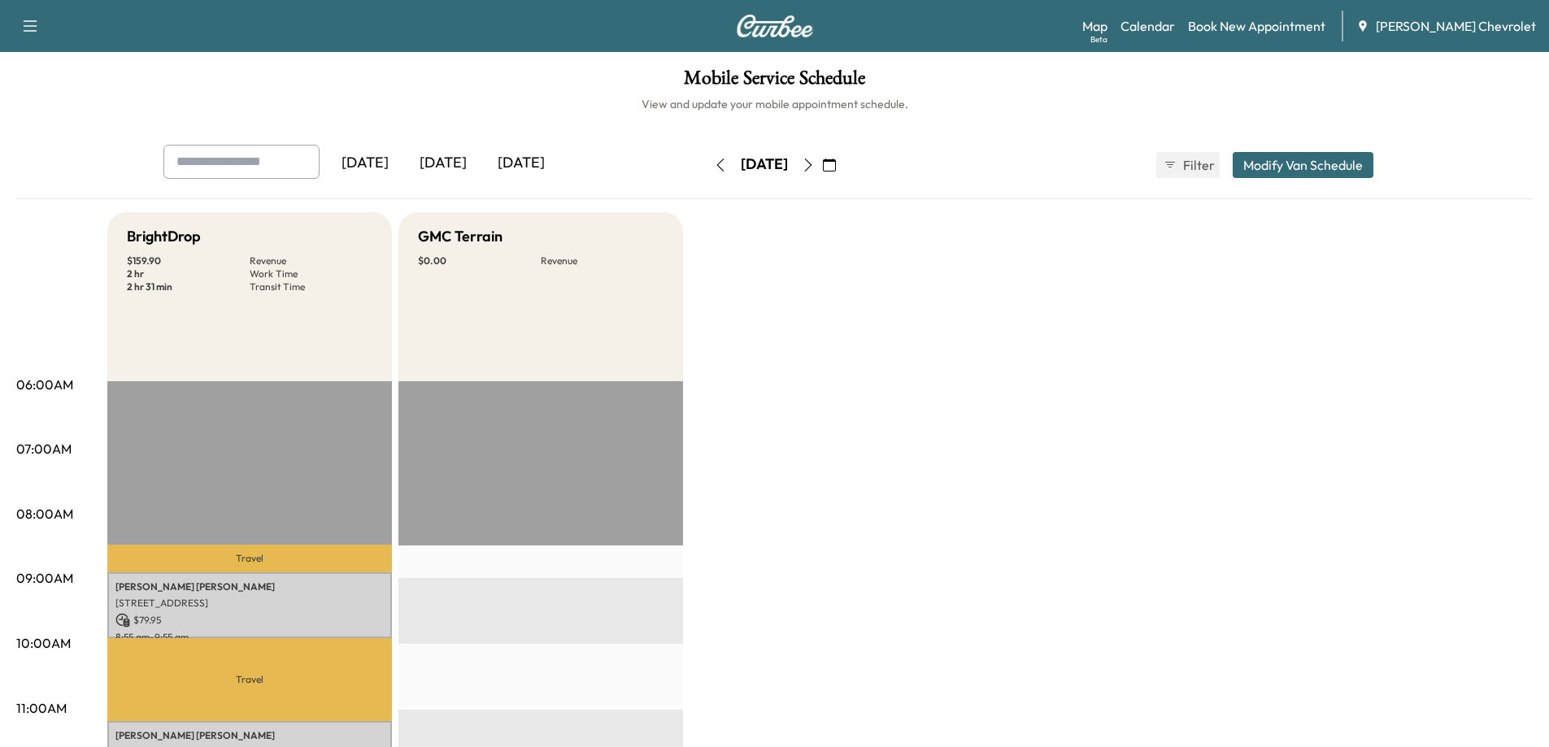
click at [714, 165] on icon "button" at bounding box center [720, 165] width 13 height 13
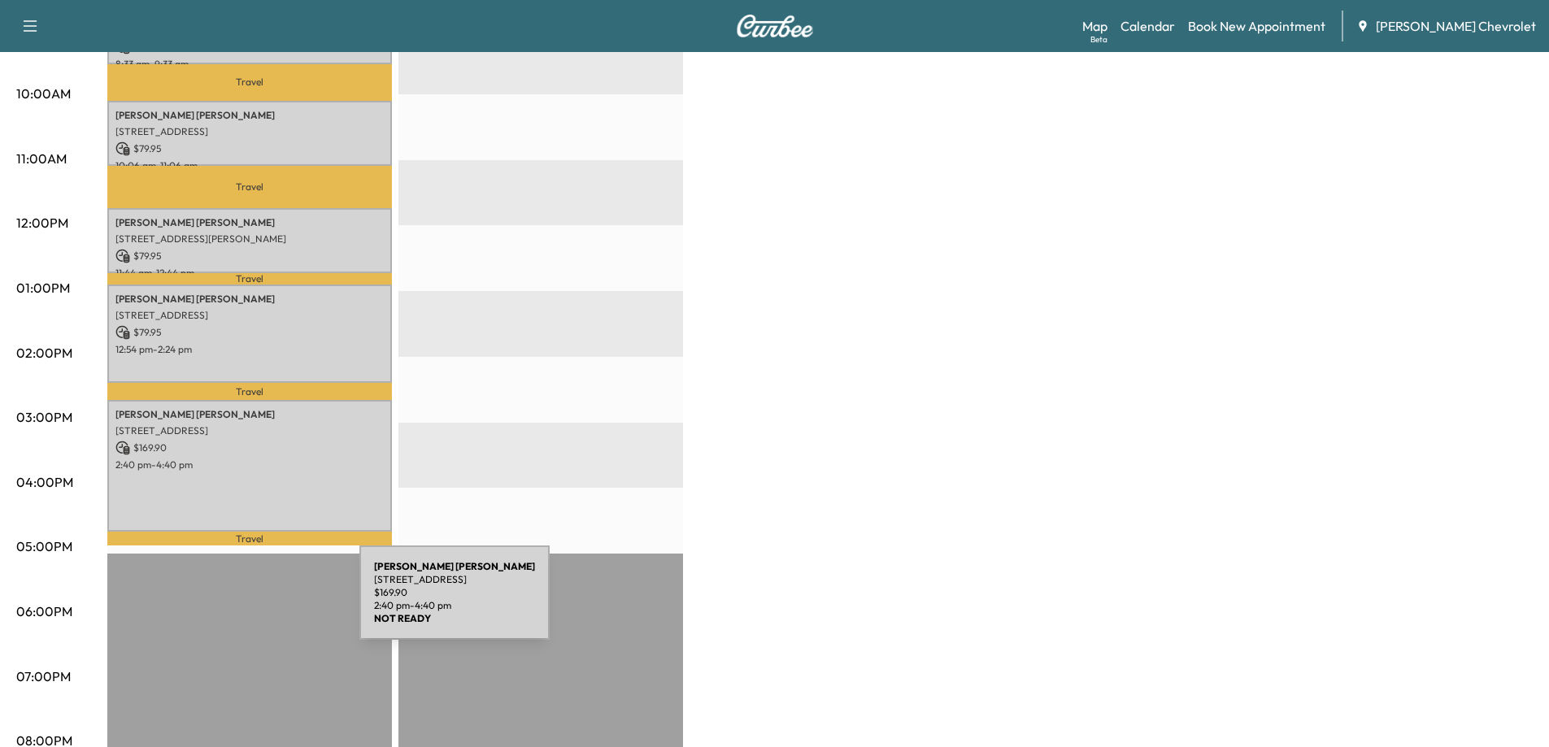
scroll to position [569, 0]
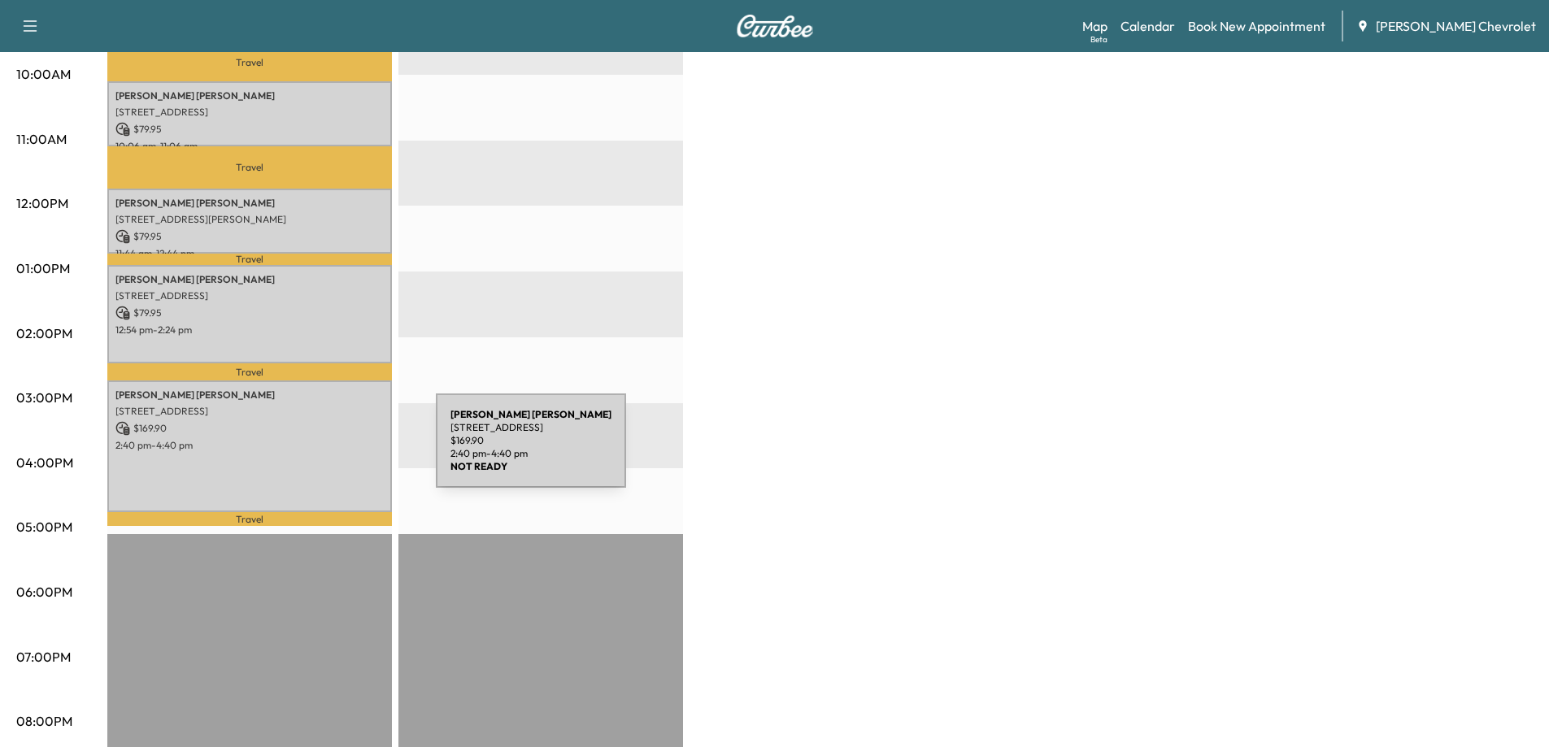
click at [314, 451] on div "John Henderson 2195 VALLEYWOOD CT, FLORENCE, KY 41042, USA $ 169.90 2:40 pm - 4…" at bounding box center [249, 447] width 285 height 132
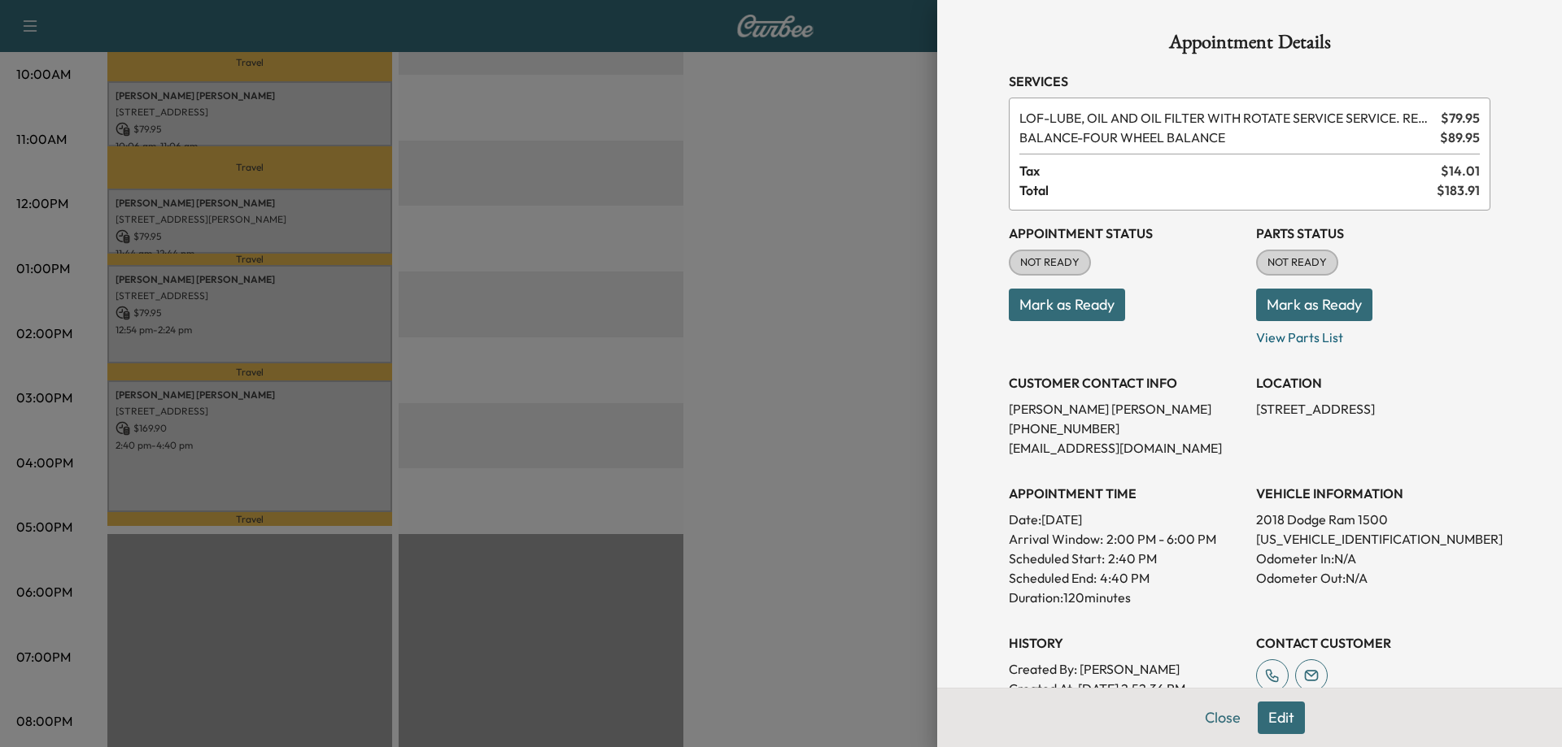
click at [1275, 721] on button "Edit" at bounding box center [1280, 718] width 47 height 33
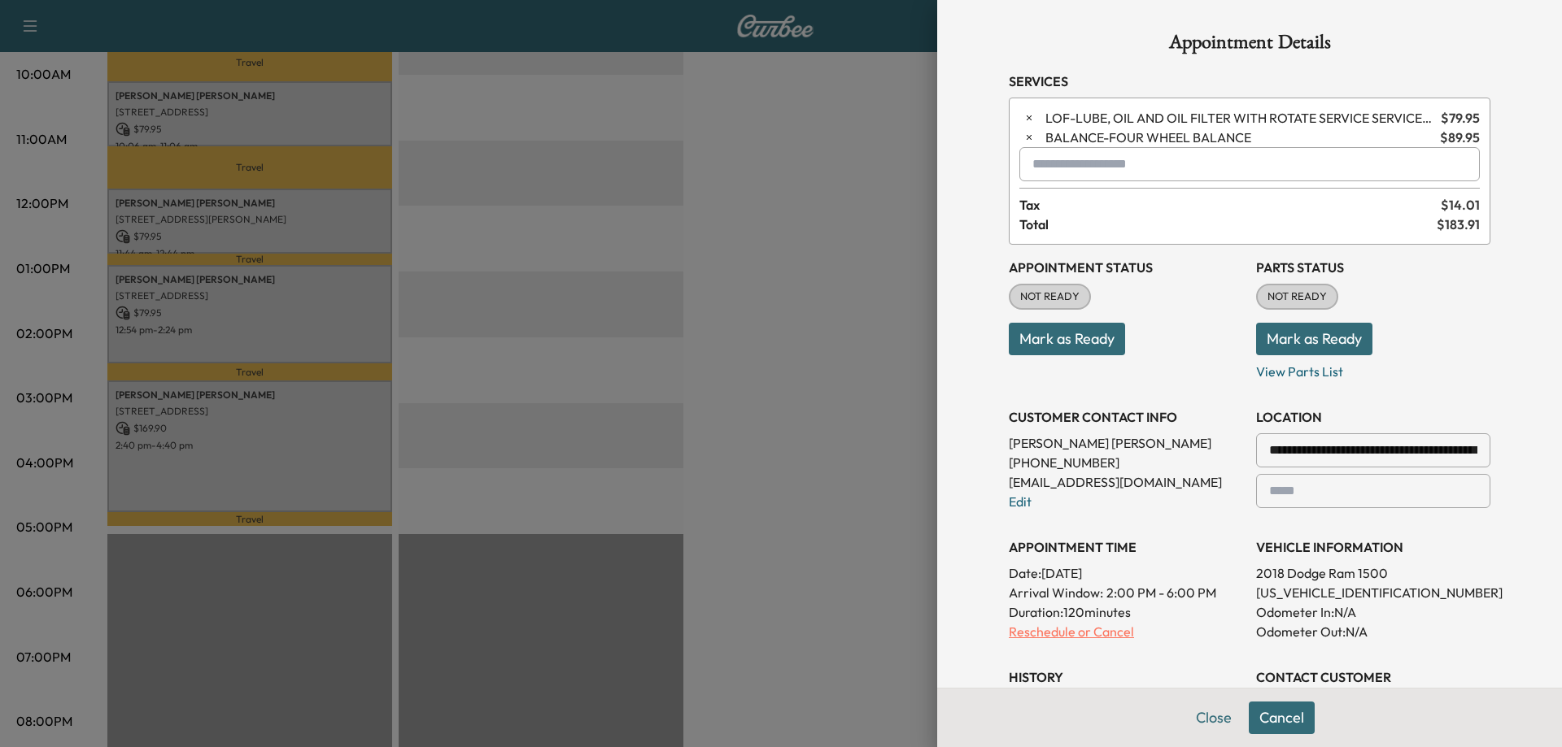
click at [1096, 638] on p "Reschedule or Cancel" at bounding box center [1126, 632] width 234 height 20
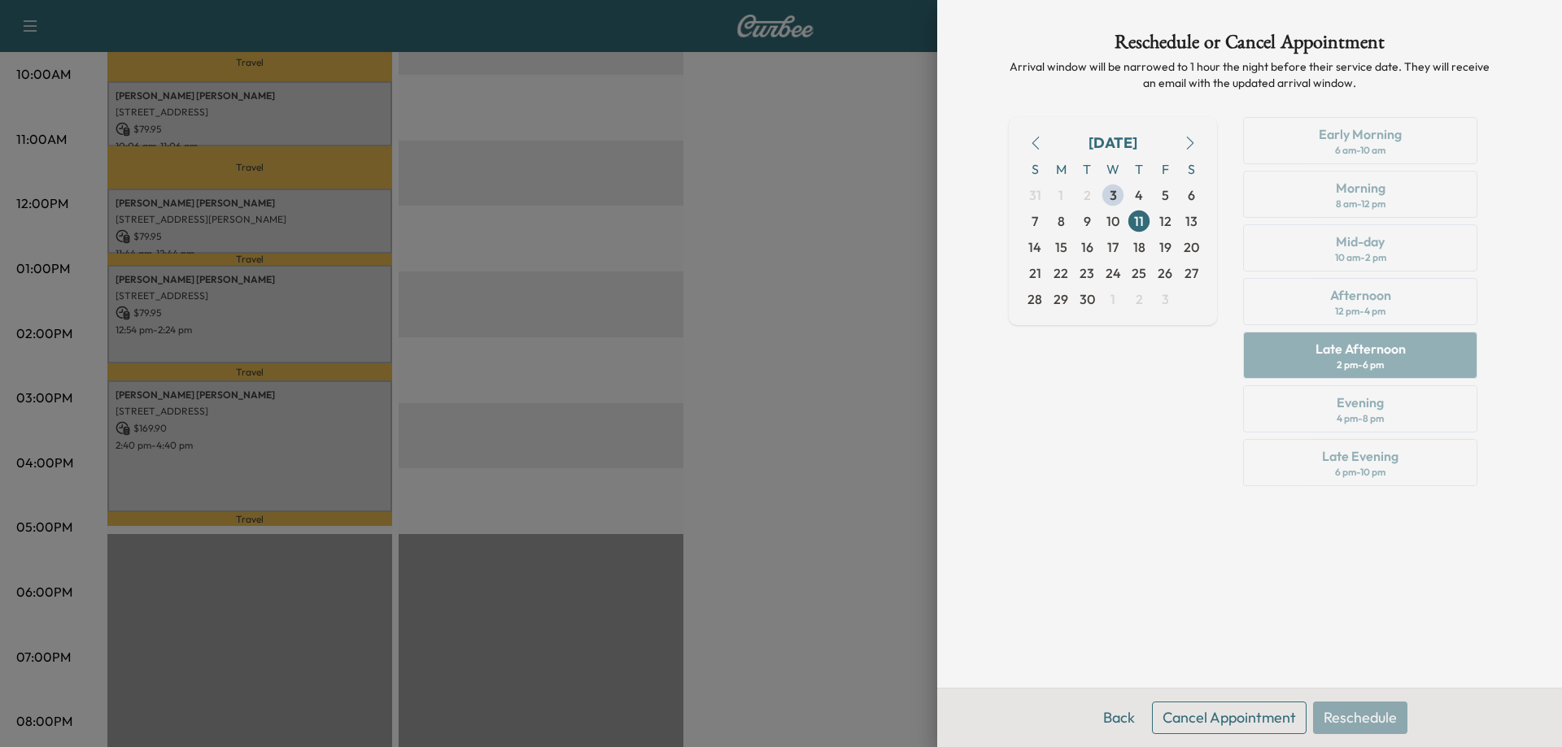
click at [1210, 717] on button "Cancel Appointment" at bounding box center [1229, 718] width 155 height 33
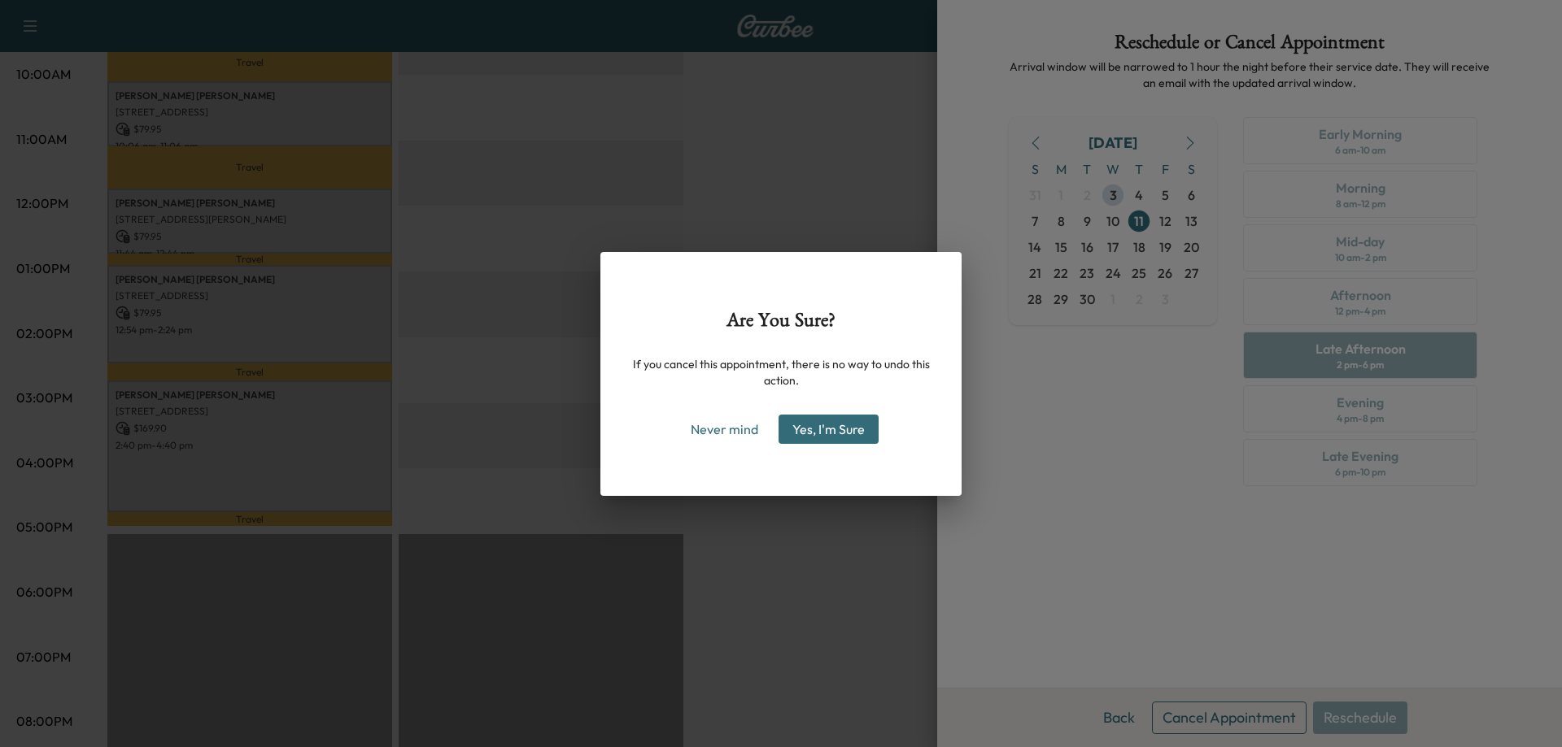
click at [811, 425] on button "Yes, I'm Sure" at bounding box center [828, 429] width 100 height 29
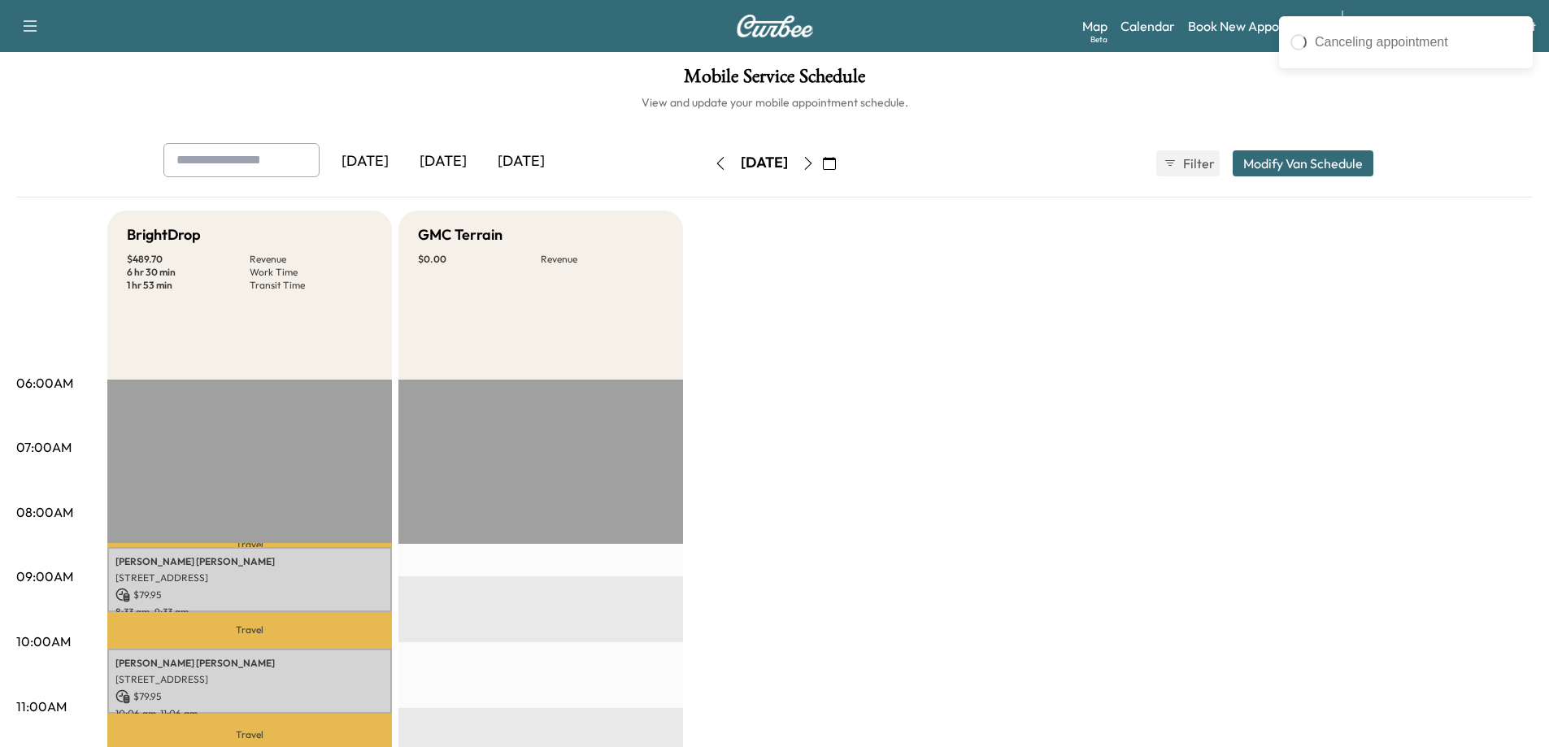
scroll to position [0, 0]
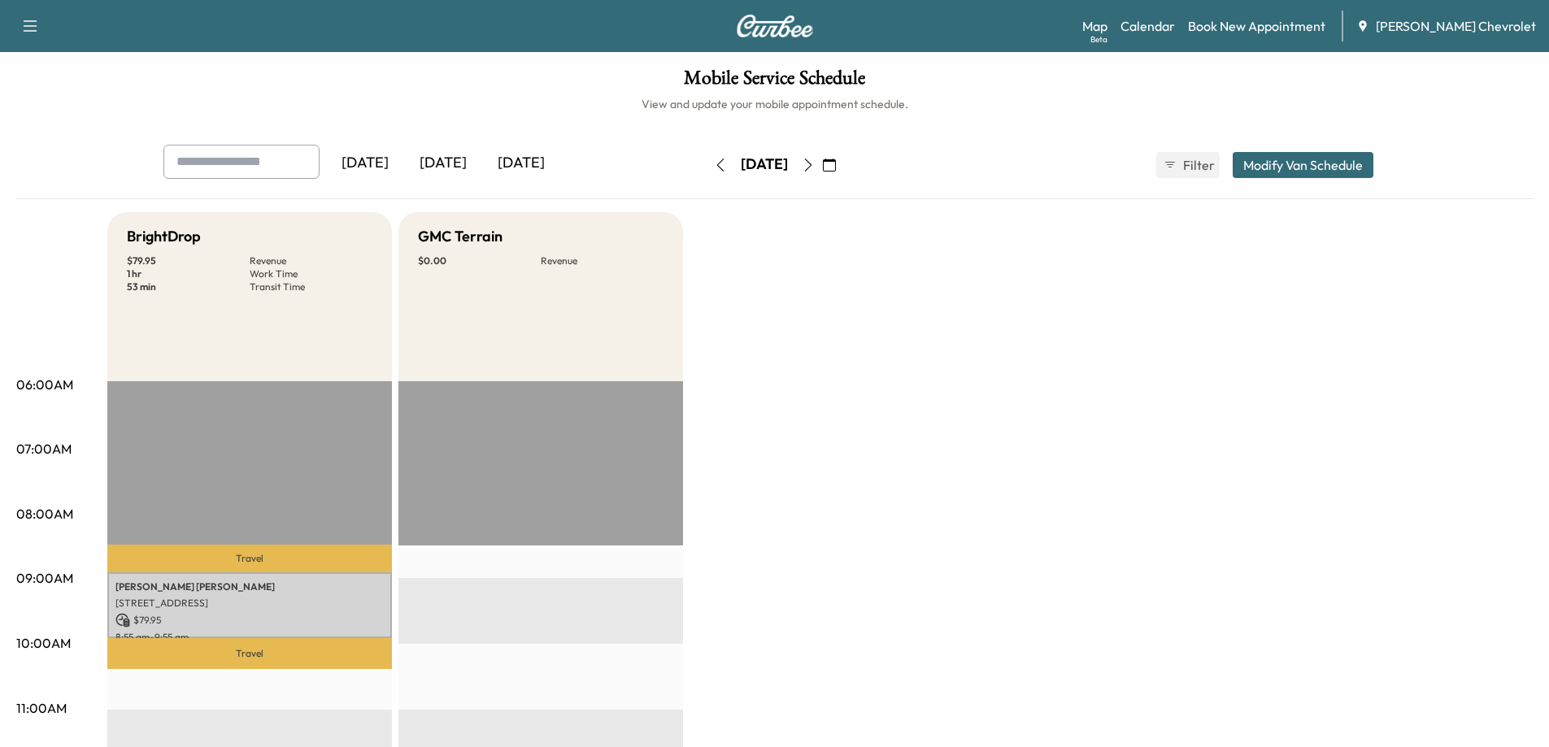
click at [822, 172] on button "button" at bounding box center [809, 165] width 28 height 26
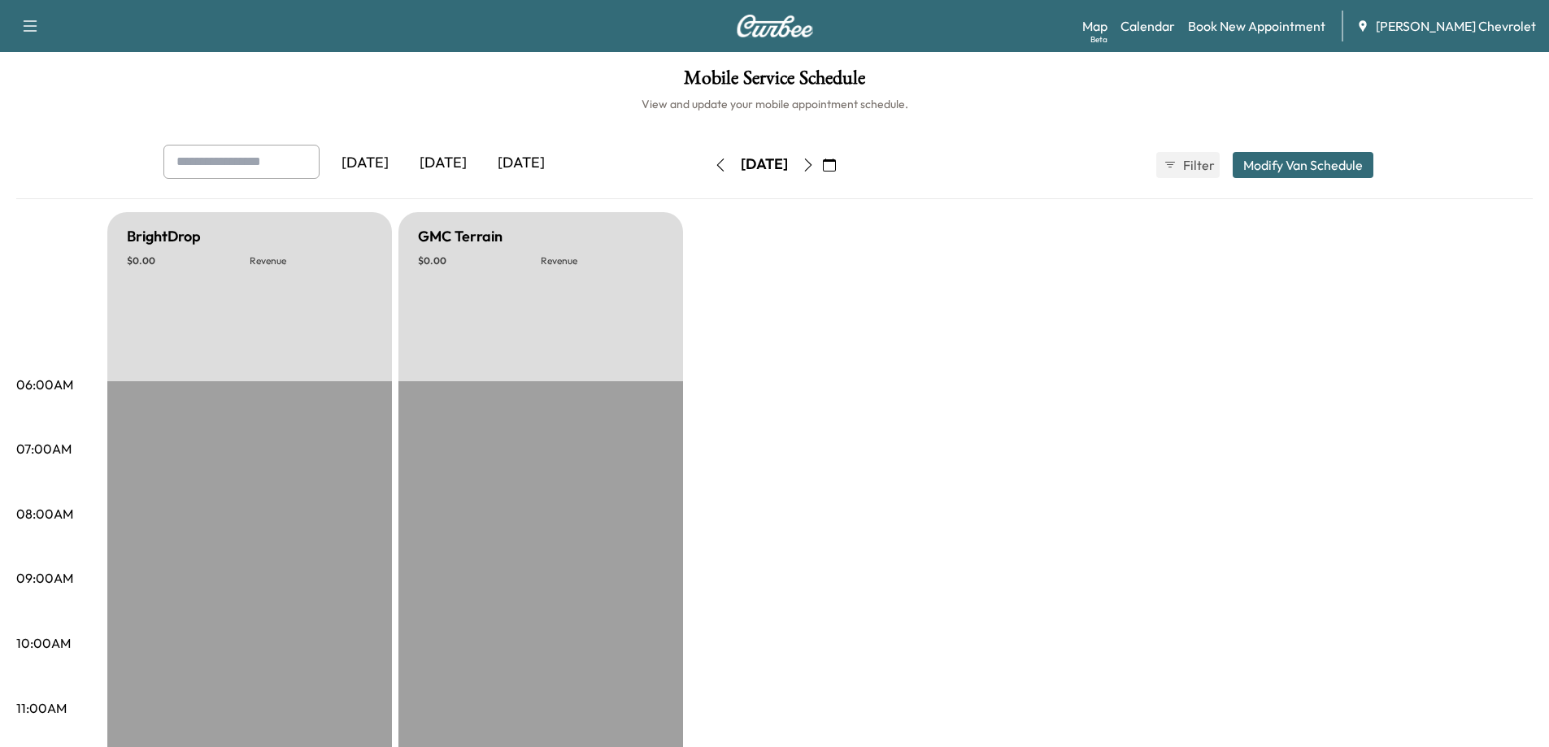
click at [822, 168] on button "button" at bounding box center [809, 165] width 28 height 26
click at [815, 168] on icon "button" at bounding box center [808, 165] width 13 height 13
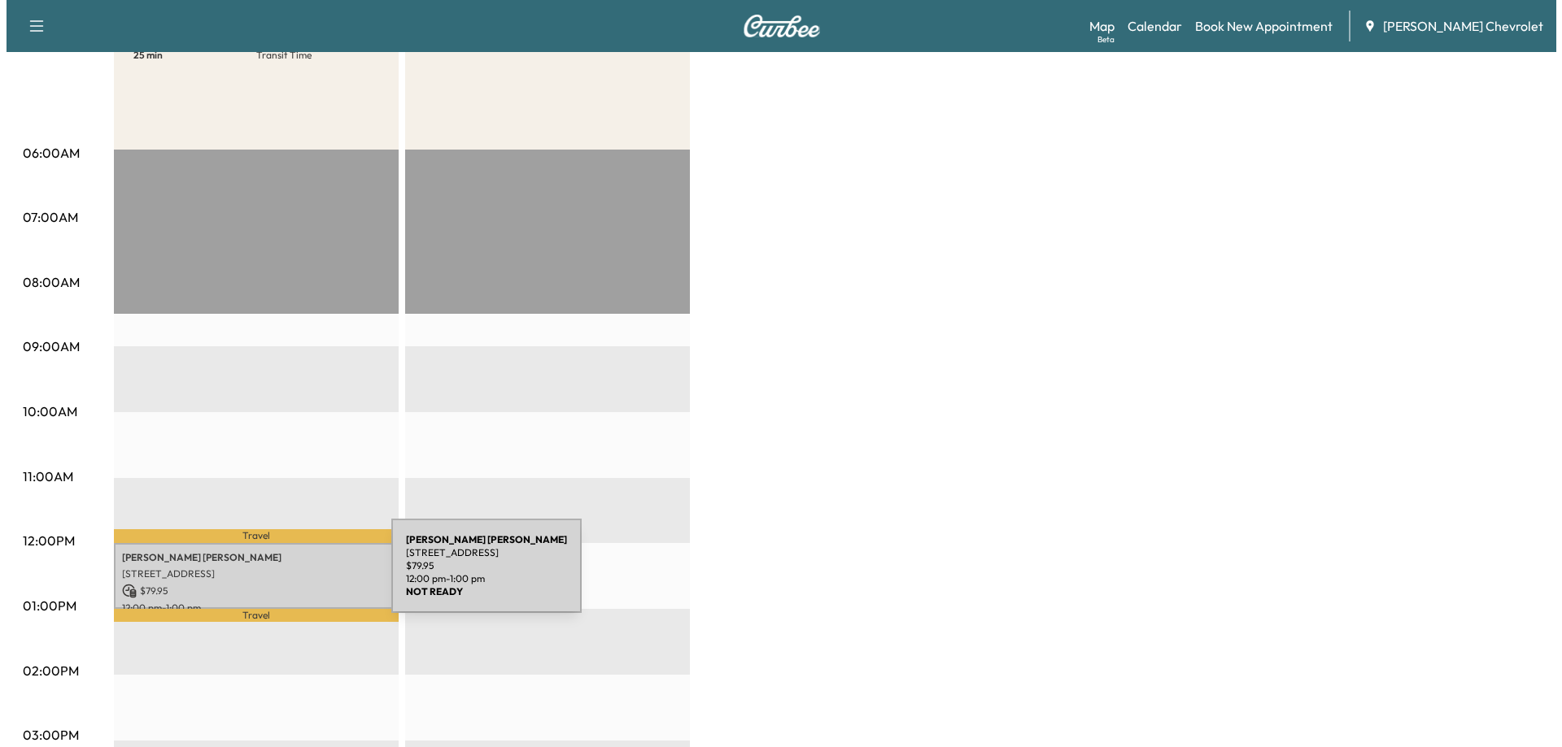
scroll to position [244, 0]
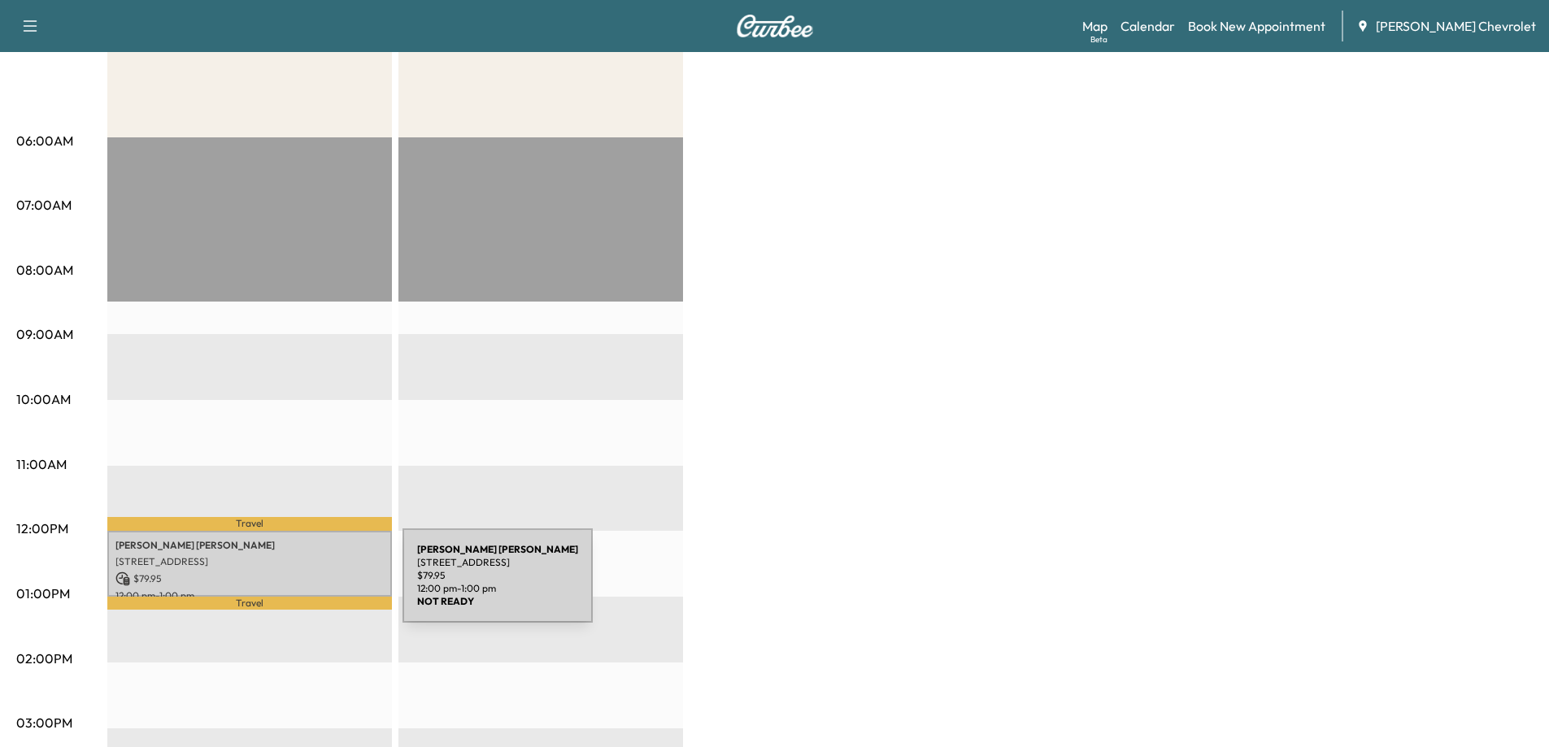
click at [281, 590] on p "12:00 pm - 1:00 pm" at bounding box center [249, 596] width 268 height 13
